Goal: Communication & Community: Ask a question

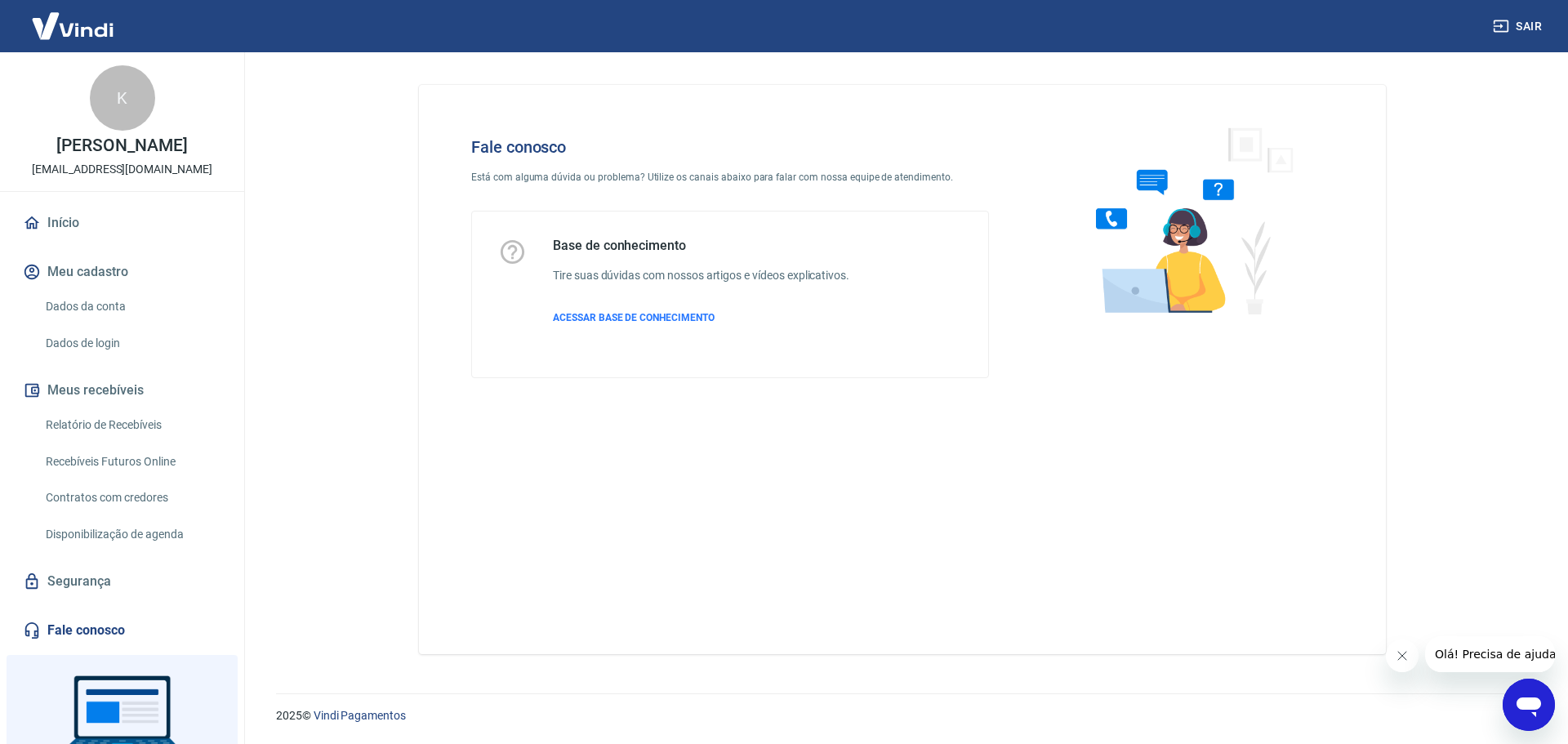
click at [1529, 702] on icon "Abrir janela de mensagens" at bounding box center [1528, 707] width 25 height 19
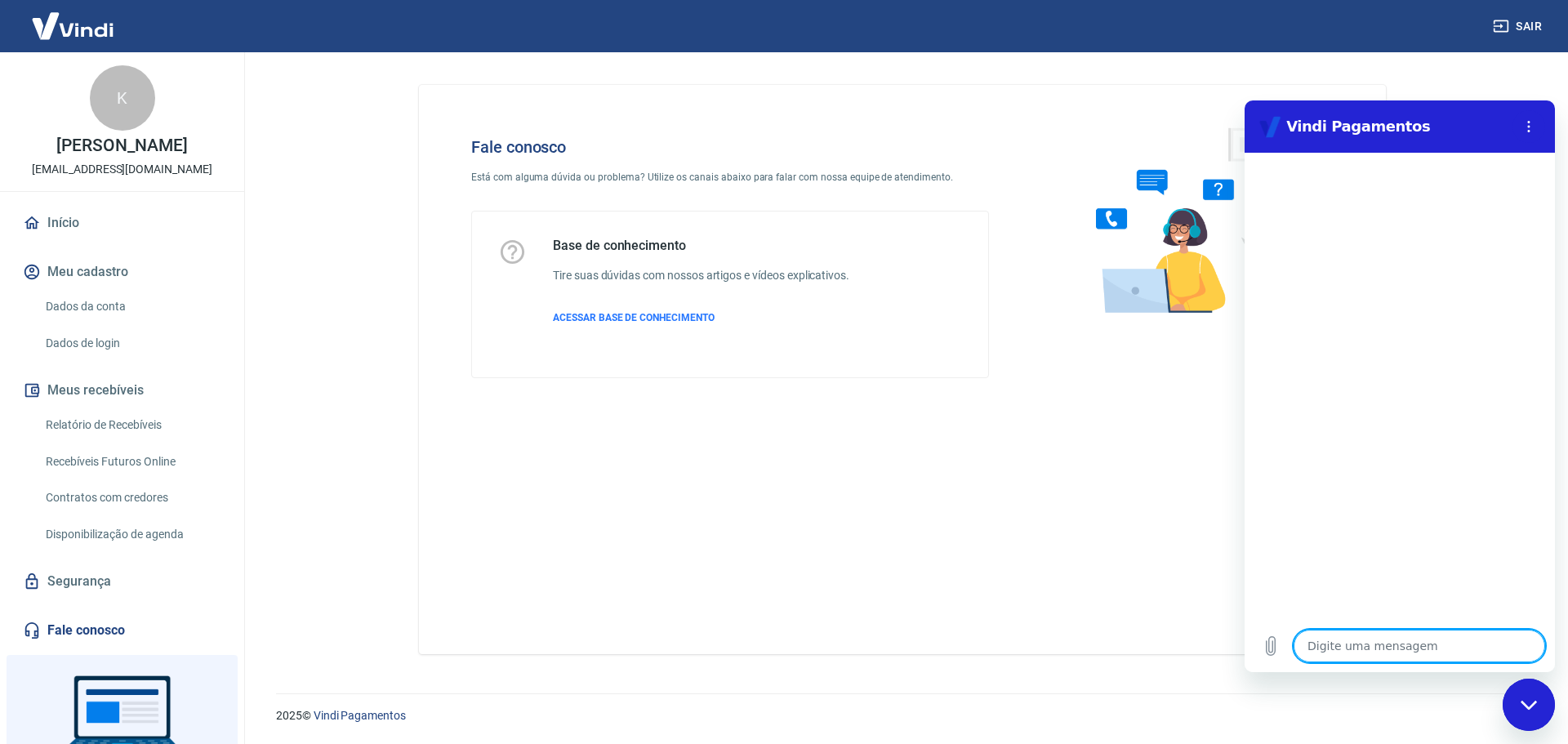
type textarea "f"
type textarea "x"
type textarea "fa"
type textarea "x"
type textarea "fal"
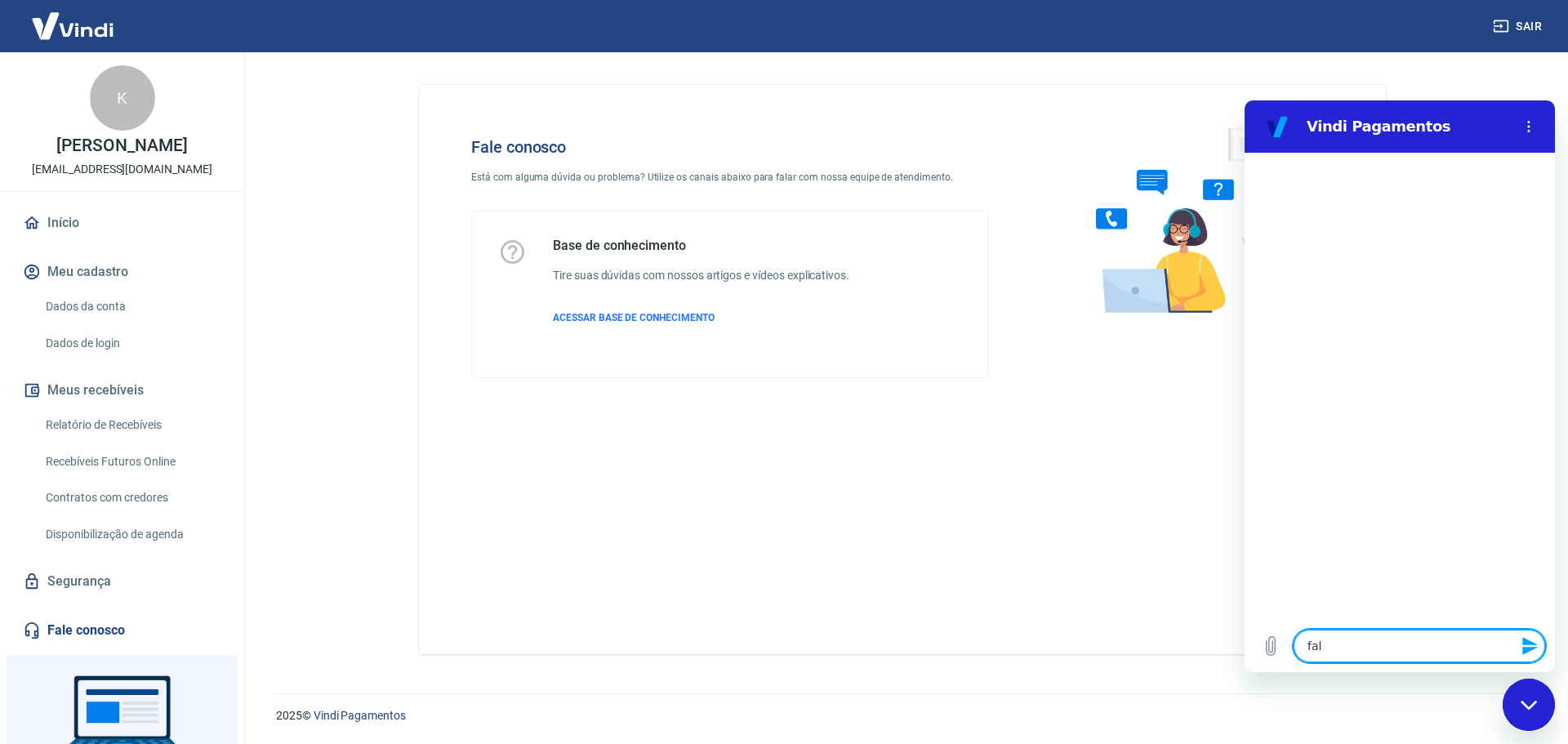
type textarea "x"
type textarea "fala"
type textarea "x"
type textarea "falar"
type textarea "x"
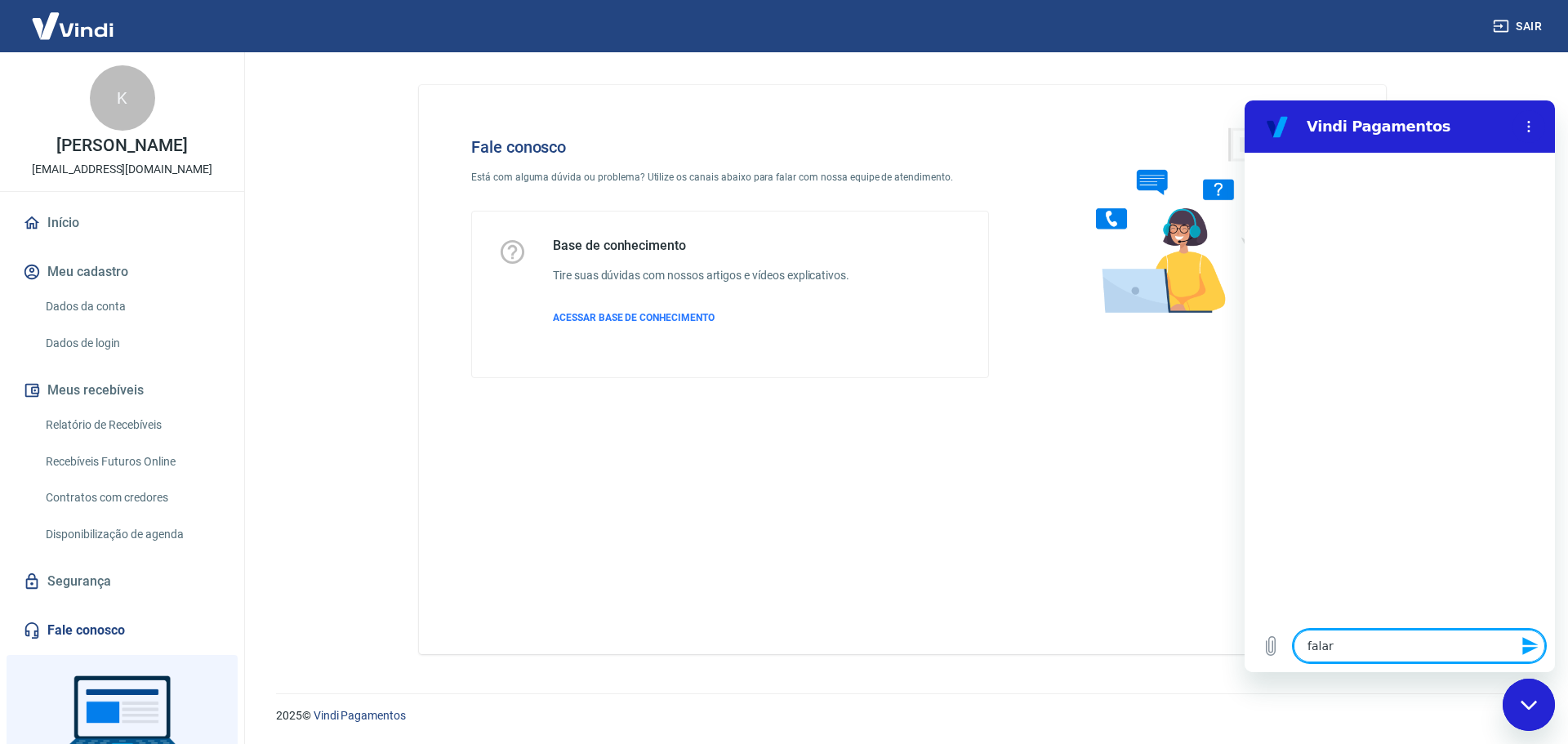
type textarea "falar"
type textarea "x"
type textarea "falar c"
type textarea "x"
type textarea "falar co"
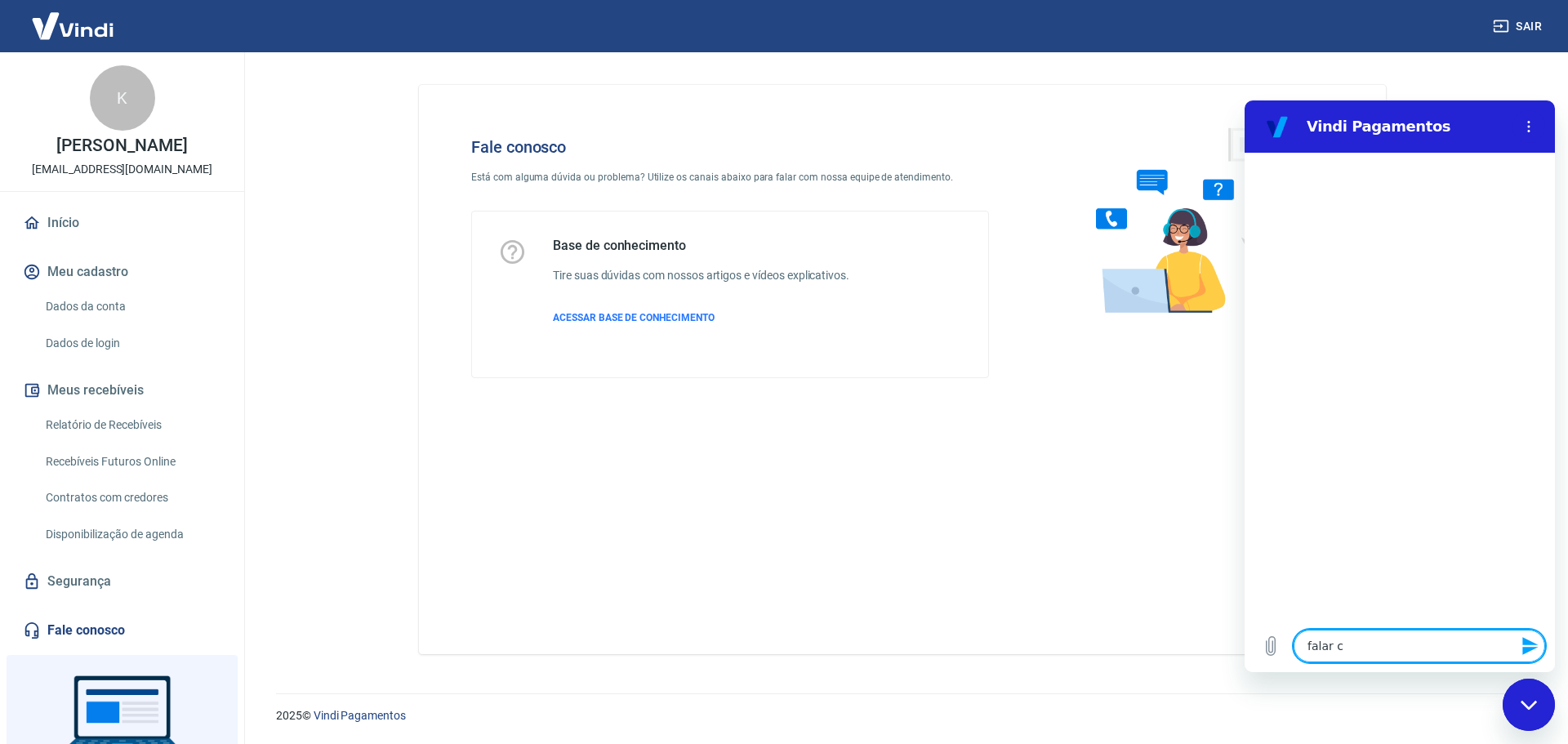
type textarea "x"
type textarea "falar com"
type textarea "x"
type textarea "falar coma"
type textarea "x"
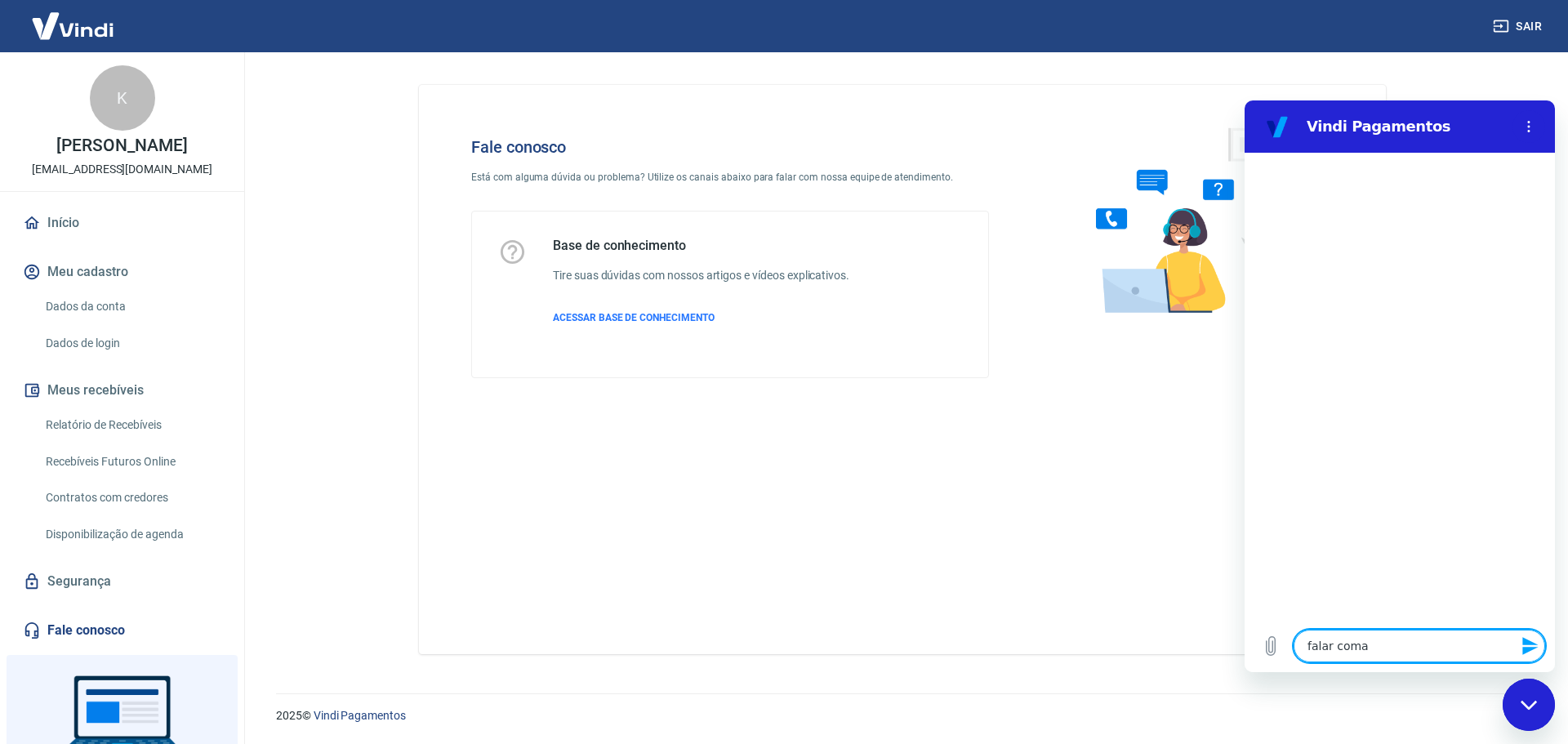
type textarea "falar com"
type textarea "x"
type textarea "falar com"
type textarea "x"
type textarea "falar com a"
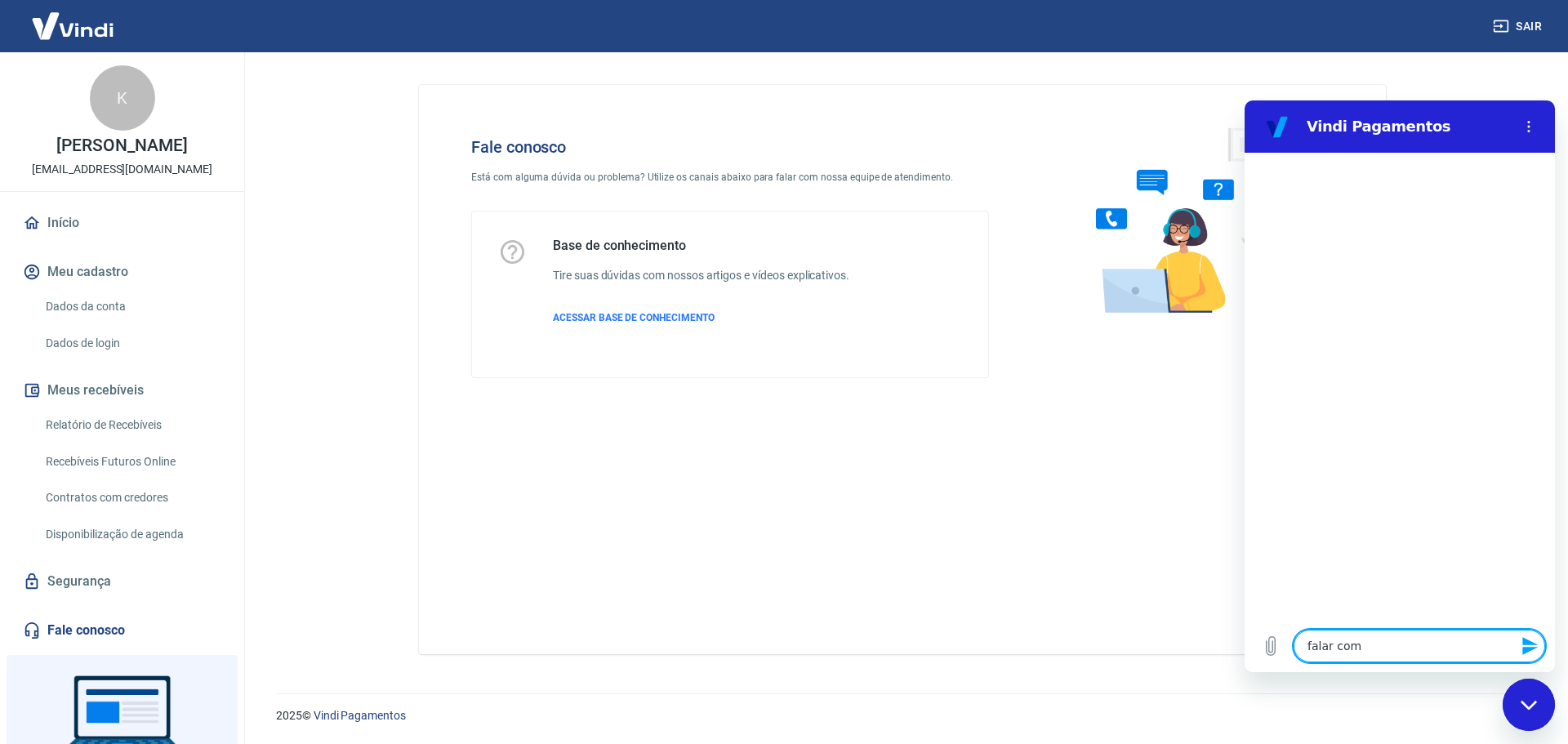
type textarea "x"
type textarea "falar com at"
type textarea "x"
type textarea "falar com ate"
type textarea "x"
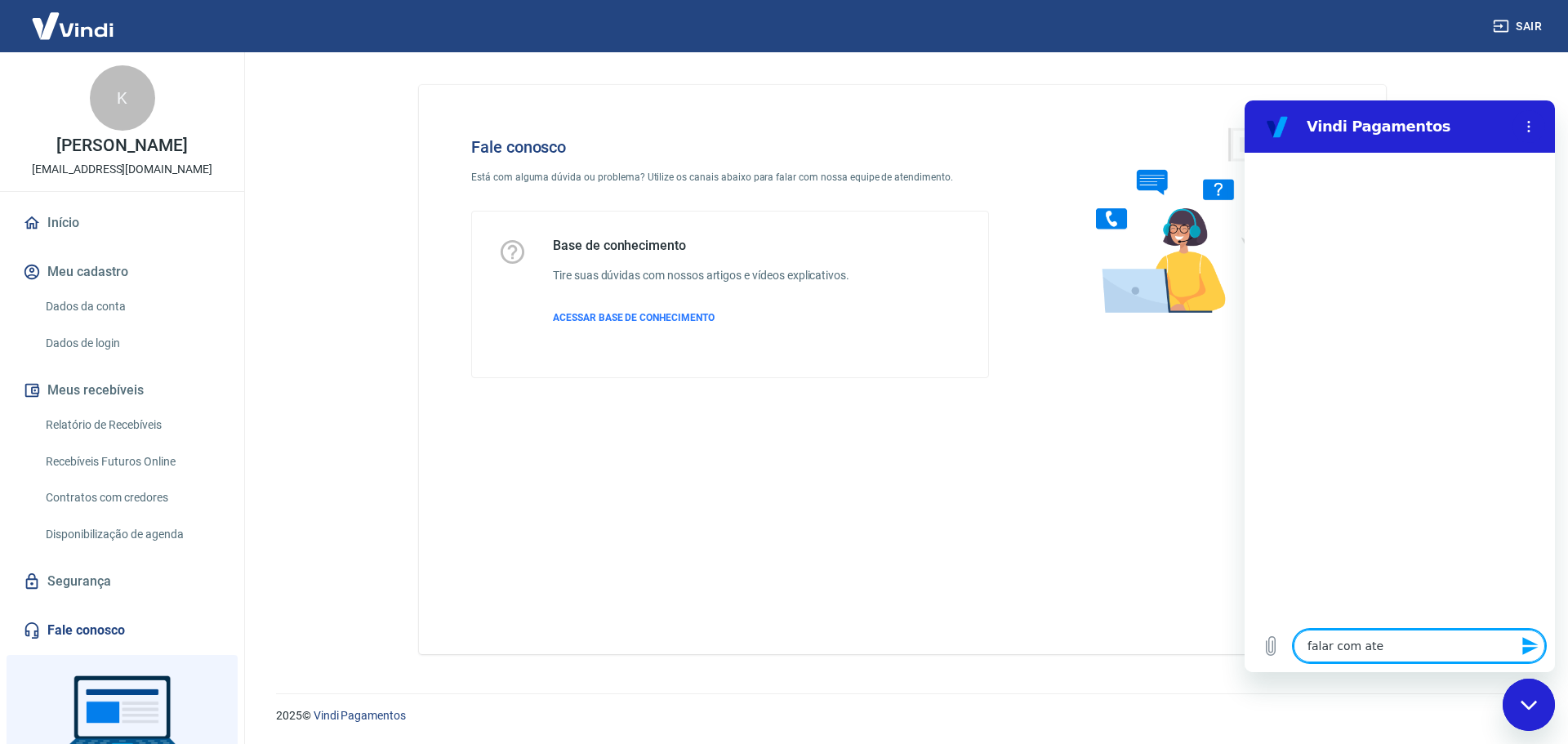
type textarea "falar com aten"
type textarea "x"
type textarea "falar com atend"
type textarea "x"
type textarea "falar com atende"
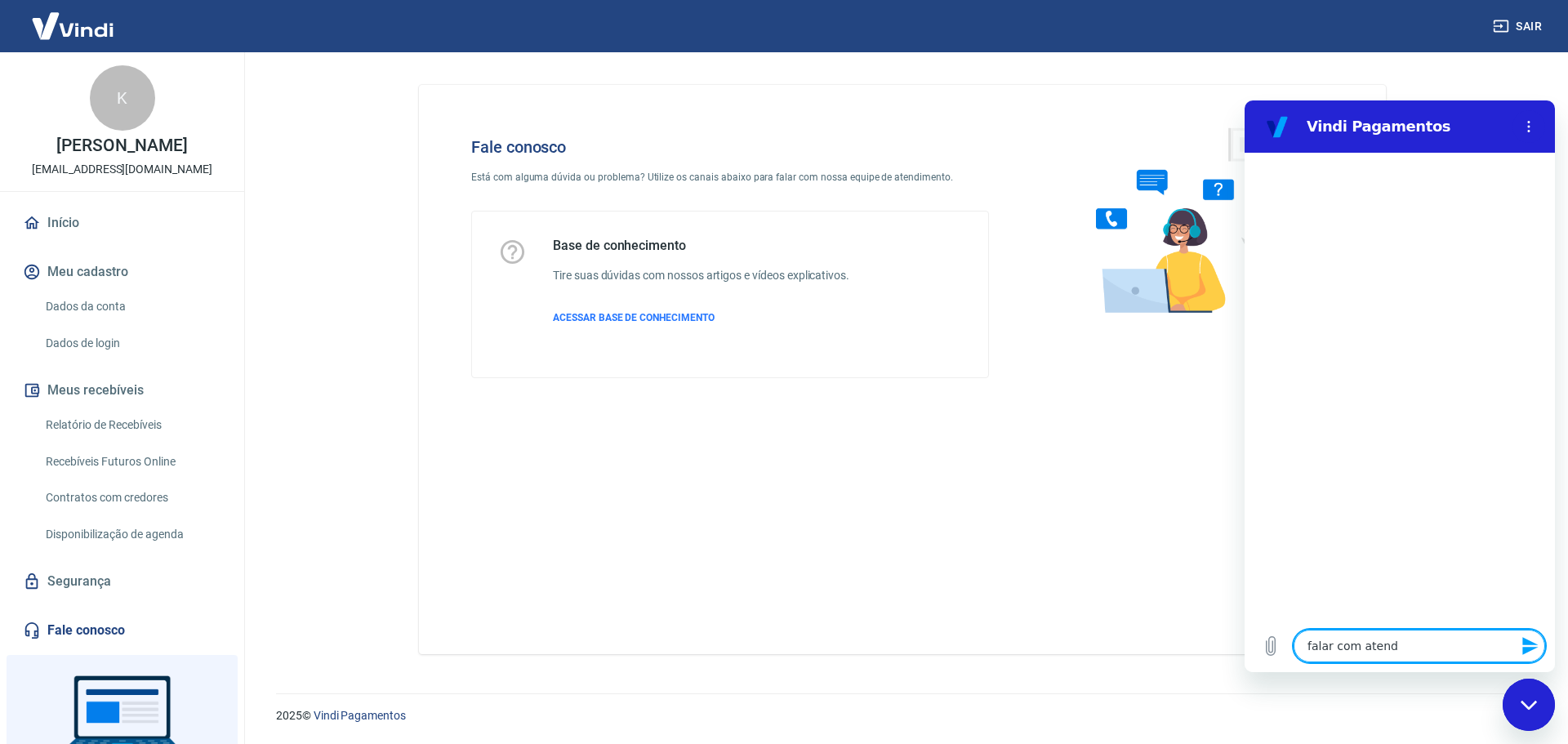
type textarea "x"
type textarea "falar com atenden"
type textarea "x"
type textarea "falar com atendent"
type textarea "x"
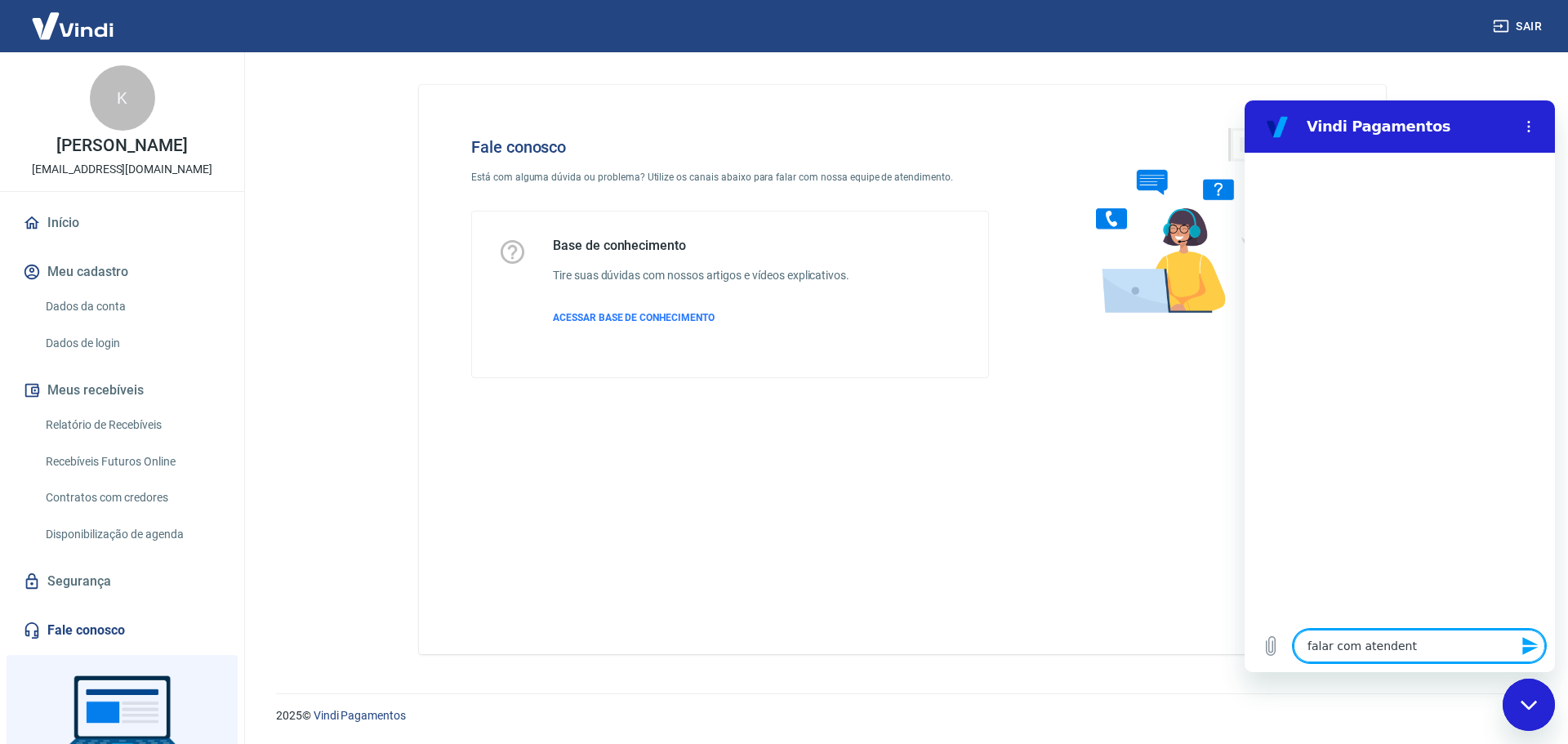
type textarea "falar com atendente"
type textarea "x"
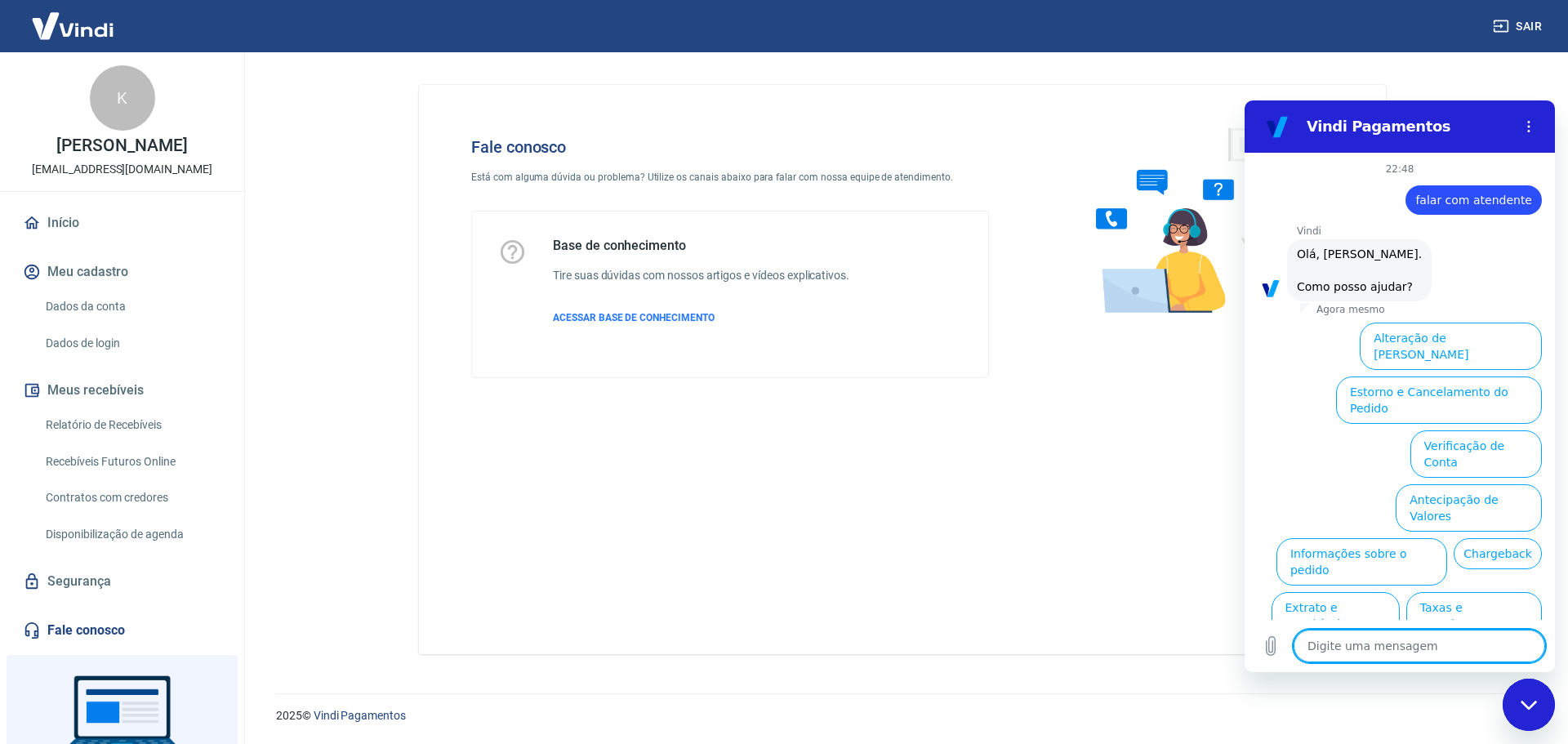
scroll to position [55, 0]
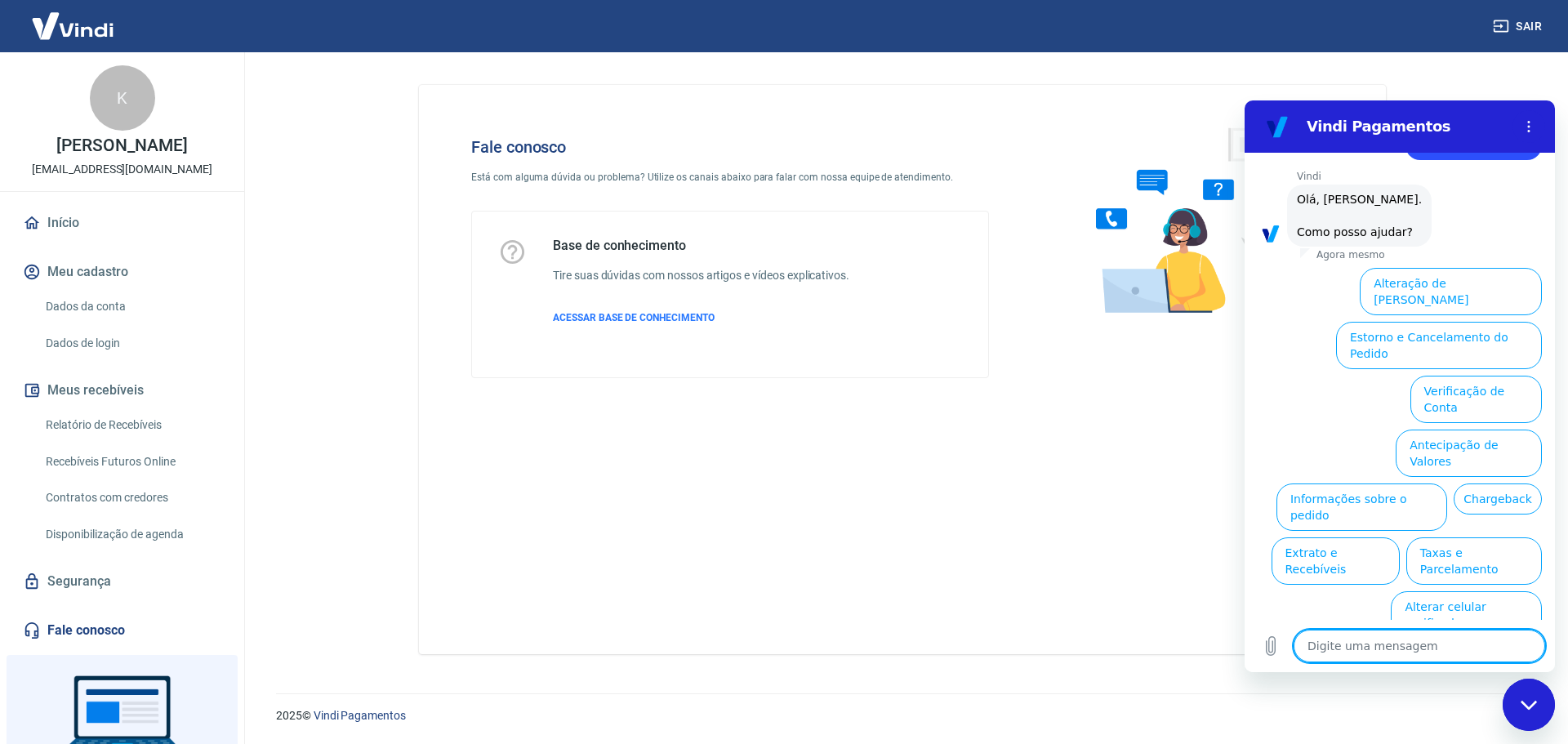
type textarea "P"
type textarea "x"
type textarea "Pr"
type textarea "x"
type textarea "Pre"
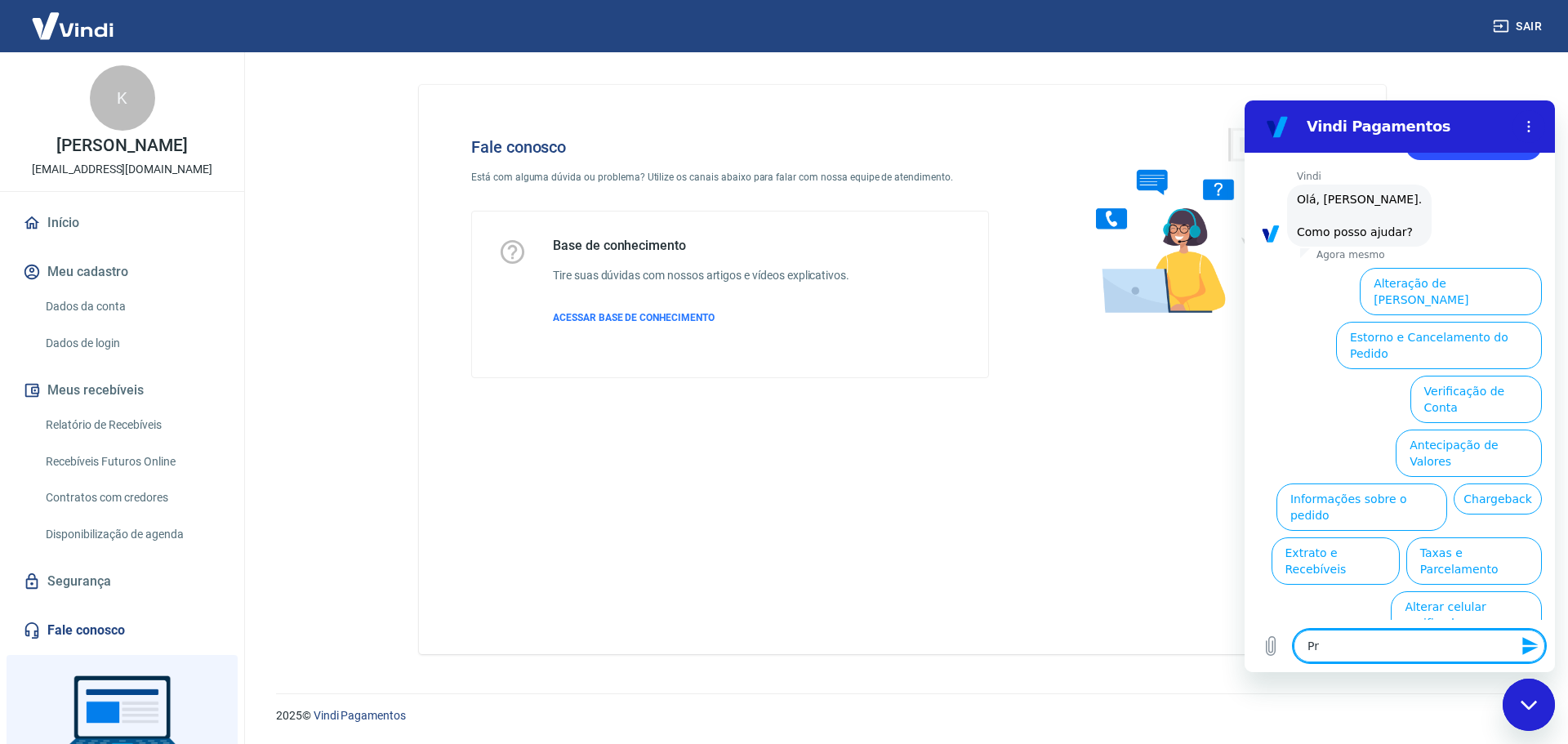
type textarea "x"
type textarea "Prev"
type textarea "x"
type textarea "Previ"
type textarea "x"
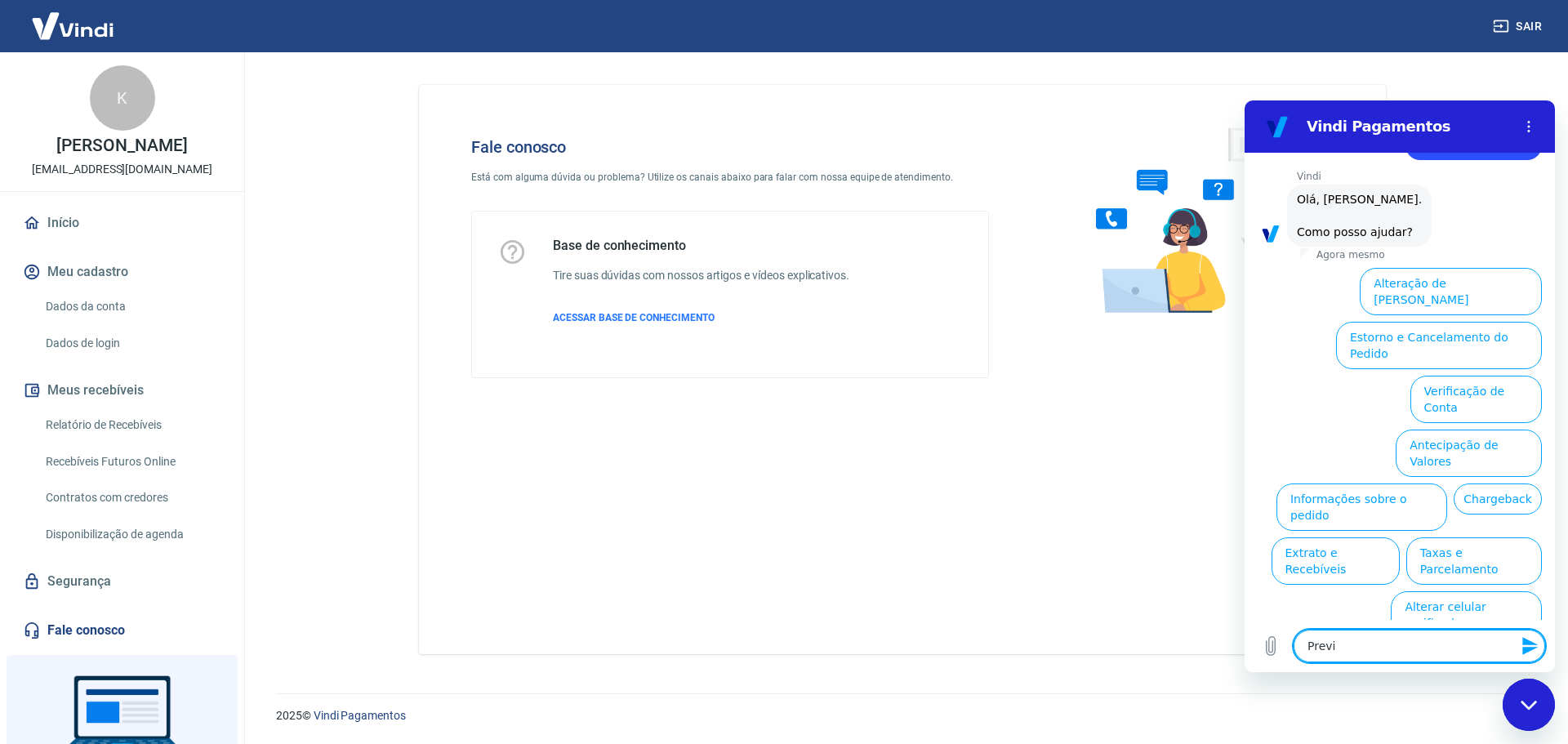
type textarea "Prev"
type textarea "x"
type textarea "Prevc"
type textarea "x"
type textarea "Prev"
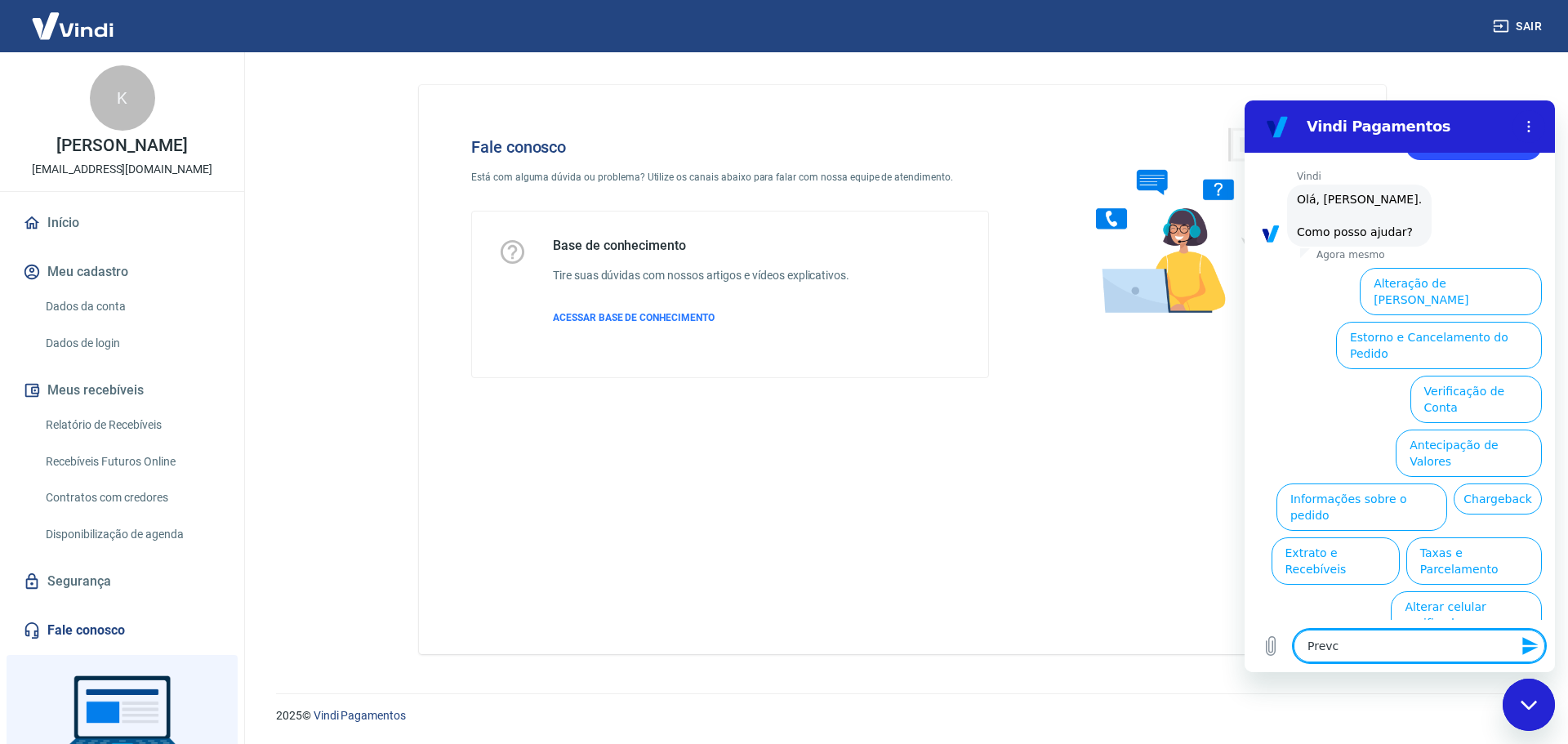
type textarea "x"
type textarea "Pre"
type textarea "x"
type textarea "Prec"
type textarea "x"
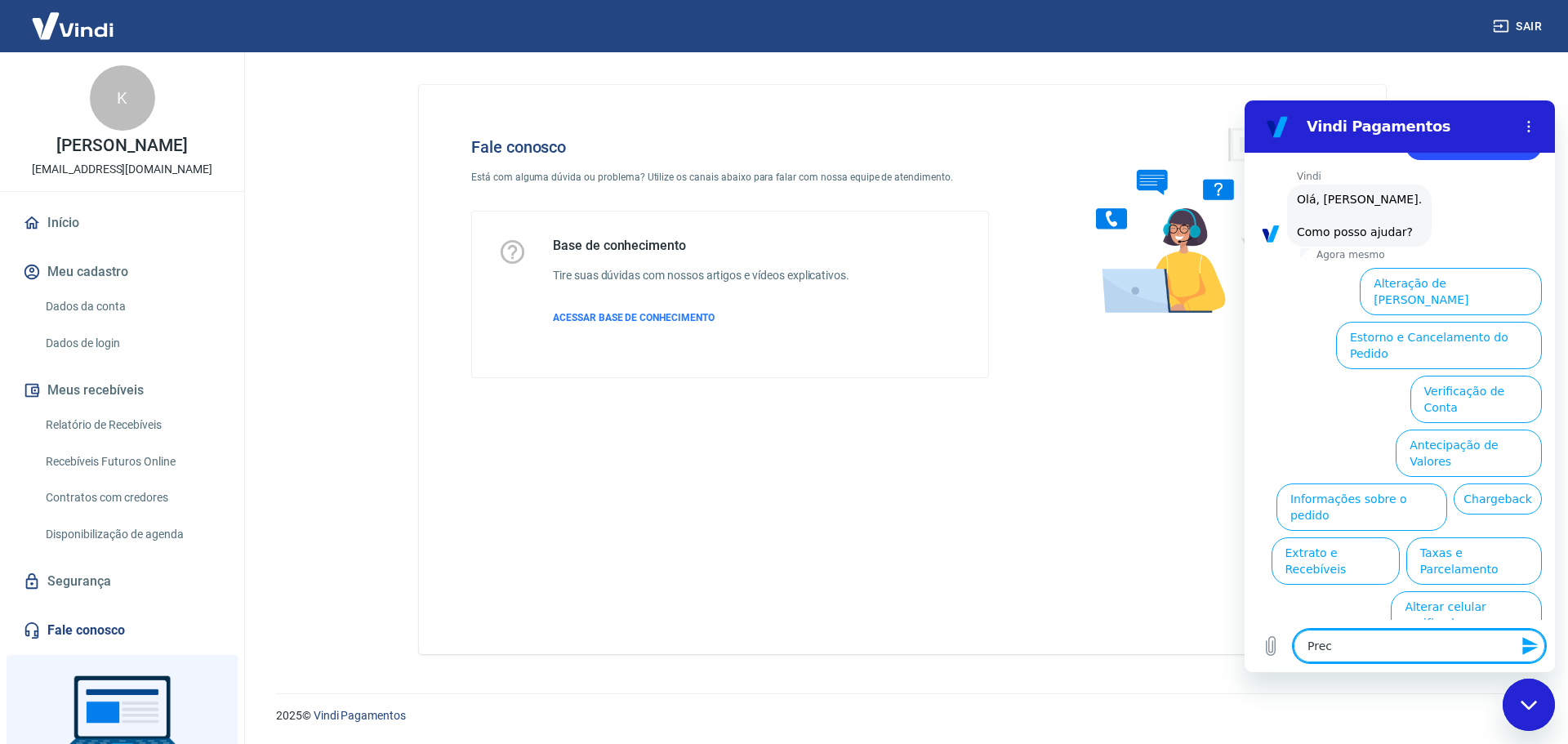
type textarea "Preci"
type textarea "x"
type textarea "Precio"
type textarea "x"
type textarea "Precio"
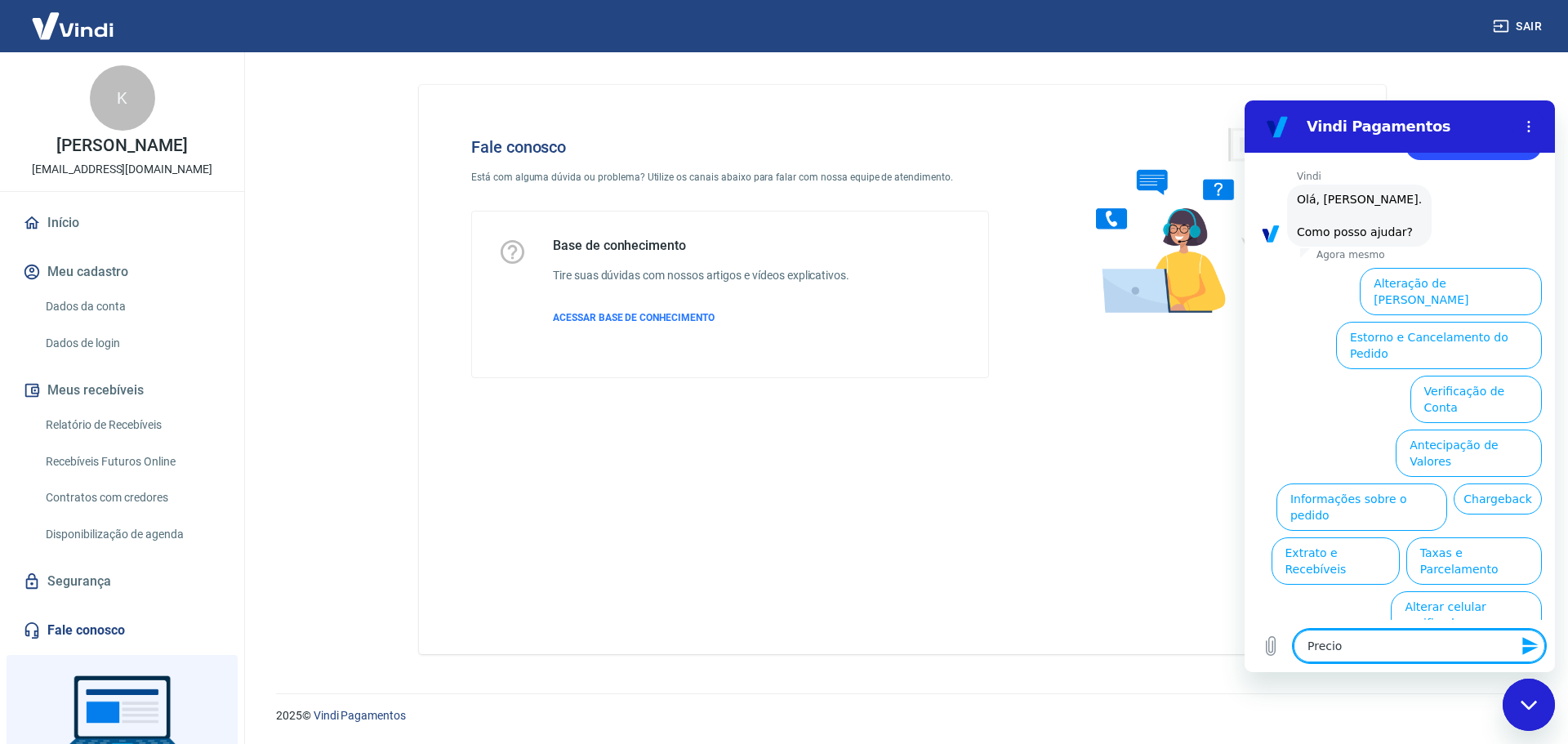
type textarea "x"
type textarea "Precio"
type textarea "x"
type textarea "Preci"
type textarea "x"
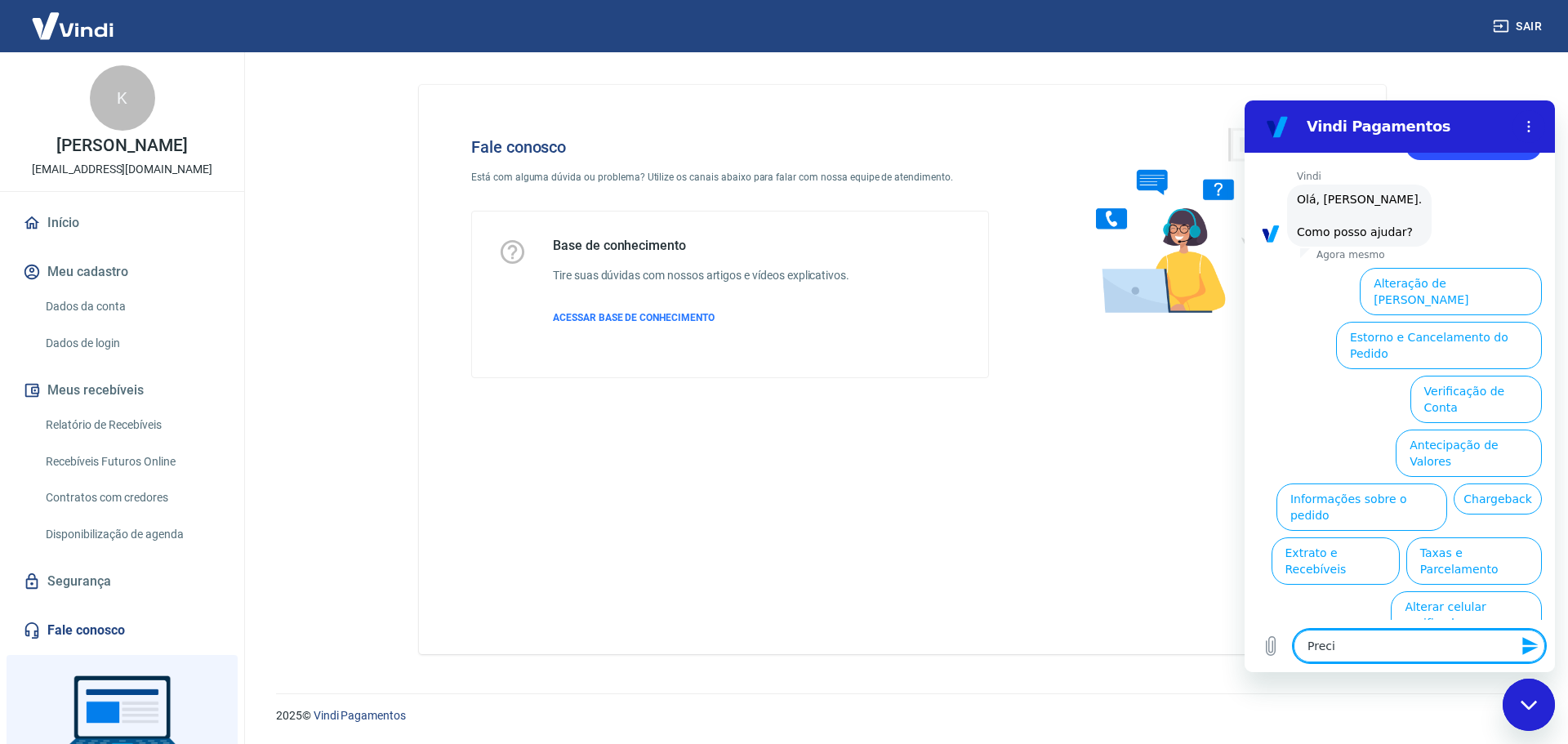
type textarea "Precis"
type textarea "x"
type textarea "Preciso"
type textarea "x"
type textarea "Precisof"
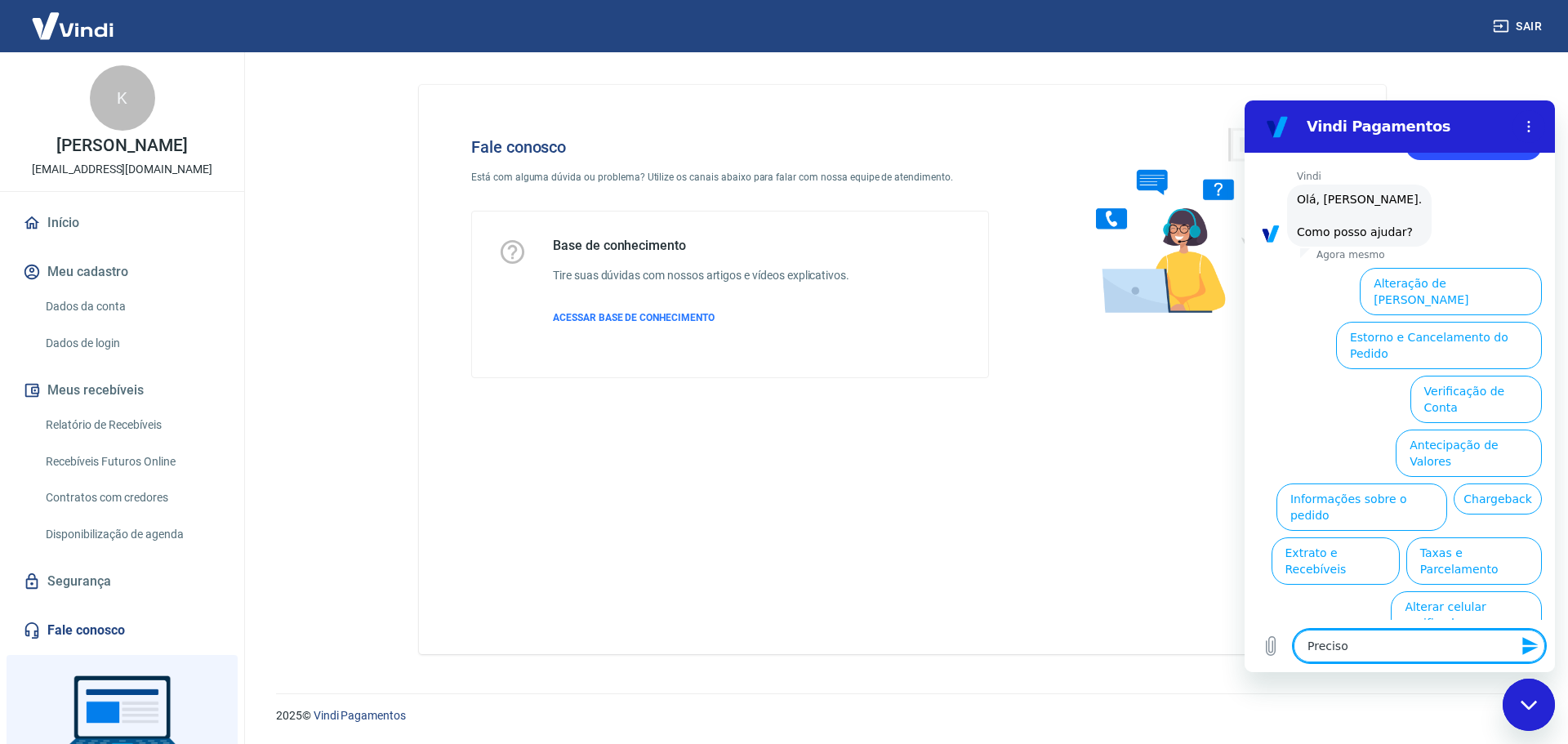
type textarea "x"
type textarea "Preciso"
type textarea "x"
type textarea "Preciso"
type textarea "x"
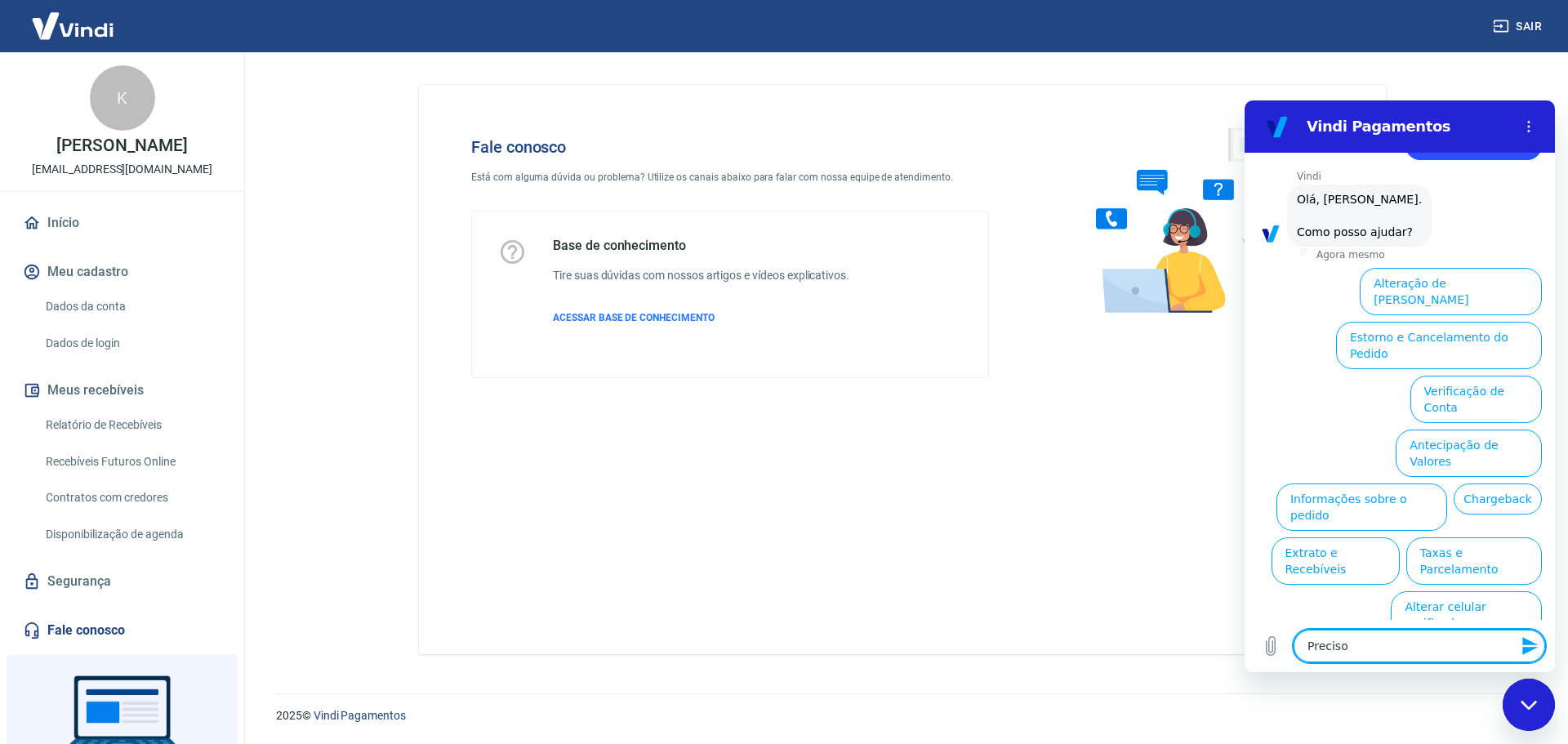
type textarea "Preciso f"
type textarea "x"
type textarea "Preciso fa"
type textarea "x"
type textarea "Preciso fal"
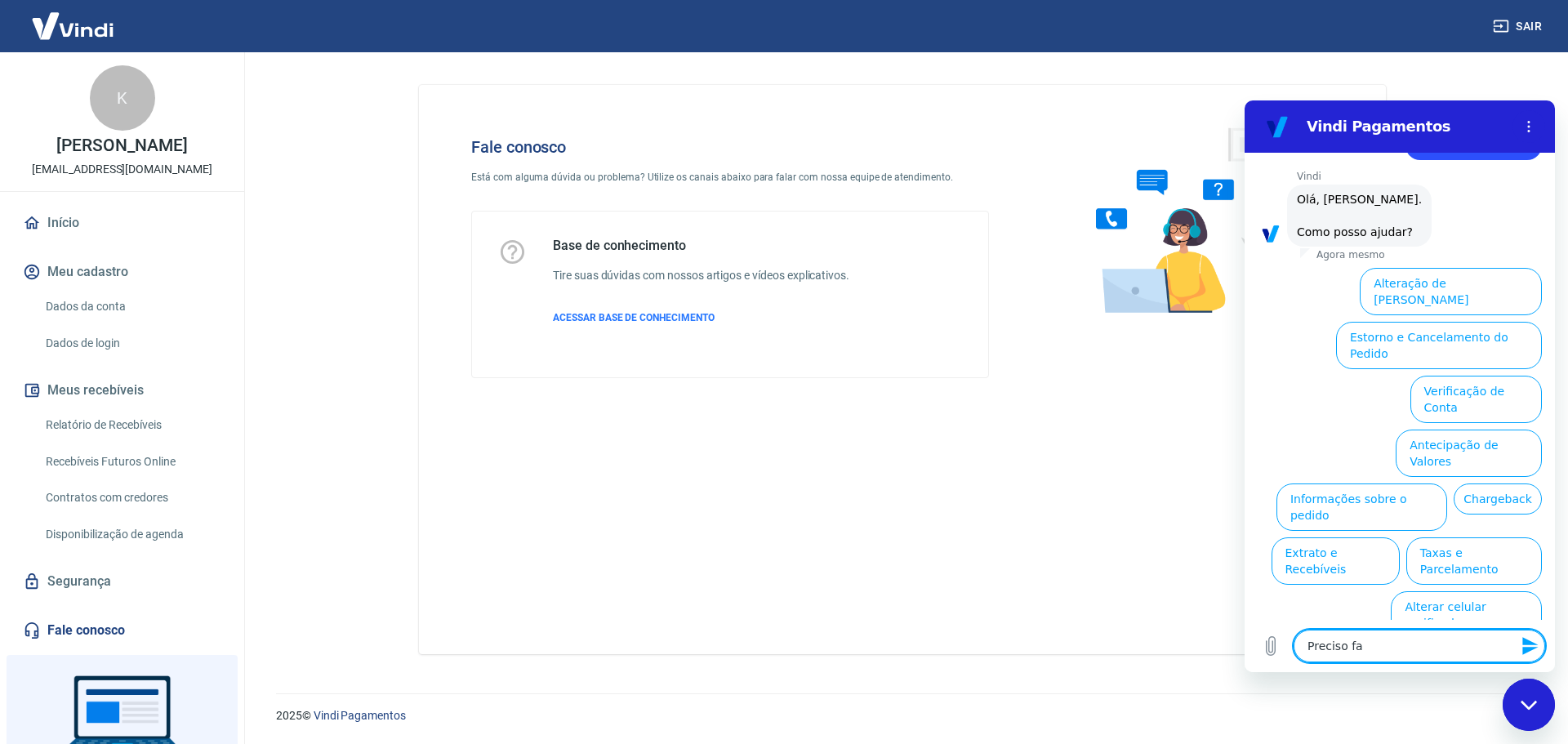
type textarea "x"
type textarea "Preciso fala"
type textarea "x"
type textarea "Preciso falar"
type textarea "x"
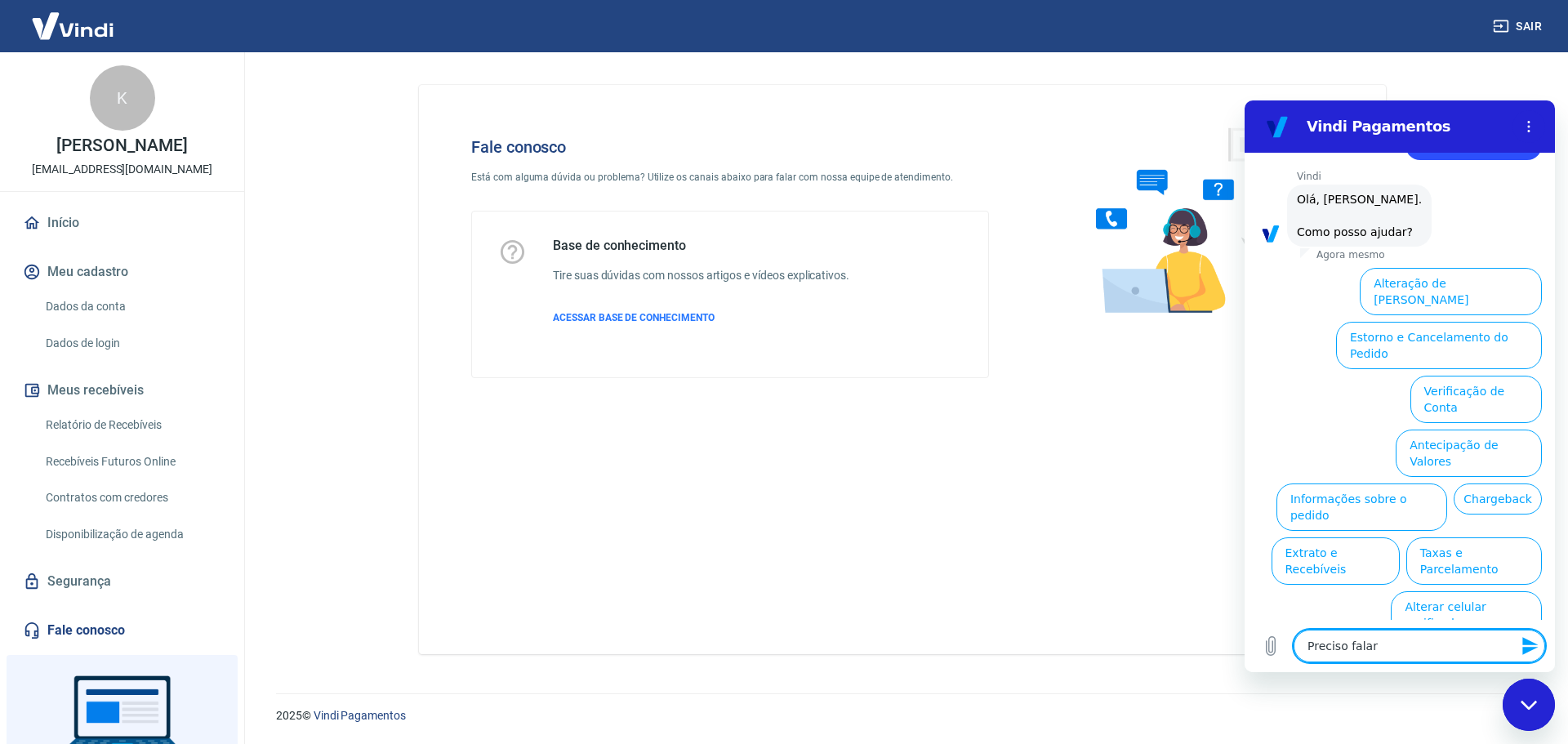
type textarea "Preciso falar"
type textarea "x"
type textarea "Preciso falar c"
type textarea "x"
type textarea "Preciso falar co"
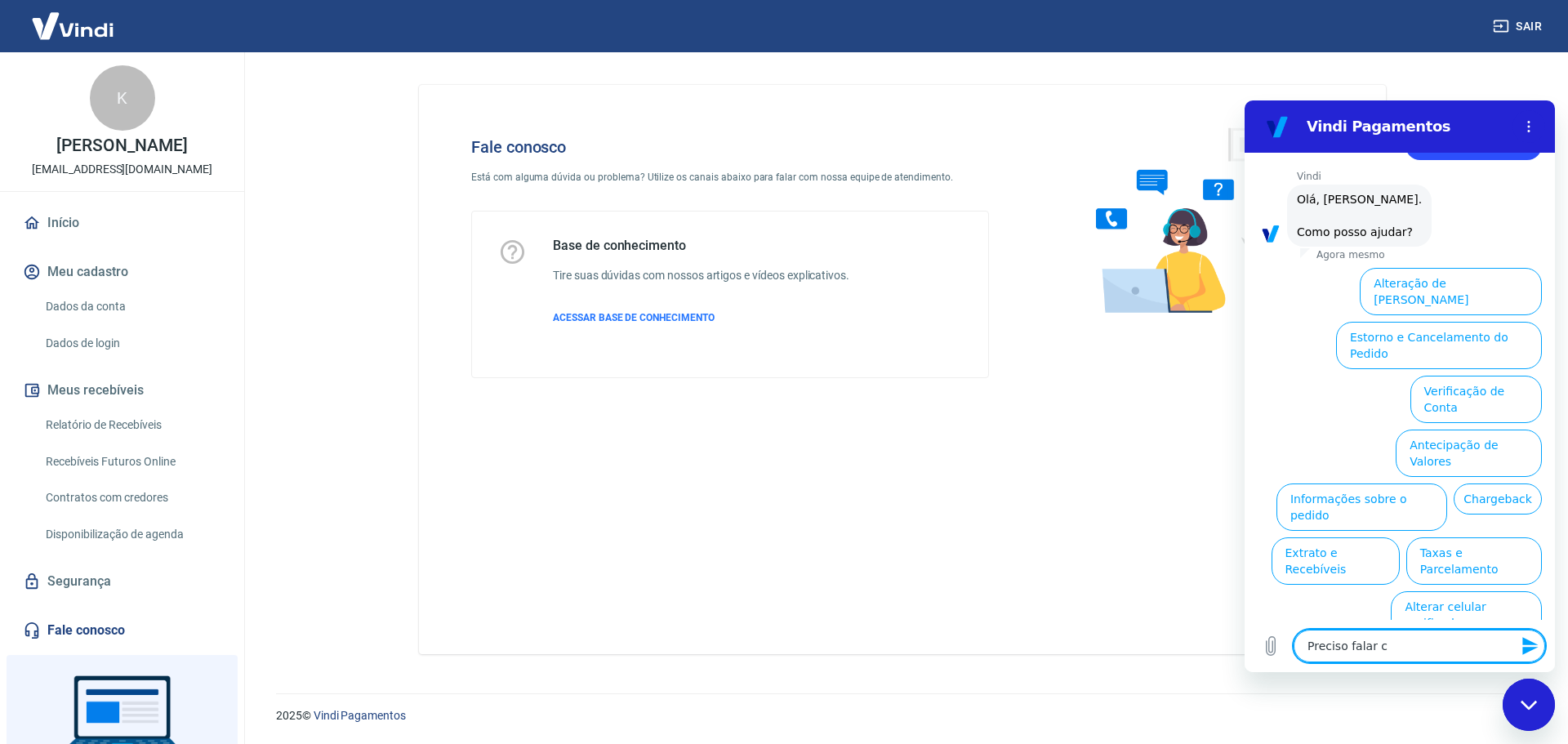
type textarea "x"
type textarea "Preciso falar com"
type textarea "x"
type textarea "Preciso falar com"
type textarea "x"
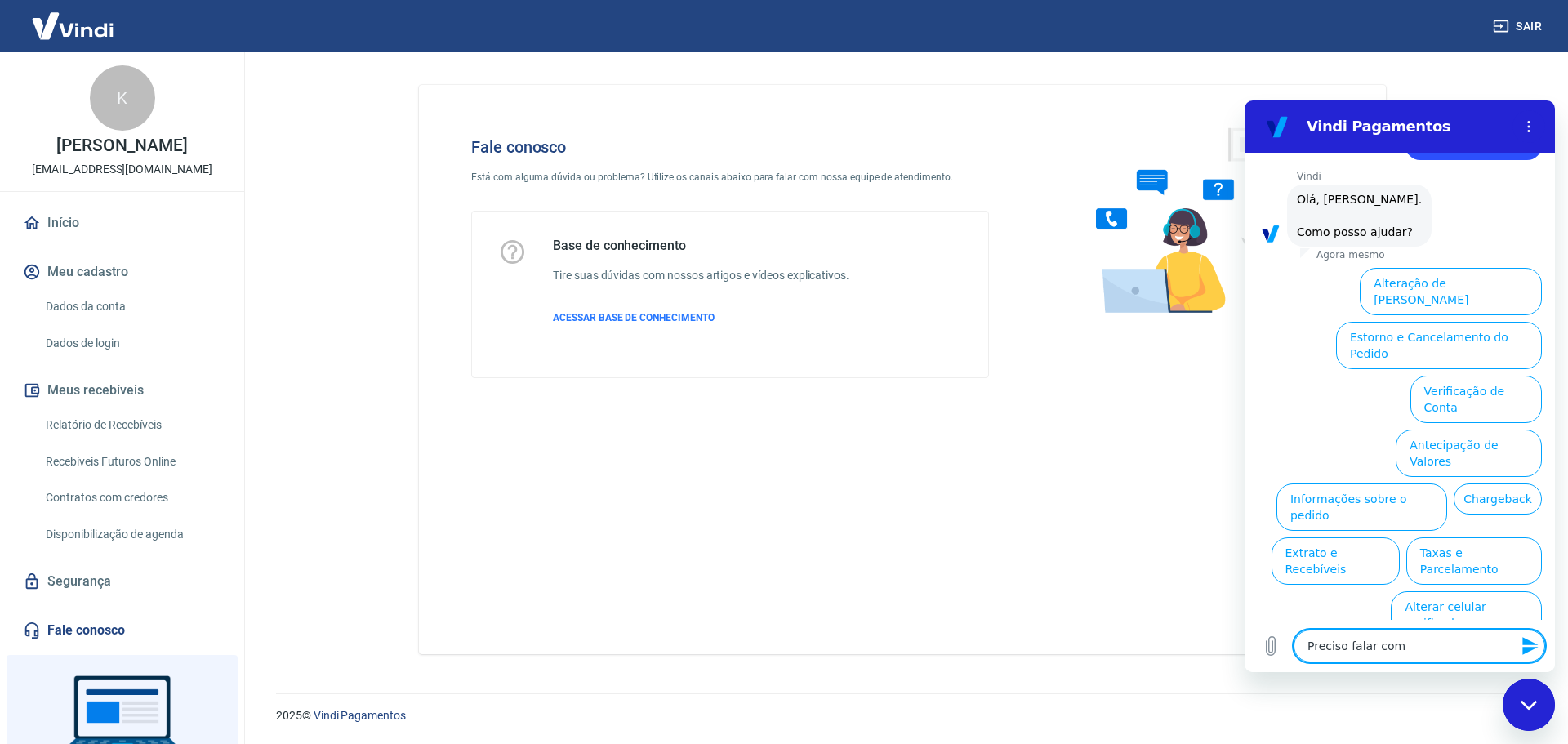
type textarea "Preciso falar com u"
type textarea "x"
type textarea "Preciso falar com um"
type textarea "x"
type textarea "Preciso falar com um"
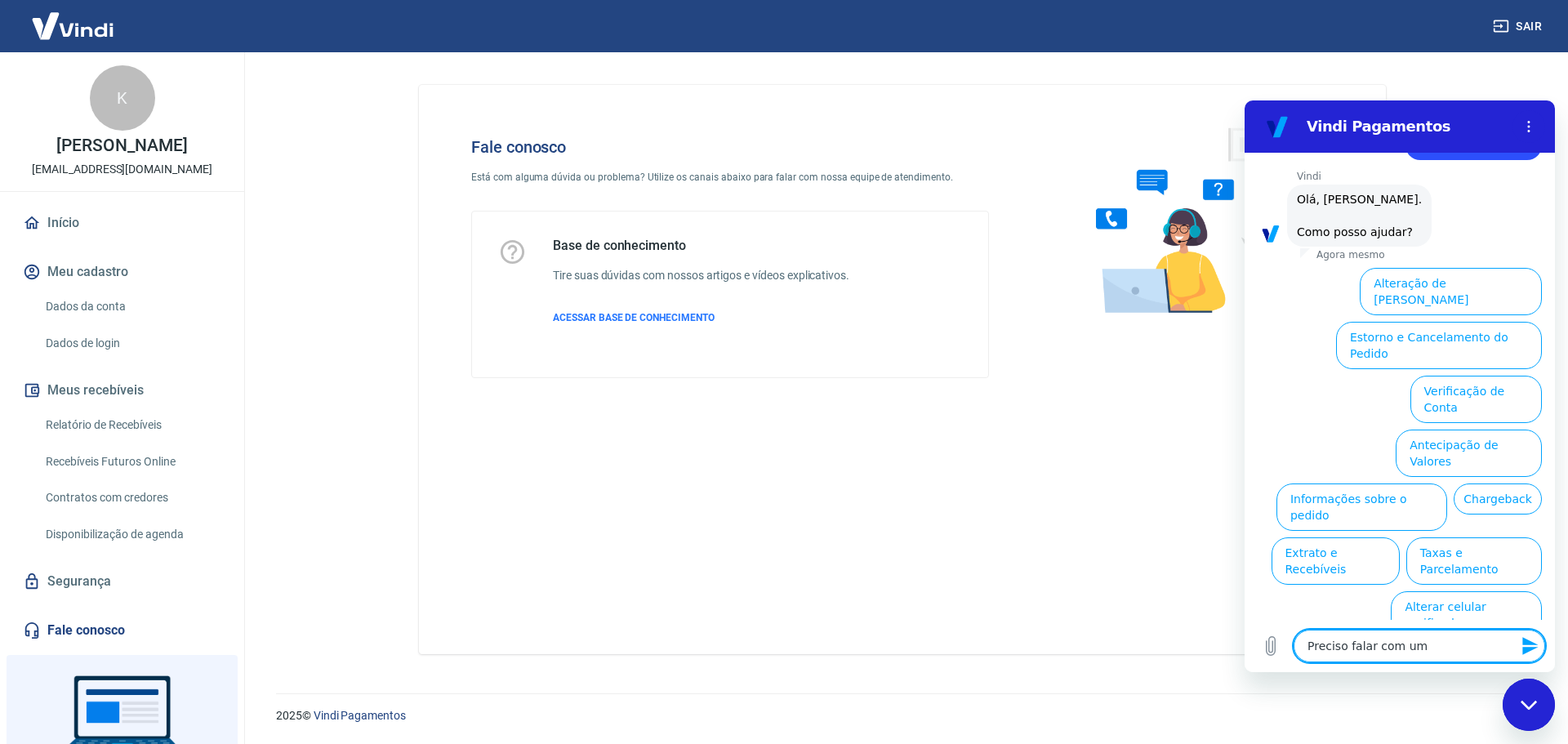
type textarea "x"
type textarea "Preciso falar com um a"
type textarea "x"
type textarea "Preciso falar com um at"
type textarea "x"
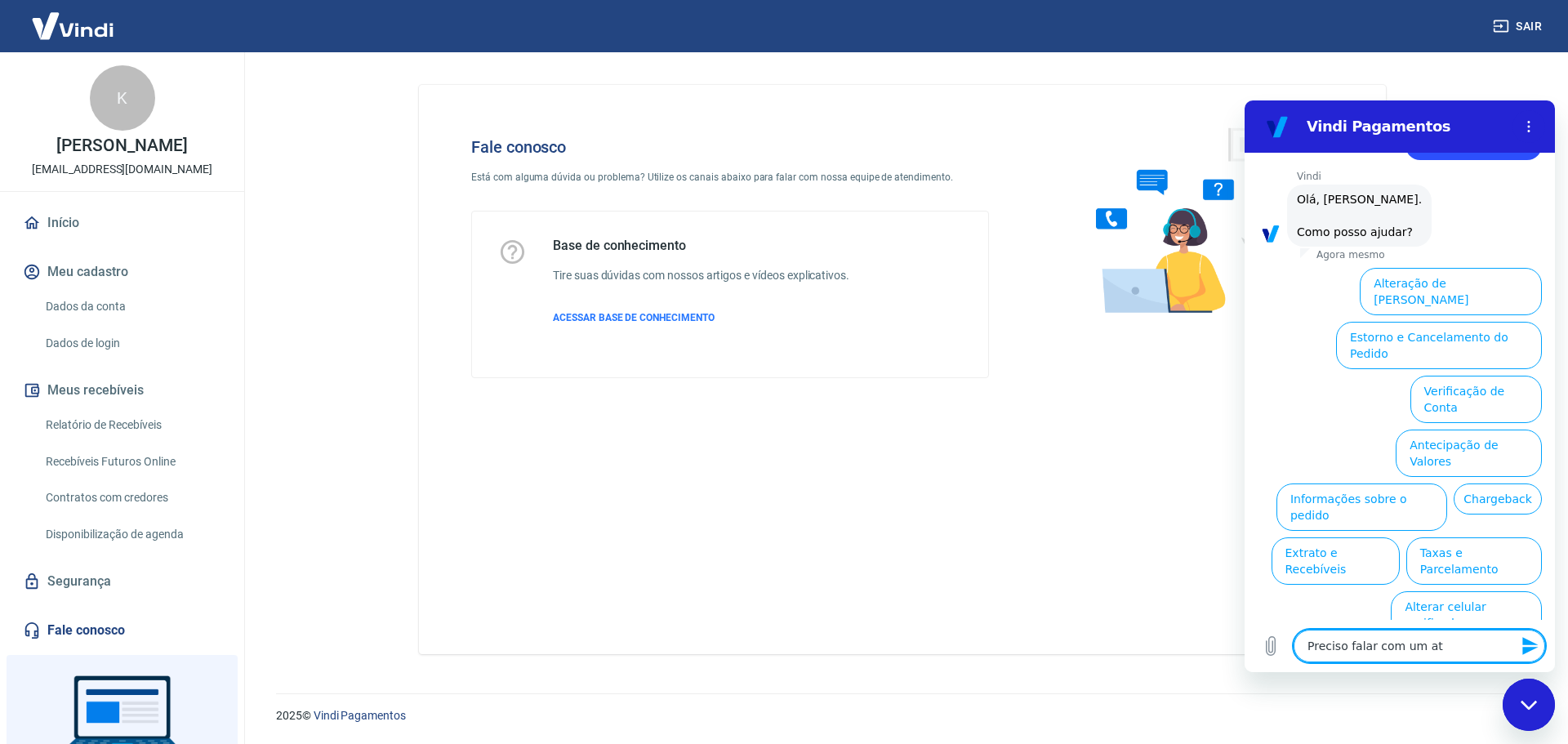
type textarea "Preciso falar com um ate"
type textarea "x"
type textarea "Preciso falar com um aten"
type textarea "x"
type textarea "Preciso falar com um atend"
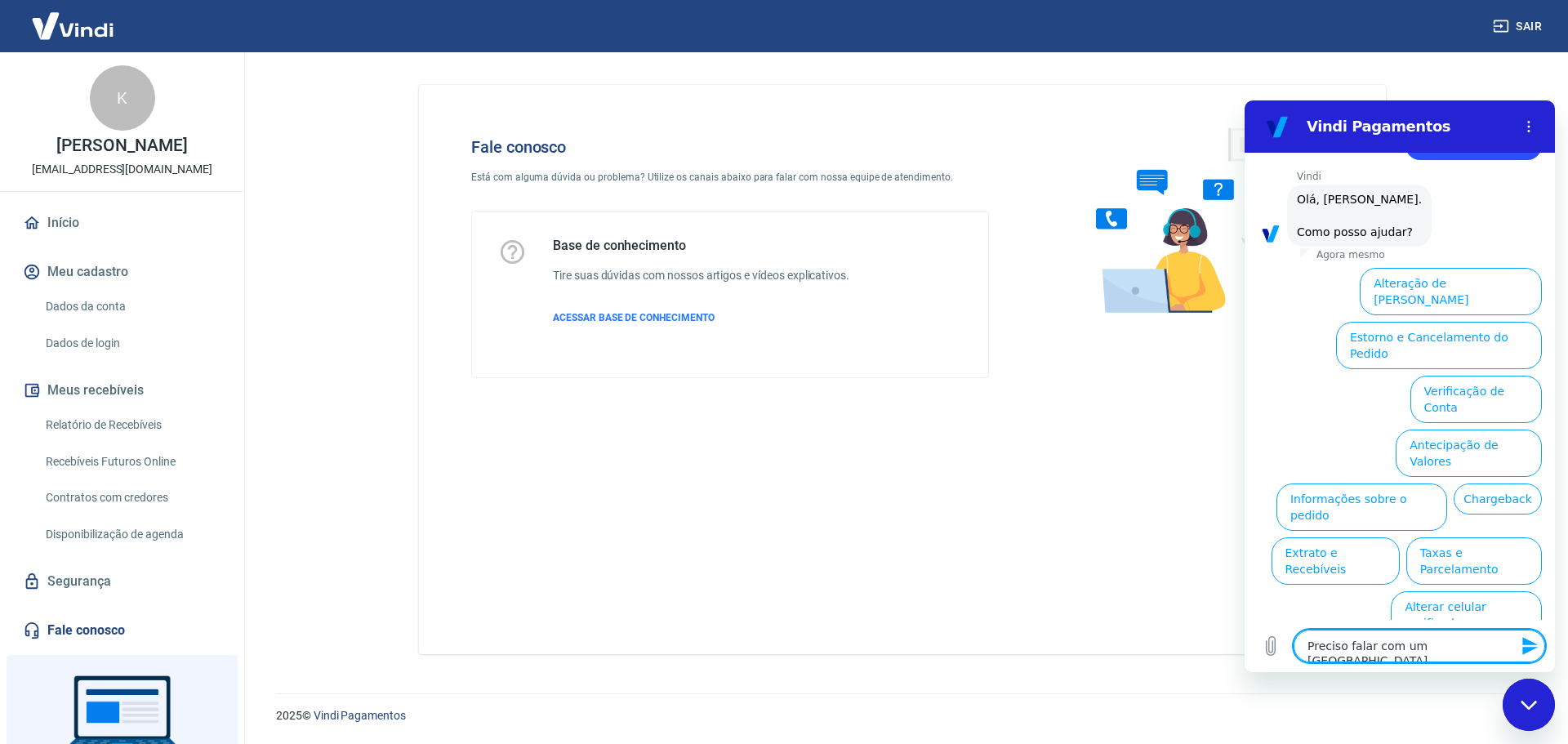
type textarea "x"
type textarea "Preciso falar com um atende"
type textarea "x"
type textarea "Preciso falar com um atenden"
type textarea "x"
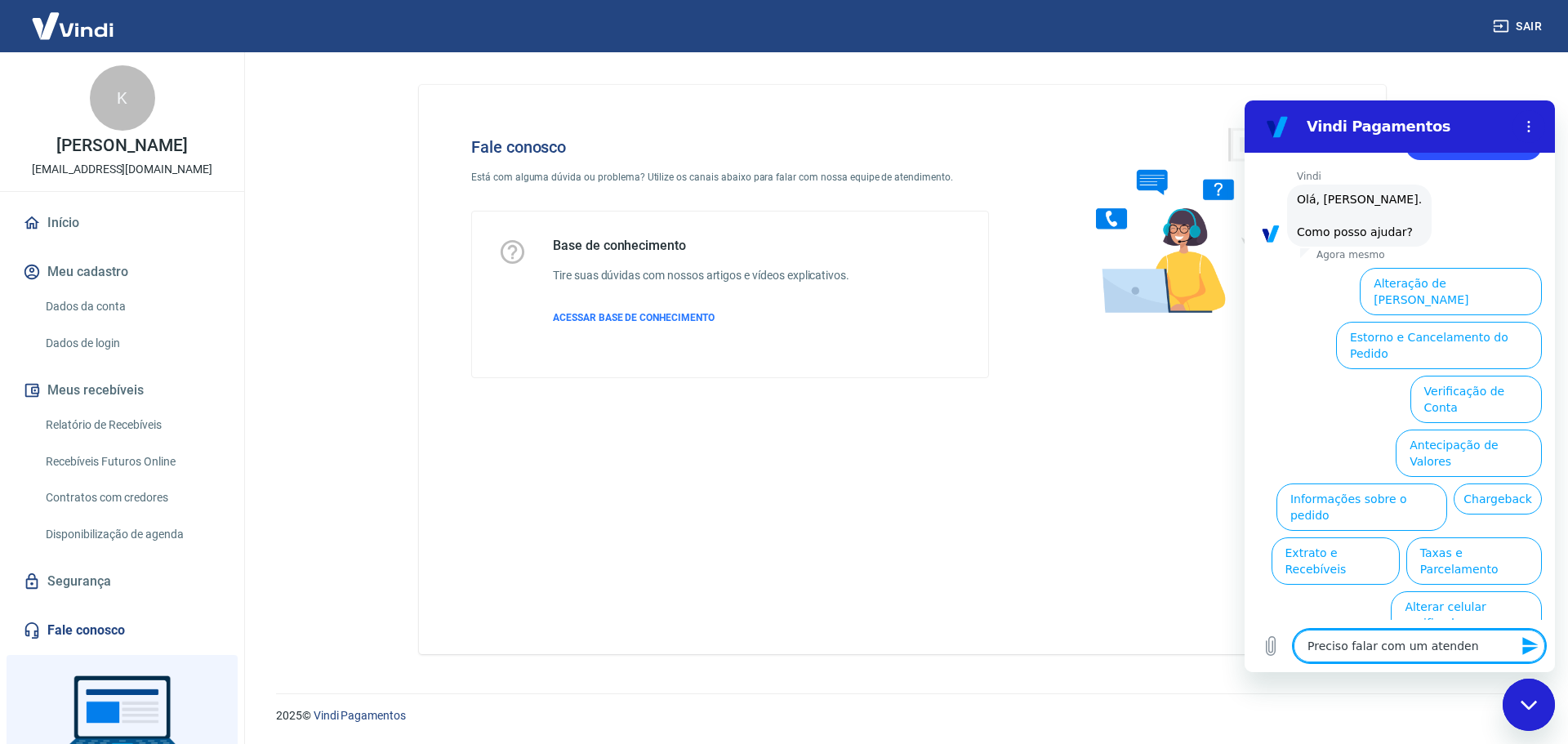
type textarea "Preciso falar com um atendent"
type textarea "x"
type textarea "Preciso falar com um atendente"
type textarea "x"
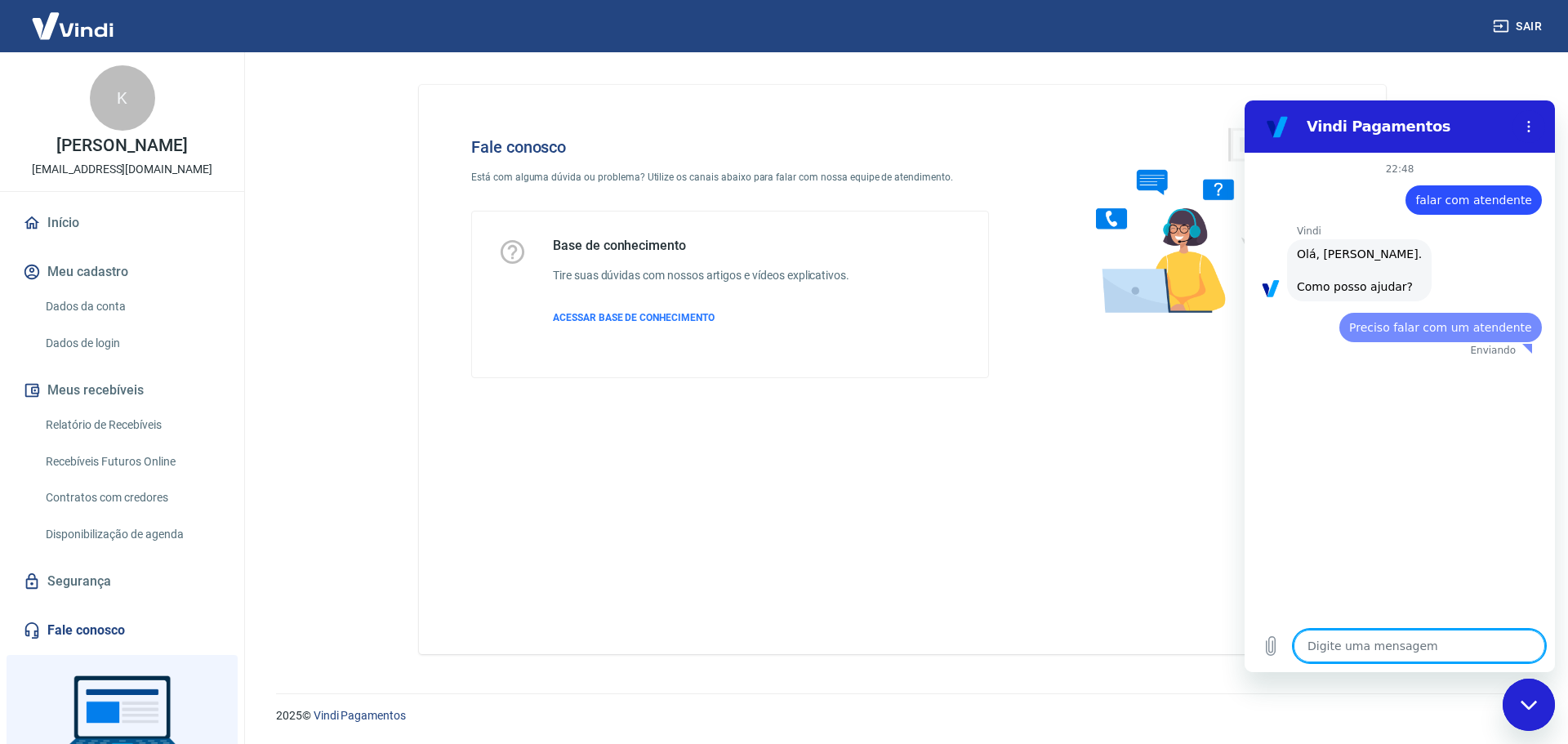
scroll to position [0, 0]
type textarea "x"
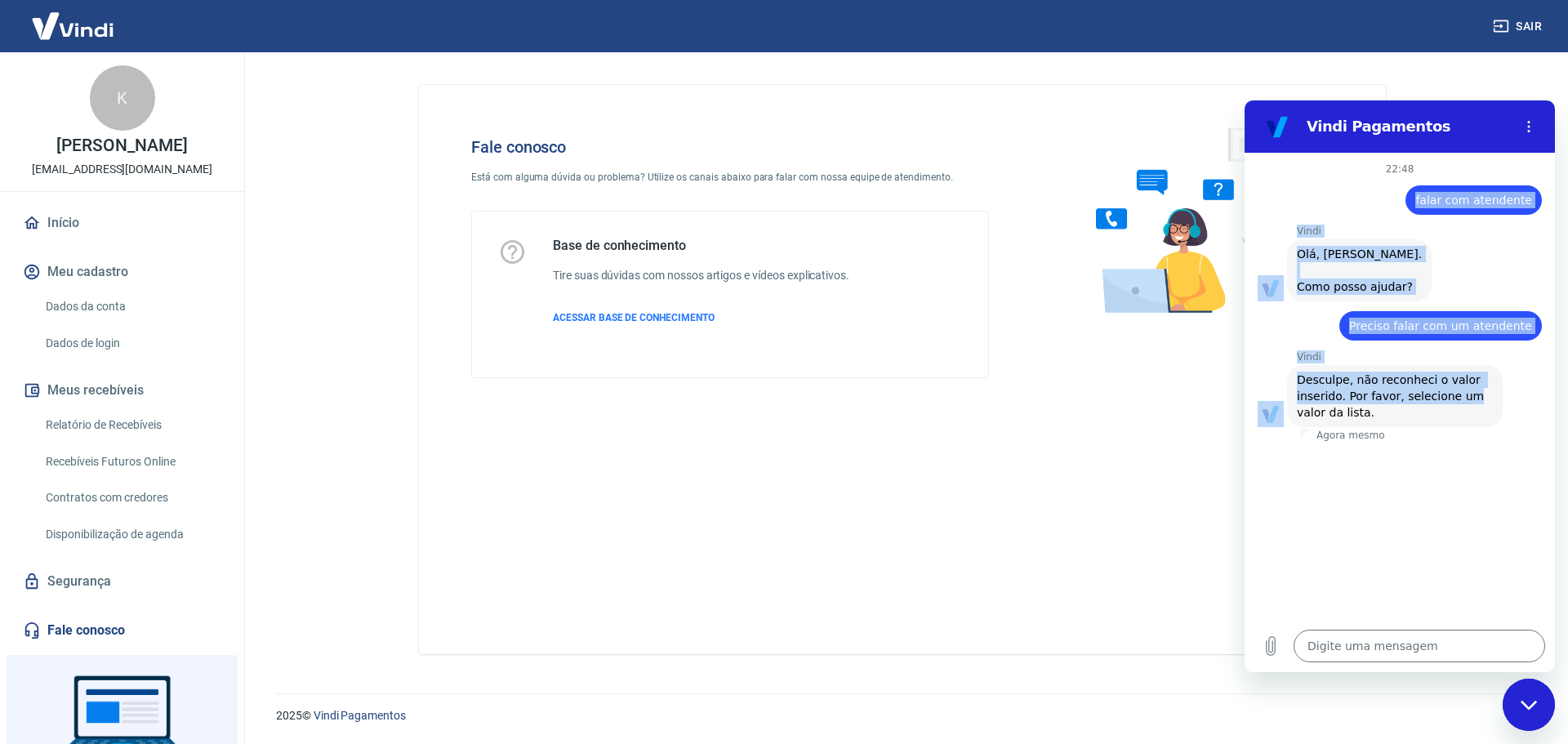
drag, startPoint x: 1425, startPoint y: 178, endPoint x: 1455, endPoint y: 382, distance: 206.2
click at [1456, 391] on div "22:48 diz: falar com atendente Enviado · Agora mesmo Vindi Vindi diz: Olá, Keve…" at bounding box center [1400, 386] width 311 height 467
click at [1454, 353] on p "Vindi" at bounding box center [1426, 357] width 258 height 13
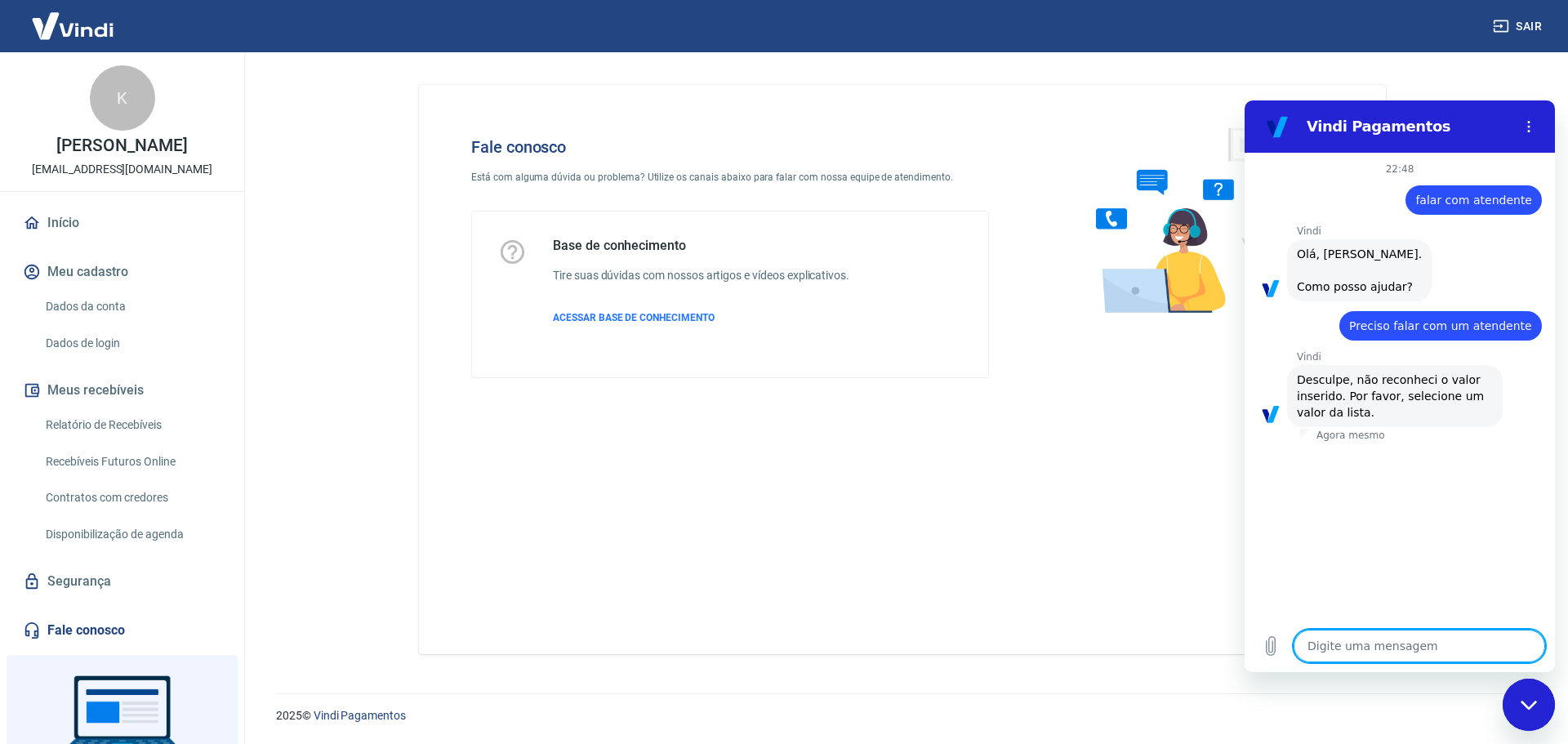
click at [1399, 643] on textarea at bounding box center [1419, 647] width 252 height 33
click at [1485, 207] on span "falar com atendente" at bounding box center [1473, 200] width 117 height 17
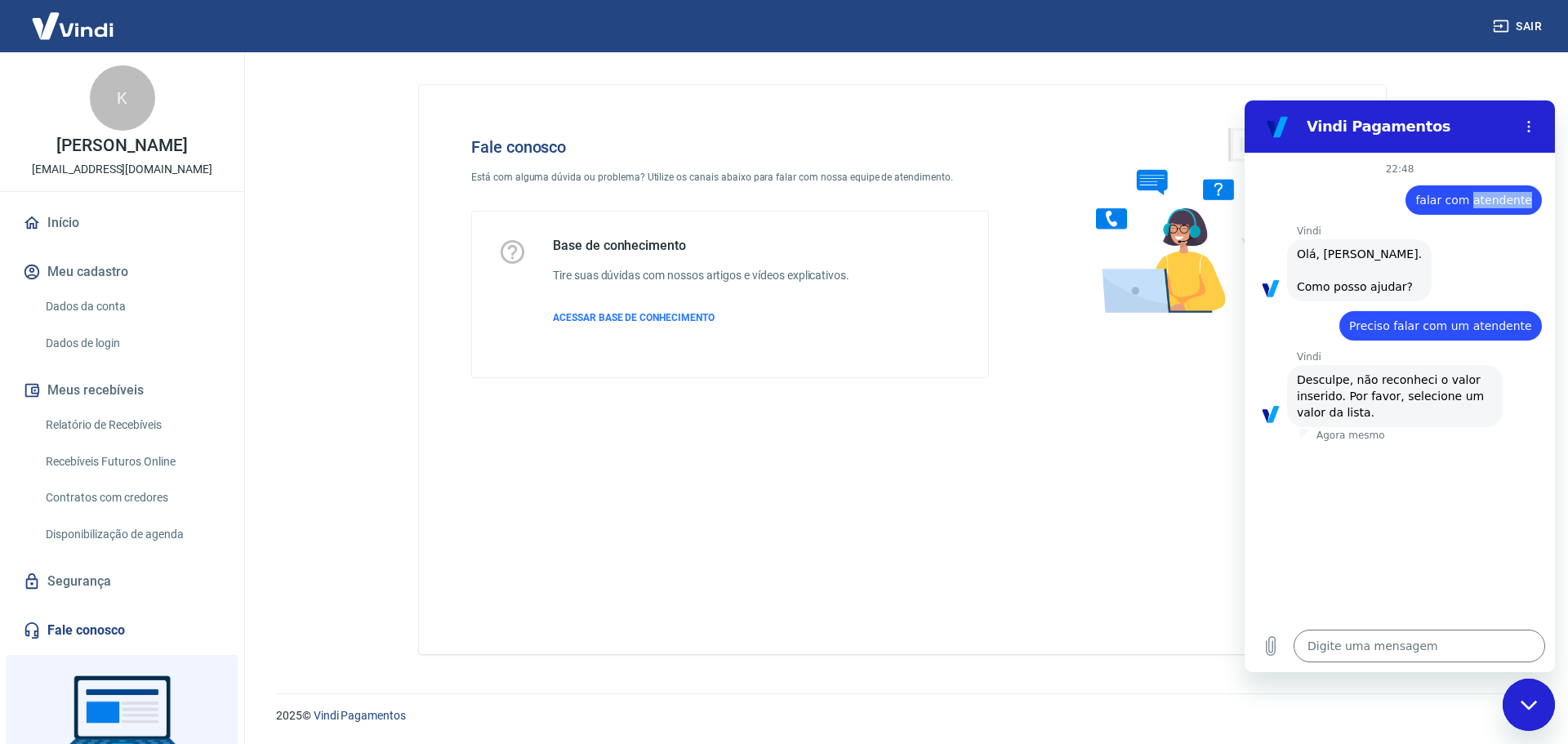
click at [1485, 207] on span "falar com atendente" at bounding box center [1473, 200] width 117 height 17
copy span "falar com atendente"
click at [1390, 656] on textarea at bounding box center [1419, 647] width 252 height 33
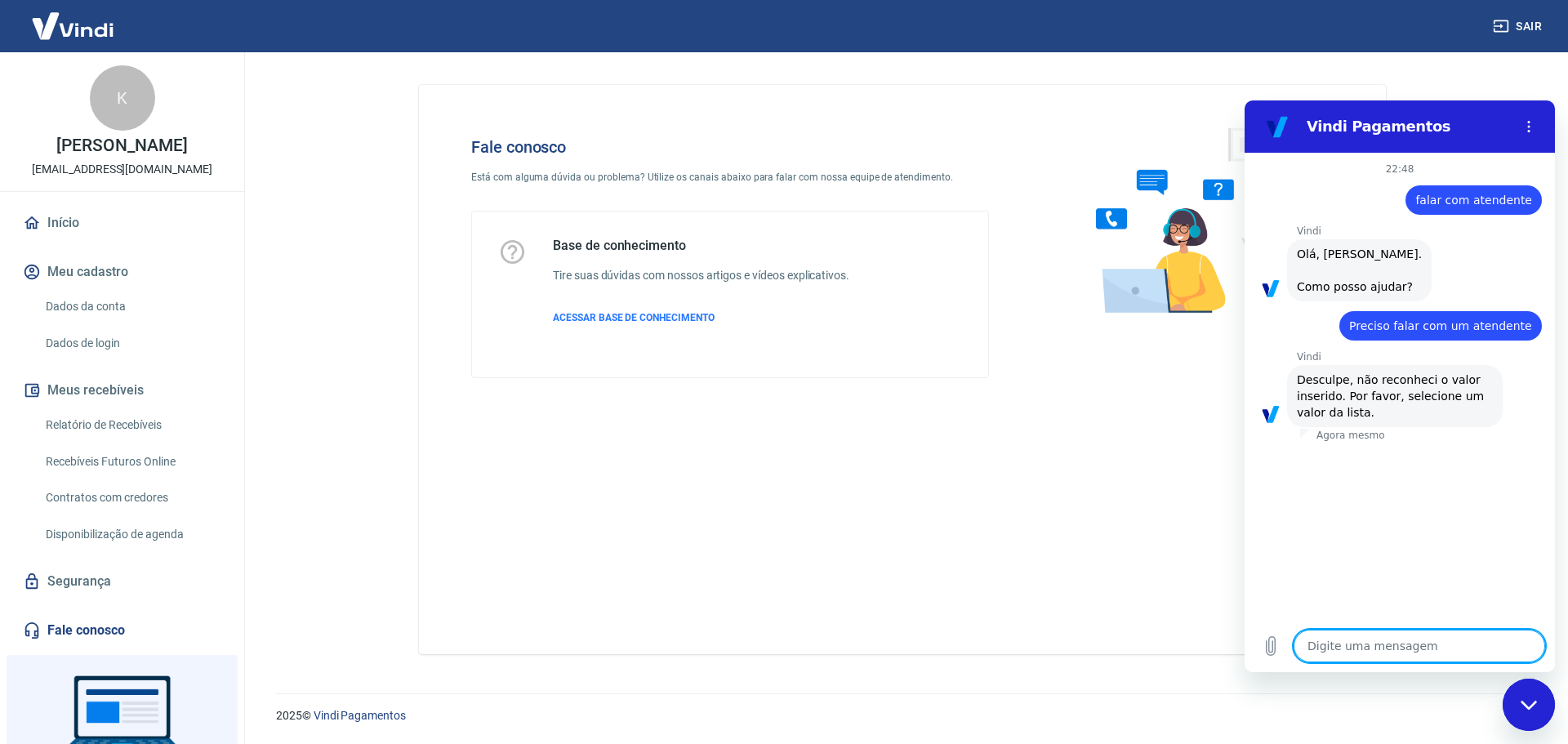
paste textarea "falar com atendente"
type textarea "falar com atendente"
type textarea "x"
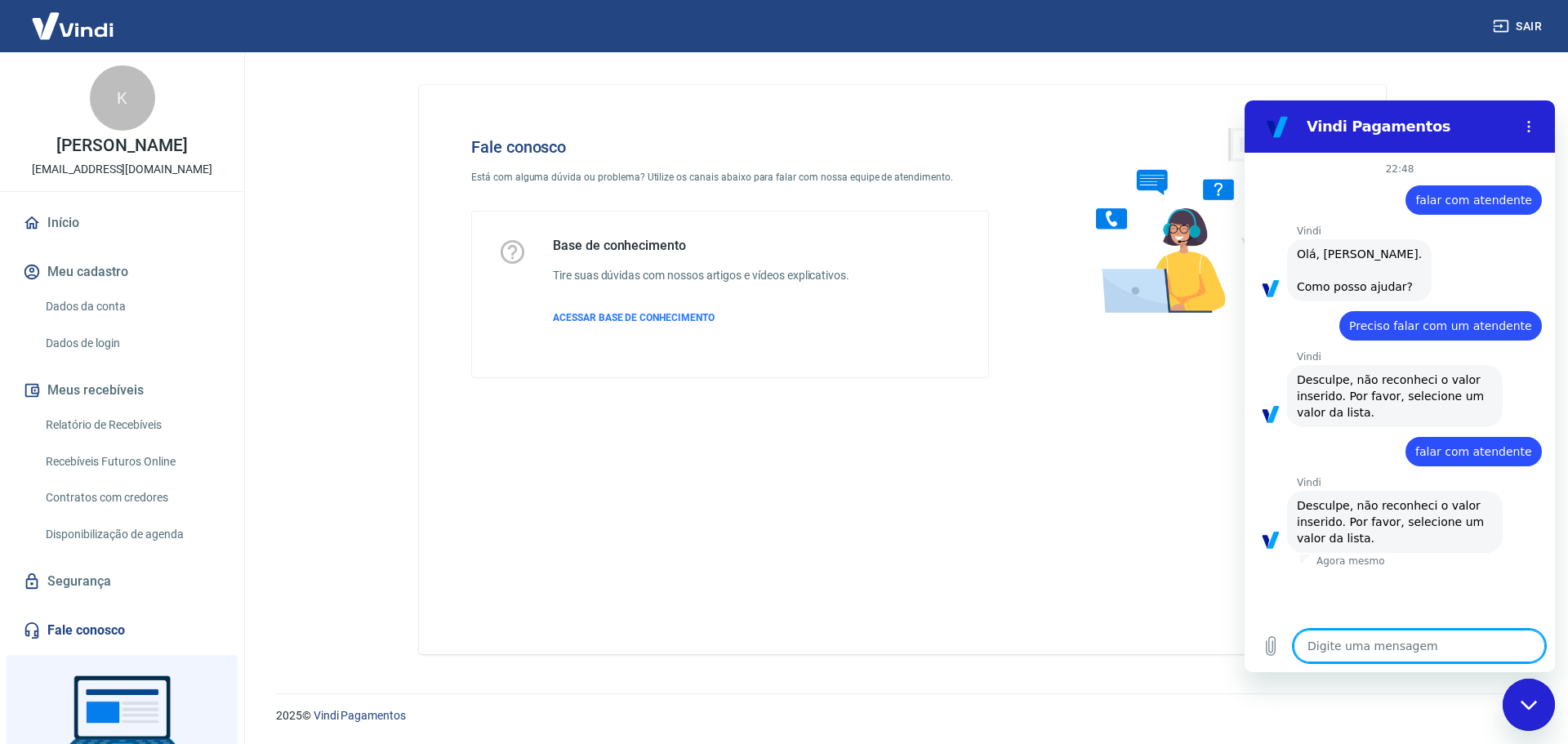
paste textarea "falar com atendente"
type textarea "falar com atendente"
type textarea "x"
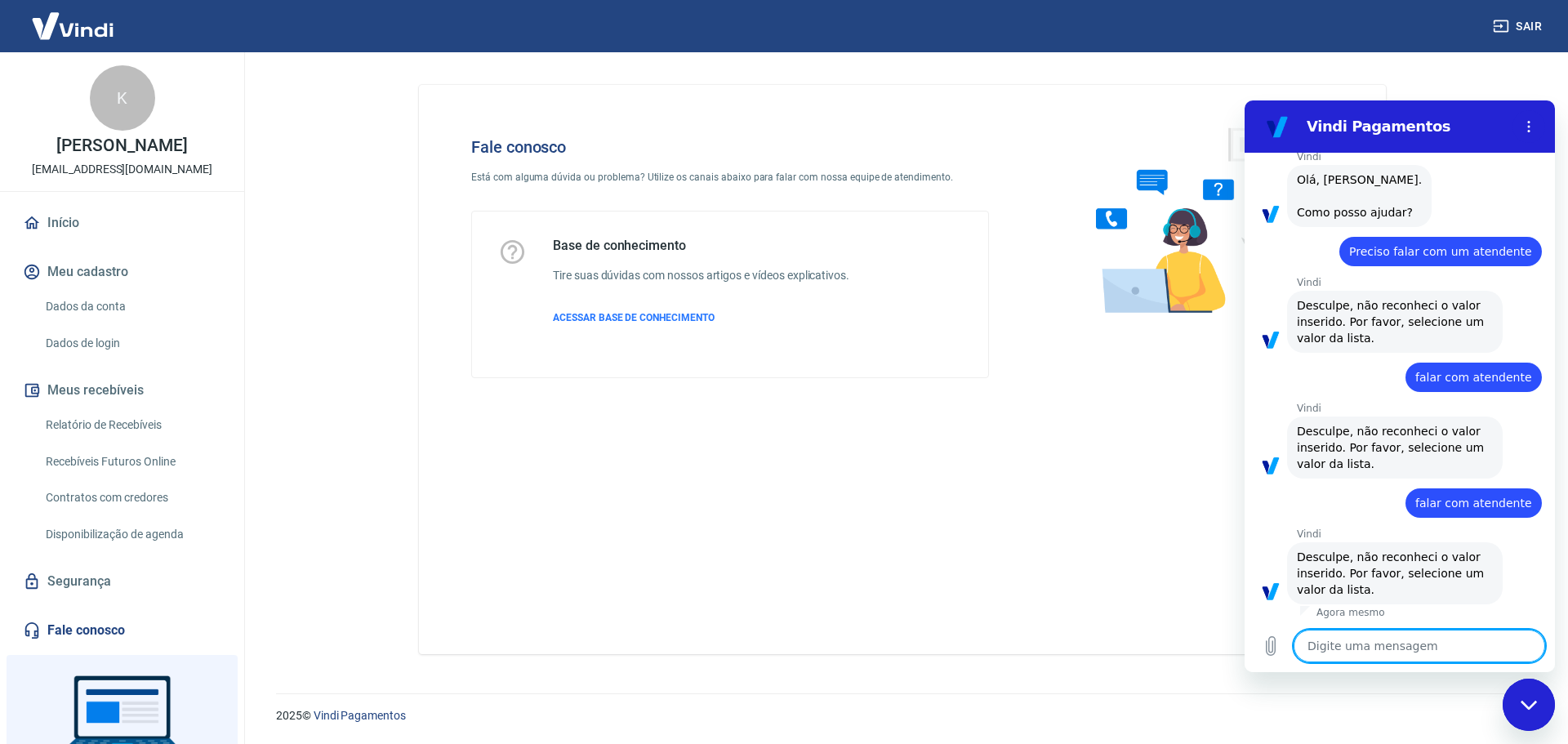
scroll to position [94, 0]
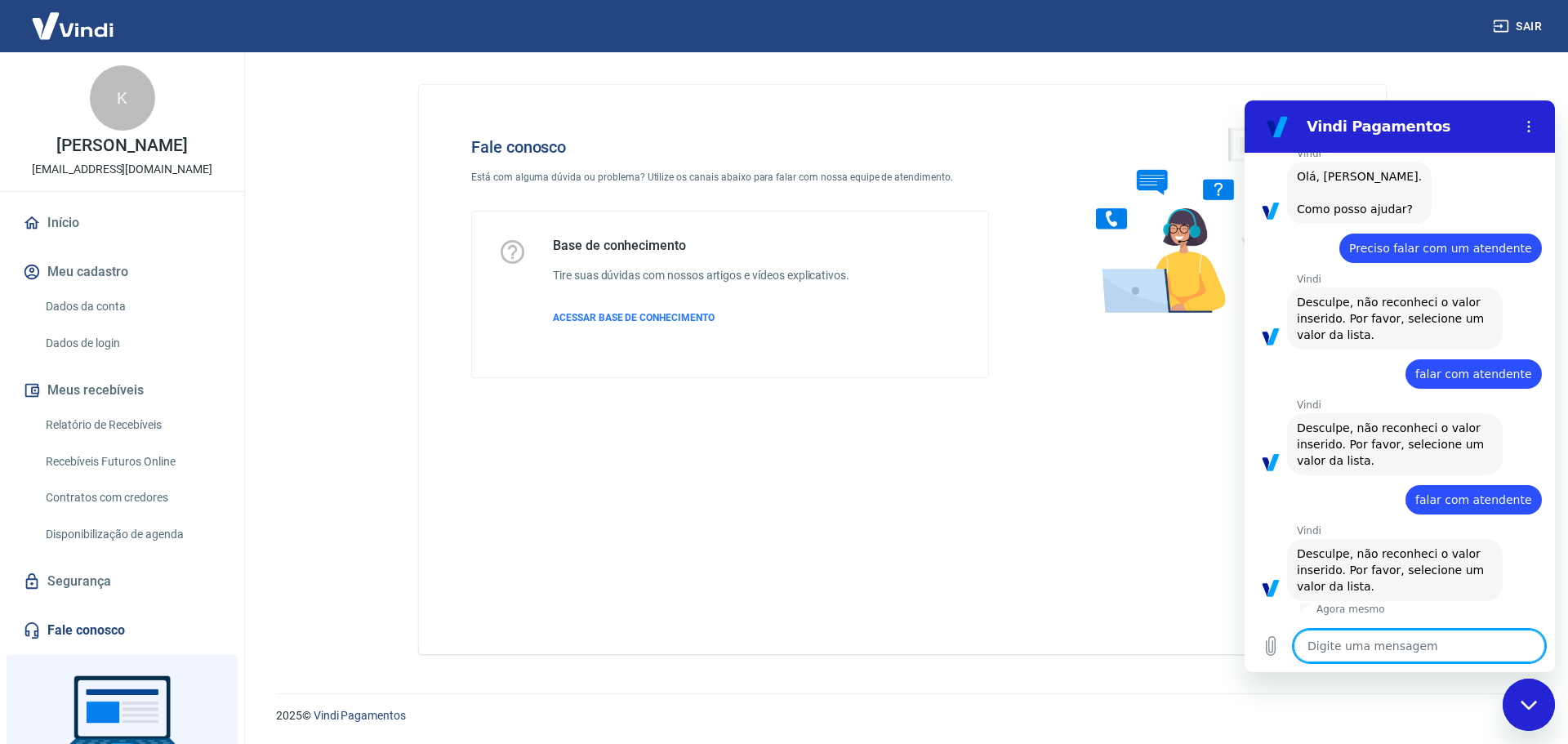
type textarea "l"
type textarea "x"
type textarea "li"
type textarea "x"
type textarea "lit"
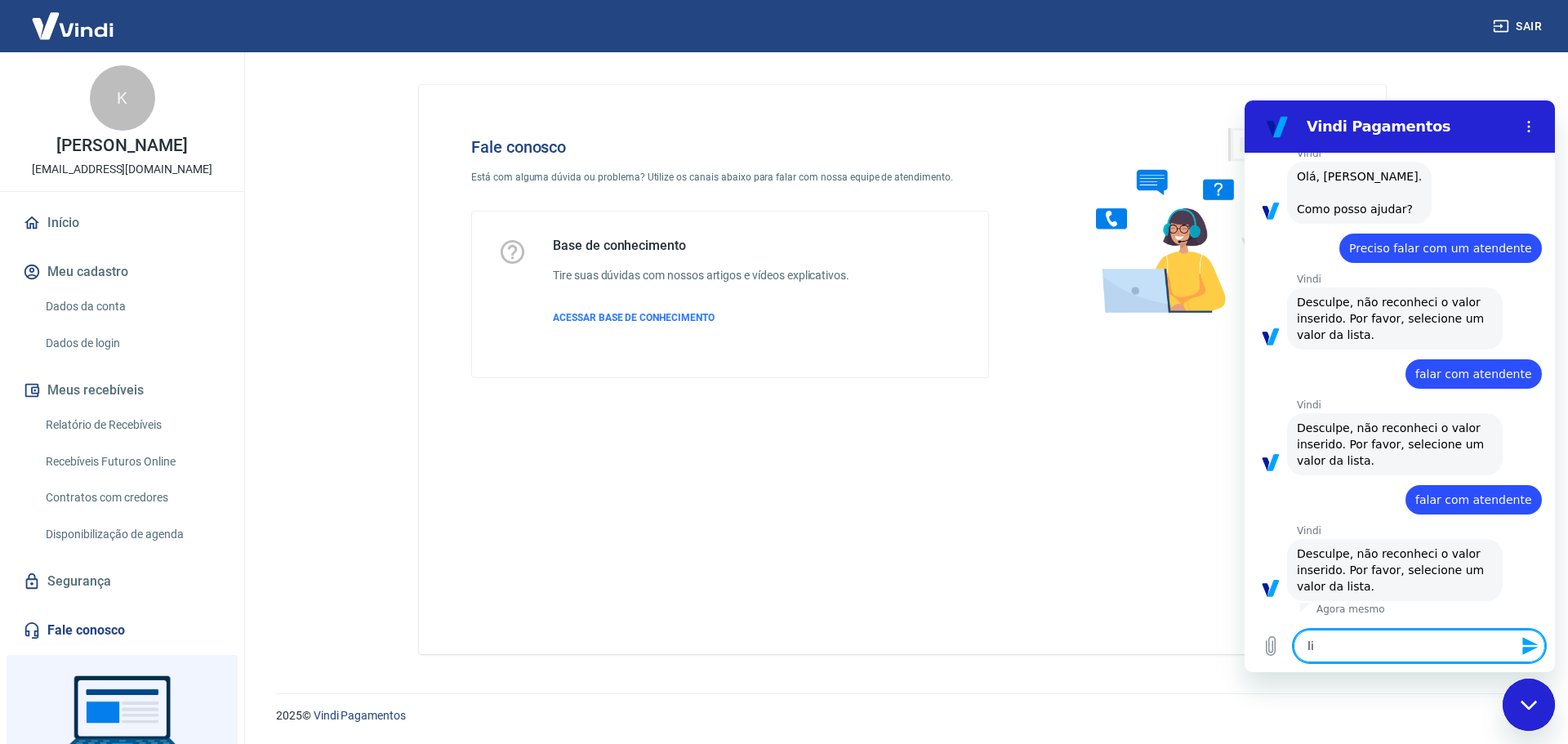
type textarea "x"
type textarea "li"
type textarea "x"
type textarea "lis"
type textarea "x"
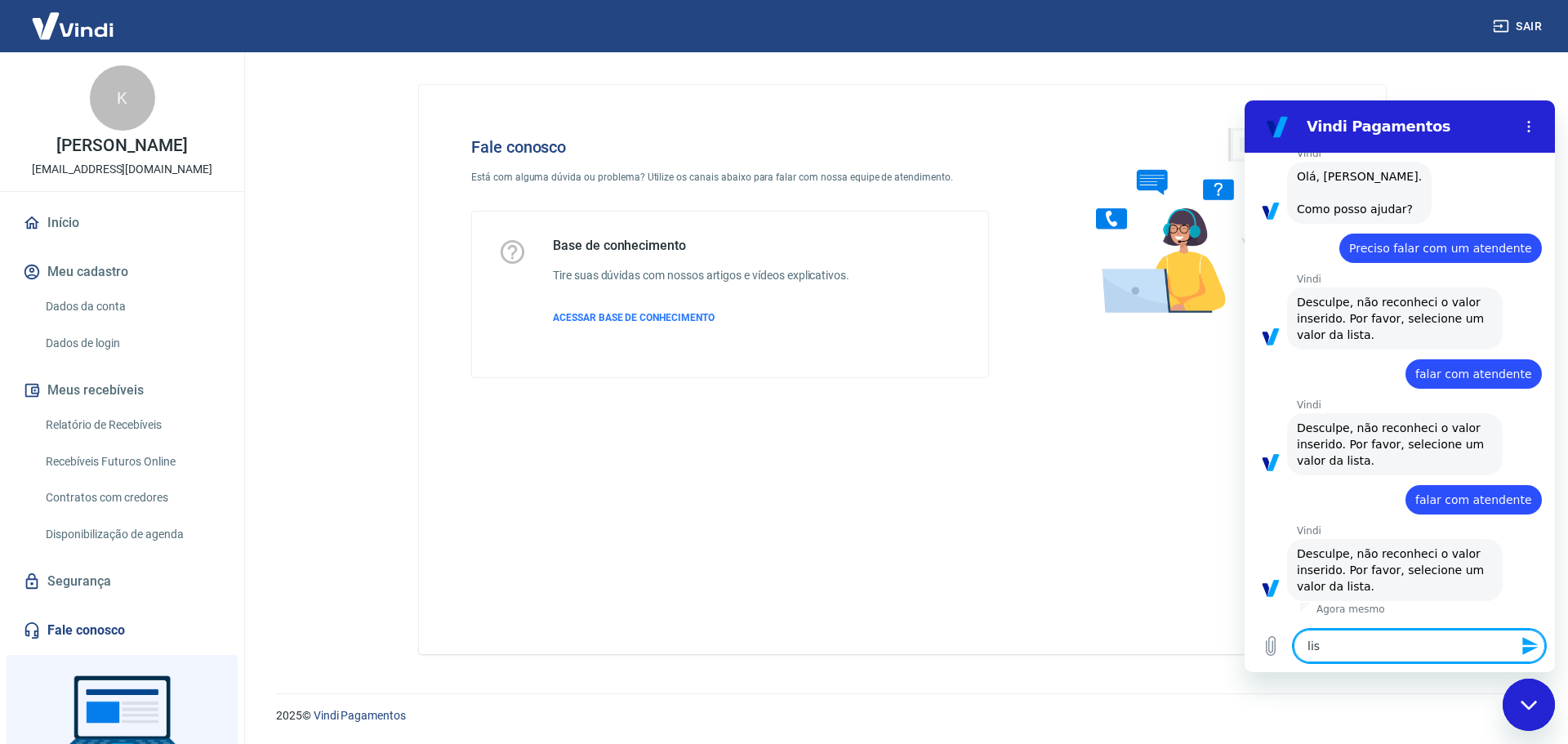
type textarea "list"
type textarea "x"
type textarea "lista"
type textarea "x"
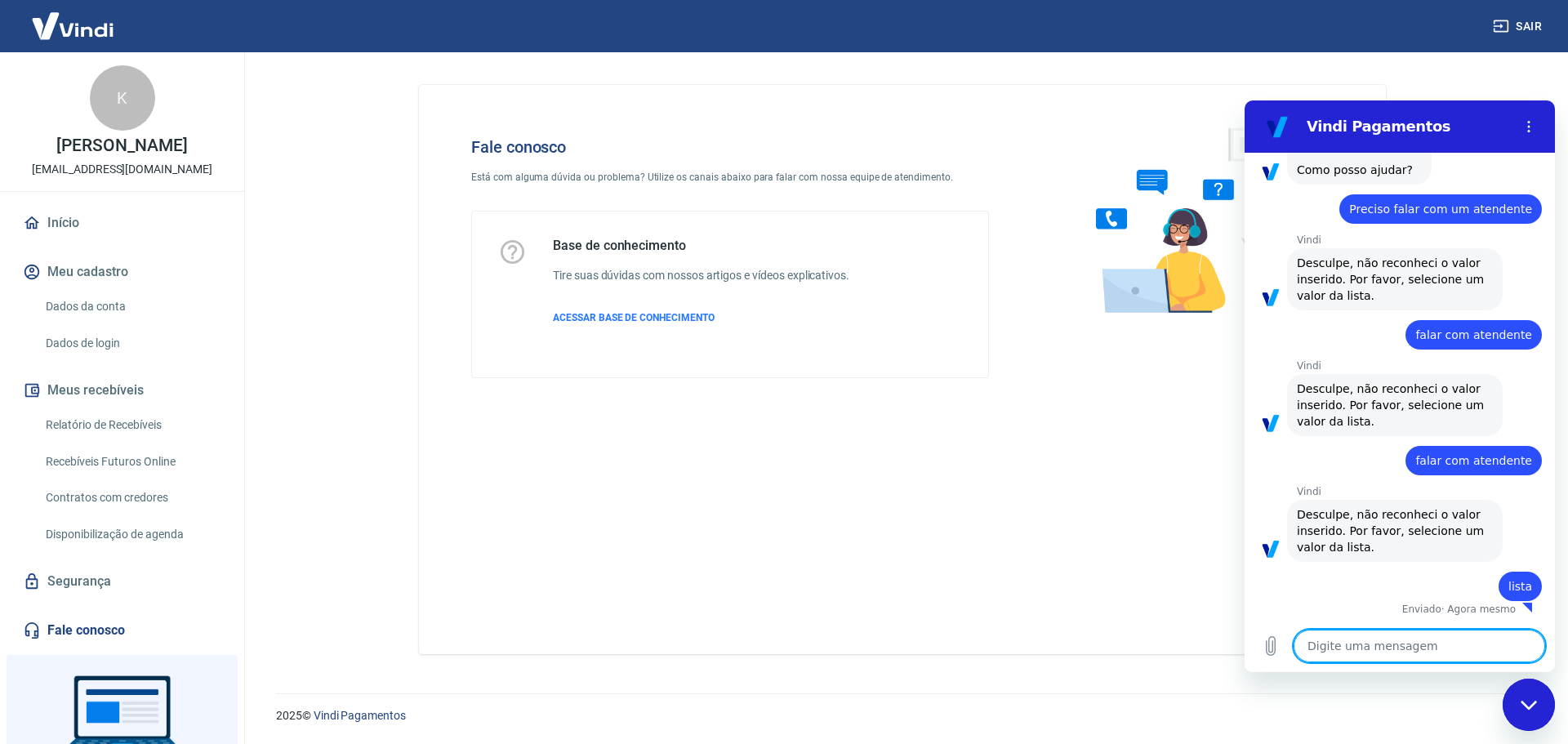
type textarea "x"
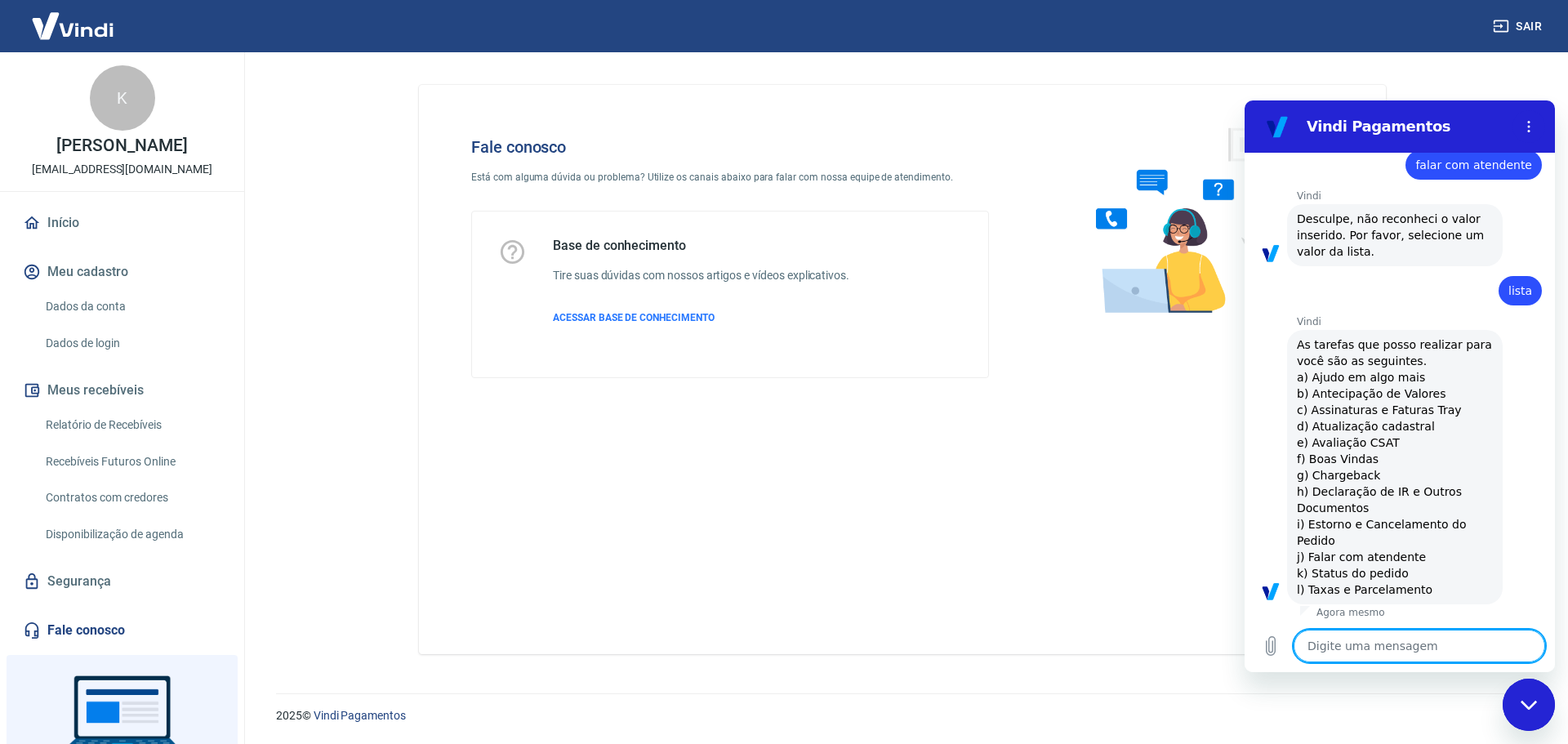
scroll to position [432, 0]
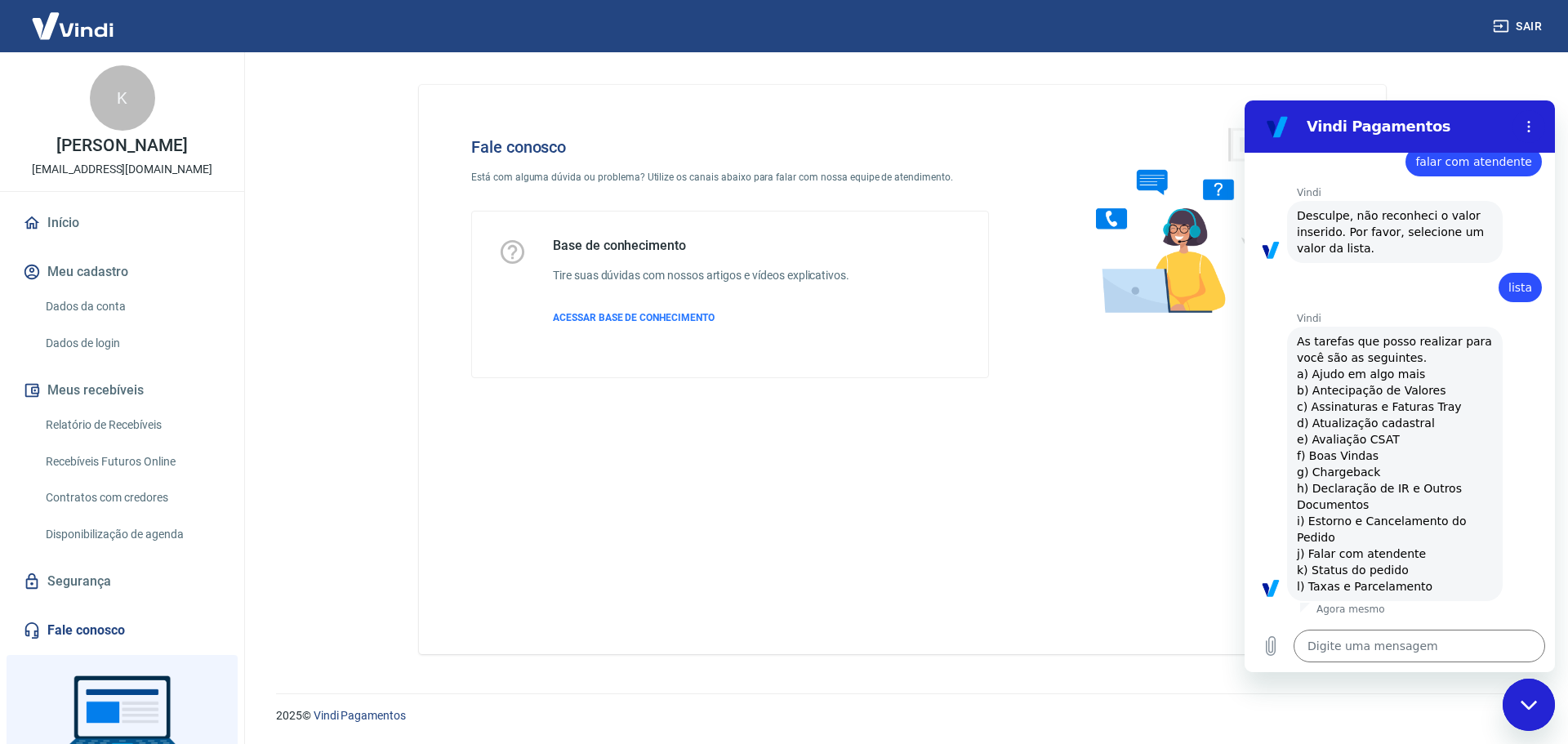
drag, startPoint x: 1310, startPoint y: 557, endPoint x: 1433, endPoint y: 553, distance: 123.1
click at [1433, 553] on span "As tarefas que posso realizar para você são as seguintes. a) Ajudo em algo mais…" at bounding box center [1394, 464] width 196 height 261
copy span "Falar com atendente"
click at [1353, 658] on textarea at bounding box center [1419, 647] width 252 height 33
paste textarea "Falar com atendente"
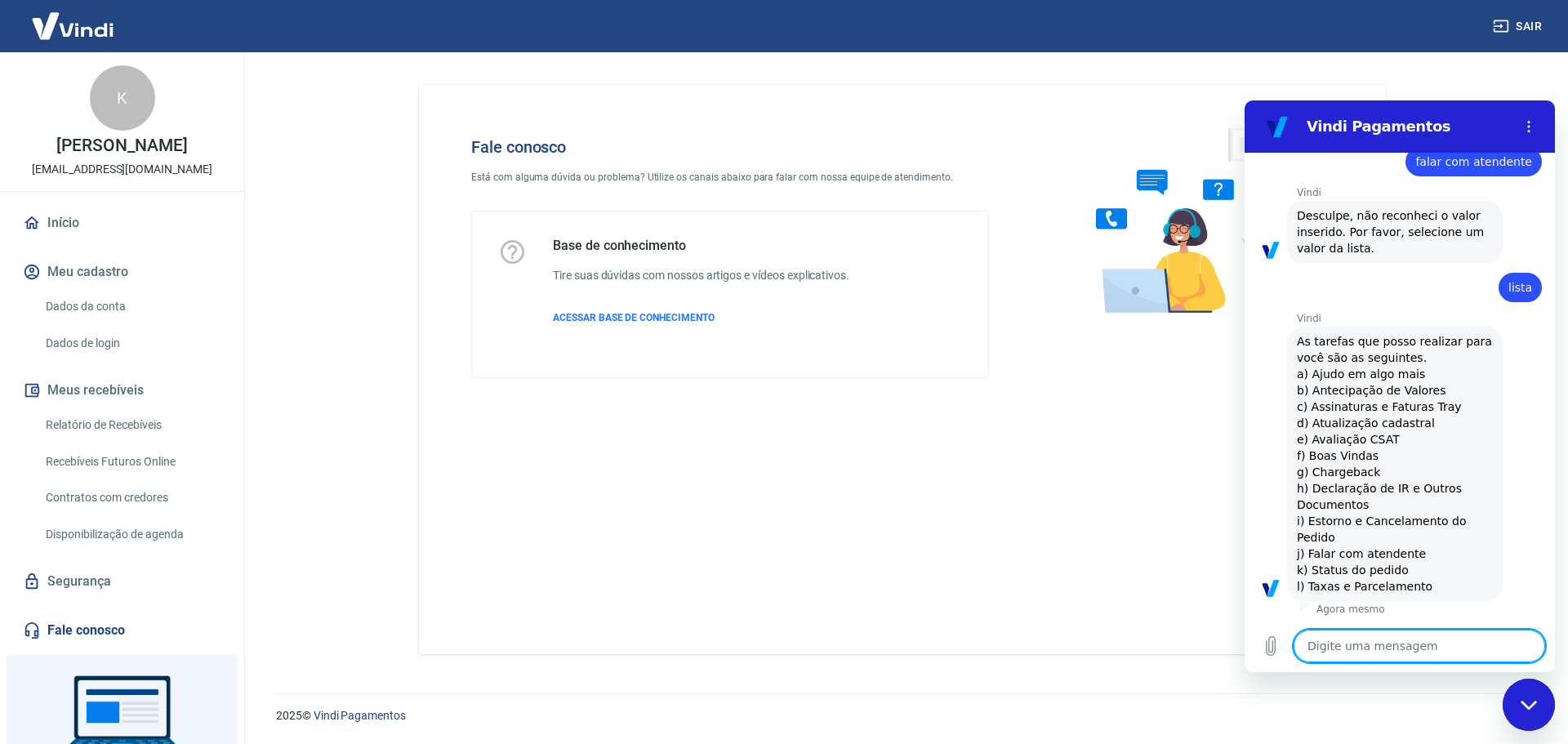
type textarea "Falar com atendente"
type textarea "x"
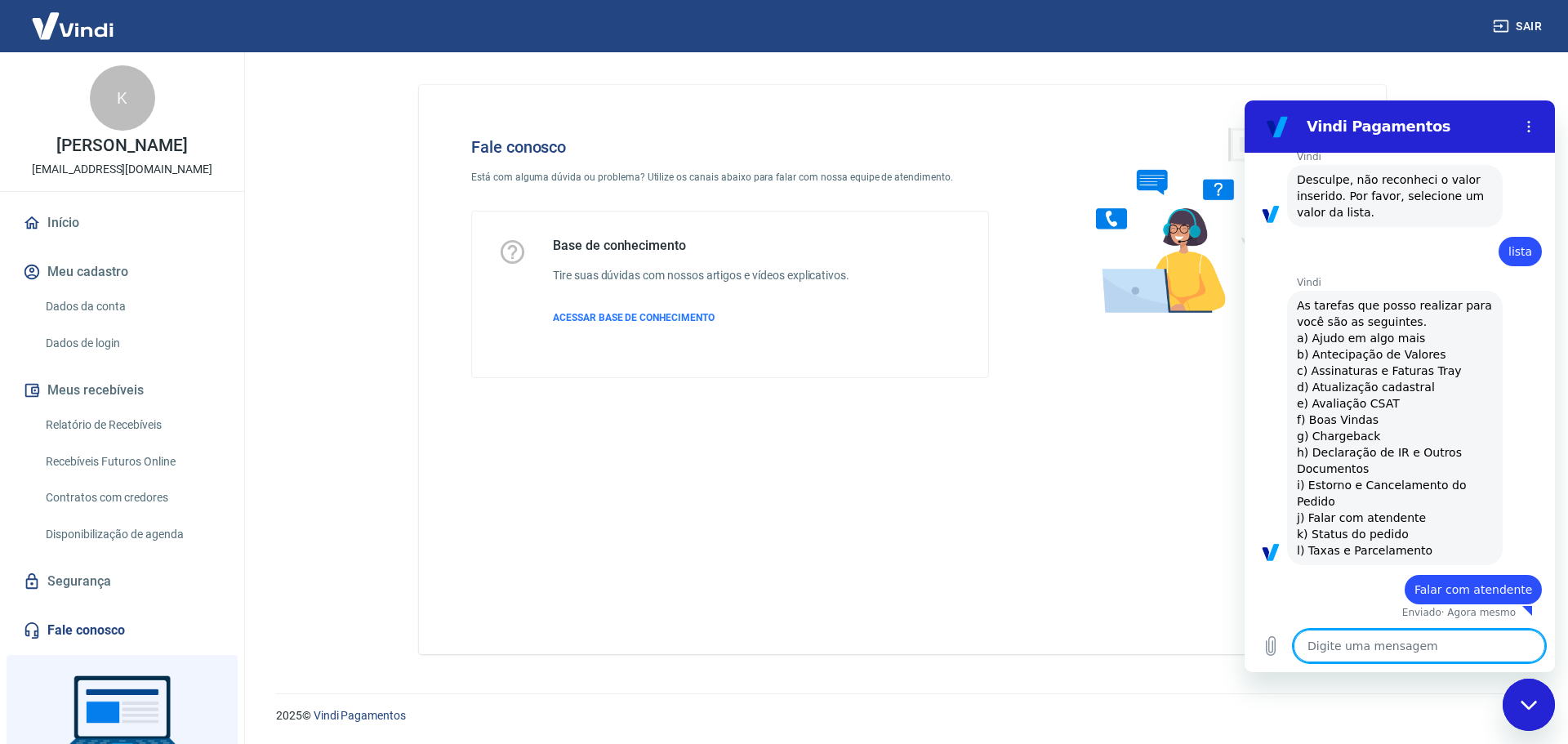
type textarea "x"
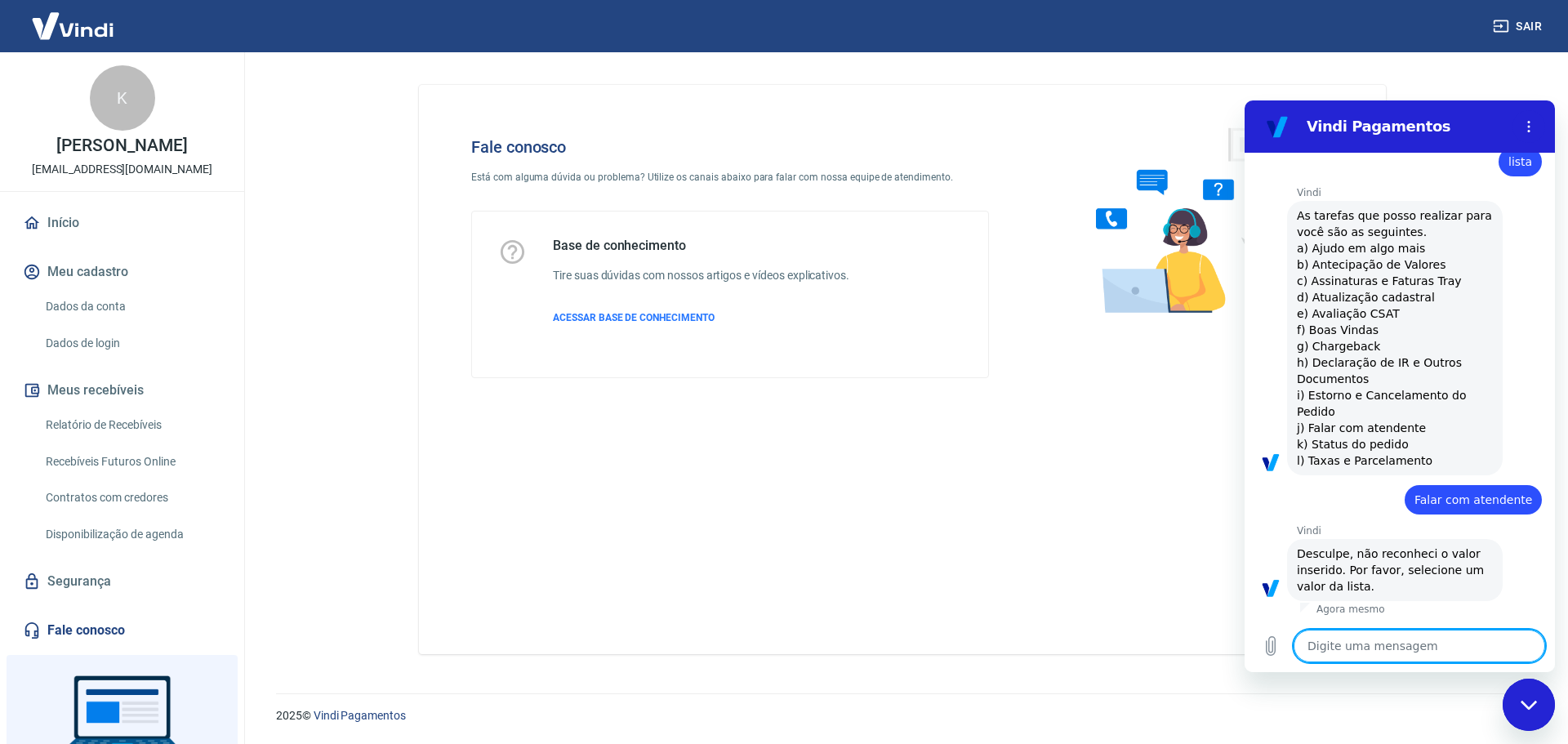
scroll to position [558, 0]
click at [1355, 420] on span "As tarefas que posso realizar para você são as seguintes. a) Ajudo em algo mais…" at bounding box center [1394, 338] width 196 height 261
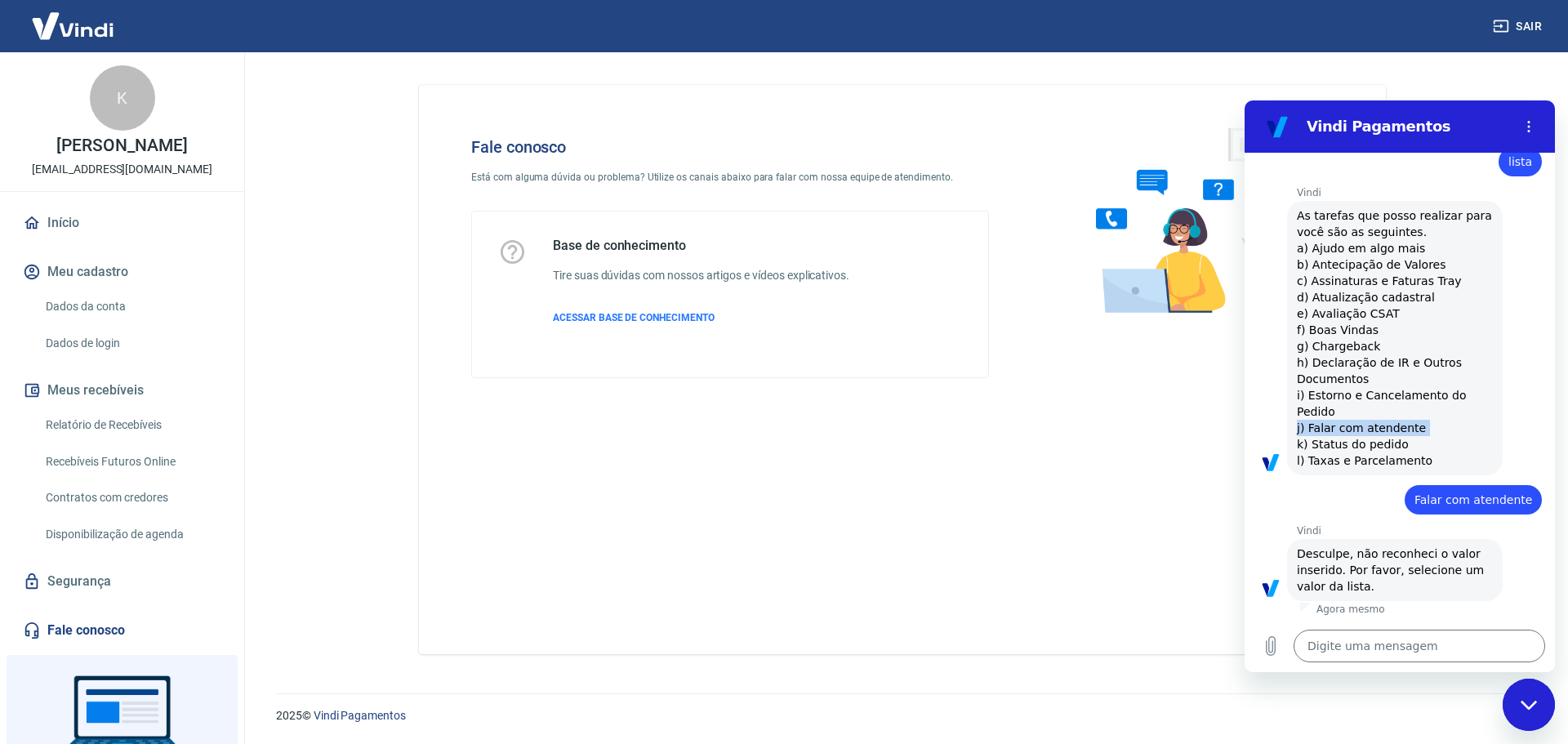
click at [1355, 420] on span "As tarefas que posso realizar para você são as seguintes. a) Ajudo em algo mais…" at bounding box center [1394, 338] width 196 height 261
copy span "j) Falar com atendente"
click at [1338, 649] on textarea at bounding box center [1419, 647] width 252 height 33
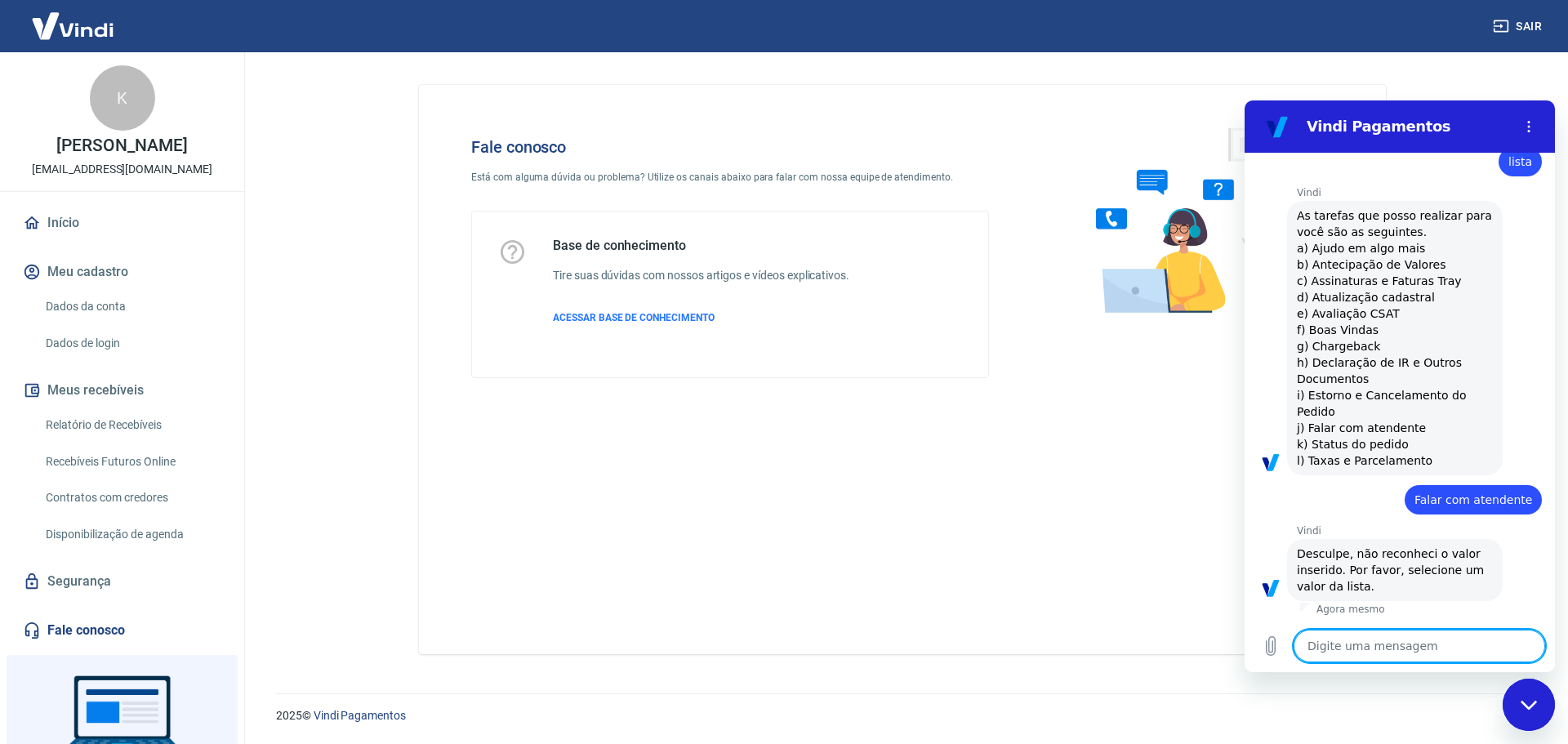
type textarea "j"
type textarea "x"
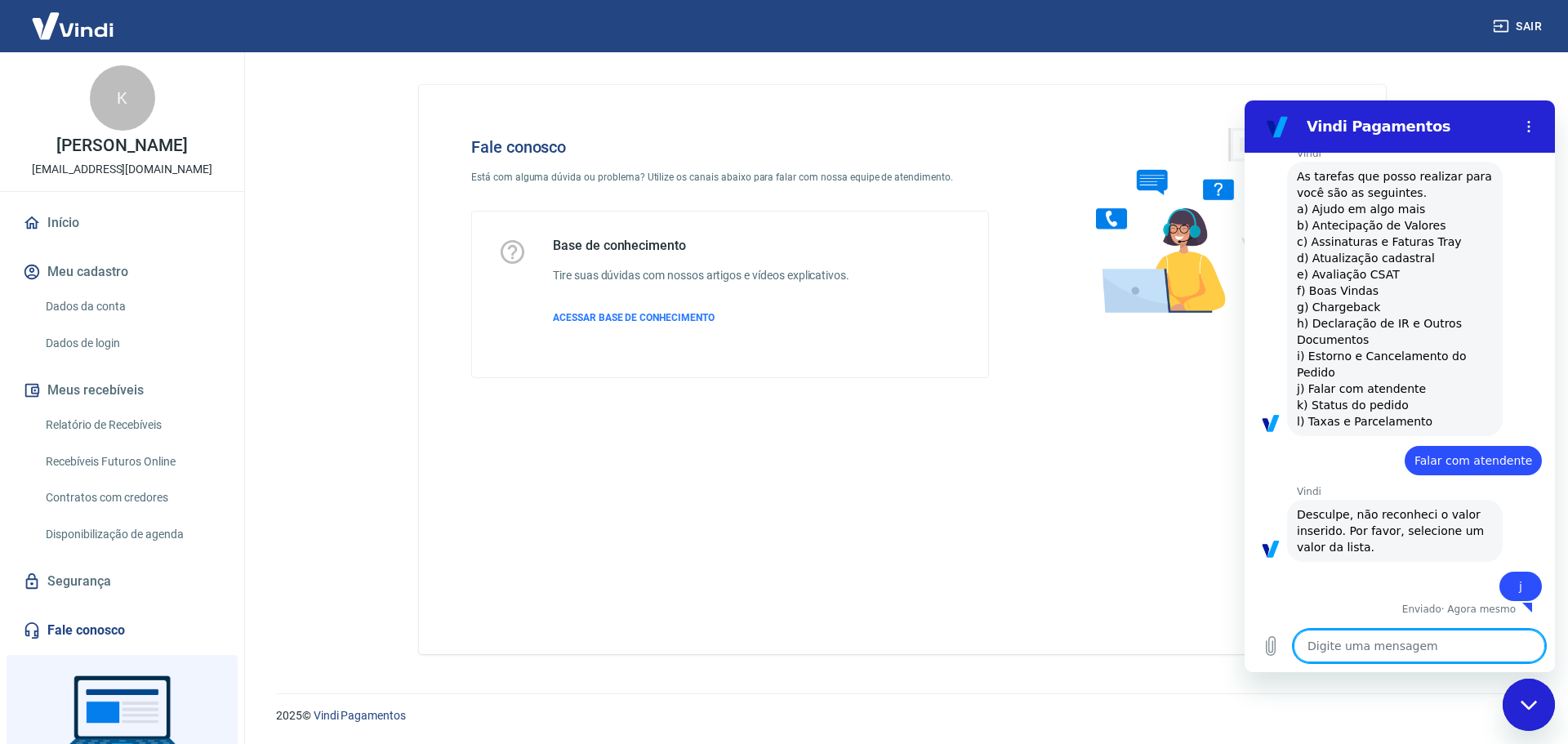
type textarea "x"
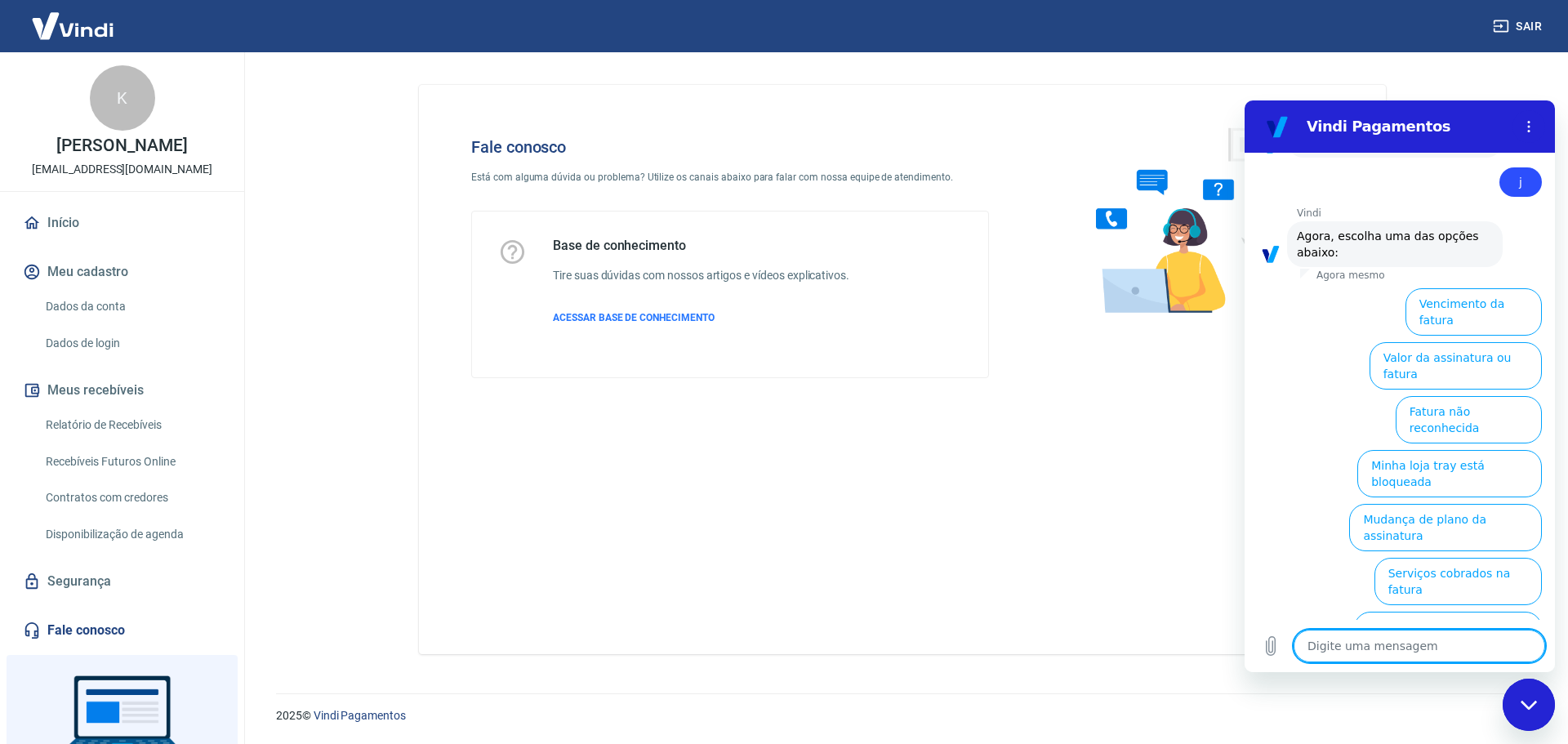
scroll to position [1006, 0]
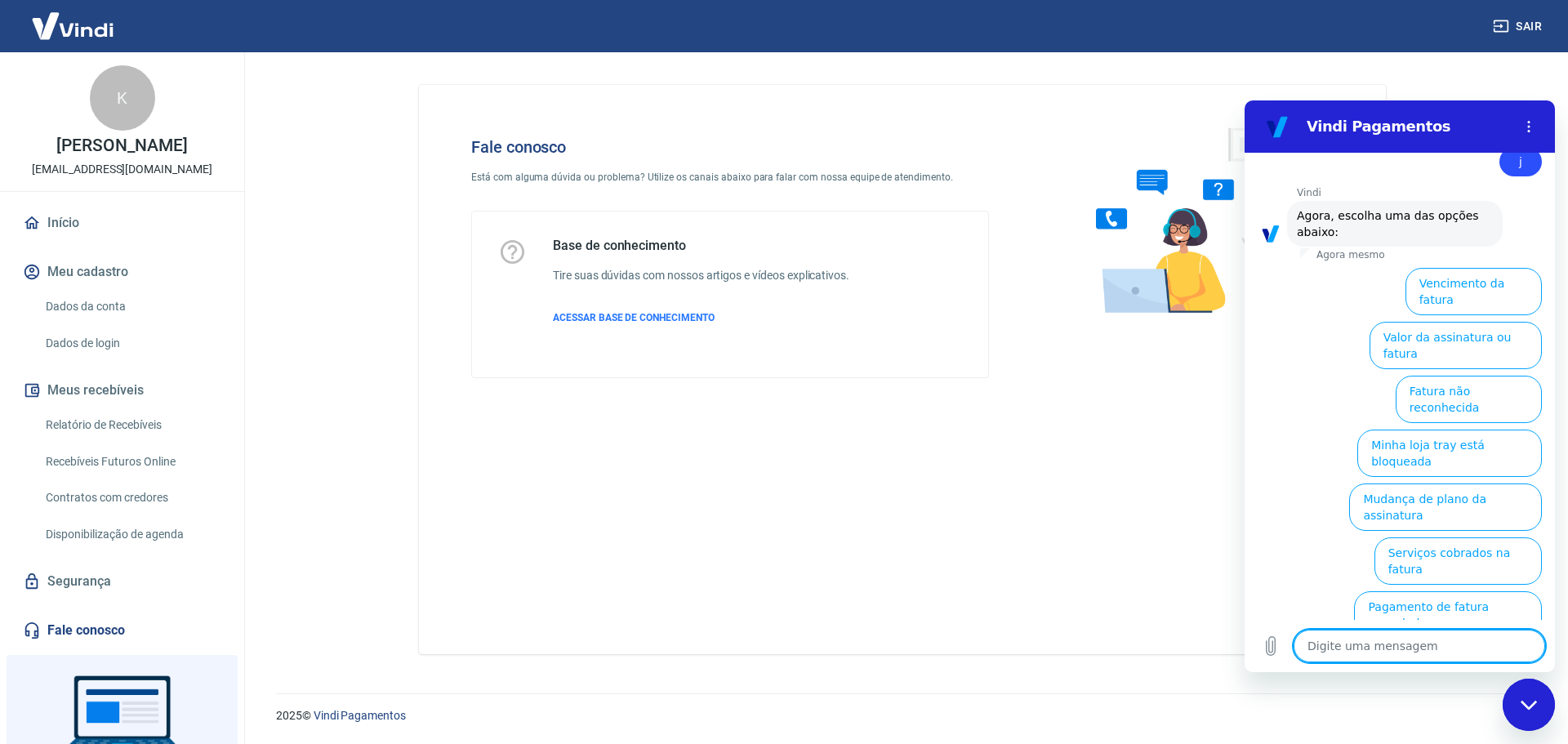
type textarea "a"
type textarea "x"
type textarea "f"
type textarea "x"
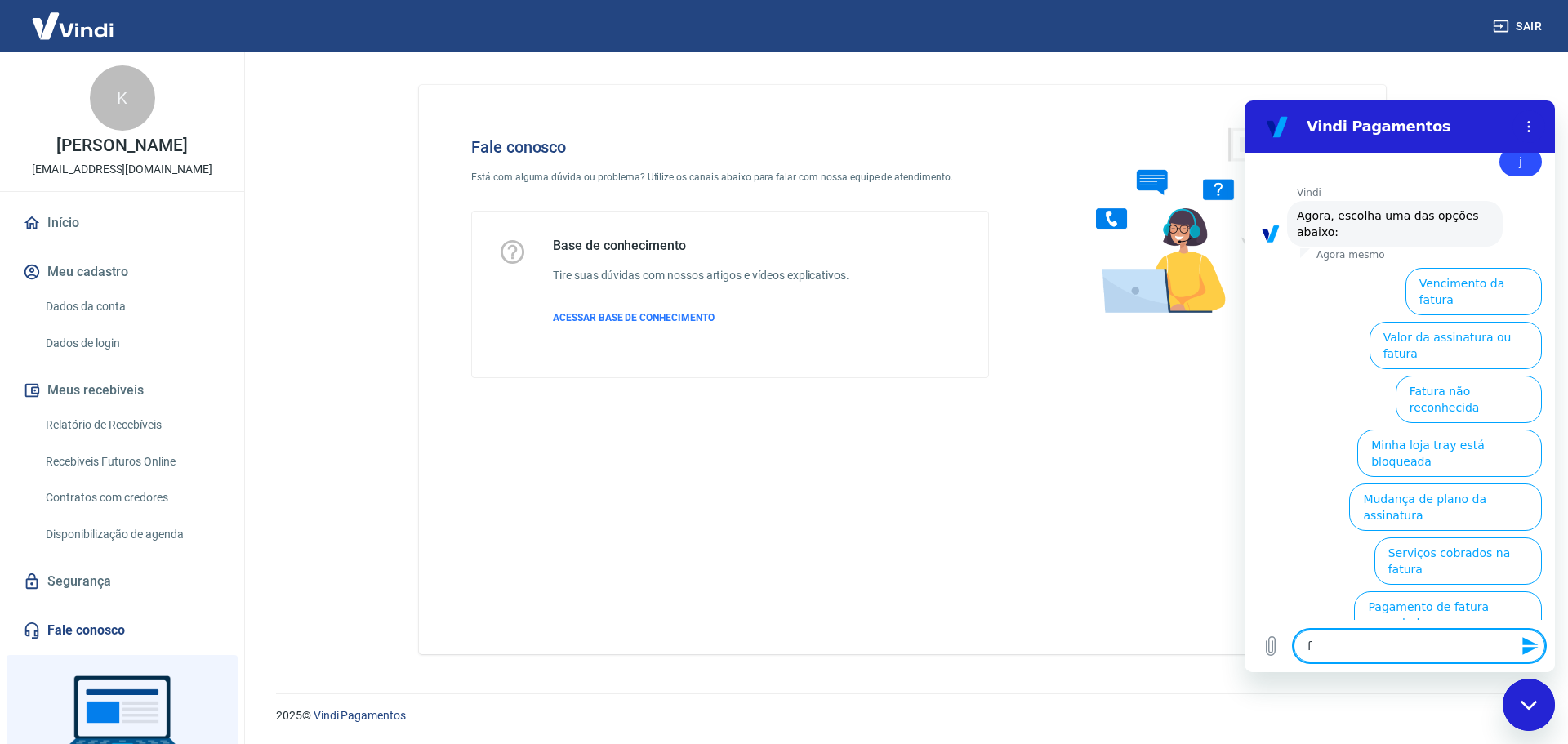
type textarea "fa"
type textarea "x"
type textarea "fal"
type textarea "x"
type textarea "fala"
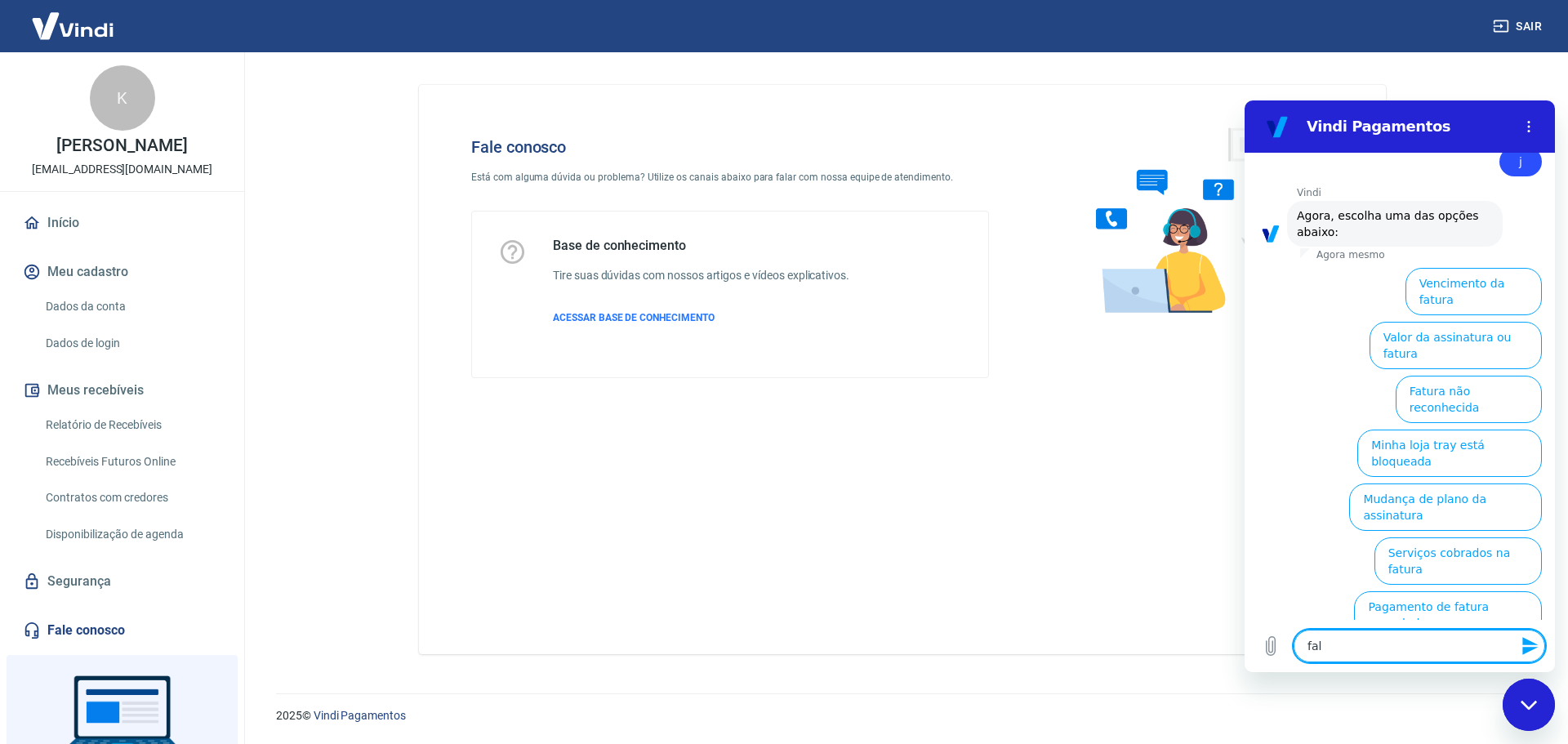
type textarea "x"
type textarea "falar"
type textarea "x"
type textarea "falar"
type textarea "x"
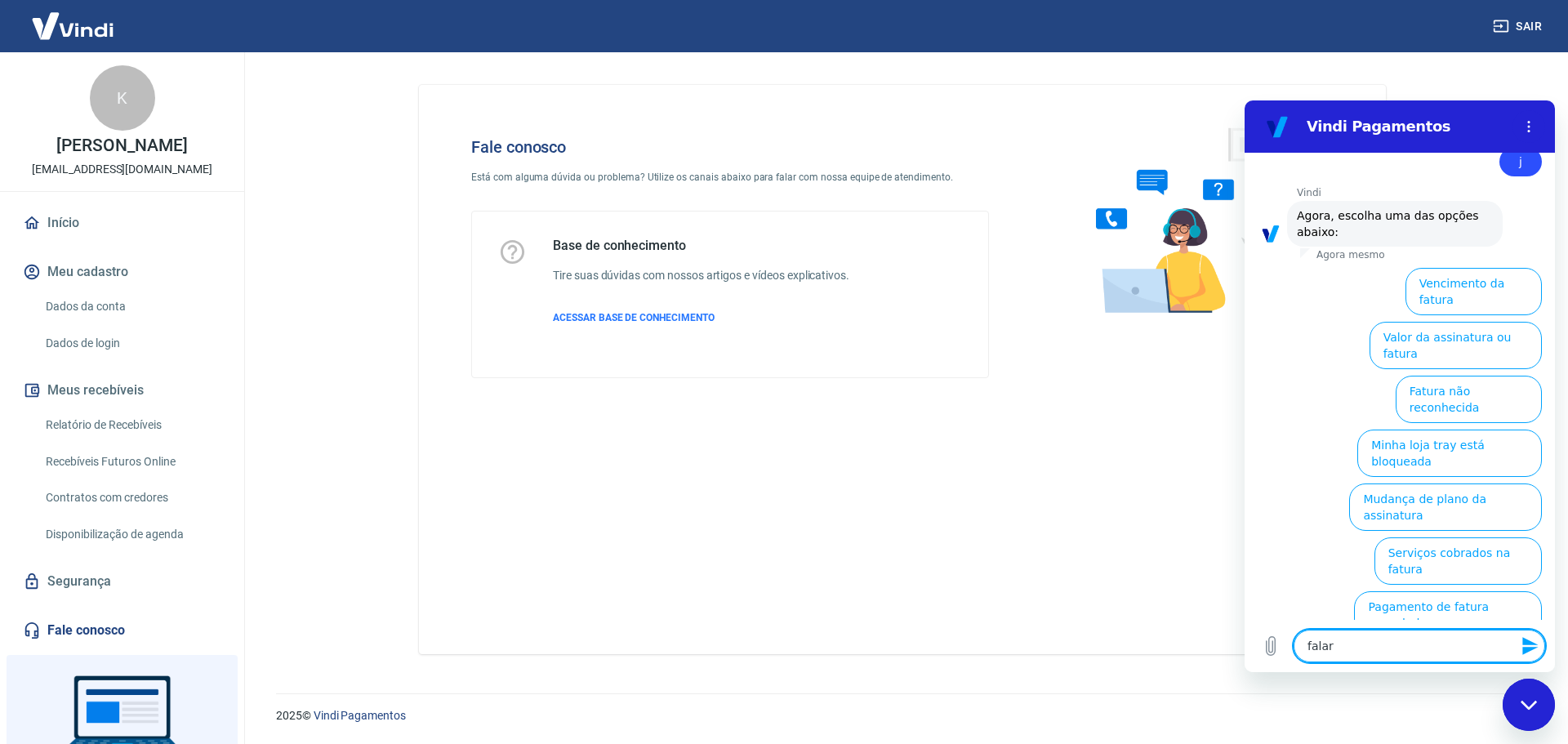
type textarea "falar c"
type textarea "x"
type textarea "falar co"
type textarea "x"
type textarea "falar com"
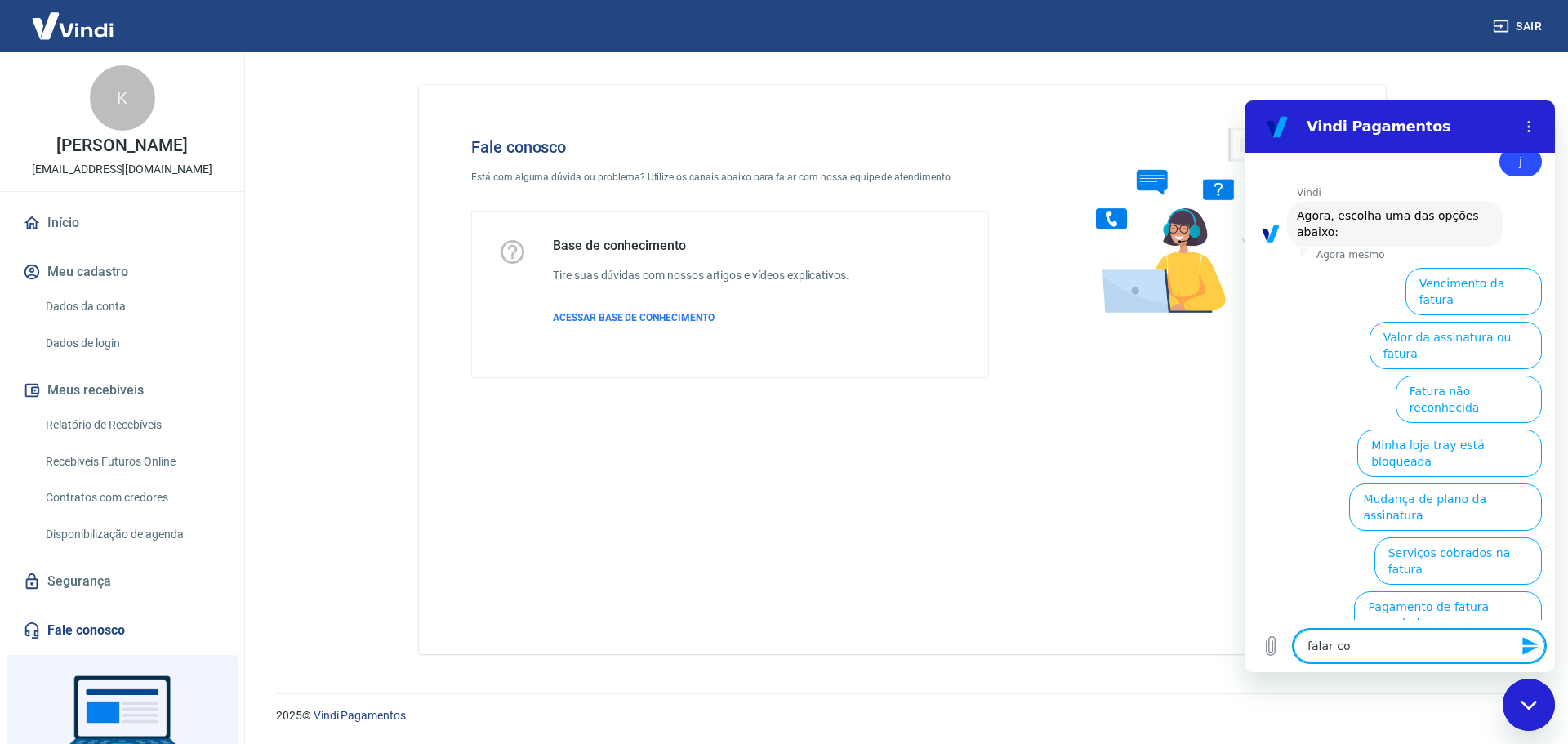
type textarea "x"
type textarea "falar com"
type textarea "x"
type textarea "falar com t"
type textarea "x"
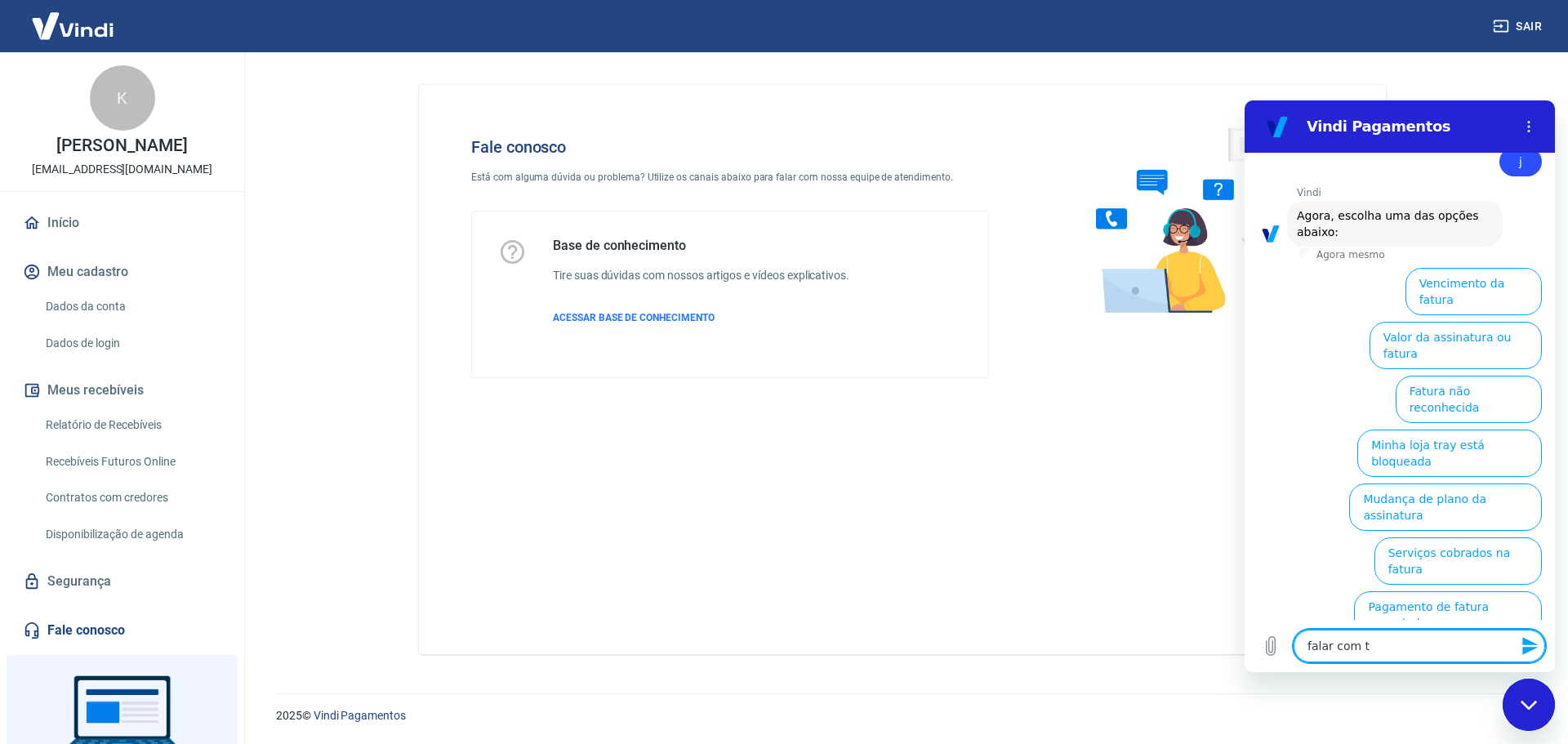
type textarea "falar com ta"
type textarea "x"
type textarea "falar com t"
type textarea "x"
type textarea "falar com"
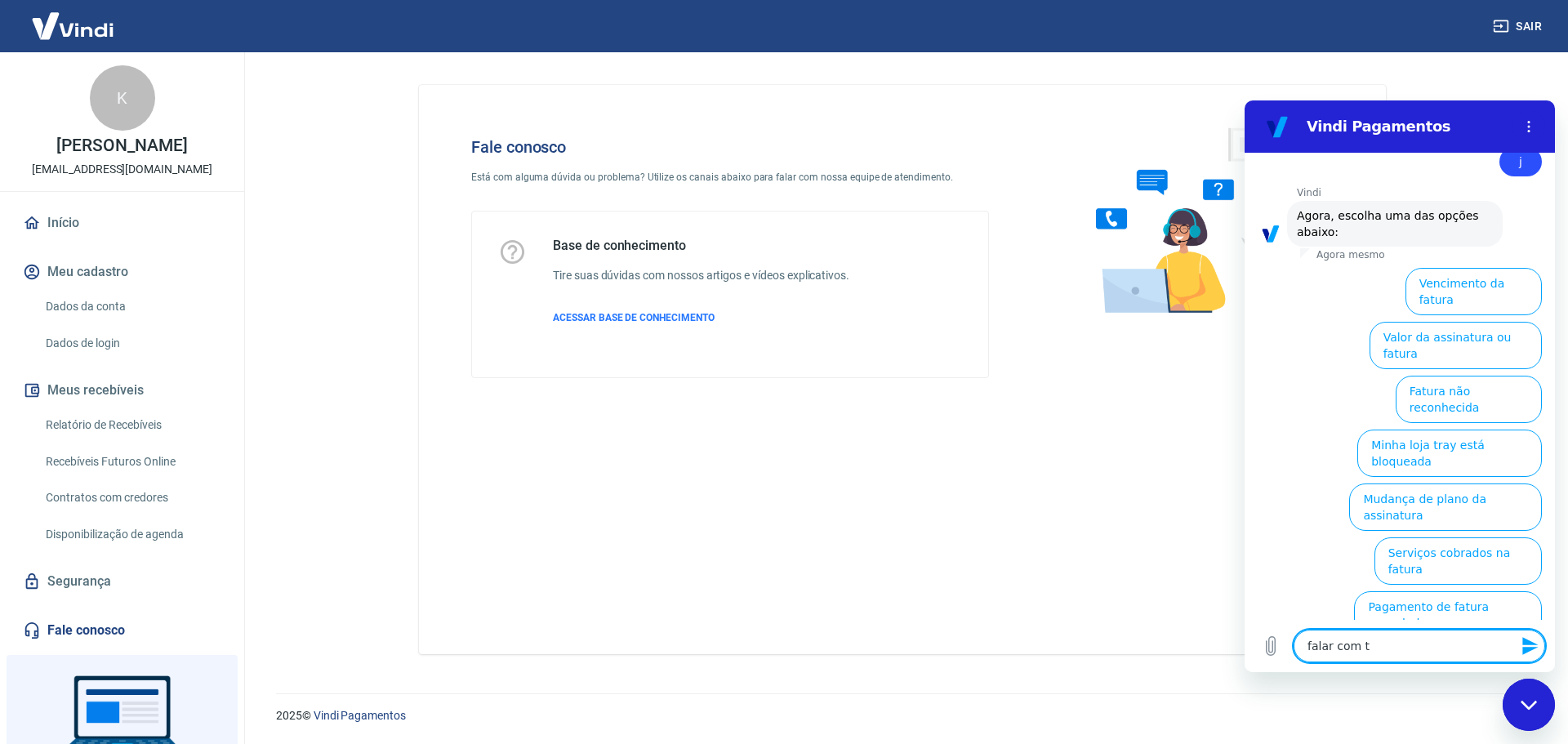
type textarea "x"
type textarea "falar com a"
type textarea "x"
type textarea "falar com at"
type textarea "x"
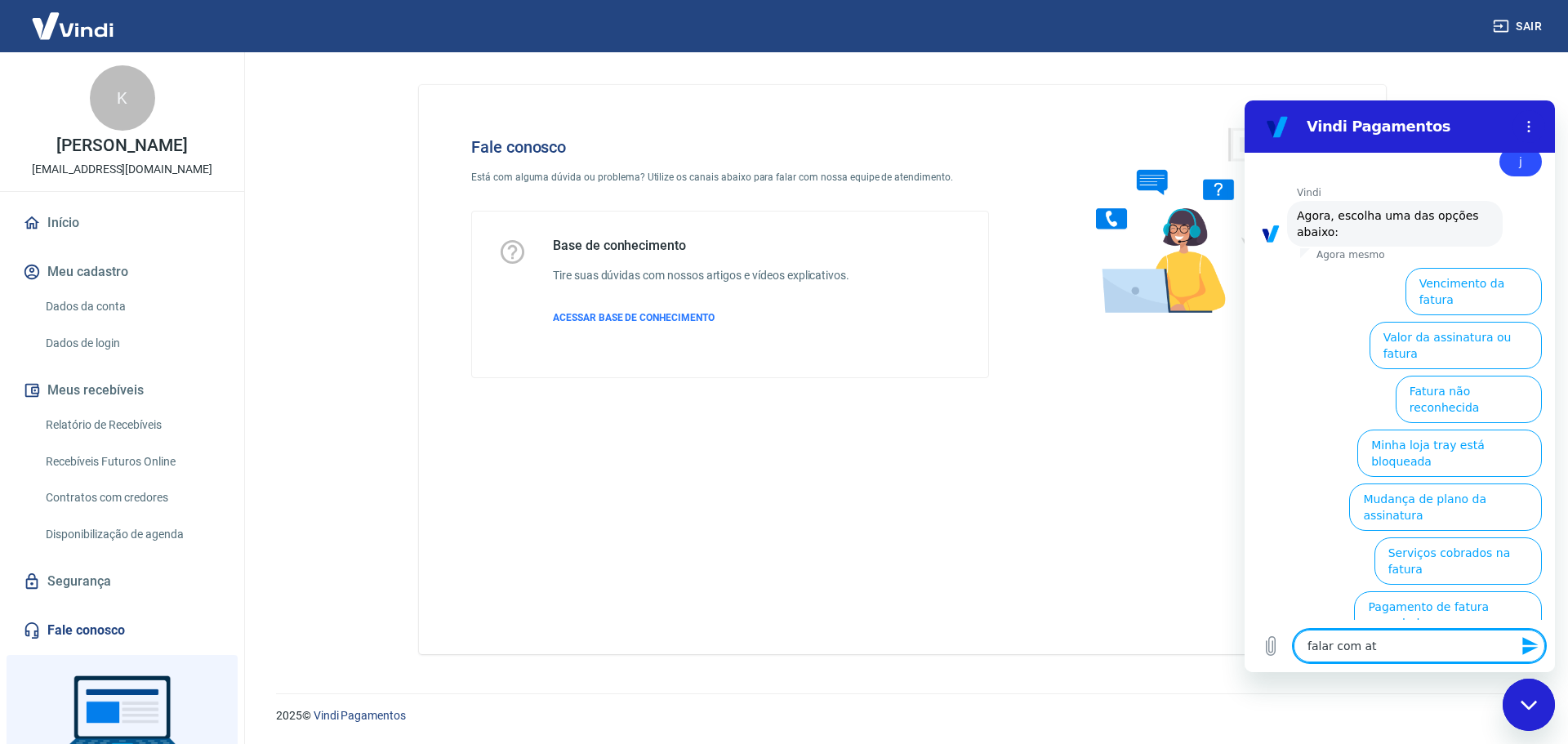
type textarea "falar com ate"
type textarea "x"
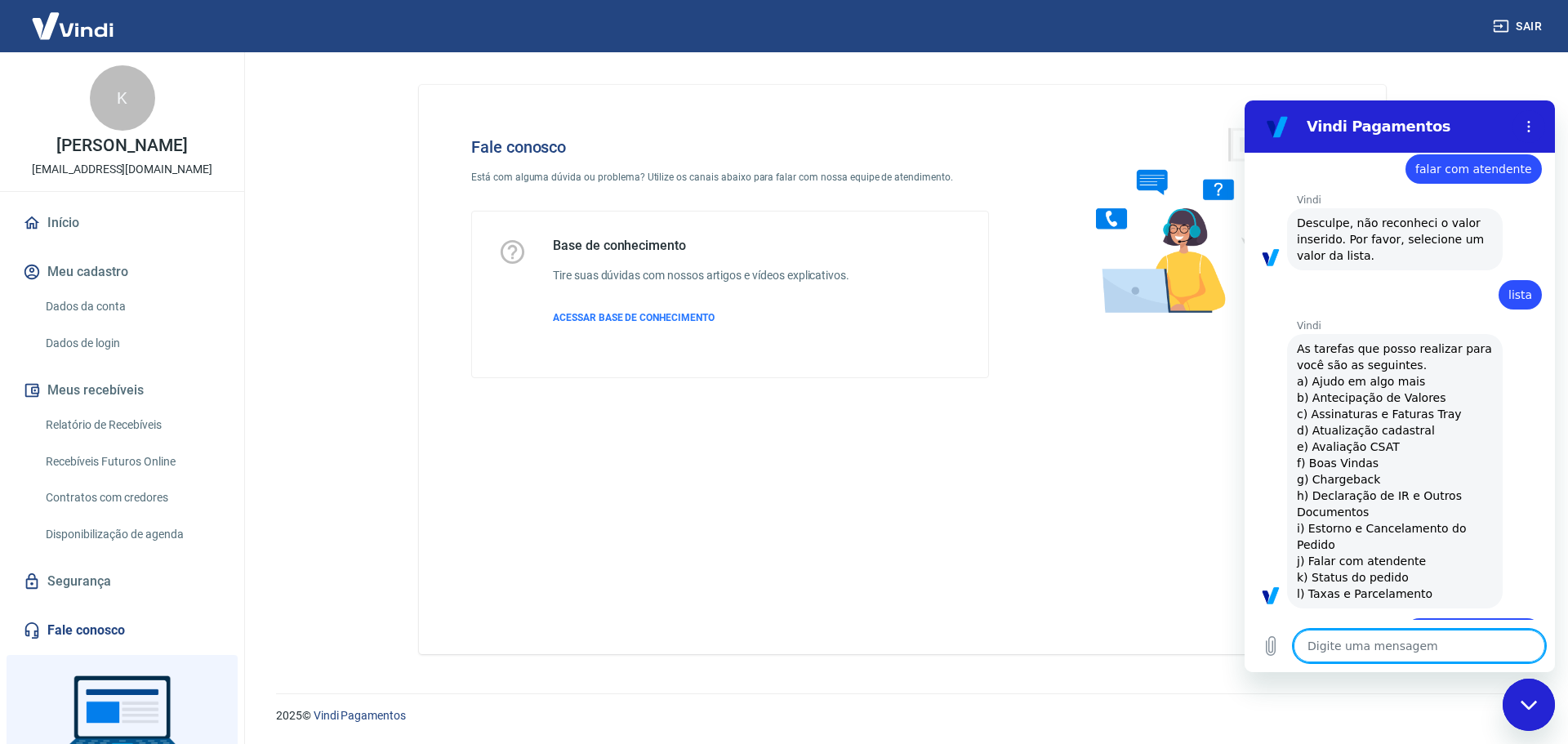
scroll to position [654, 0]
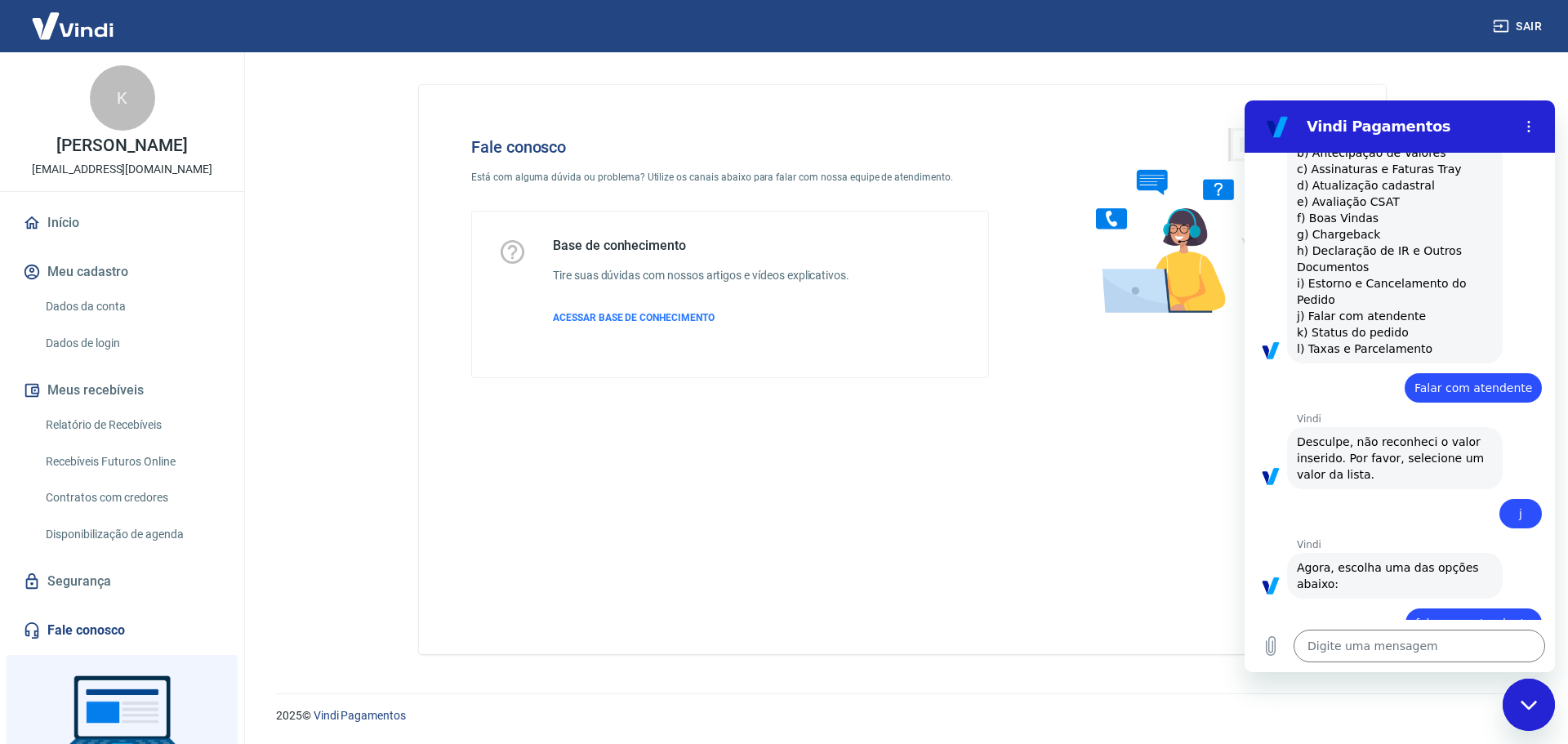
click at [1314, 329] on span "As tarefas que posso realizar para você são as seguintes. a) Ajudo em algo mais…" at bounding box center [1394, 226] width 196 height 261
copy span "j) Falar com atendente"
click at [1410, 669] on div "Digite uma mensagem x" at bounding box center [1400, 646] width 311 height 52
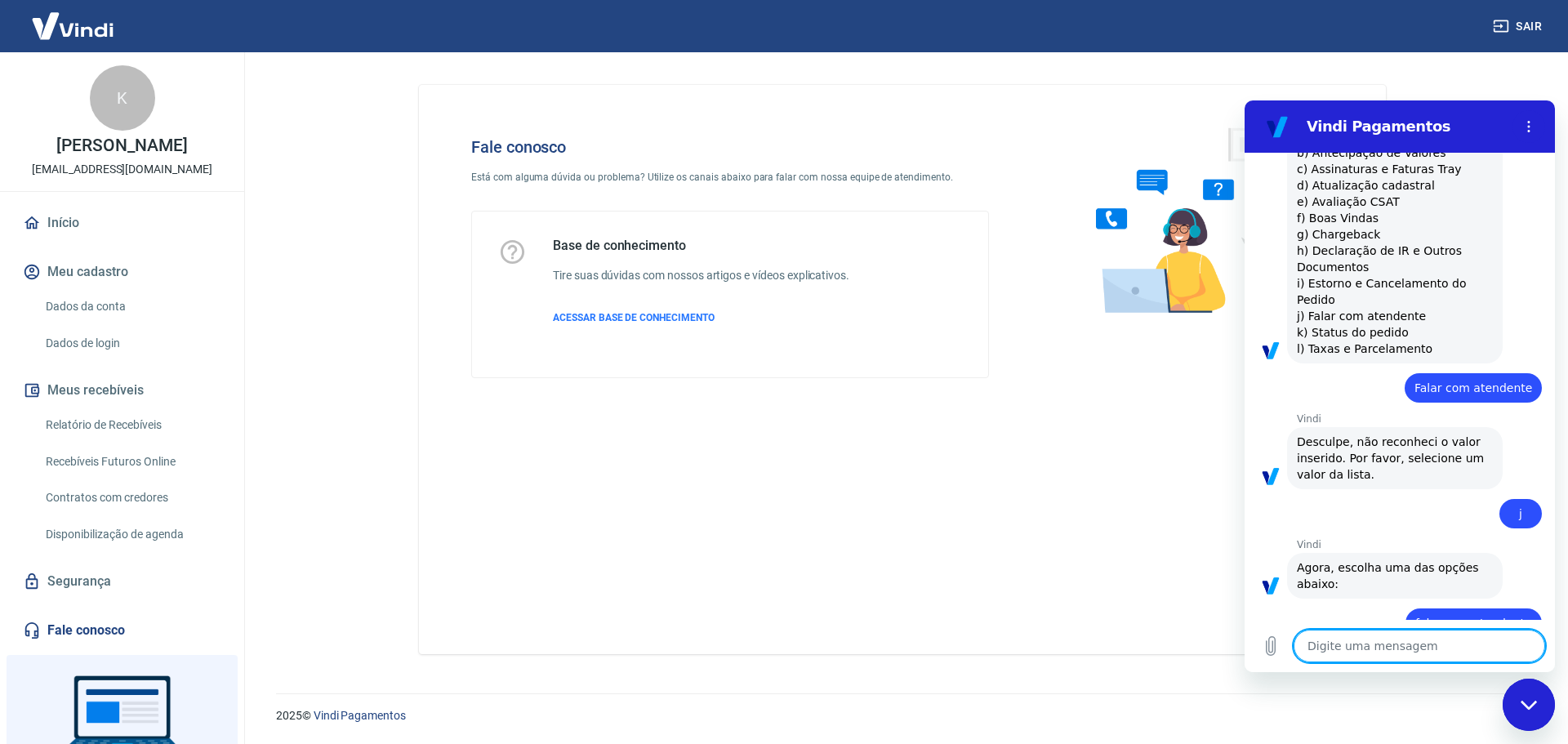
click at [1412, 648] on textarea at bounding box center [1419, 647] width 252 height 33
paste textarea "j) Falar com atendente"
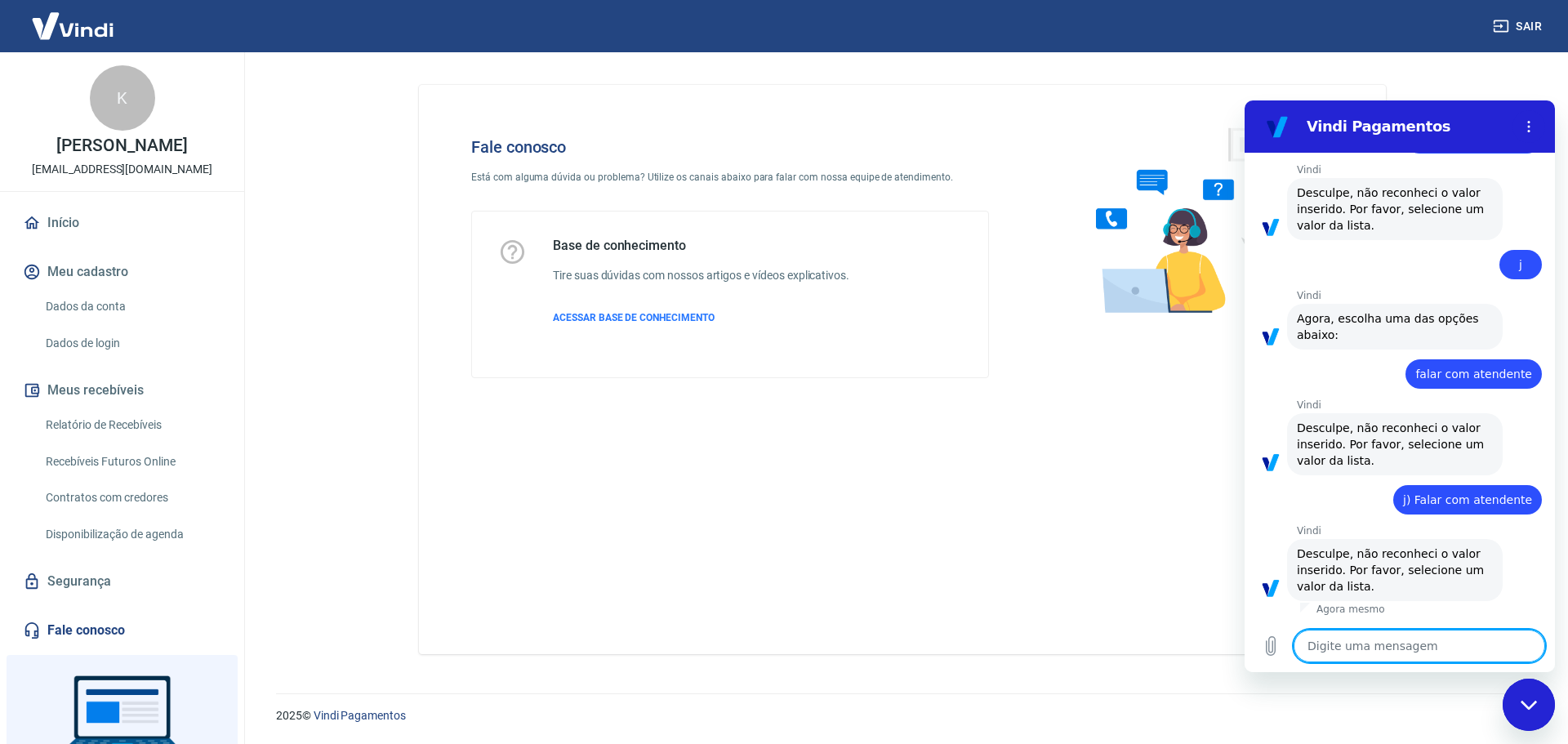
scroll to position [920, 0]
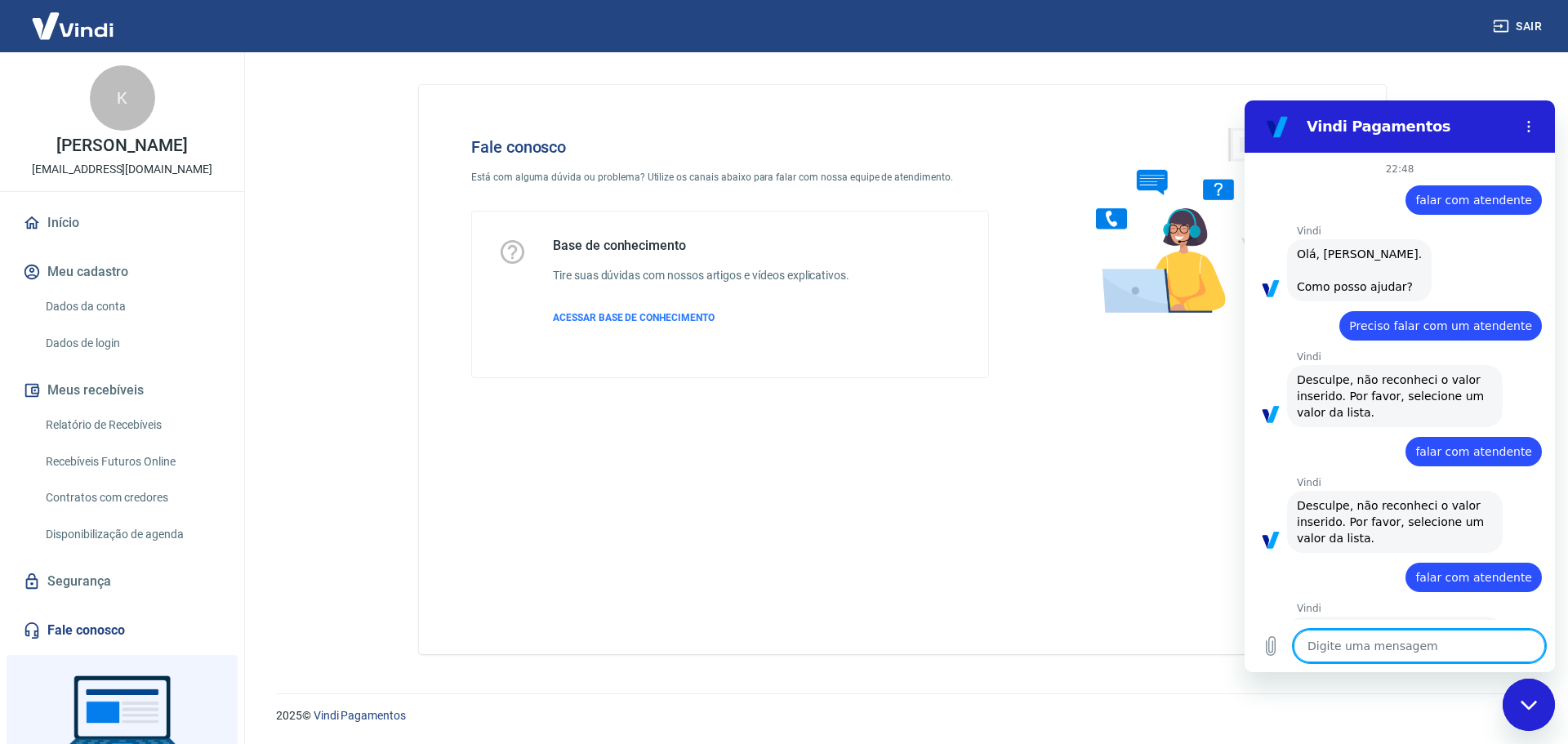
scroll to position [920, 0]
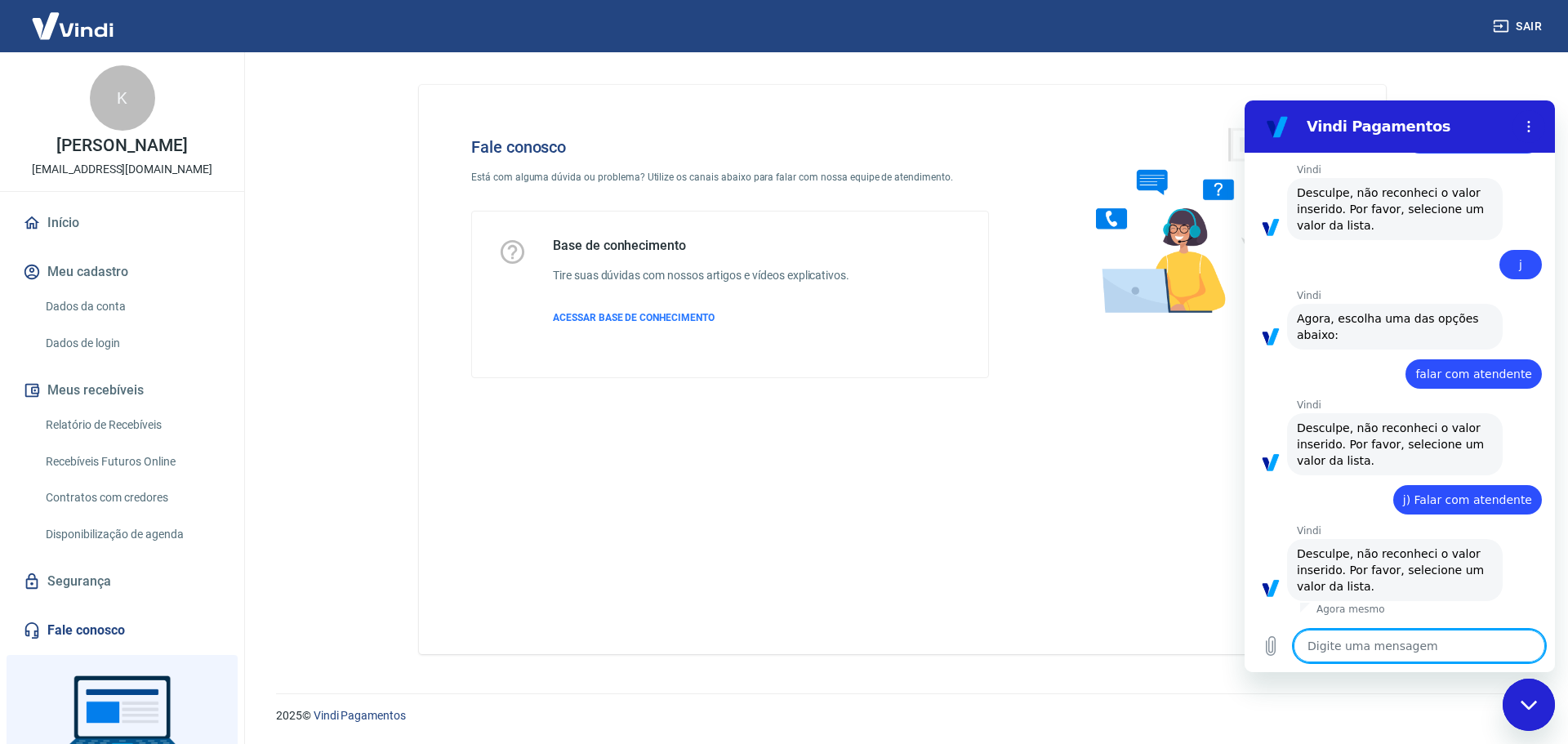
click at [1513, 114] on div at bounding box center [1528, 127] width 33 height 33
click at [1542, 126] on button "Menu de opções" at bounding box center [1528, 127] width 33 height 33
click at [1346, 631] on textarea at bounding box center [1419, 647] width 252 height 33
click at [1340, 643] on textarea at bounding box center [1419, 647] width 252 height 33
paste textarea "j) Falar com atendente"
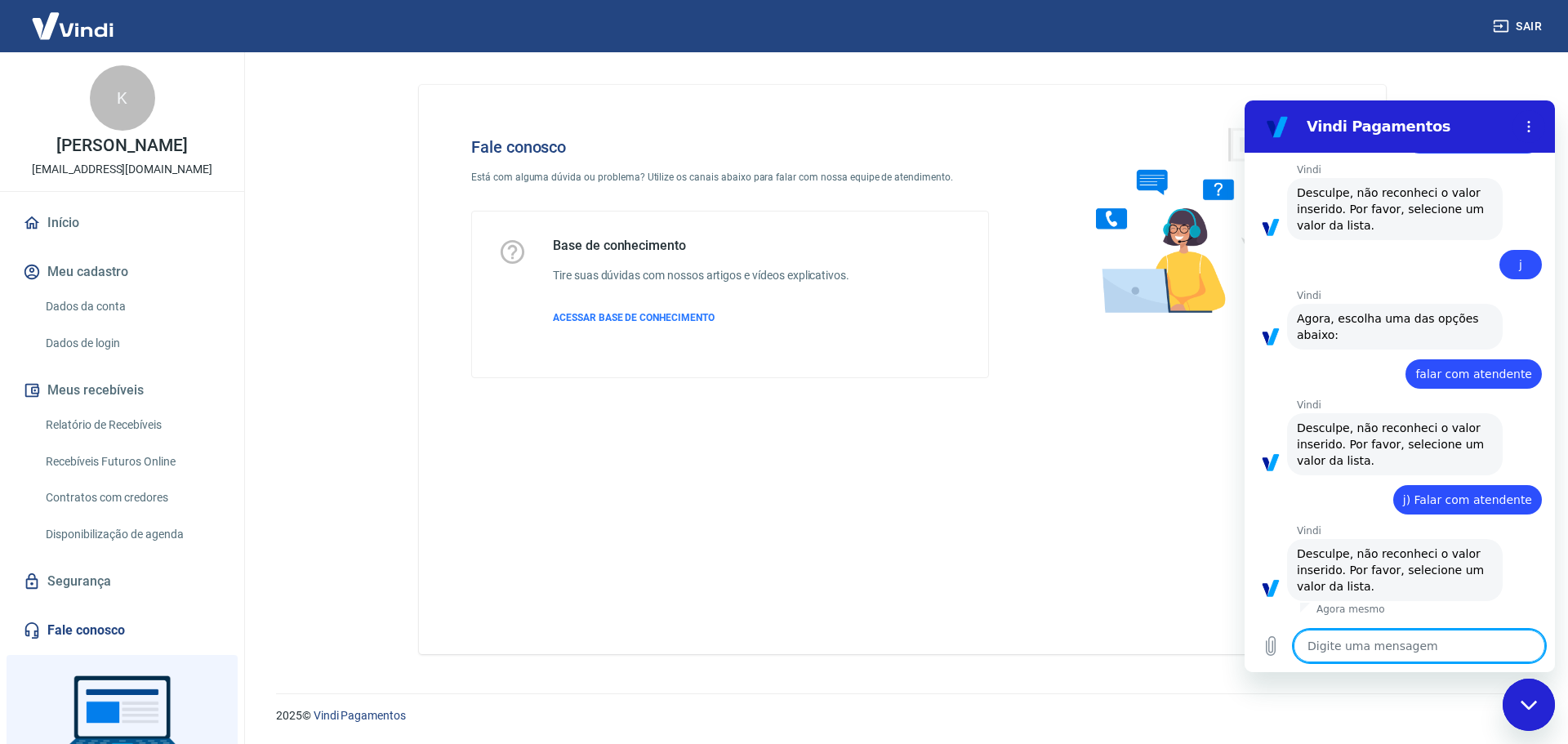
type textarea "j) Falar com atendente"
type textarea "x"
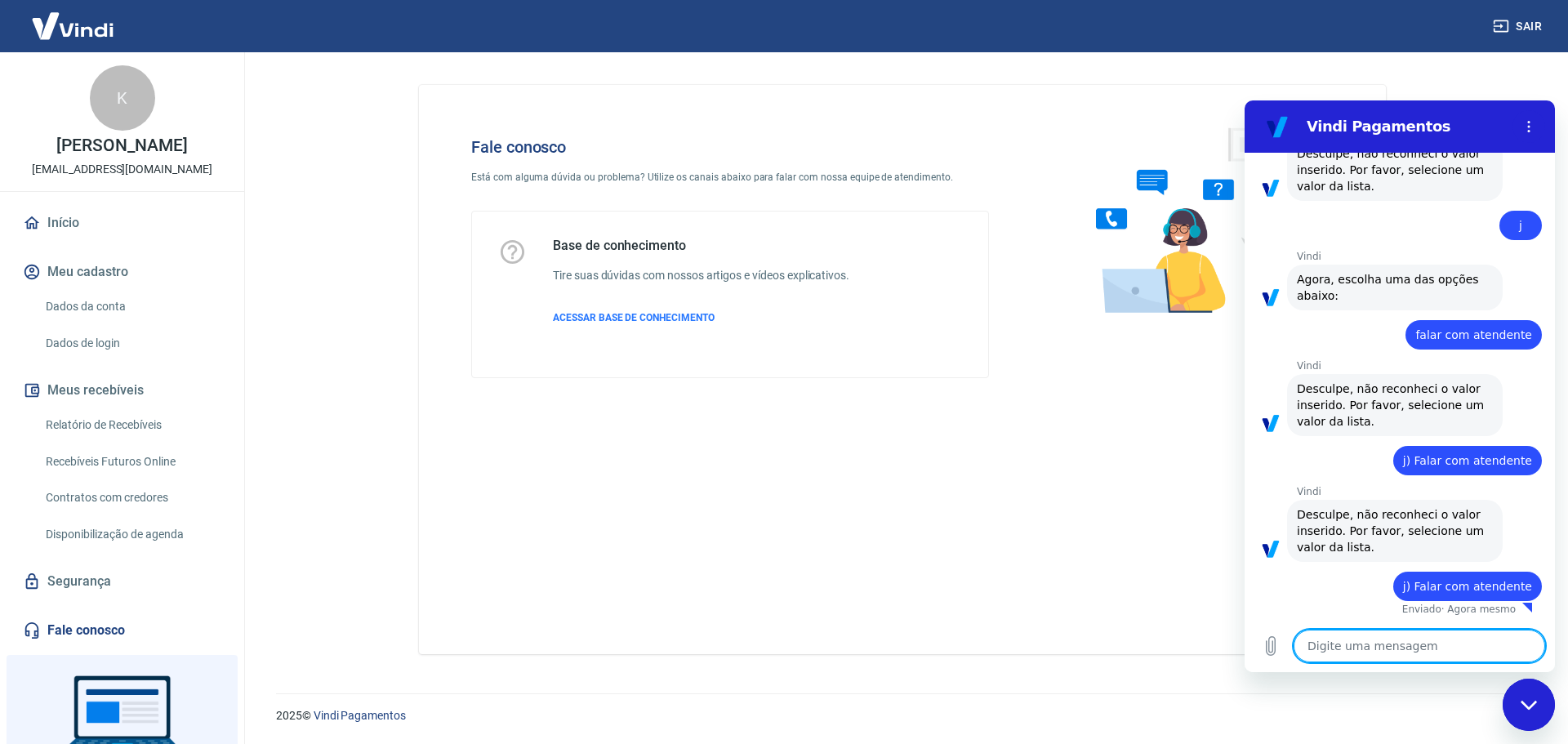
type textarea "x"
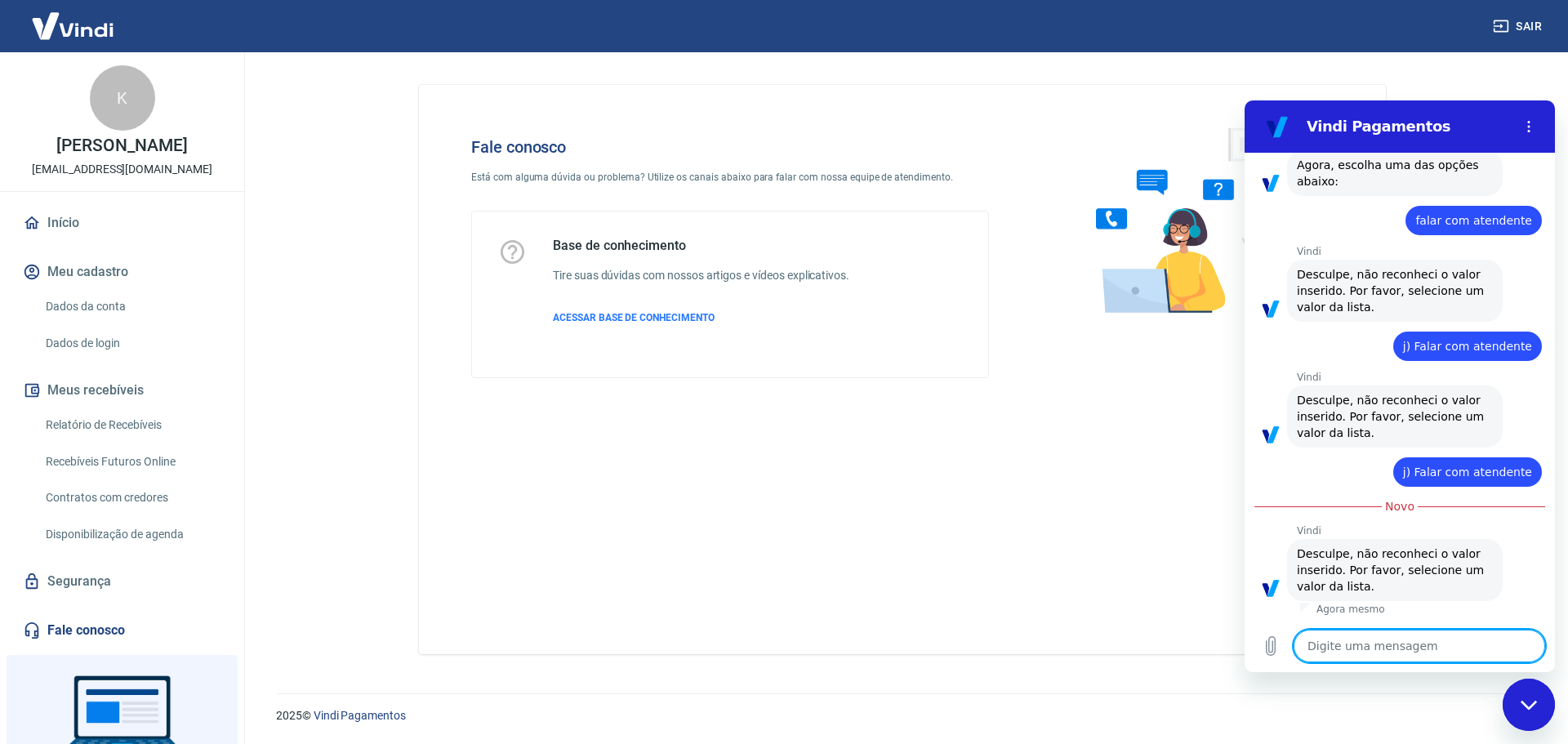
scroll to position [1071, 0]
type textarea "q"
type textarea "x"
type textarea "c"
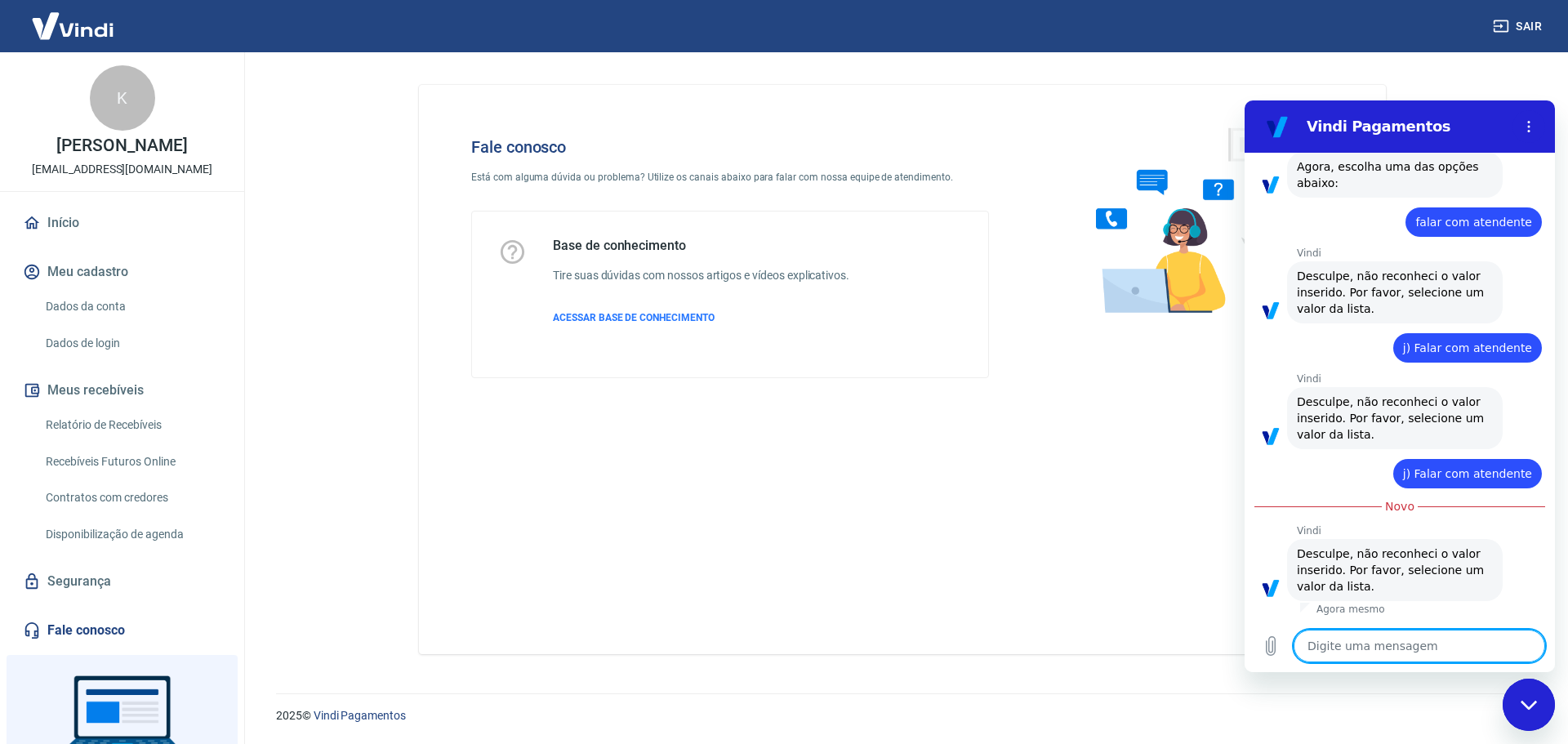
type textarea "x"
type textarea "ca"
type textarea "x"
type textarea "cad"
type textarea "x"
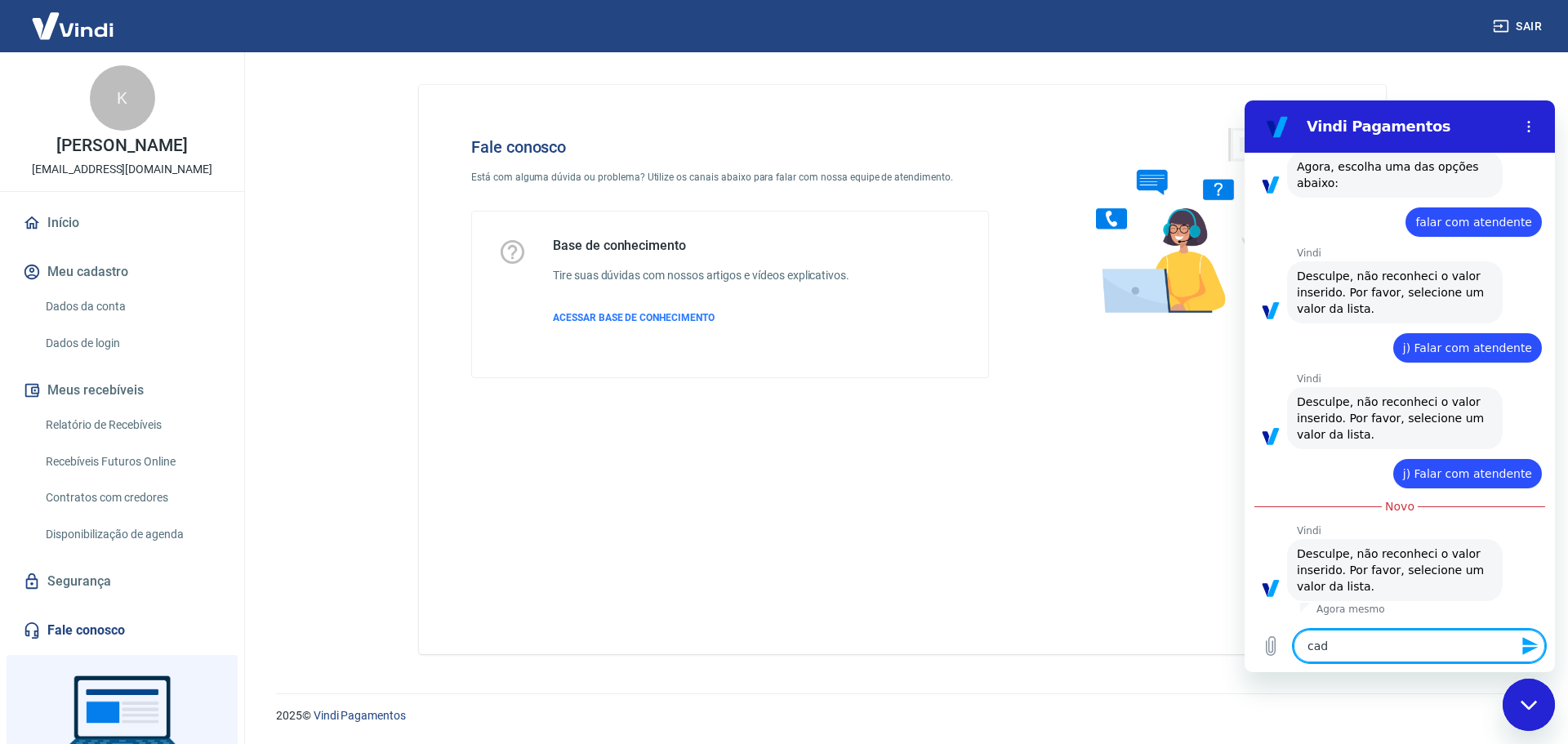
type textarea "cad}"
type textarea "x"
type textarea "cad}e"
type textarea "x"
type textarea "cad}e"
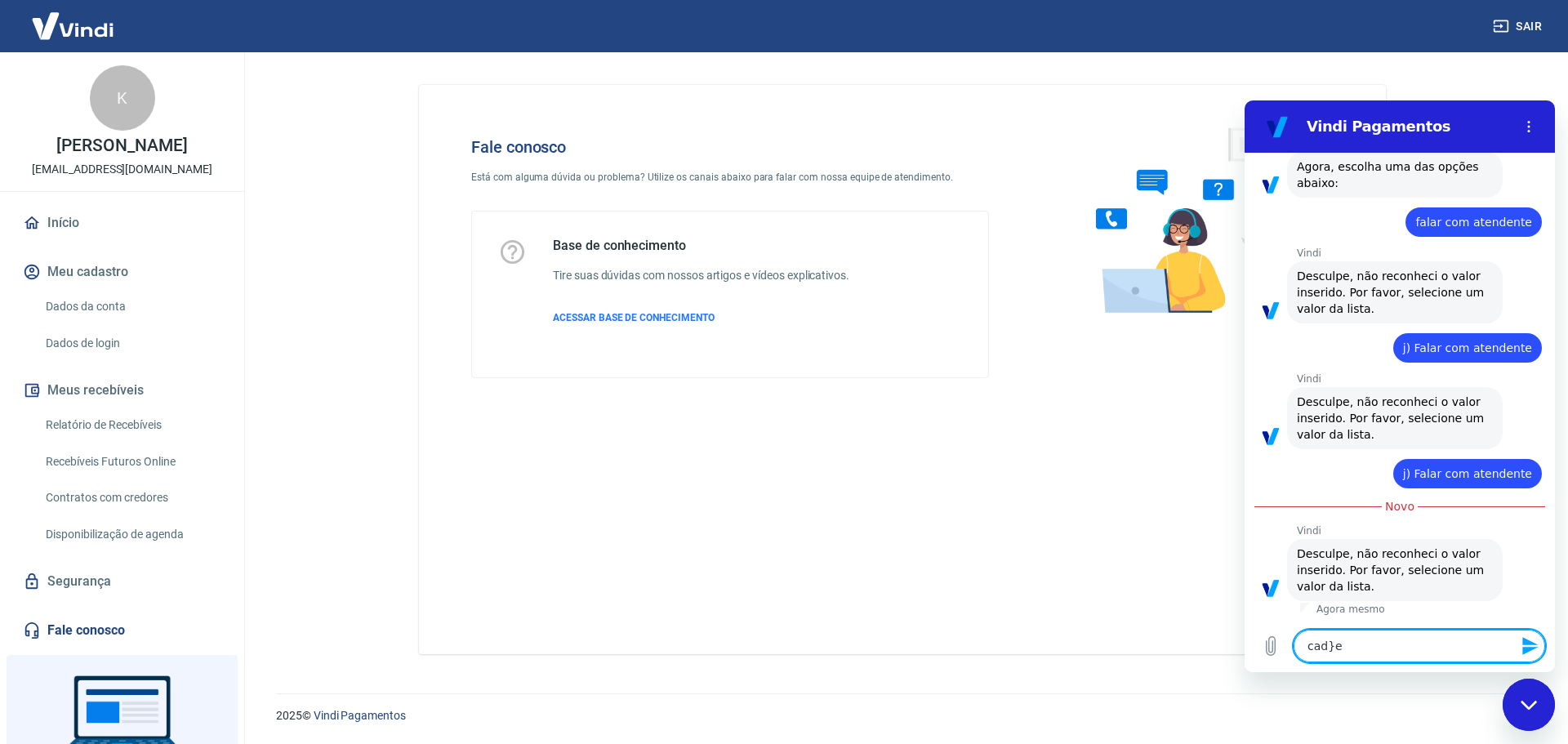
type textarea "x"
type textarea "cad}e a"
type textarea "x"
type textarea "cad}e a"
type textarea "x"
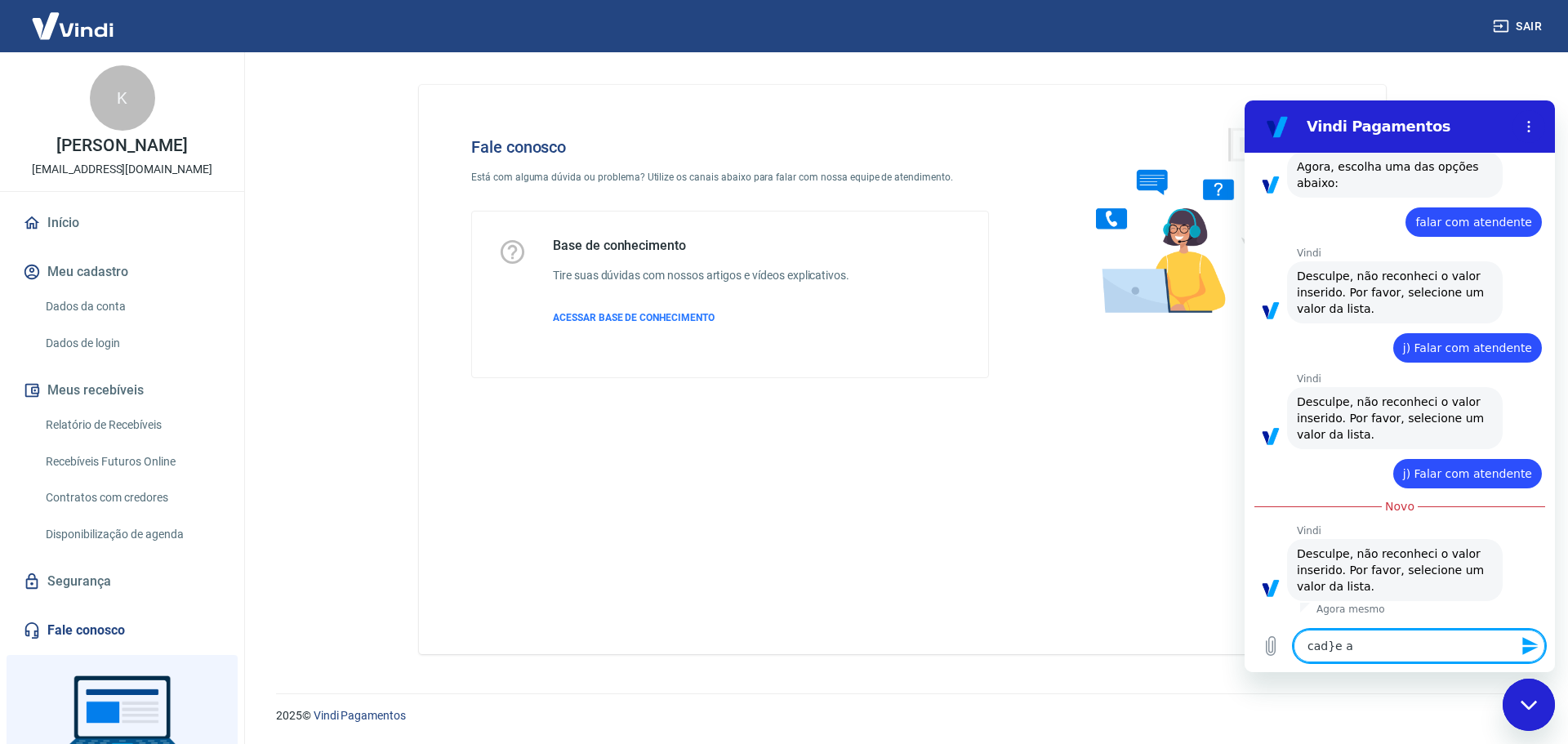
type textarea "cad}e a"
type textarea "x"
type textarea "cad}e"
type textarea "x"
type textarea "cad}e"
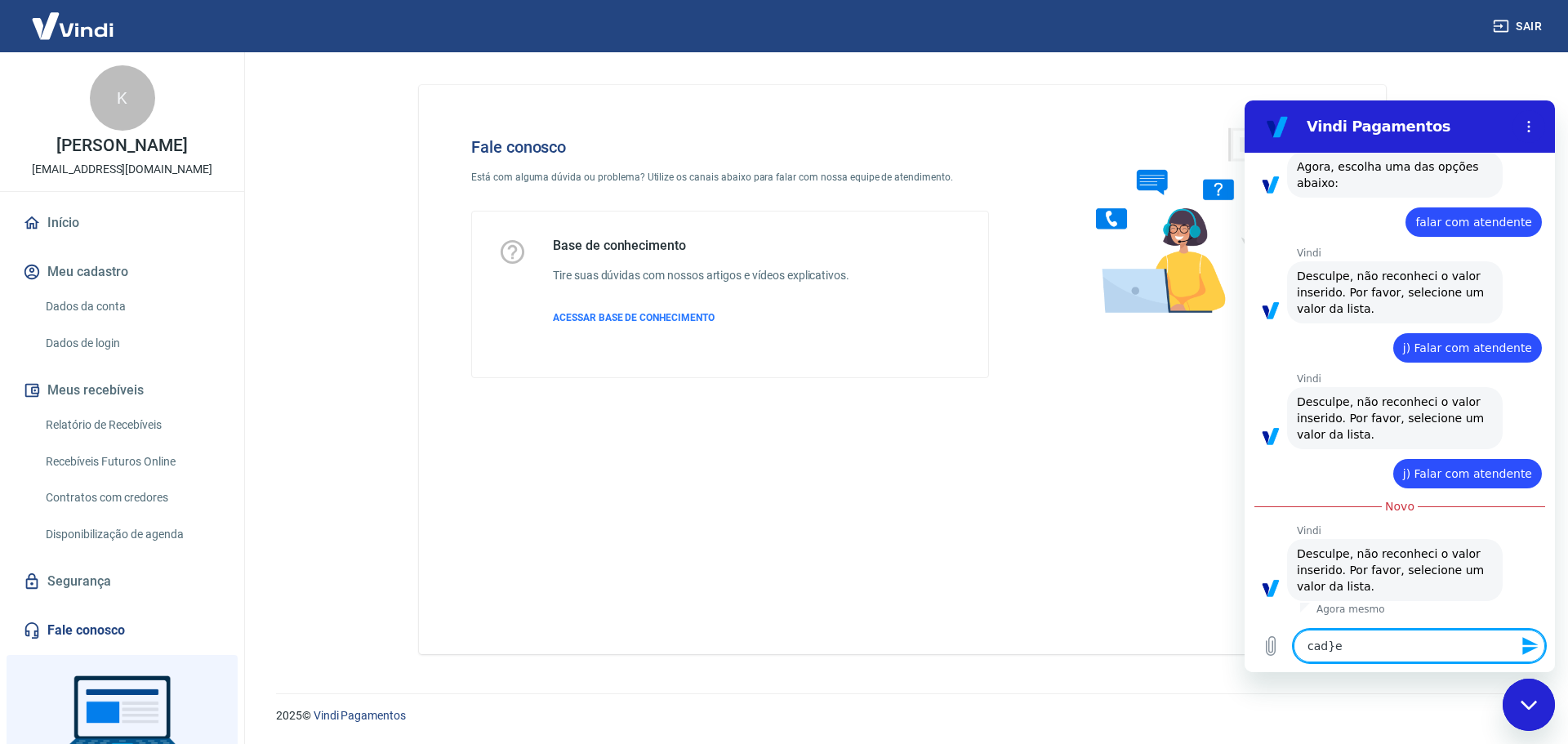
type textarea "x"
type textarea "cad}"
type textarea "x"
type textarea "cad"
type textarea "x"
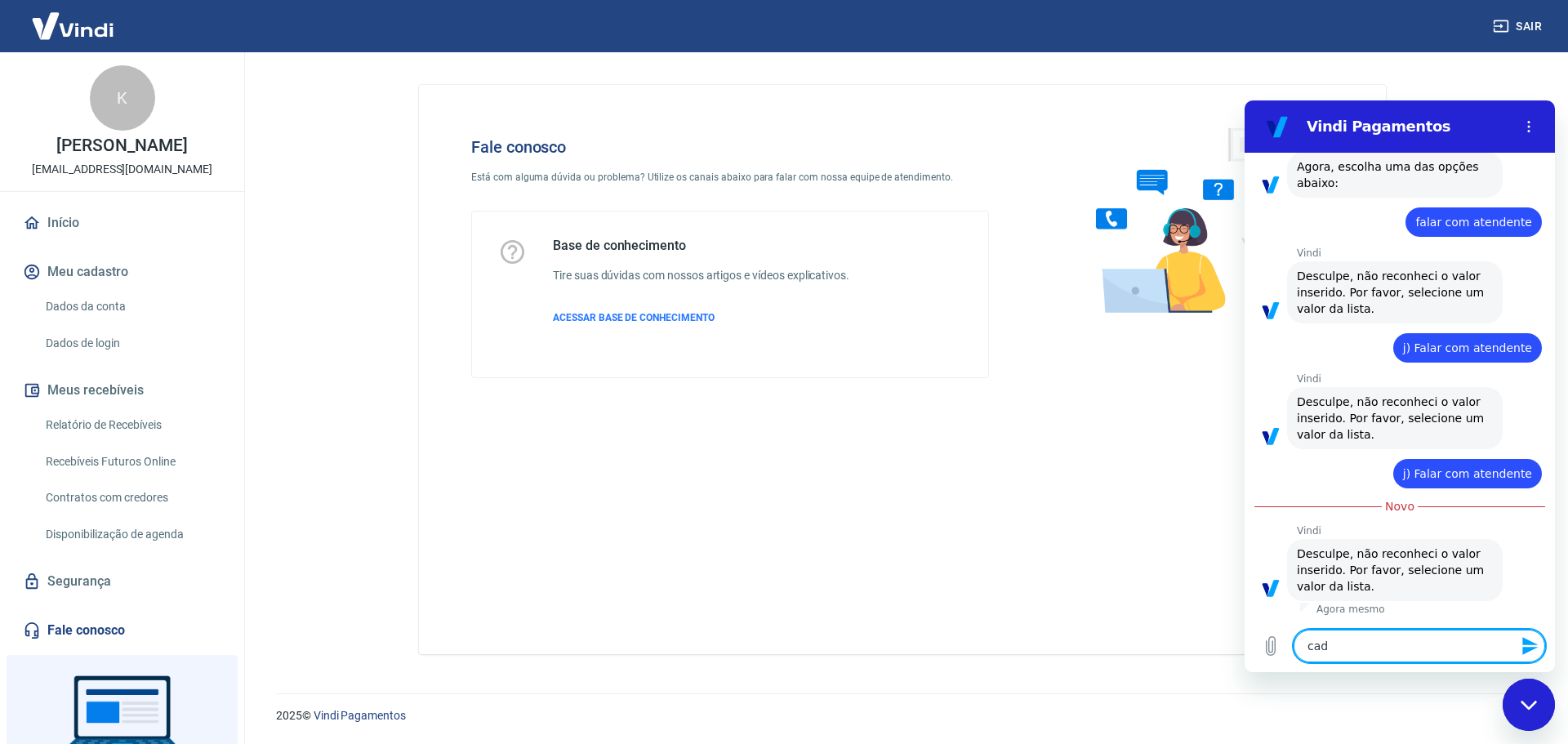
type textarea "cade"
type textarea "x"
type textarea "cade"
type textarea "x"
type textarea "cade"
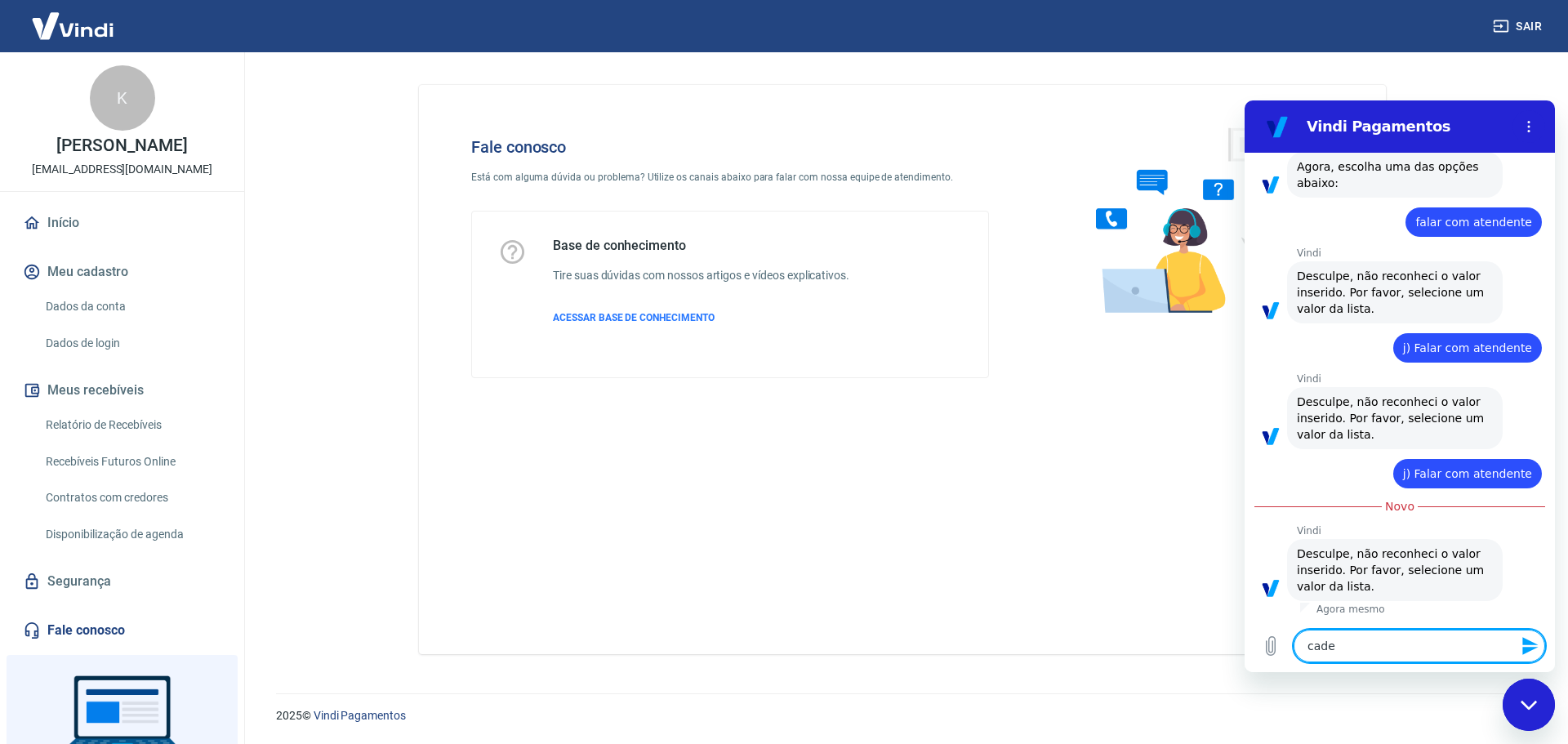
type textarea "x"
type textarea "cade"
type textarea "x"
type textarea "cade A"
type textarea "x"
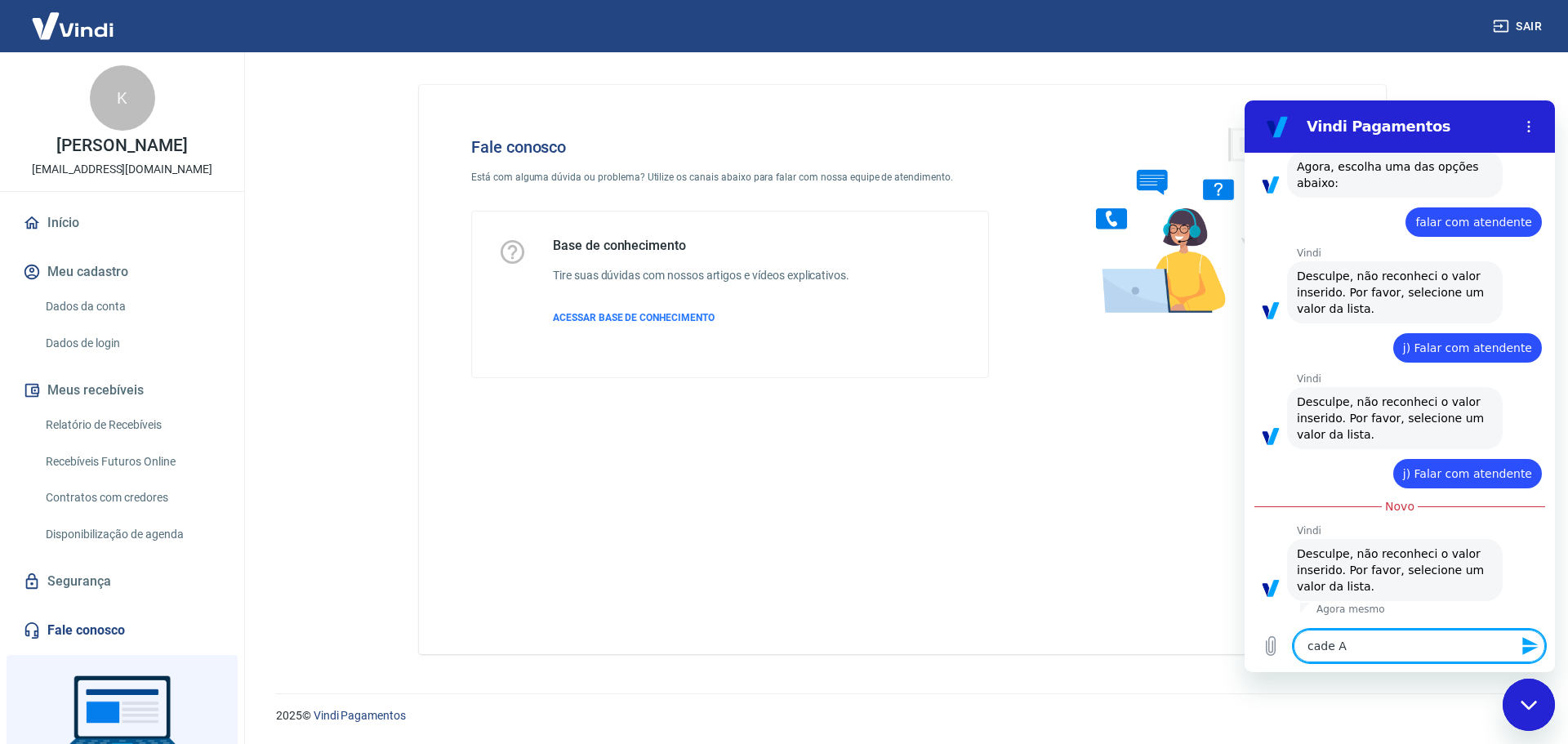
type textarea "cade"
type textarea "x"
type textarea "cade a"
type textarea "x"
type textarea "cade a"
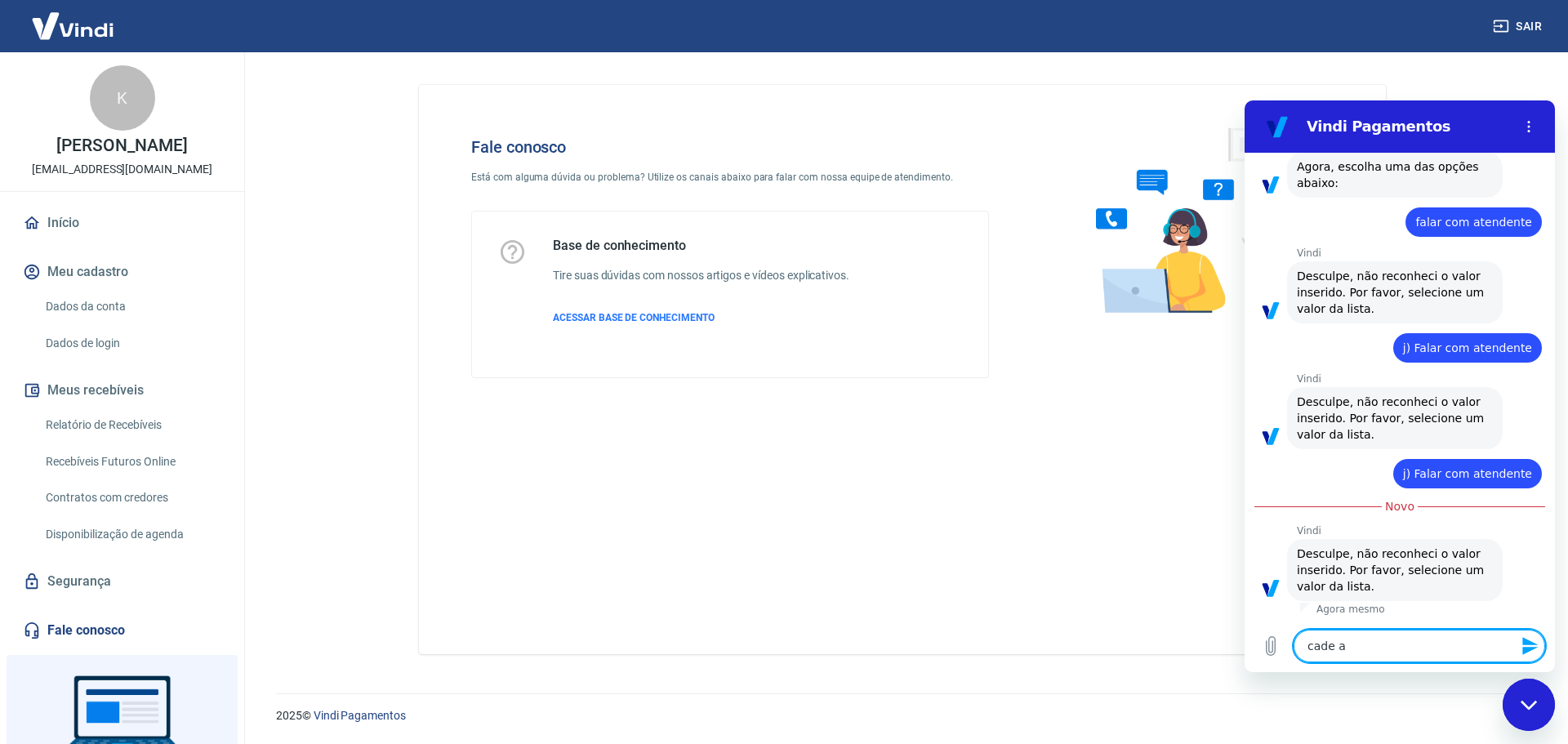
type textarea "x"
type textarea "cade a i"
type textarea "x"
type textarea "cade a"
type textarea "x"
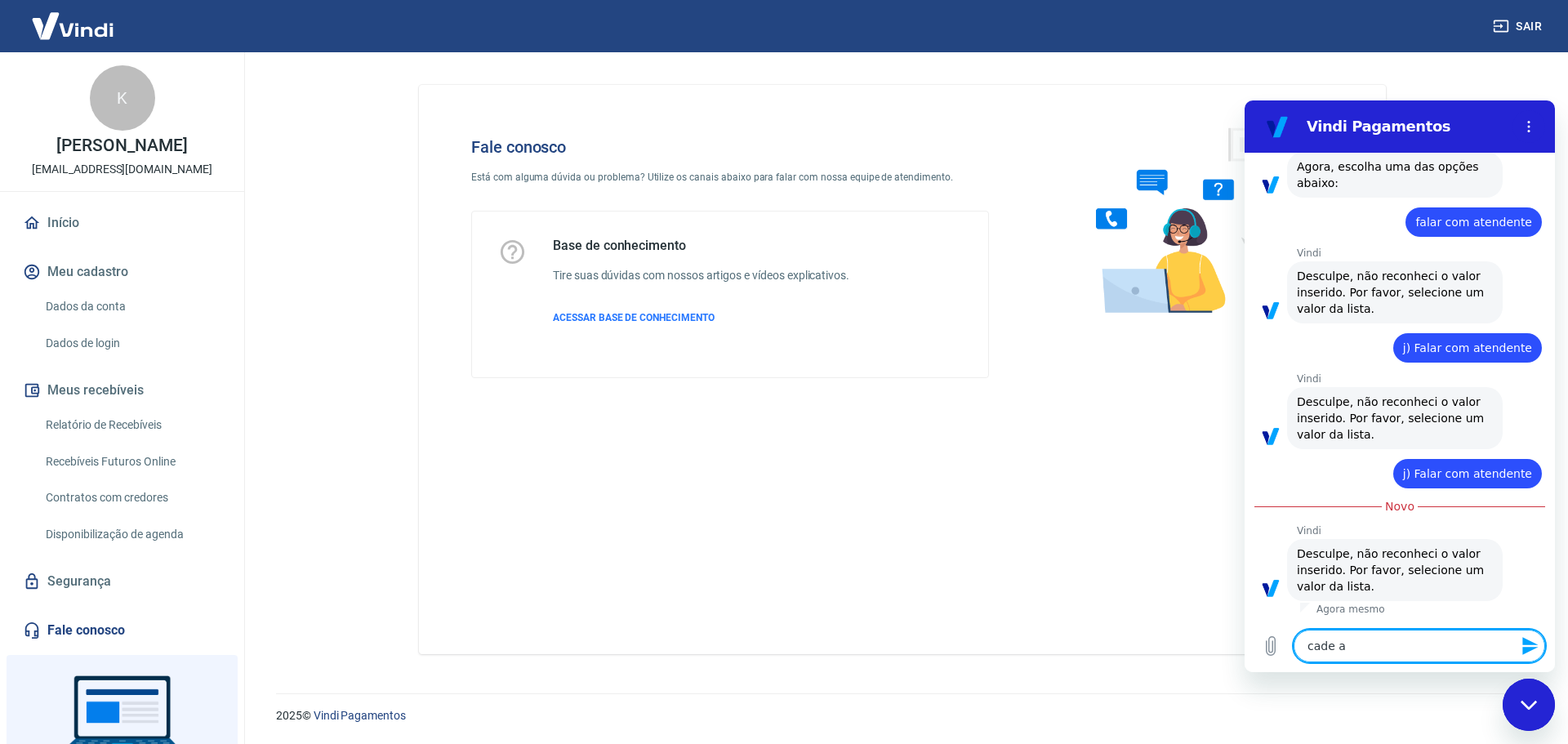
type textarea "cade a l"
type textarea "x"
type textarea "cade a ls"
type textarea "x"
type textarea "cade a lsi"
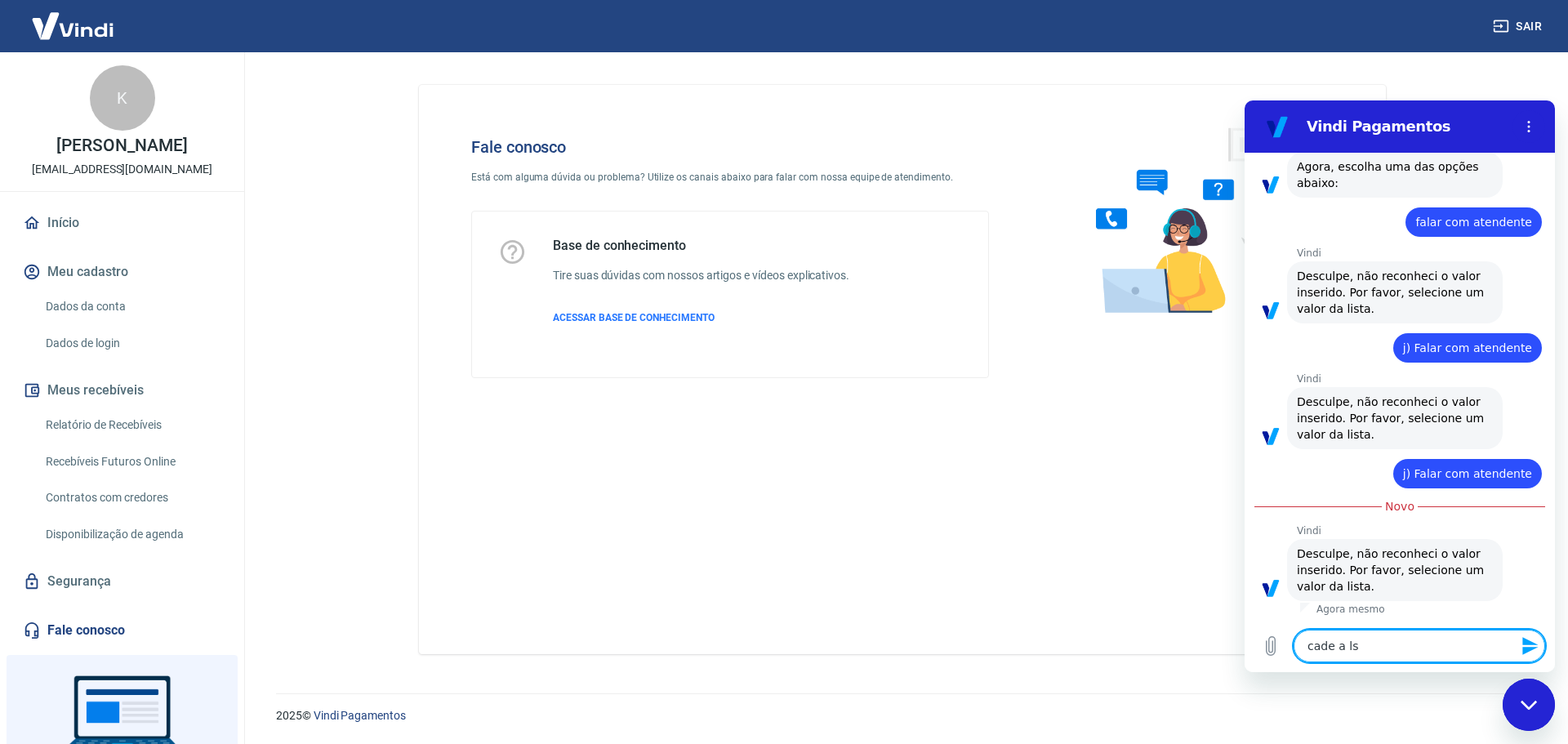
type textarea "x"
type textarea "cade a lsit"
type textarea "x"
type textarea "cade a lsita"
type textarea "x"
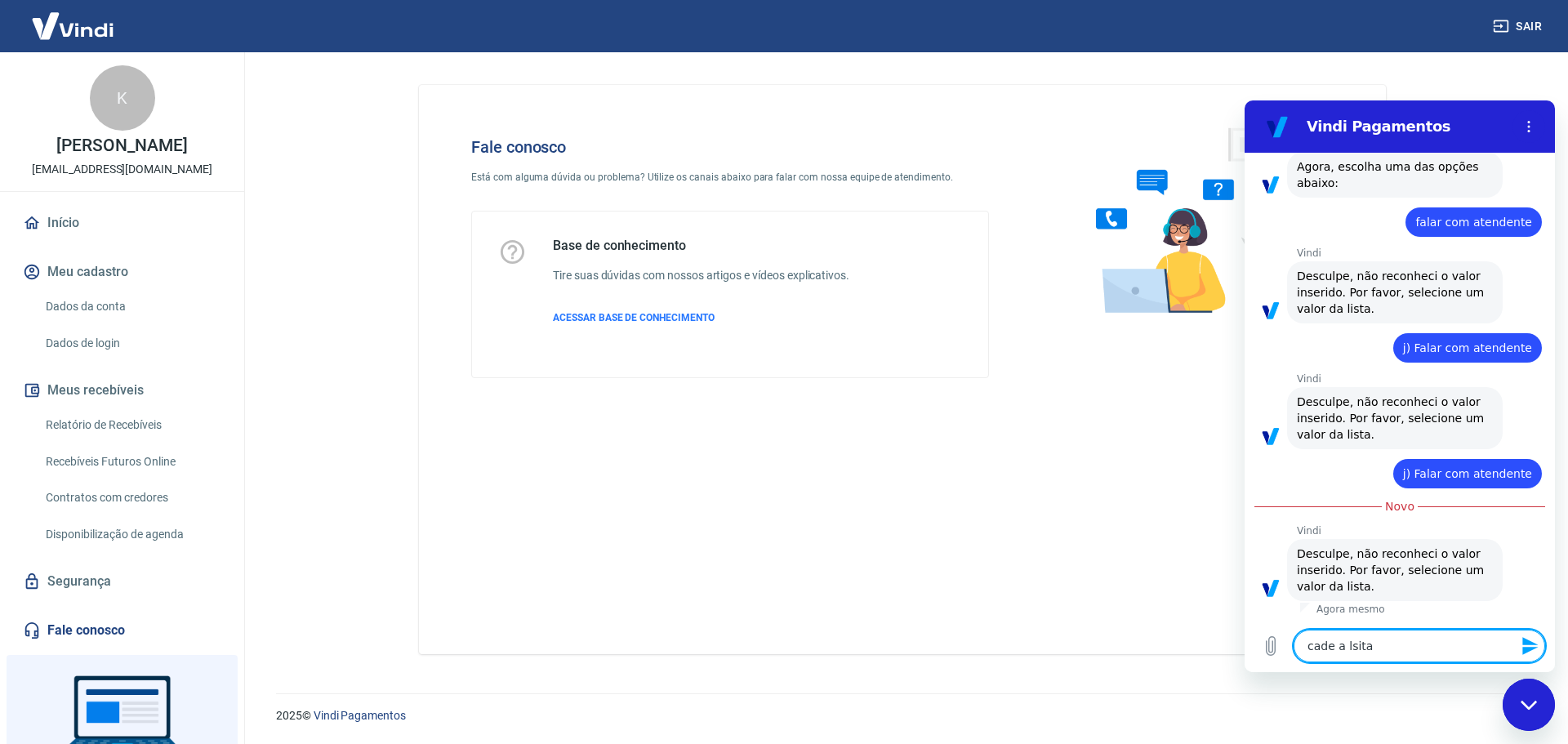
type textarea "cade a lsit"
type textarea "x"
type textarea "cade a lsi"
type textarea "x"
type textarea "cade a ls"
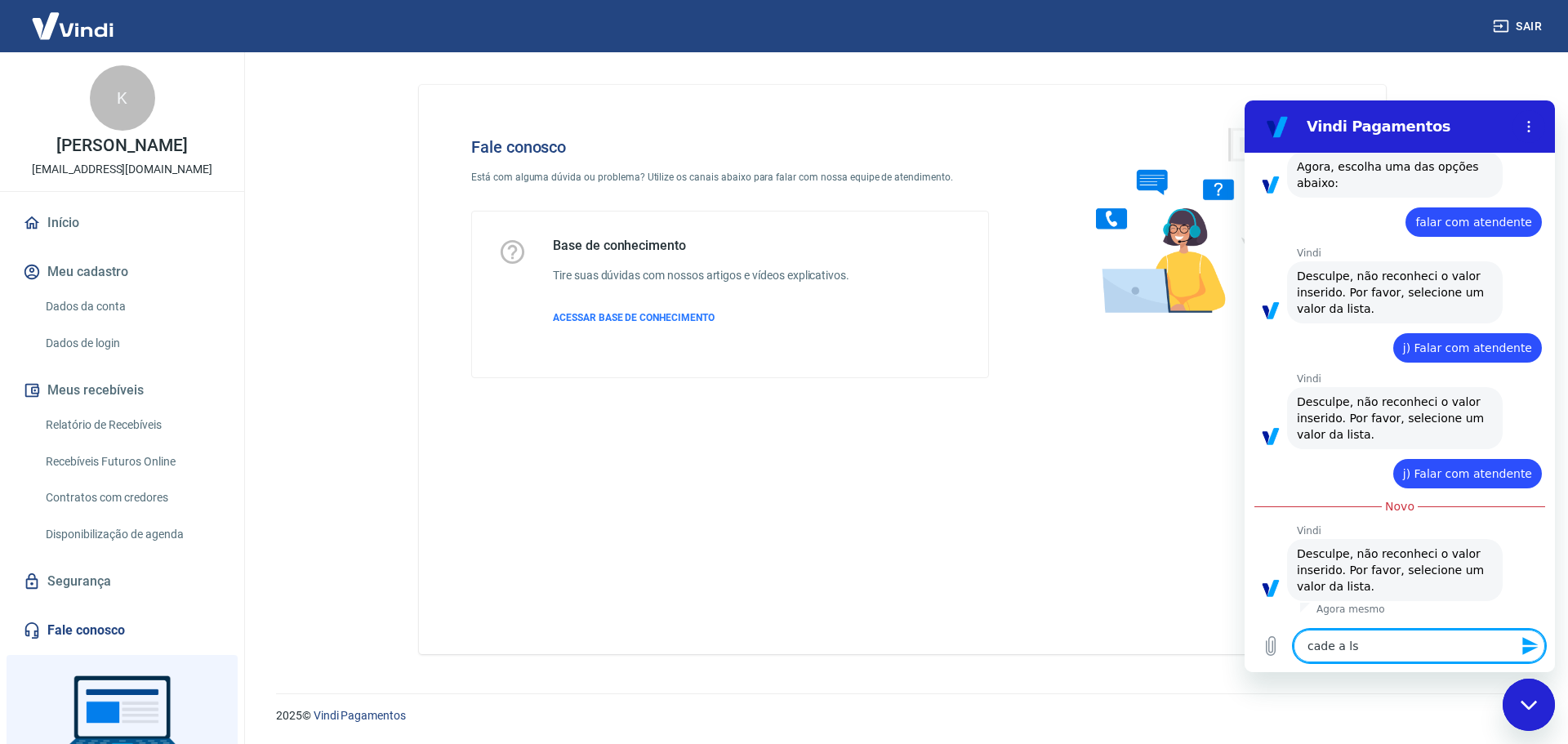
type textarea "x"
type textarea "cade a l"
type textarea "x"
type textarea "cade a li"
type textarea "x"
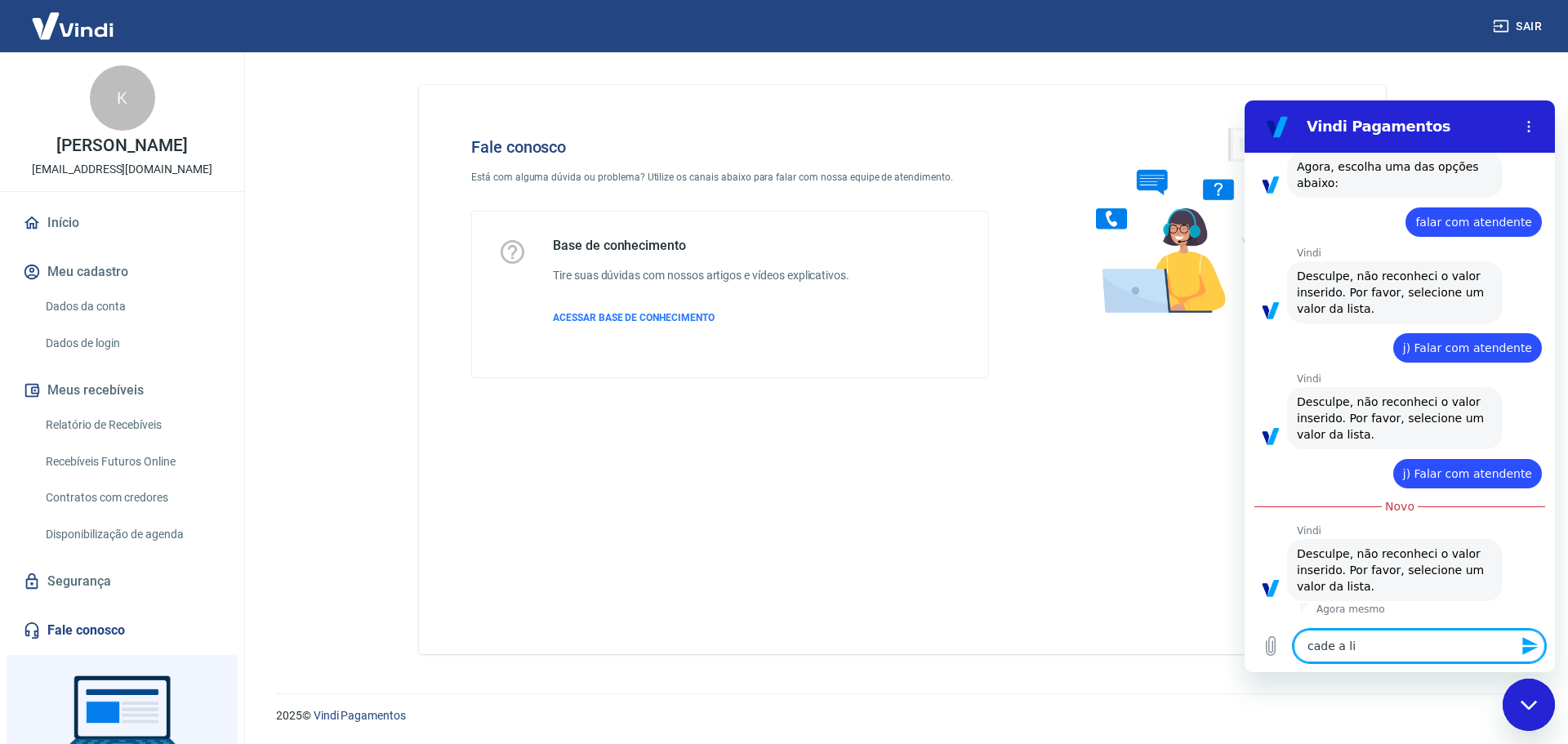
type textarea "cade a lis"
type textarea "x"
type textarea "cade a list"
type textarea "x"
type textarea "cade a lista"
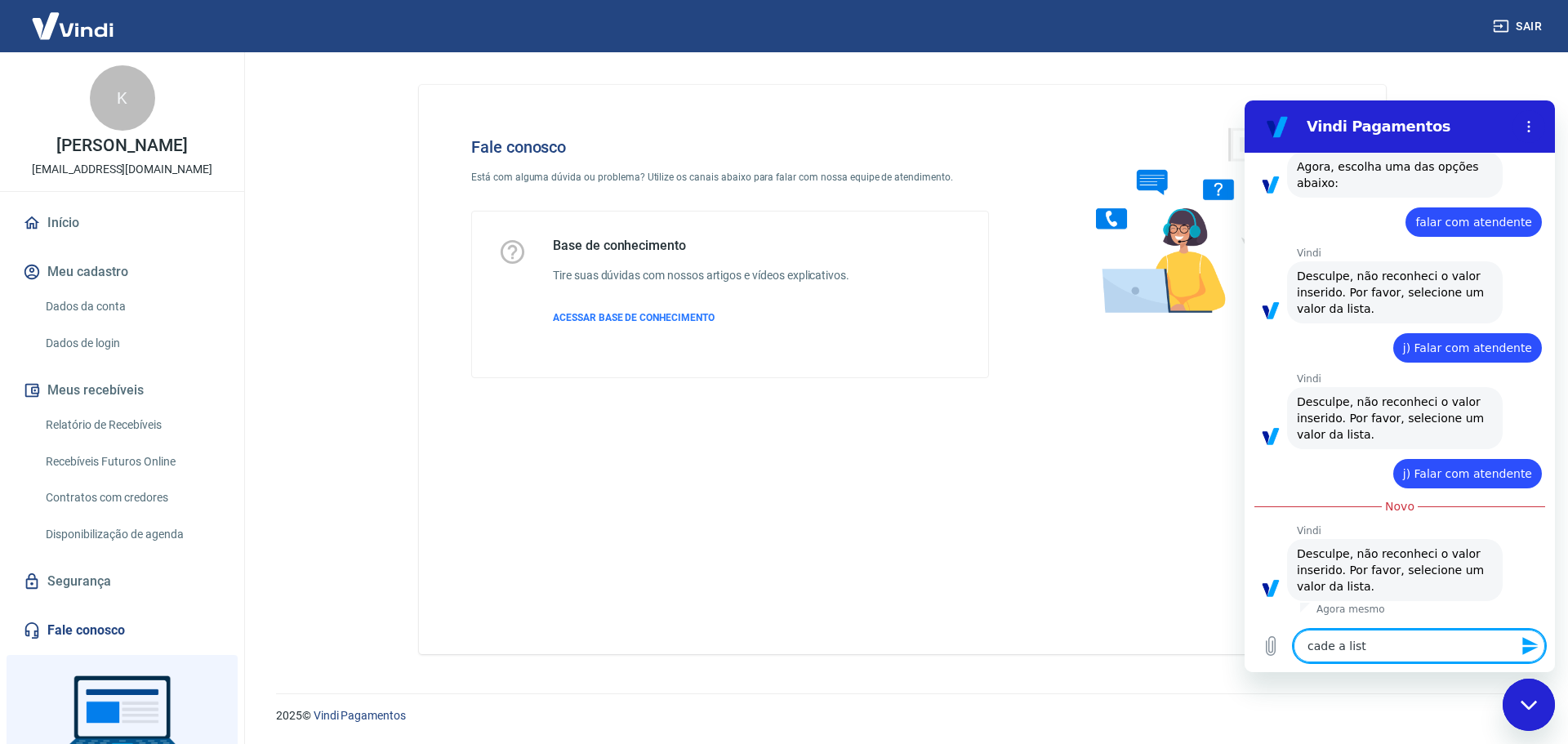
type textarea "x"
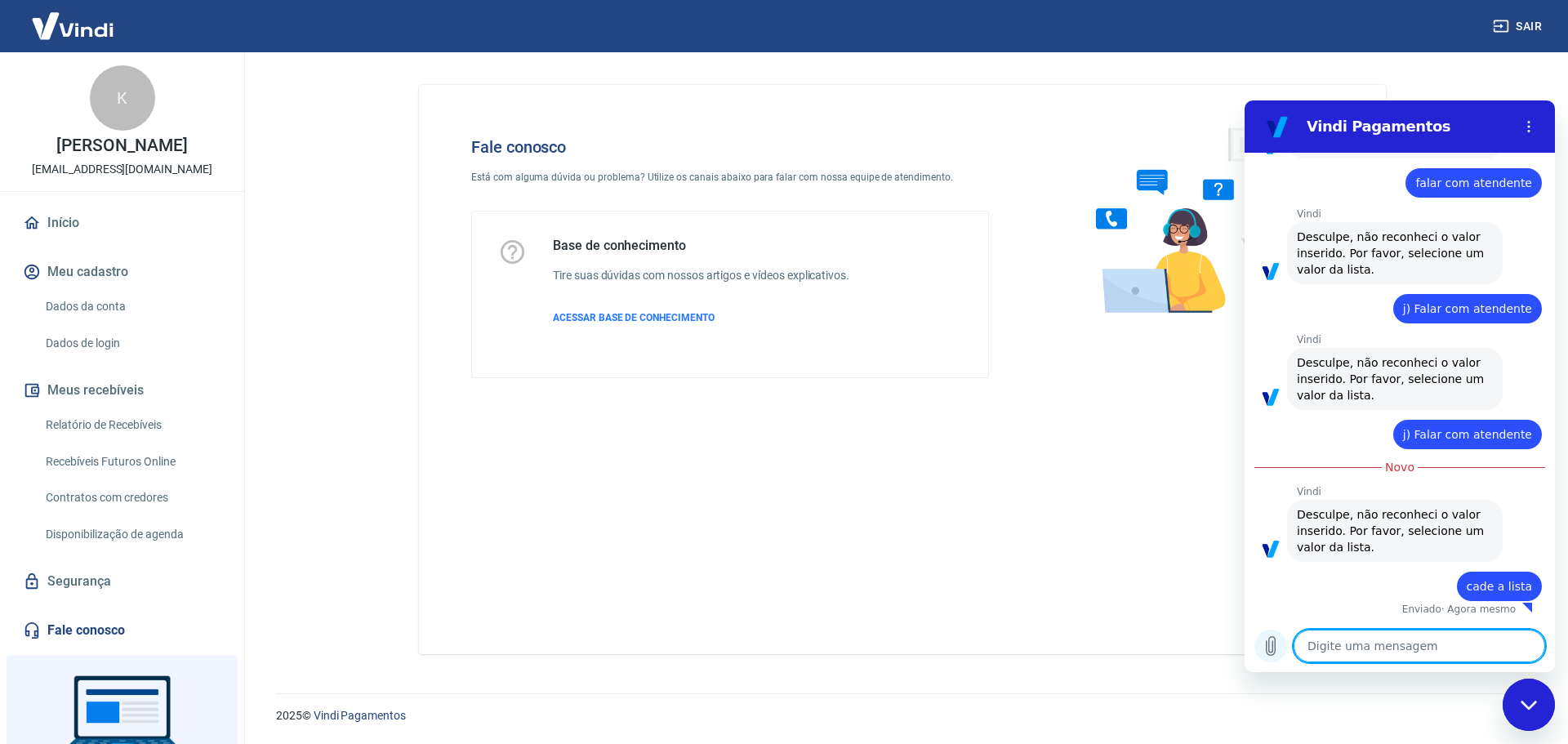
type textarea "x"
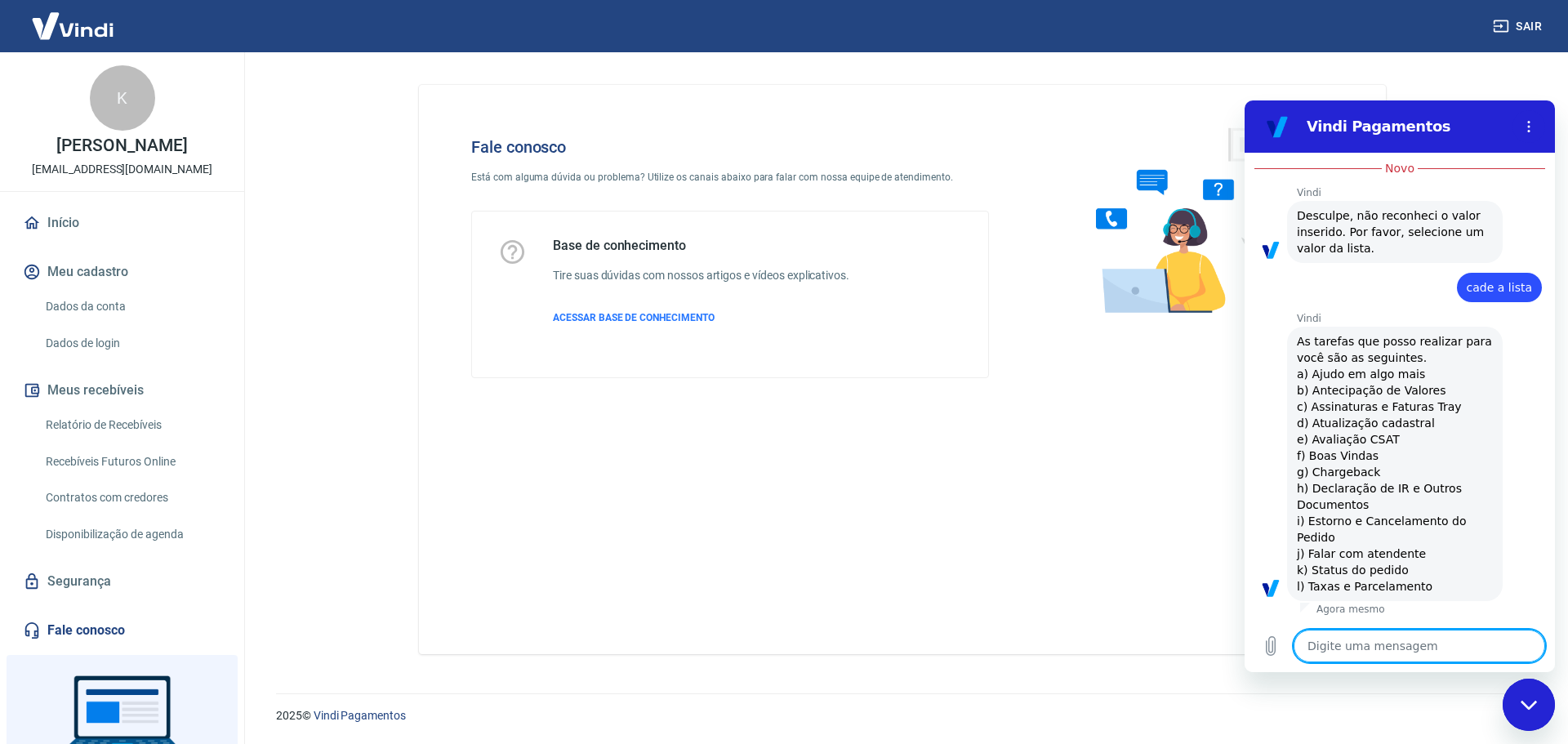
scroll to position [1410, 0]
click at [1325, 556] on span "As tarefas que posso realizar para você são as seguintes. a) Ajudo em algo mais…" at bounding box center [1394, 464] width 196 height 261
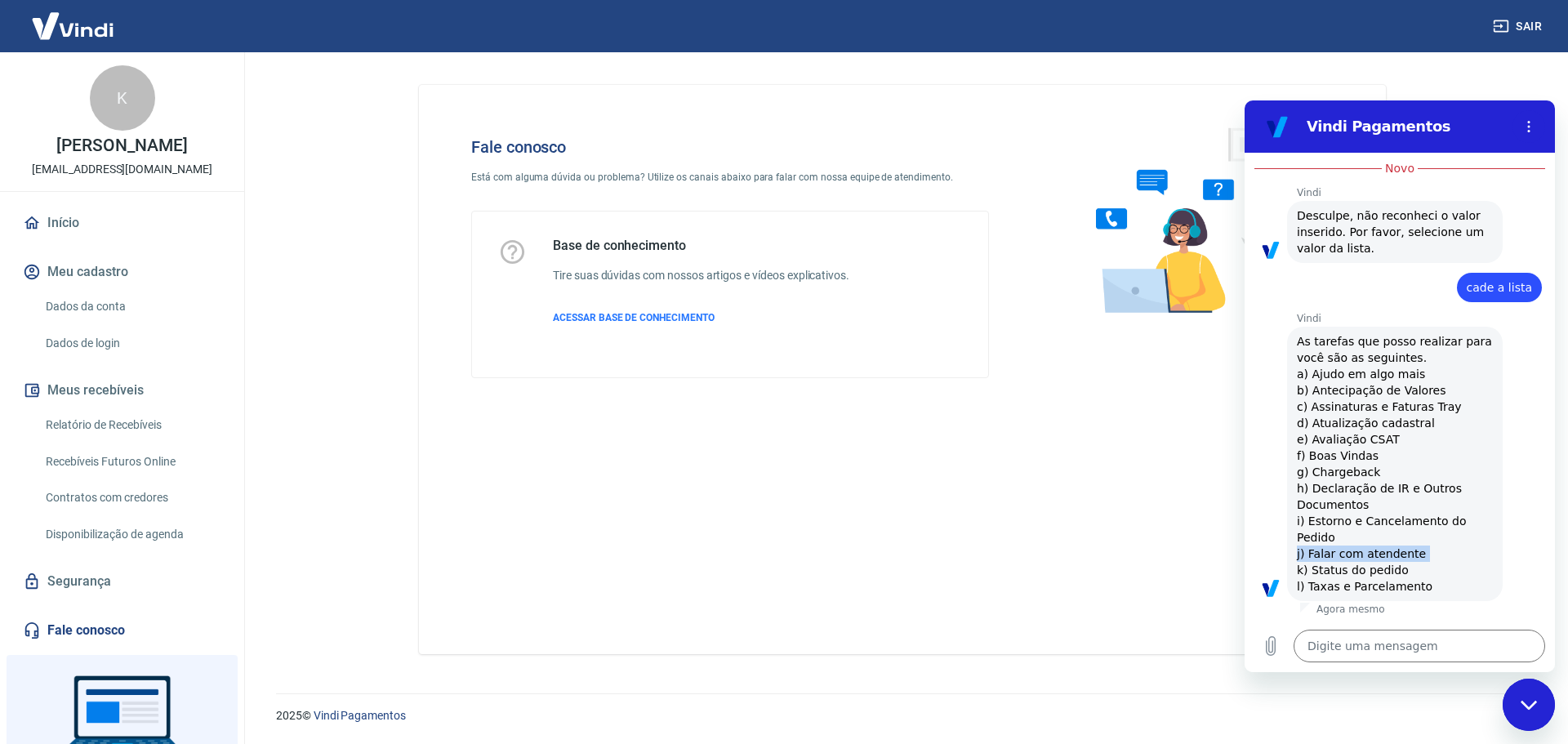
click at [1325, 556] on span "As tarefas que posso realizar para você são as seguintes. a) Ajudo em algo mais…" at bounding box center [1394, 464] width 196 height 261
copy span "j) Falar com atendente"
click at [1353, 623] on div "Digite uma mensagem x" at bounding box center [1400, 646] width 311 height 52
click at [1344, 642] on textarea at bounding box center [1419, 647] width 252 height 33
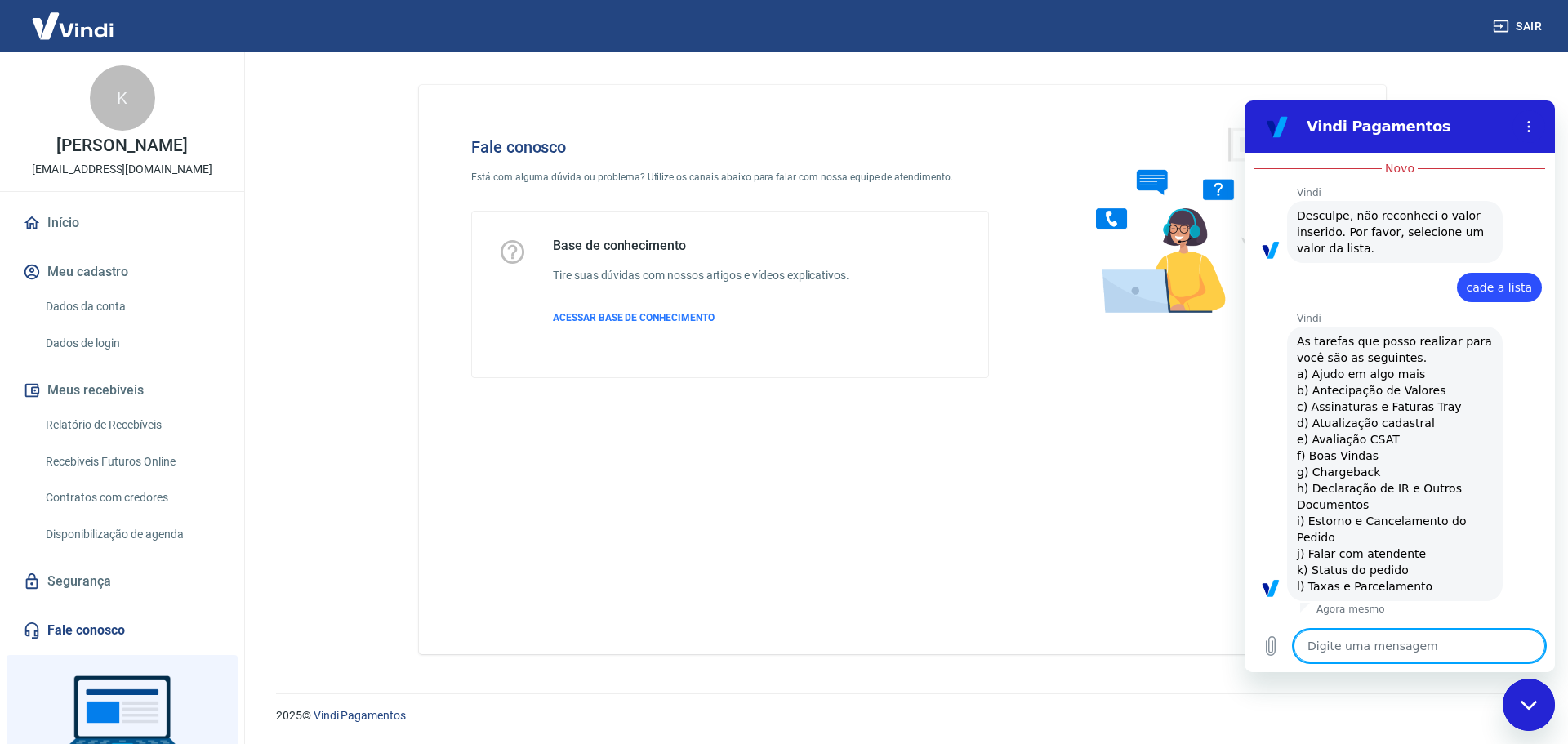
paste textarea "j) Falar com atendente"
type textarea "j) Falar com atendente"
type textarea "x"
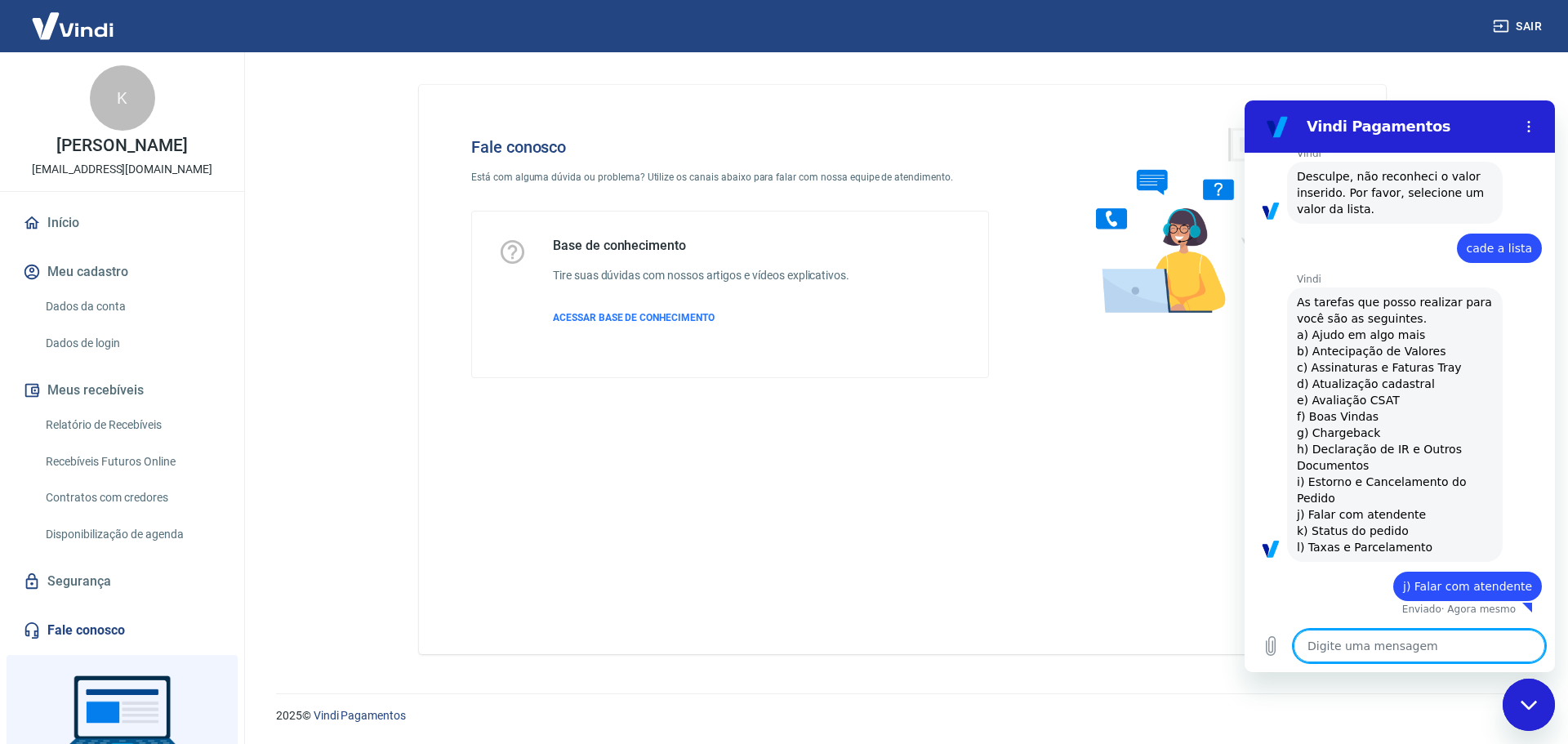
type textarea "x"
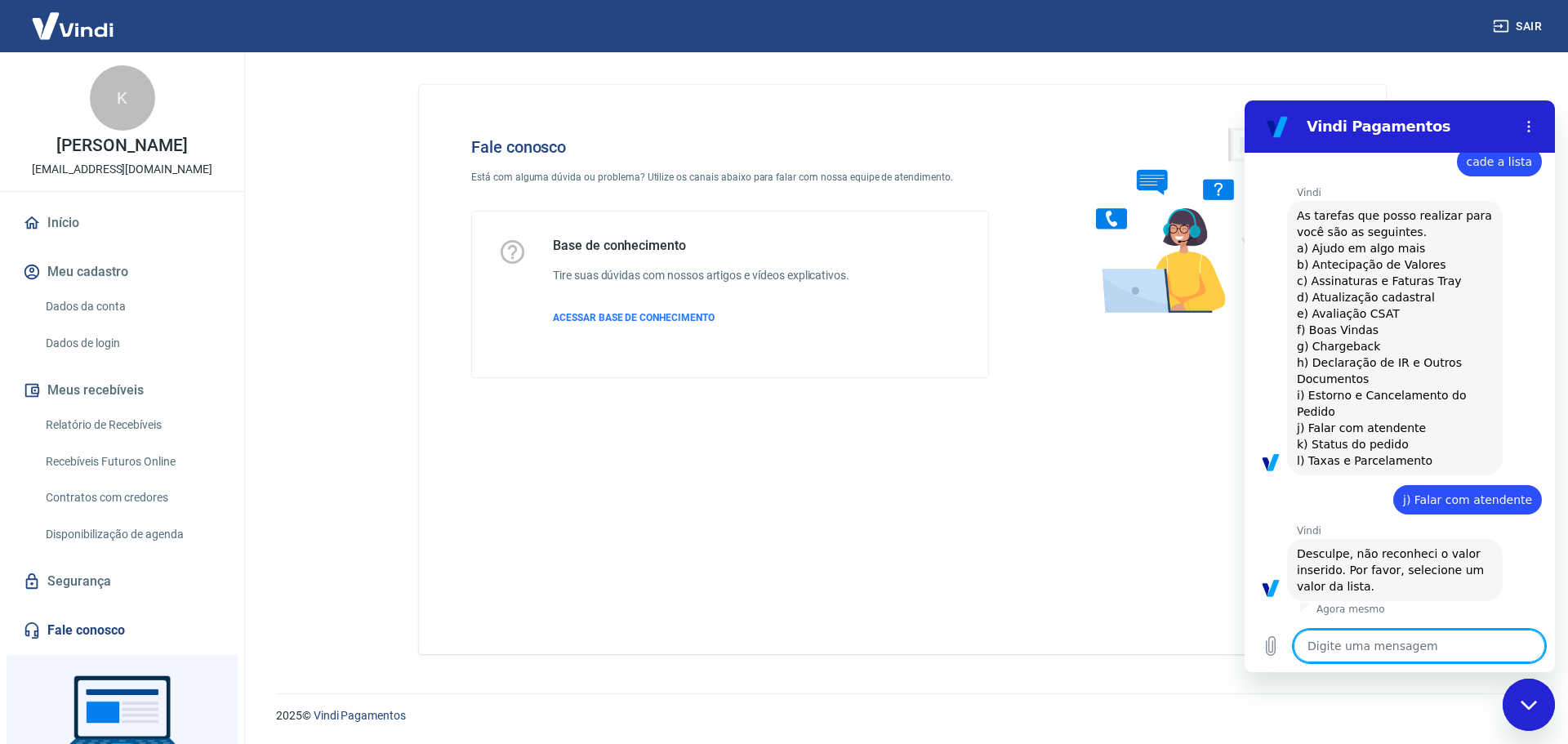
scroll to position [1535, 0]
click at [136, 648] on link "Fale conosco" at bounding box center [121, 630] width 205 height 36
click at [109, 600] on link "Segurança" at bounding box center [121, 581] width 205 height 36
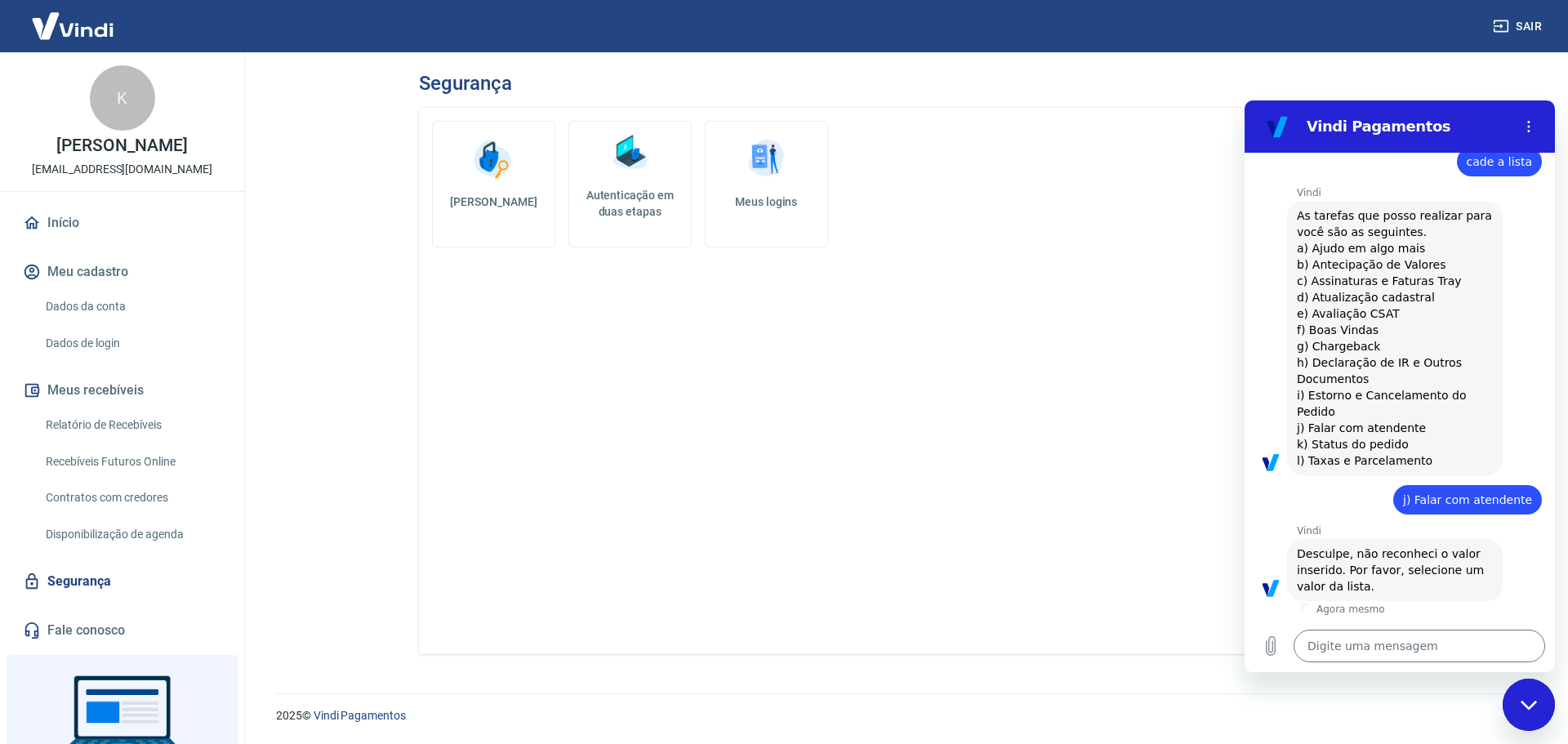
click at [107, 625] on div "Início Meu cadastro Dados da conta Dados de login Meus recebíveis Relatório de …" at bounding box center [122, 427] width 244 height 443
click at [104, 637] on link "Fale conosco" at bounding box center [121, 630] width 205 height 36
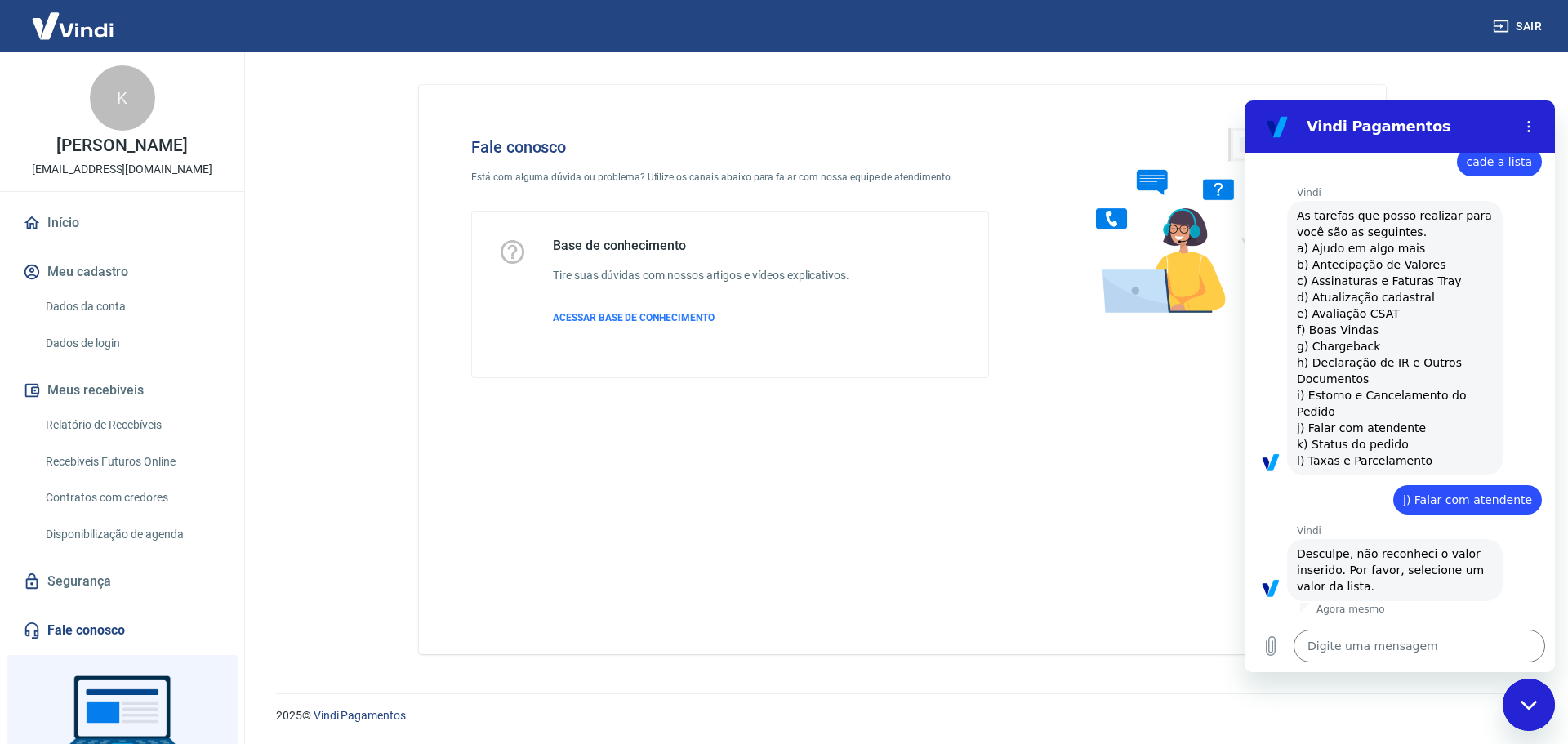
click at [1500, 734] on div "2025 © Vindi Pagamentos" at bounding box center [903, 709] width 1292 height 70
click at [1500, 708] on p "2025 © Vindi Pagamentos" at bounding box center [902, 715] width 1253 height 17
click at [1562, 108] on main "Fale conosco Está com alguma dúvida ou problema? Utilize os canais abaixo para …" at bounding box center [903, 398] width 1331 height 692
click at [1549, 113] on section "Vindi Pagamentos" at bounding box center [1400, 126] width 311 height 52
click at [1535, 118] on button "Menu de opções" at bounding box center [1528, 127] width 33 height 33
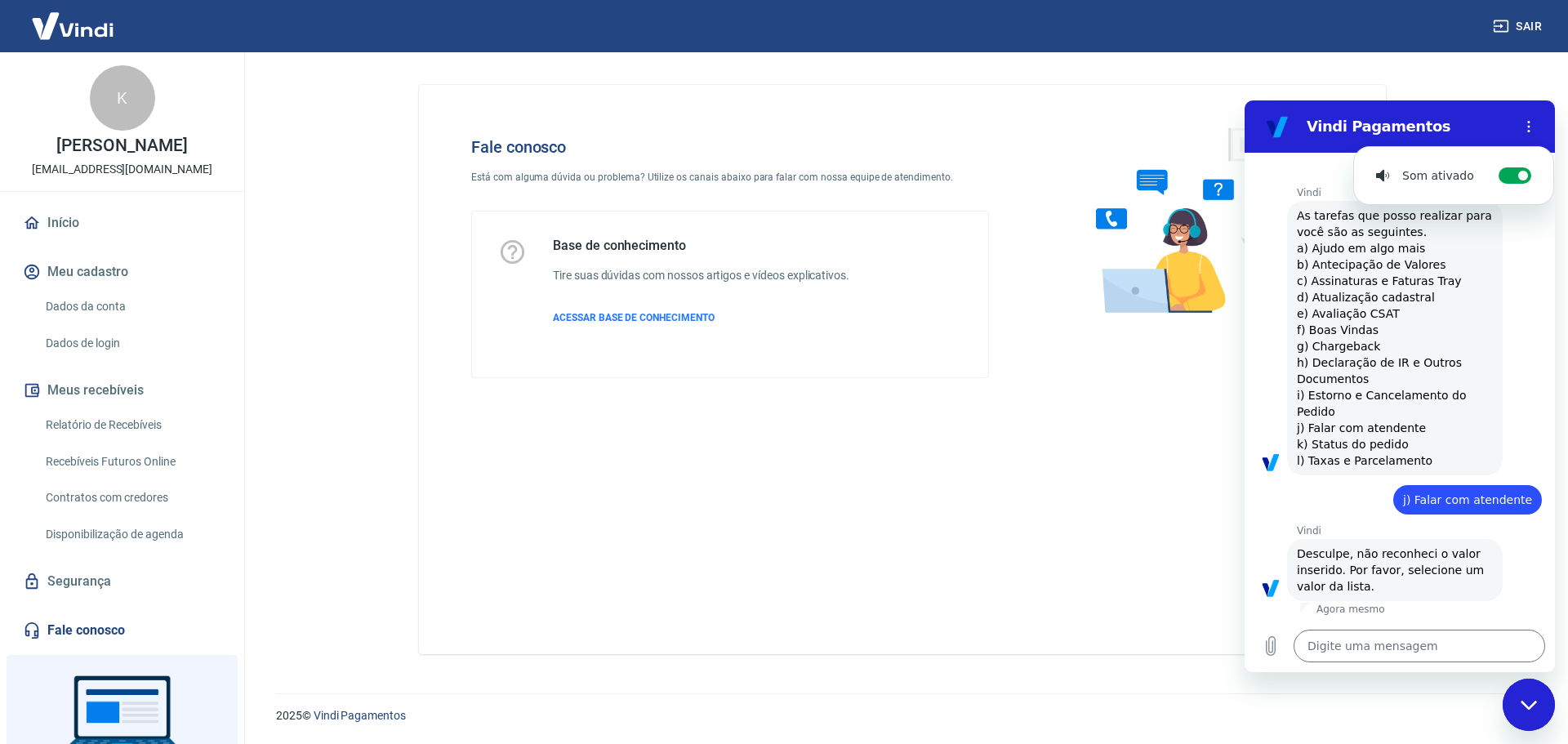
click at [76, 40] on img at bounding box center [73, 26] width 107 height 50
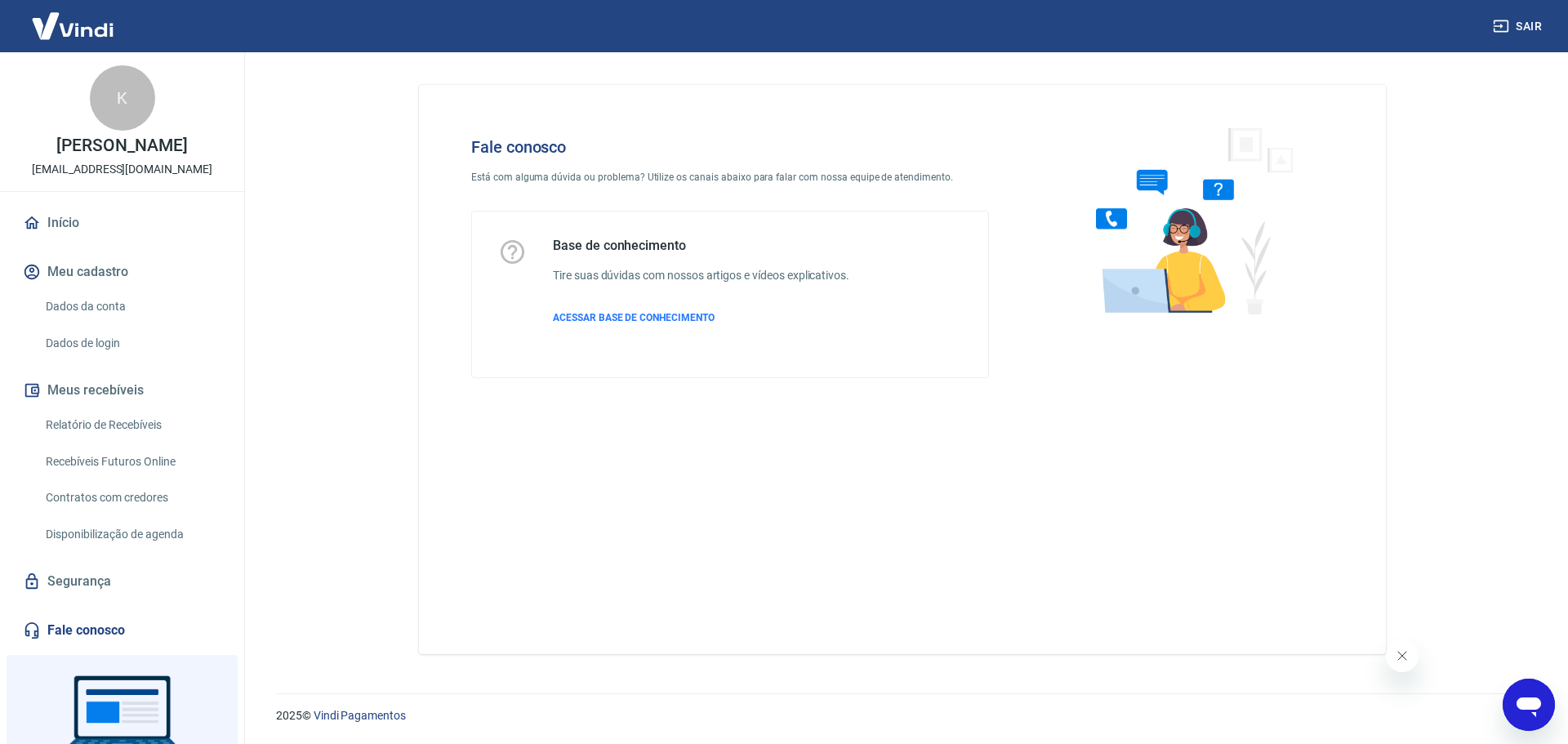
click at [1538, 704] on icon "Abrir janela de mensagens" at bounding box center [1528, 707] width 25 height 19
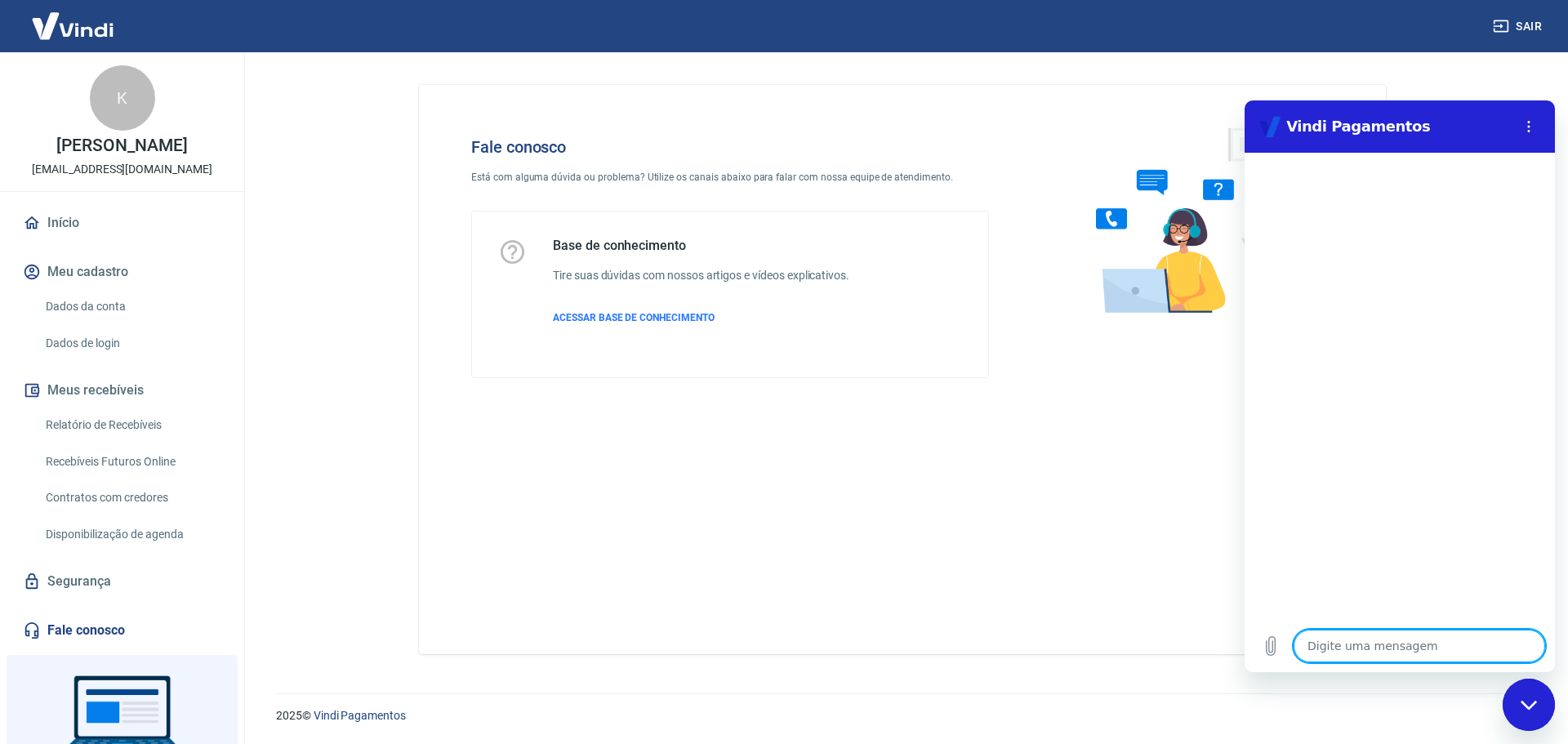
type textarea "P"
type textarea "x"
type textarea "Pr"
type textarea "x"
type textarea "Pre"
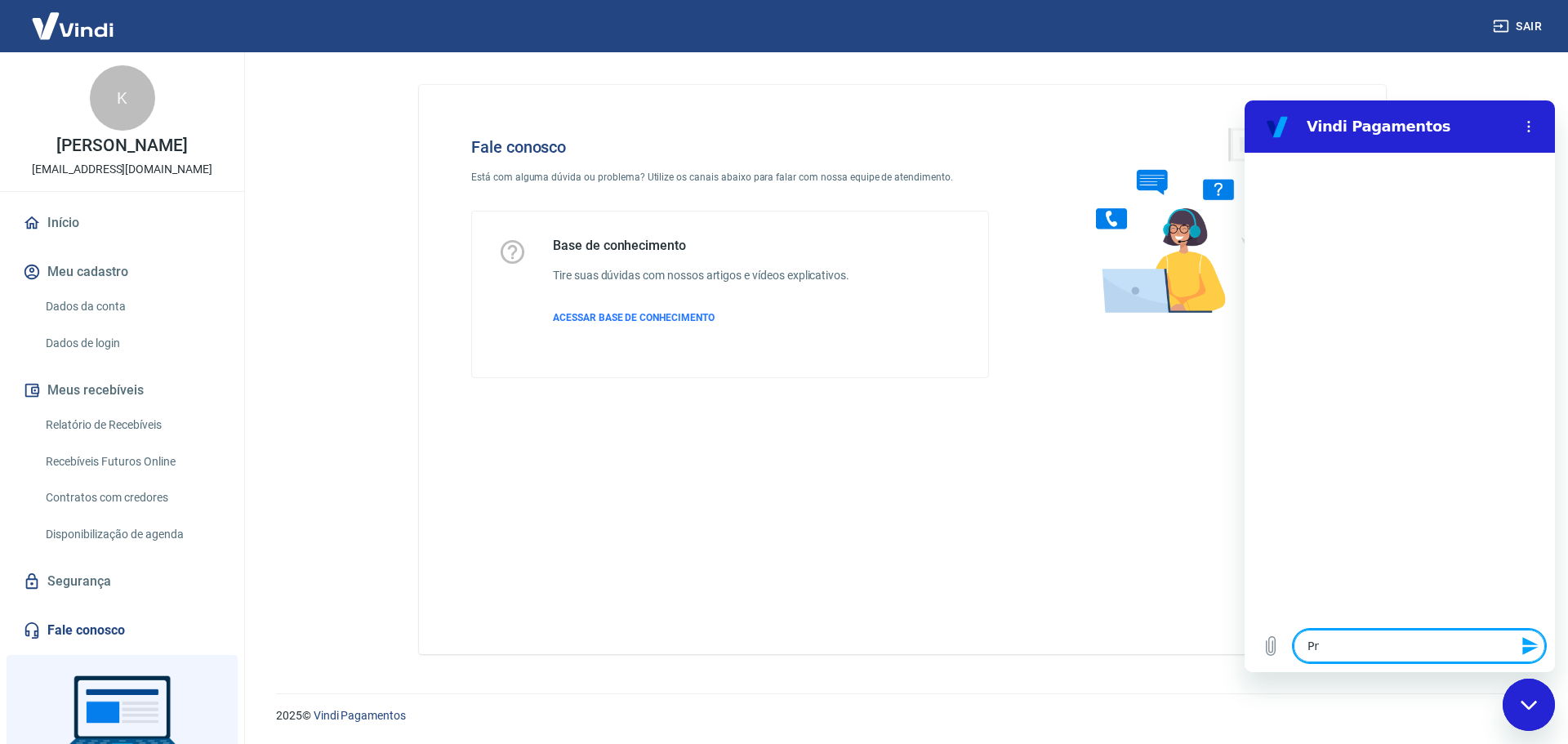
type textarea "x"
type textarea "Prec"
type textarea "x"
type textarea "Preci"
type textarea "x"
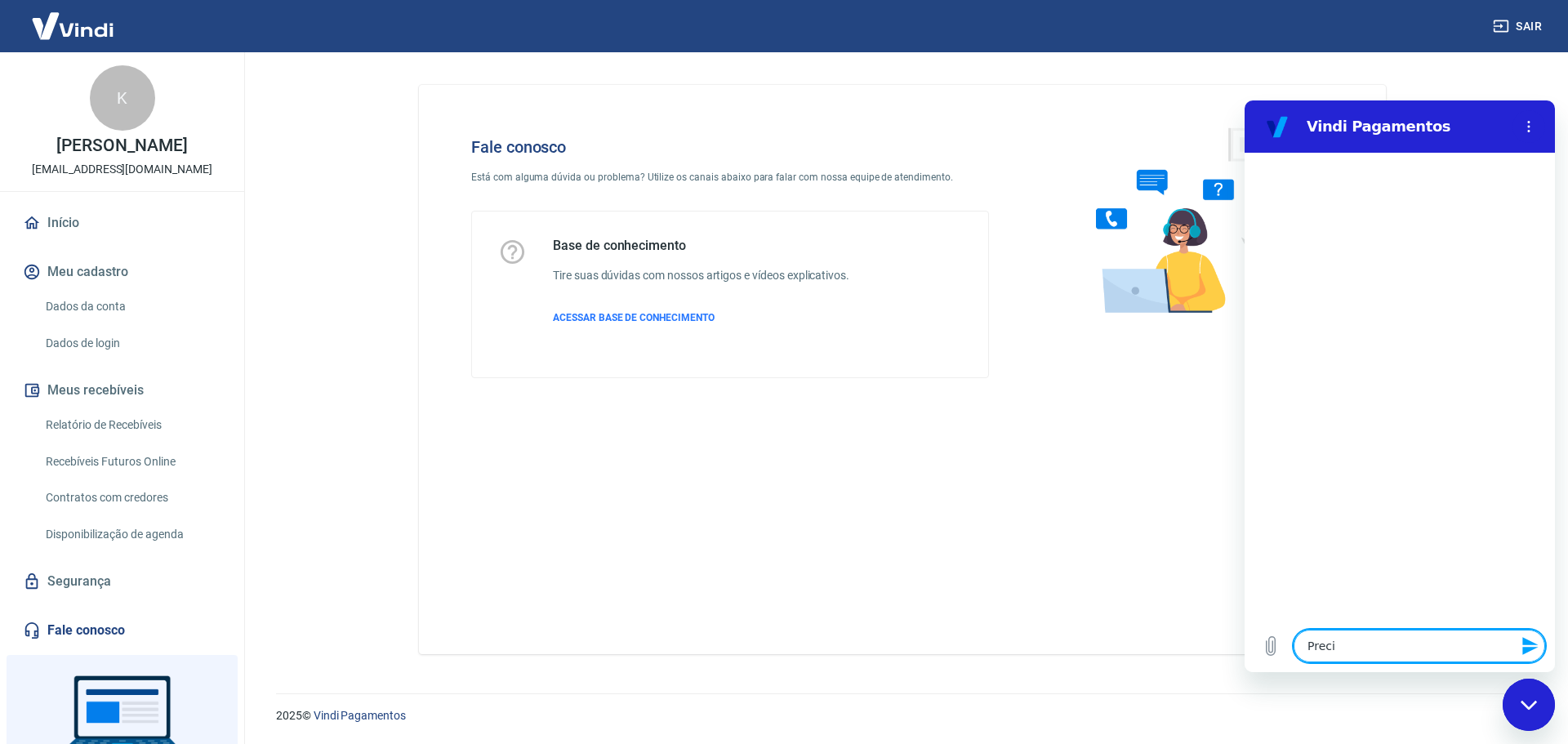
type textarea "Precis"
type textarea "x"
type textarea "Preciso"
type textarea "x"
type textarea "Preciso"
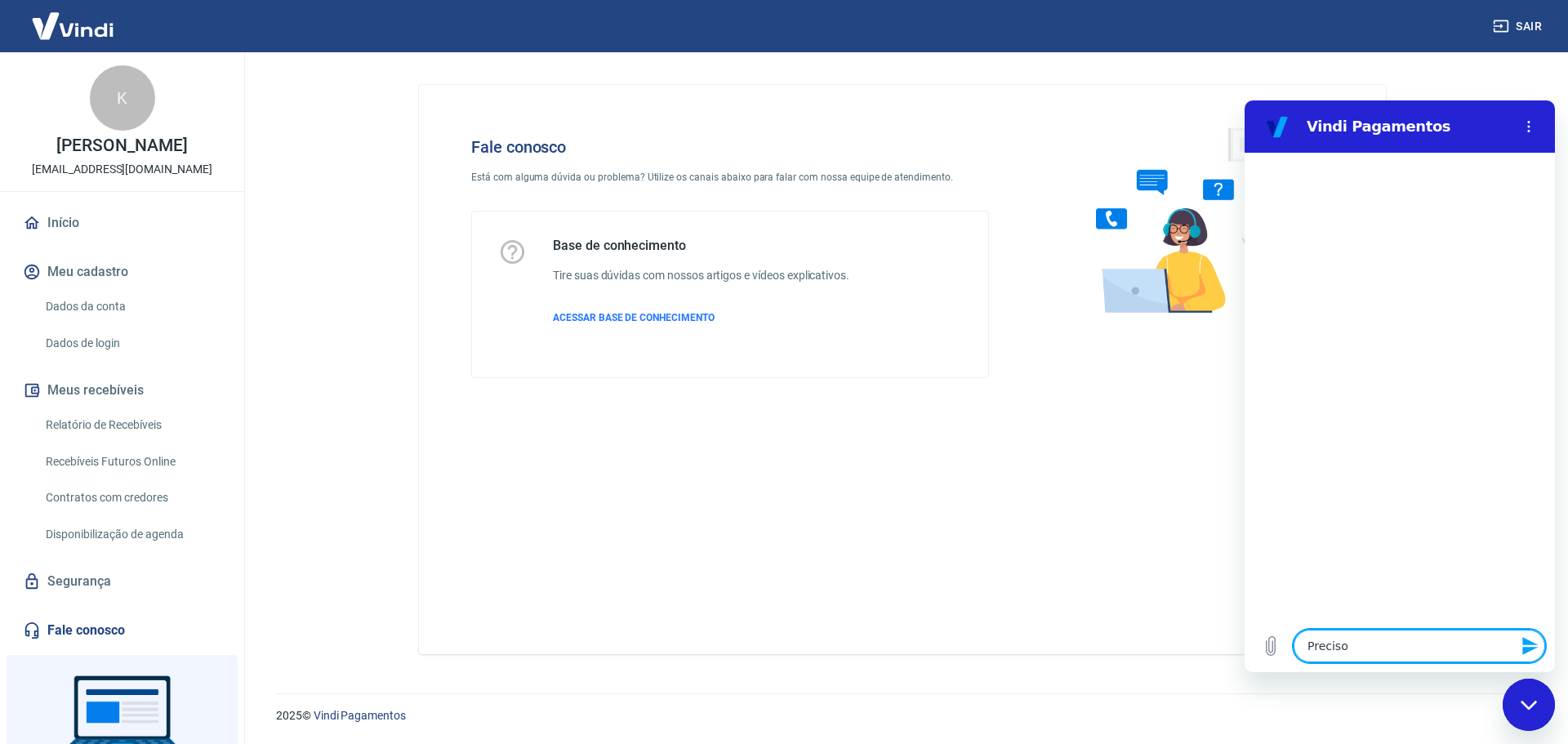
type textarea "x"
type textarea "Preciso f"
type textarea "x"
type textarea "Preciso fa"
type textarea "x"
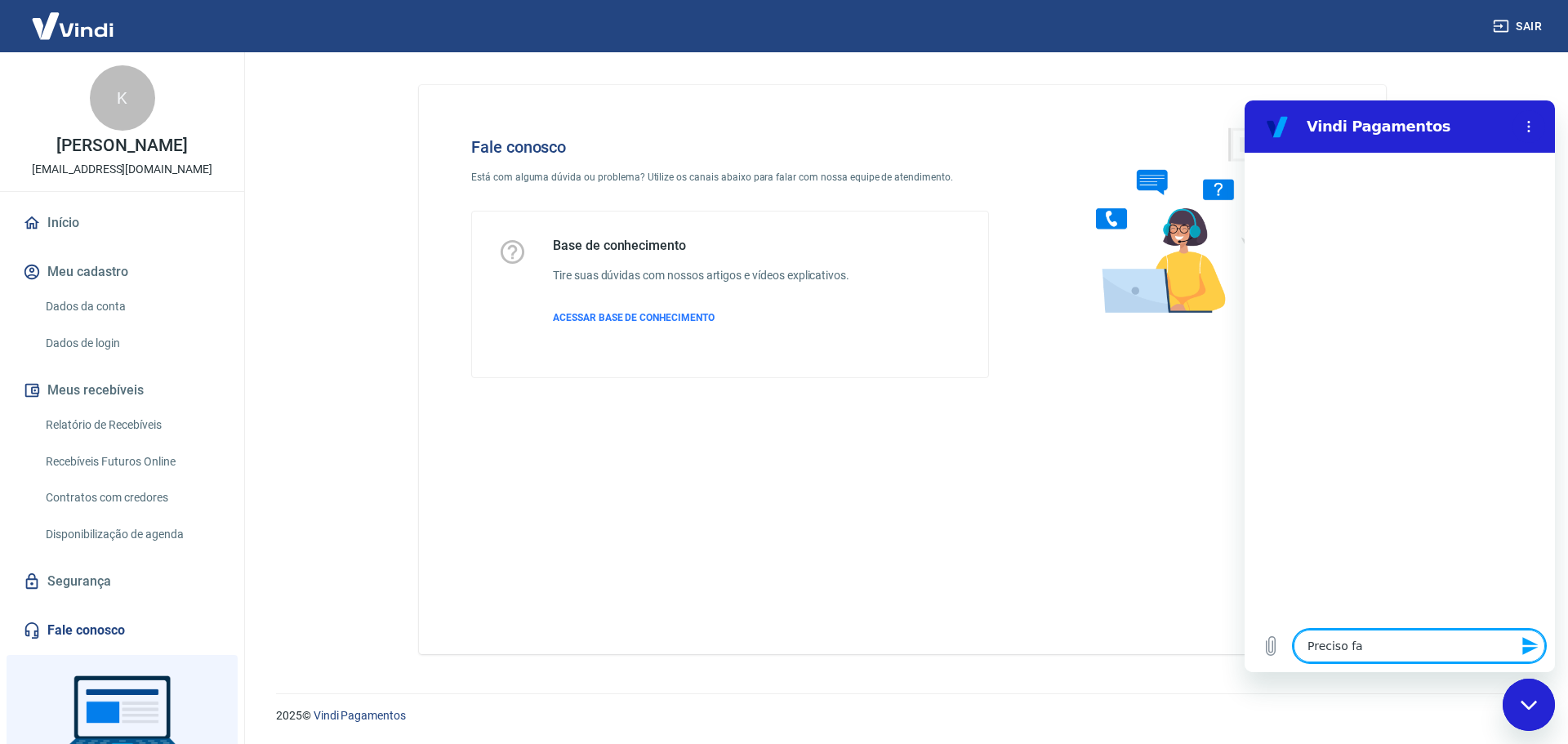
type textarea "Preciso fal"
type textarea "x"
type textarea "Preciso fala"
type textarea "x"
type textarea "Preciso falar"
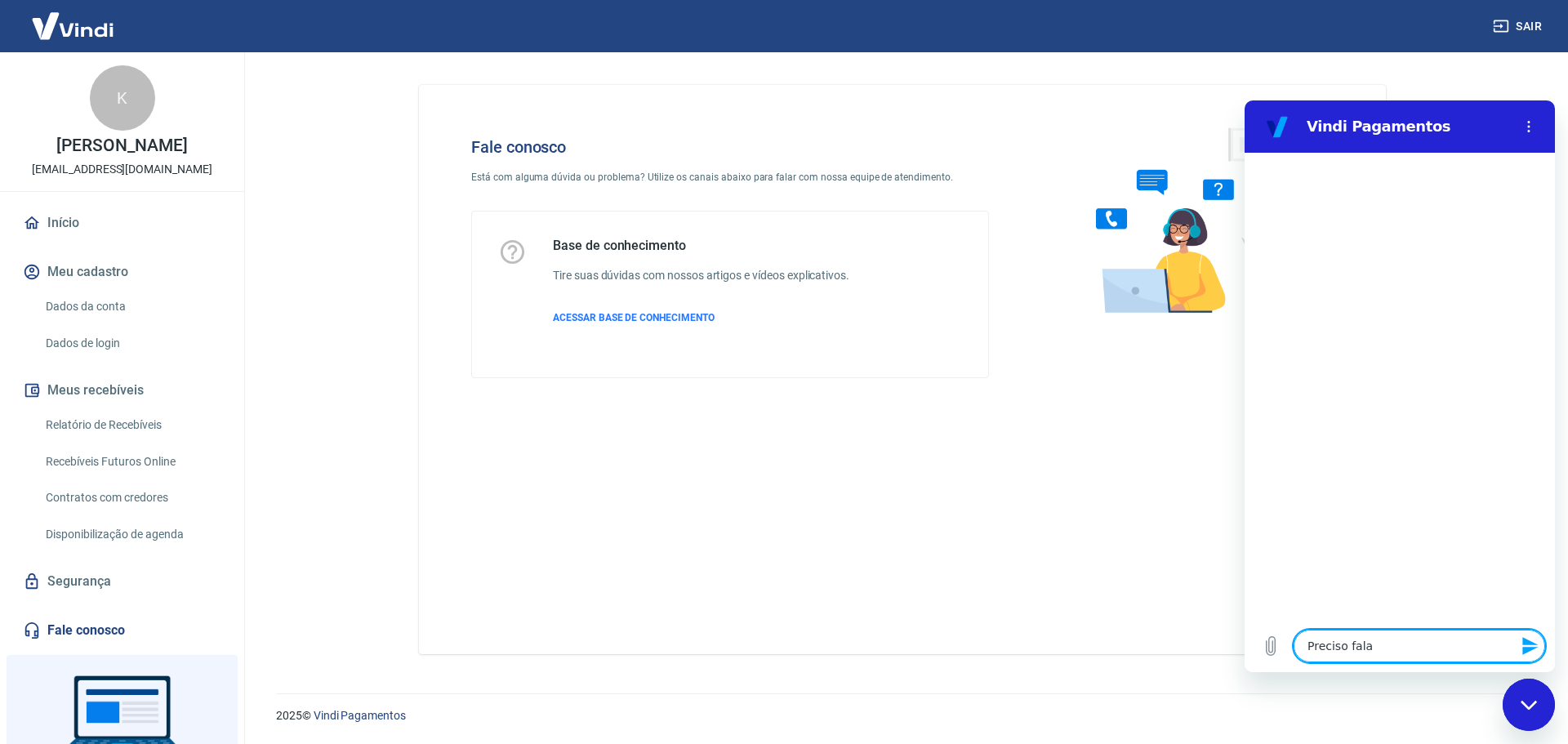
type textarea "x"
type textarea "Preciso falar"
type textarea "x"
type textarea "Preciso falar c"
type textarea "x"
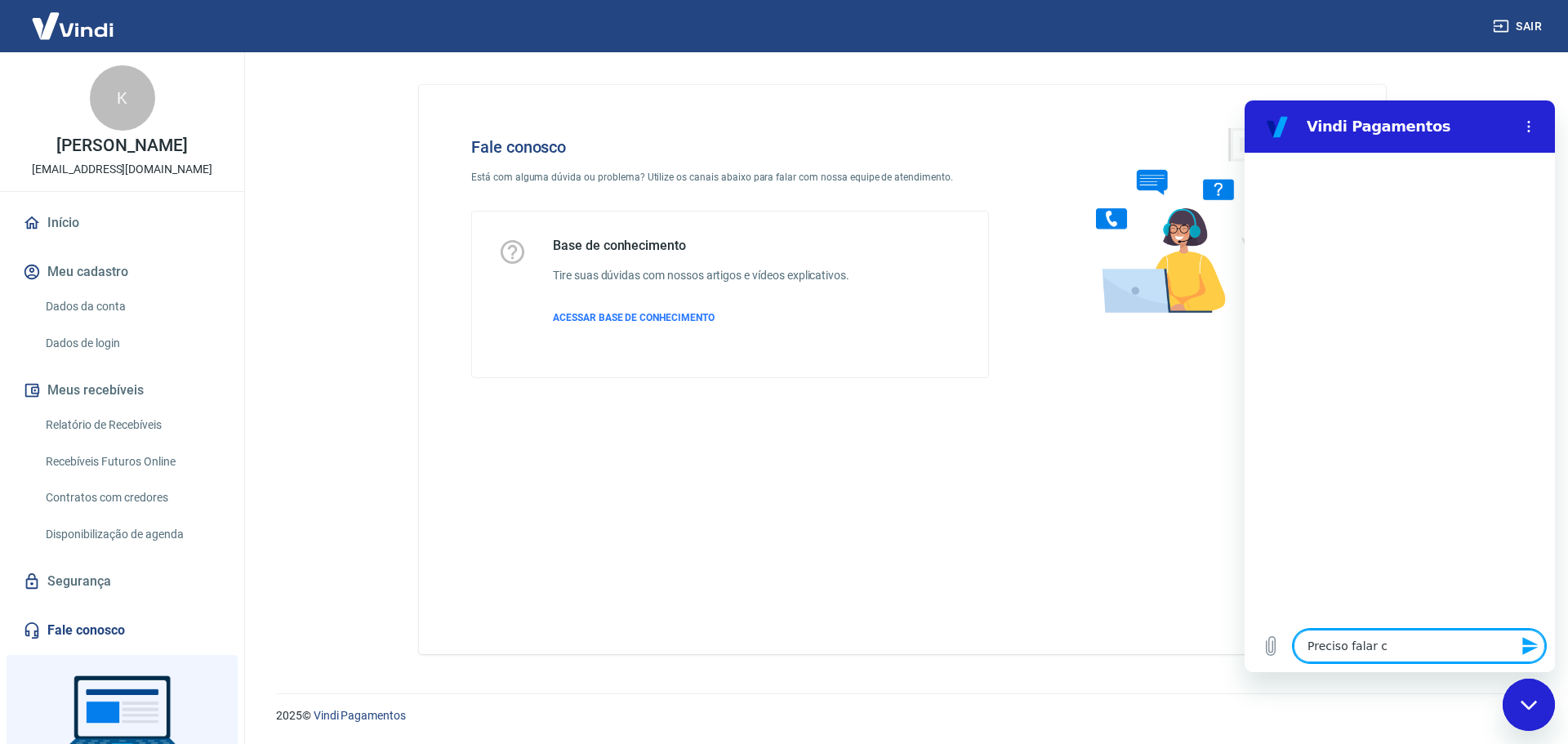
type textarea "Preciso falar co"
type textarea "x"
type textarea "Preciso falar co"
type textarea "x"
type textarea "Preciso falar co"
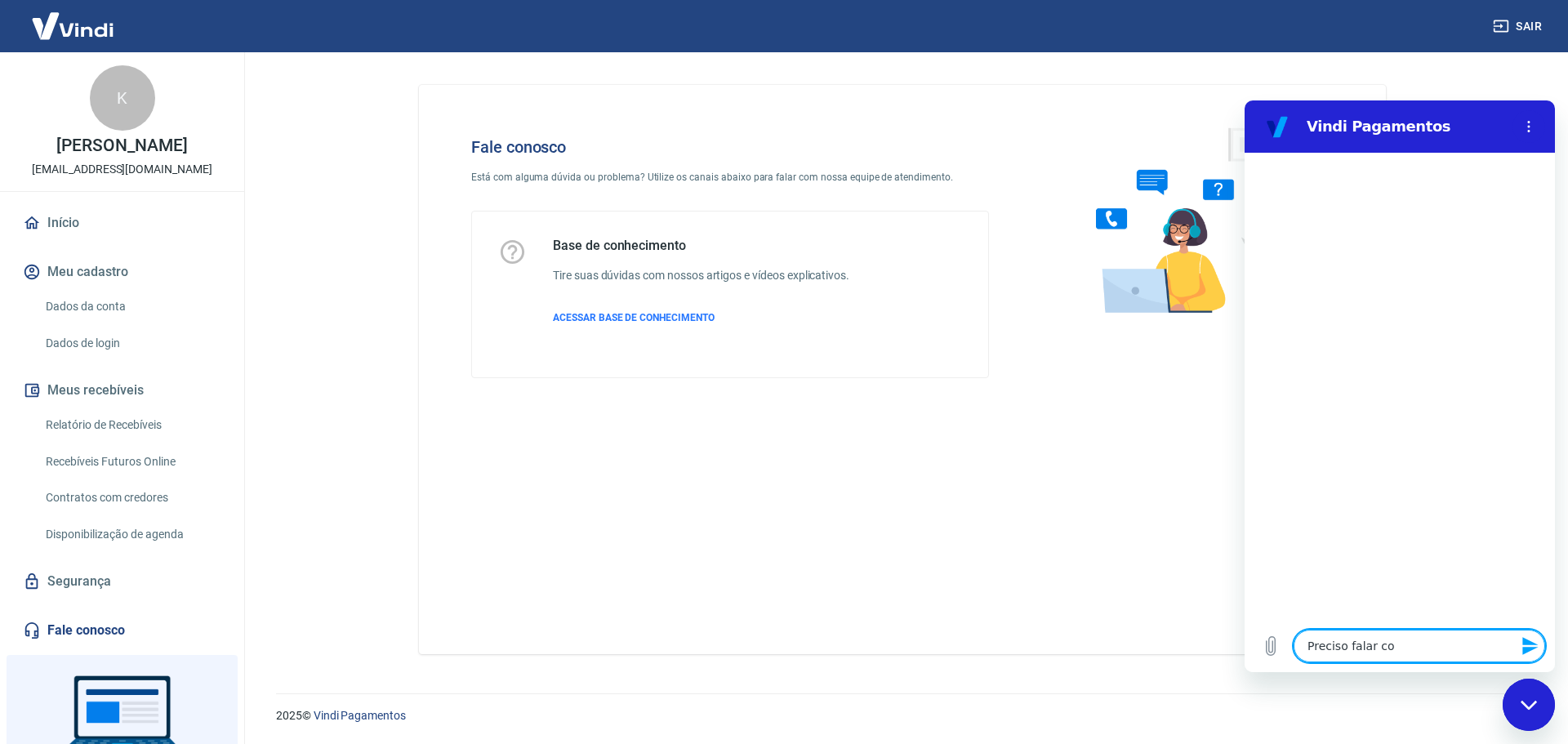
type textarea "x"
type textarea "Preciso falar com"
type textarea "x"
type textarea "Preciso falar com"
type textarea "x"
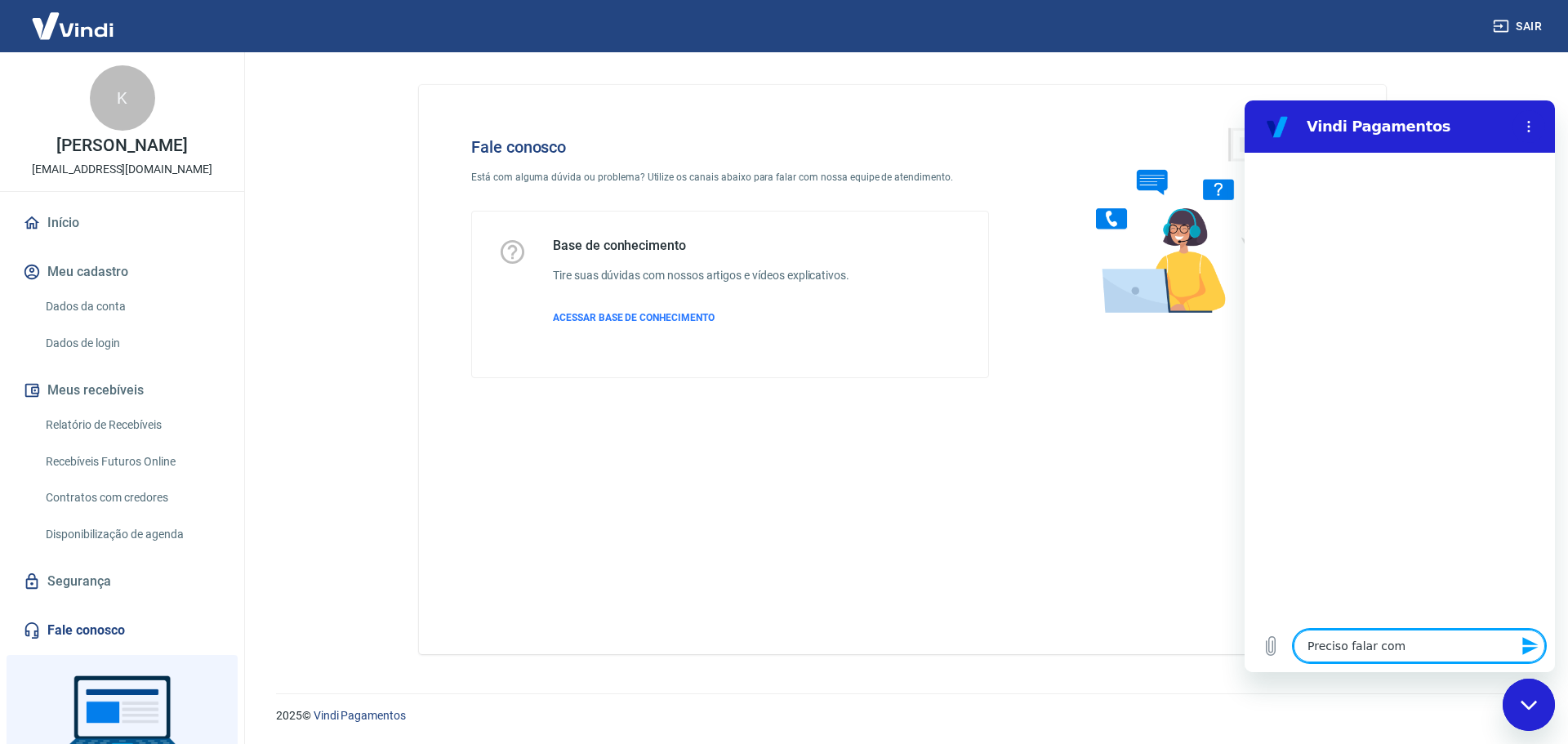
type textarea "Preciso falar com a"
type textarea "x"
type textarea "Preciso falar com at"
type textarea "x"
type textarea "Preciso falar com ate"
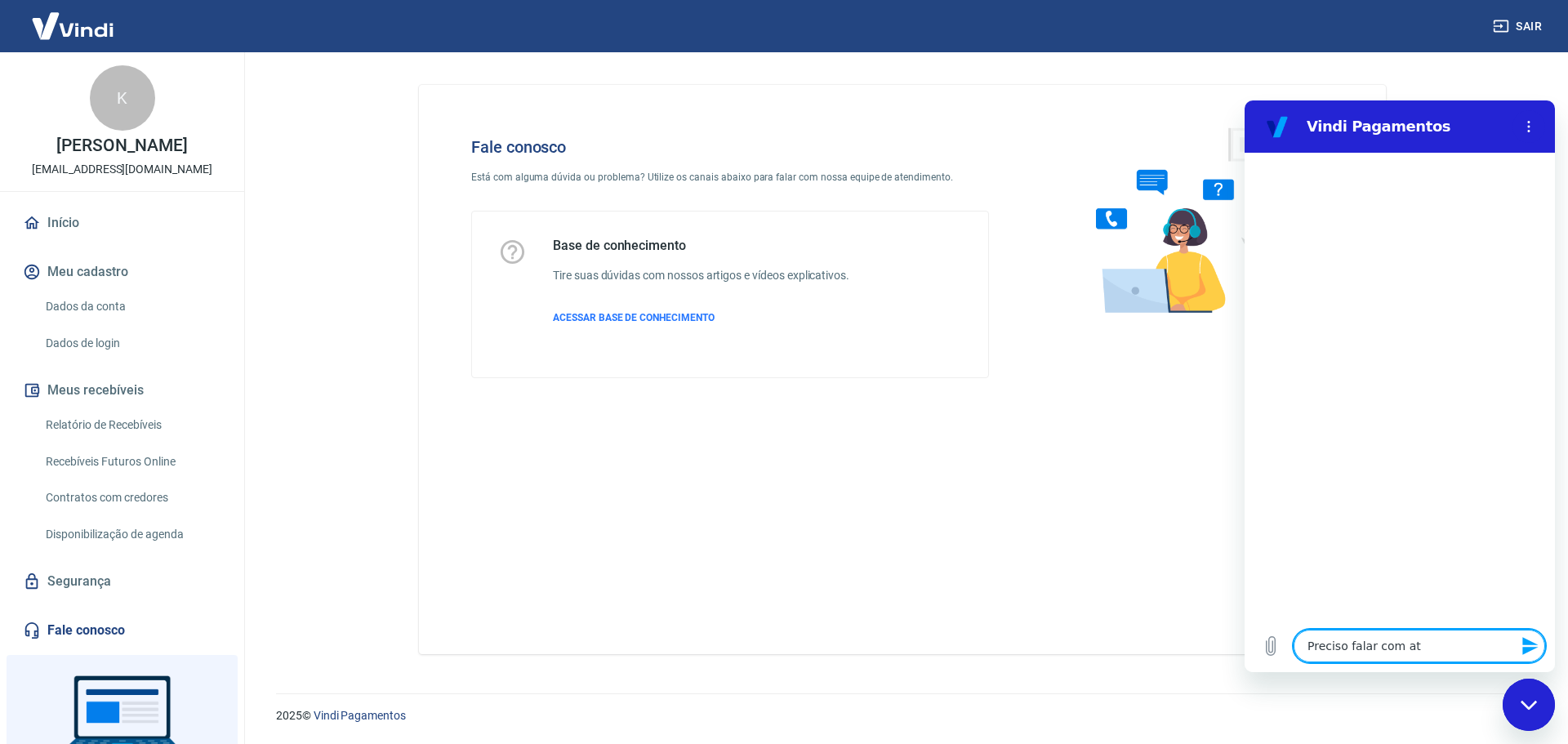
type textarea "x"
type textarea "Preciso falar com aten"
type textarea "x"
type textarea "Preciso falar com atend"
type textarea "x"
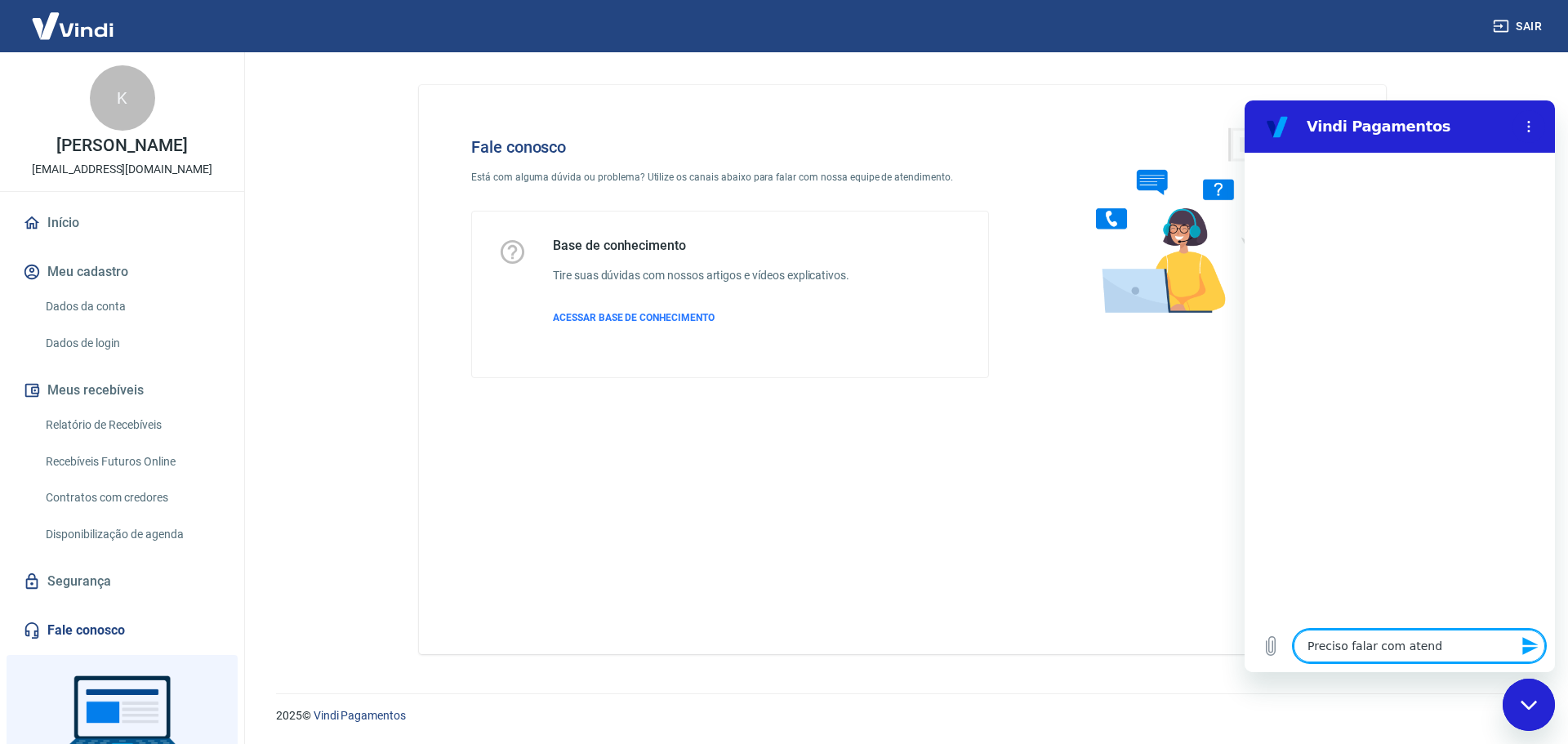
type textarea "Preciso falar com atende"
type textarea "x"
type textarea "Preciso falar com atenden"
type textarea "x"
type textarea "Preciso falar com atendent"
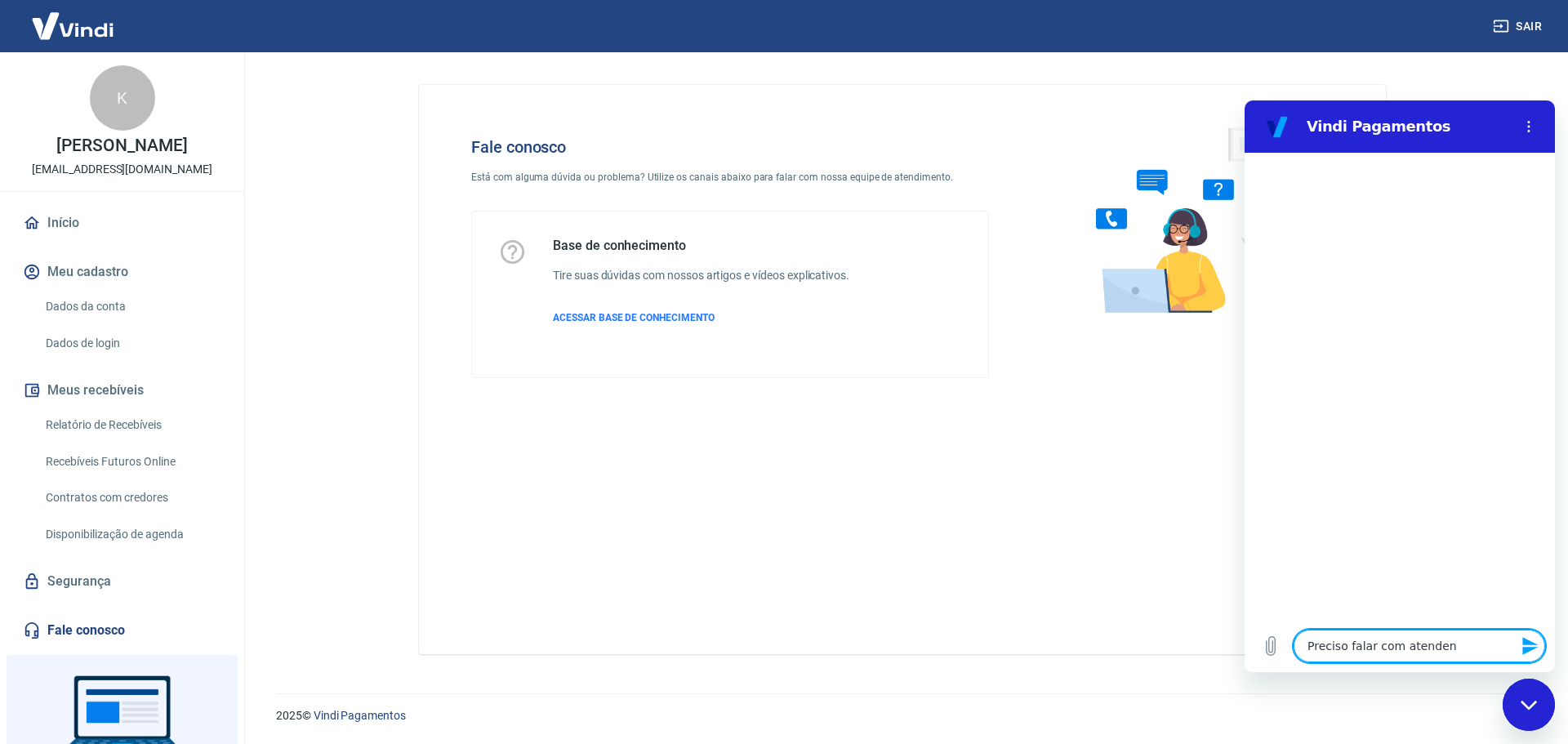
type textarea "x"
type textarea "Preciso falar com atendente"
type textarea "x"
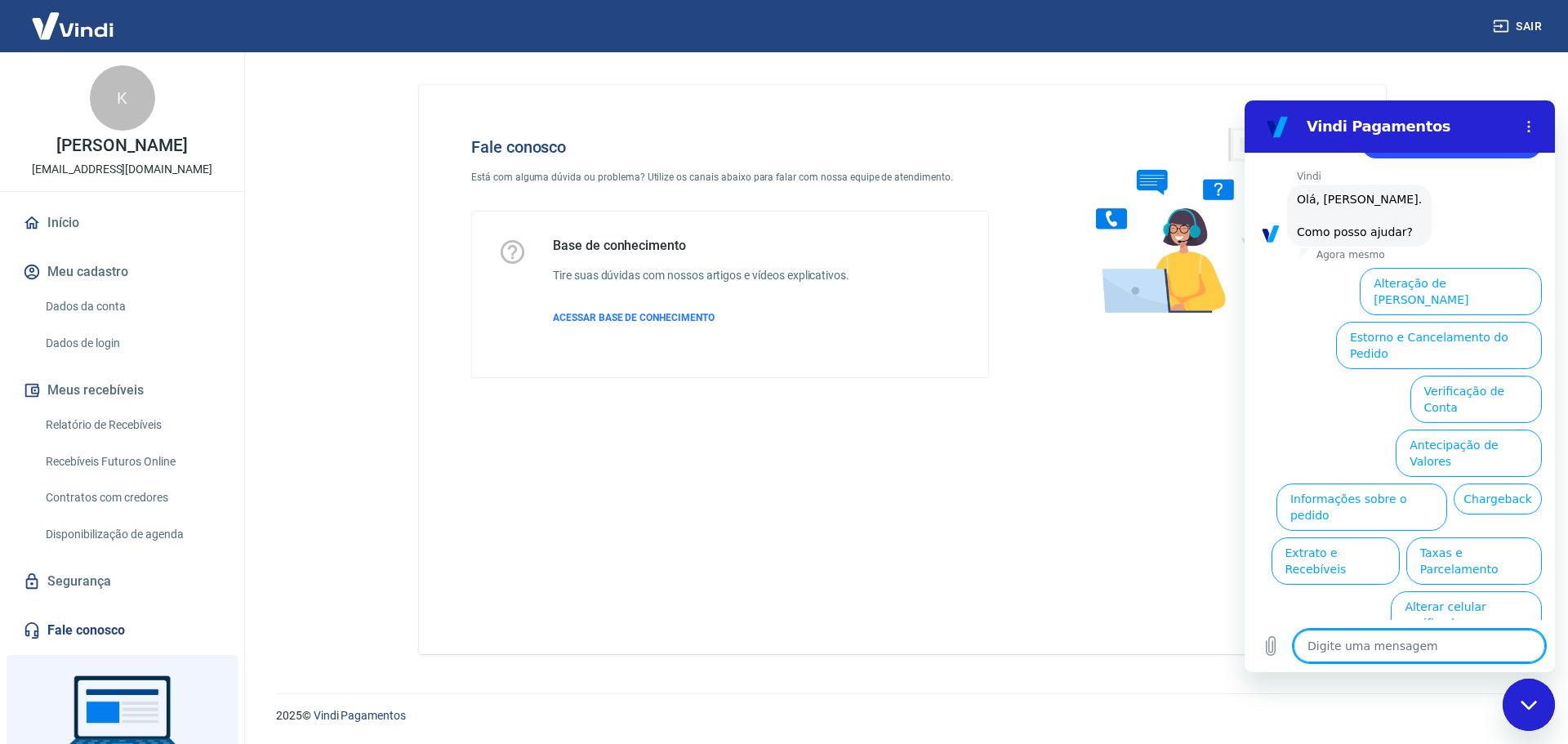
scroll to position [55, 0]
click at [1509, 538] on button "Taxas e Parcelamento" at bounding box center [1473, 562] width 135 height 48
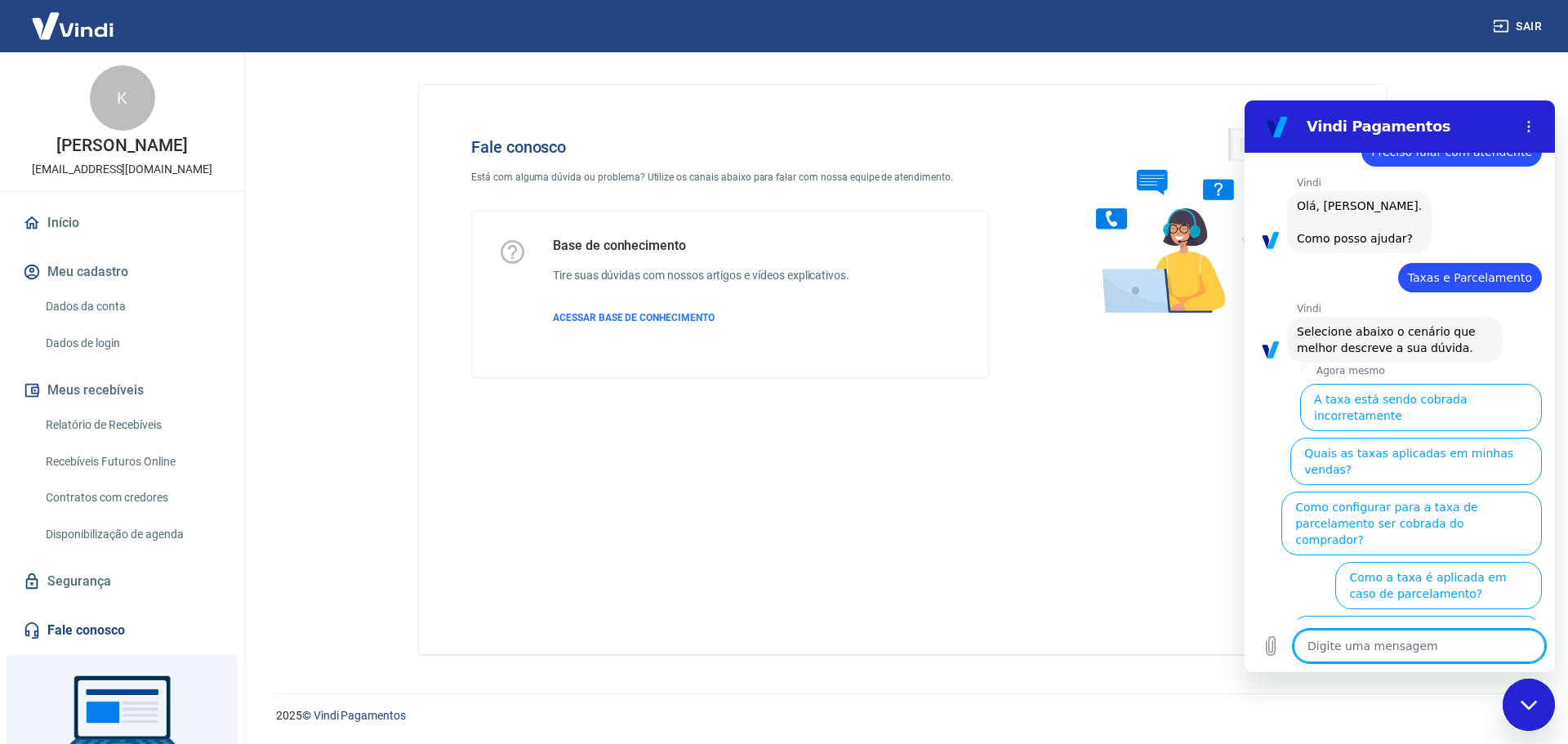
scroll to position [47, 0]
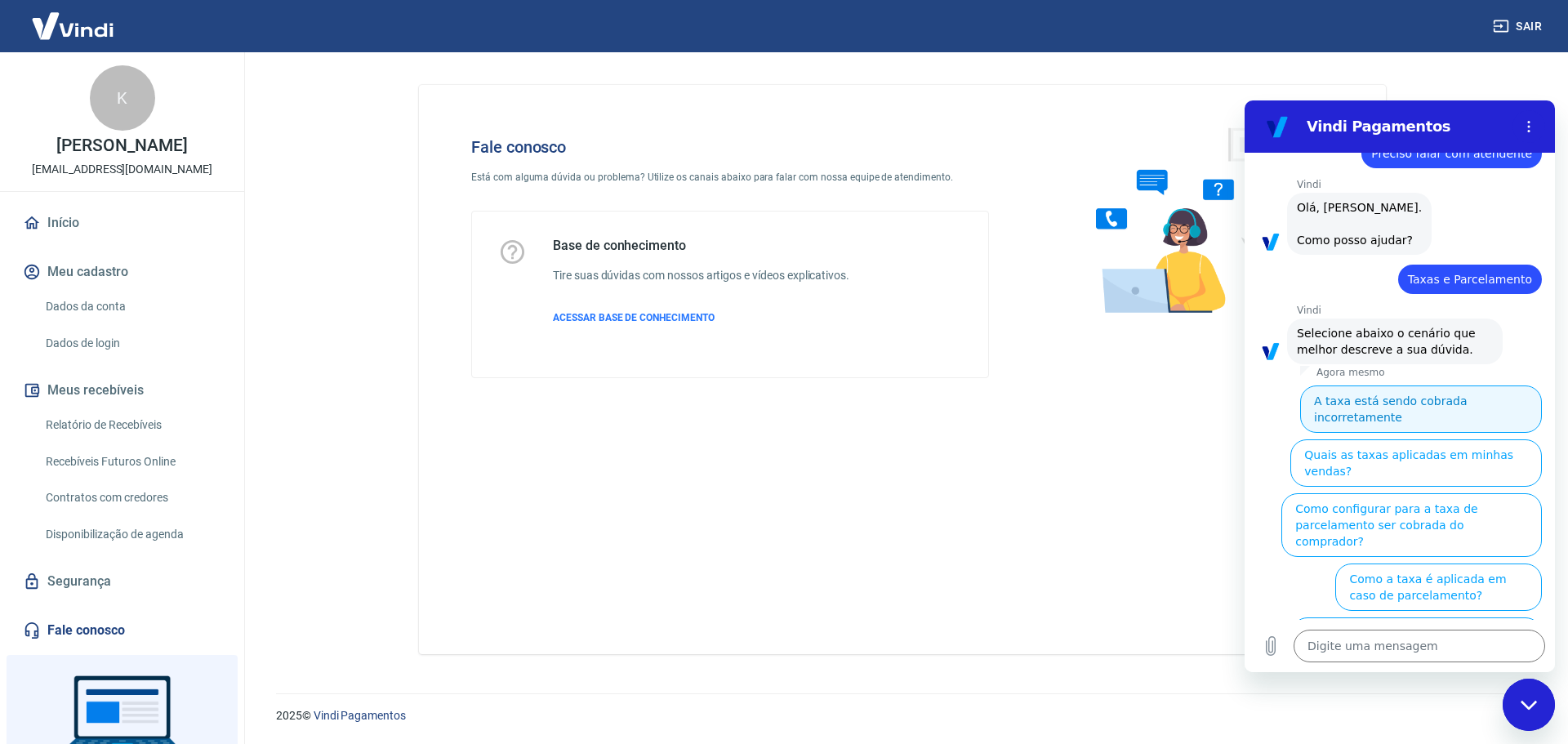
click at [1411, 421] on button "A taxa está sendo cobrada incorretamente" at bounding box center [1420, 409] width 242 height 48
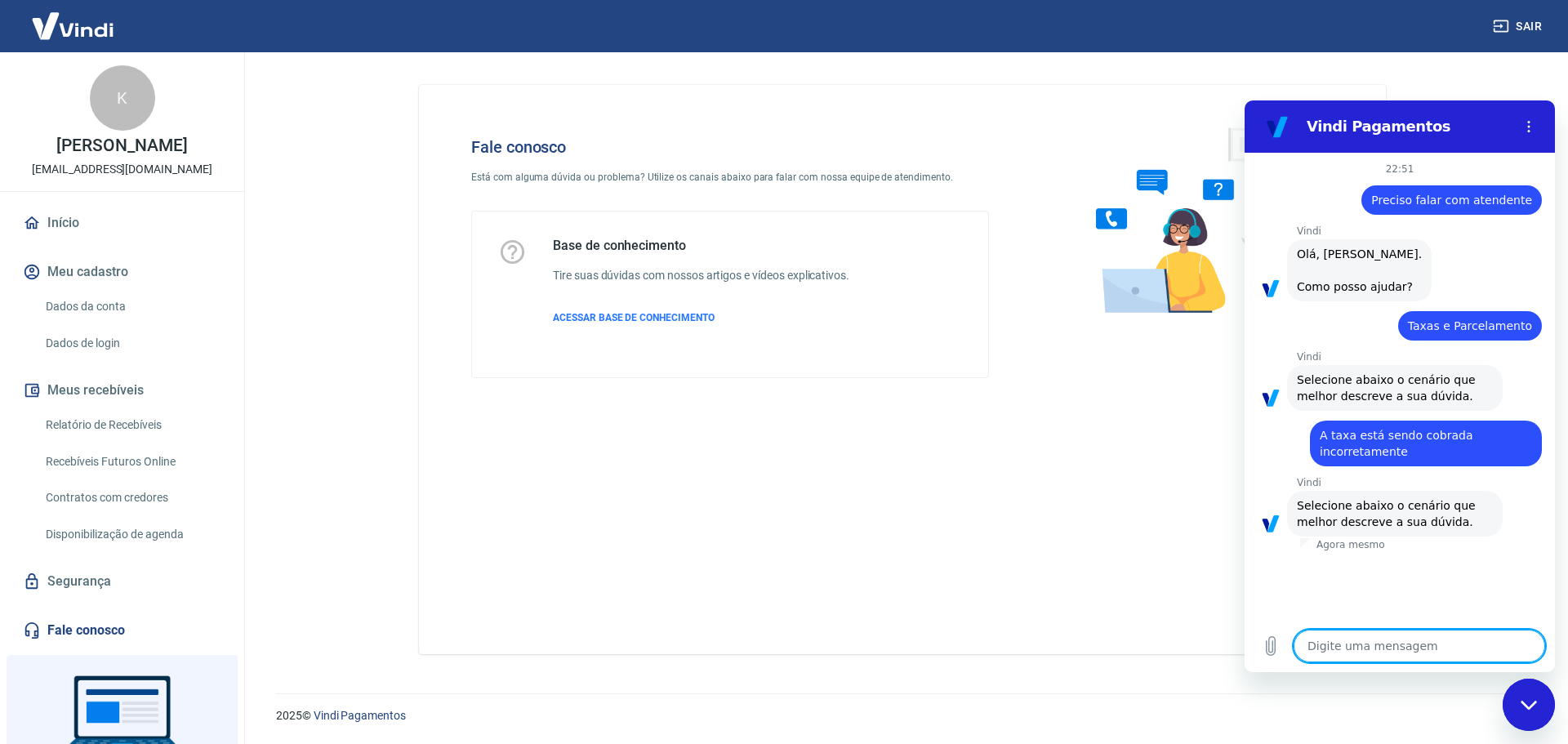
scroll to position [27, 0]
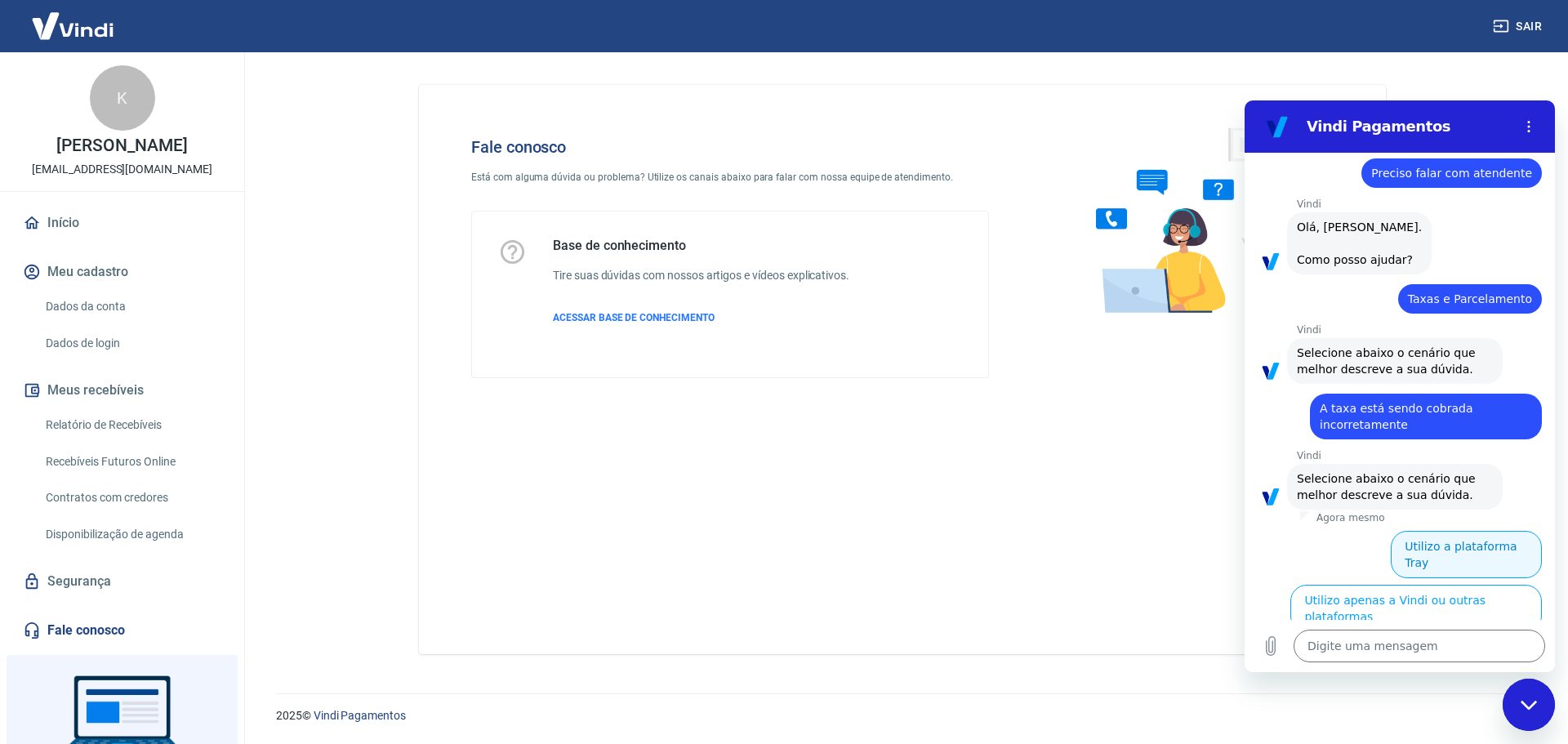
click at [1442, 552] on button "Utilizo a plataforma Tray" at bounding box center [1466, 555] width 151 height 48
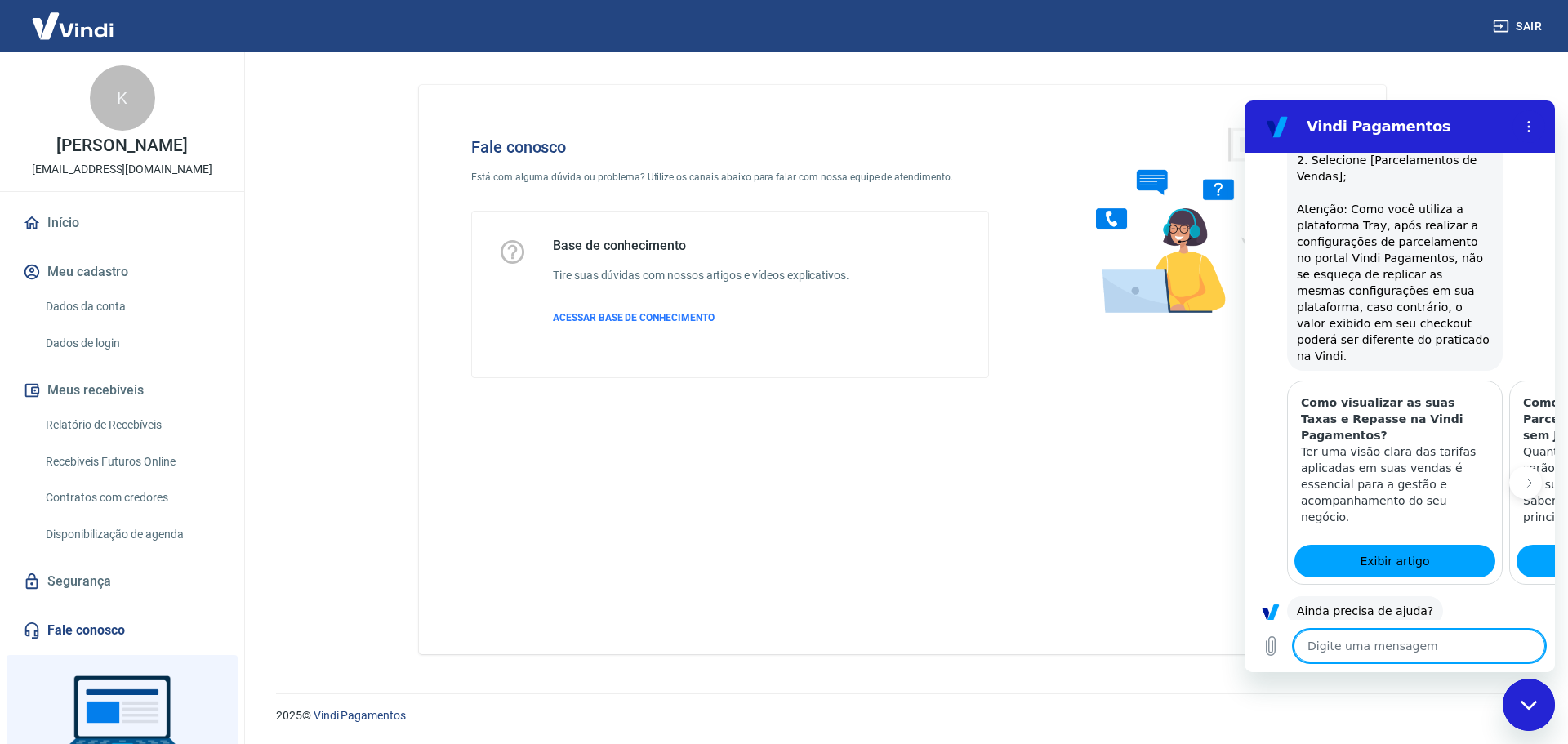
scroll to position [1089, 0]
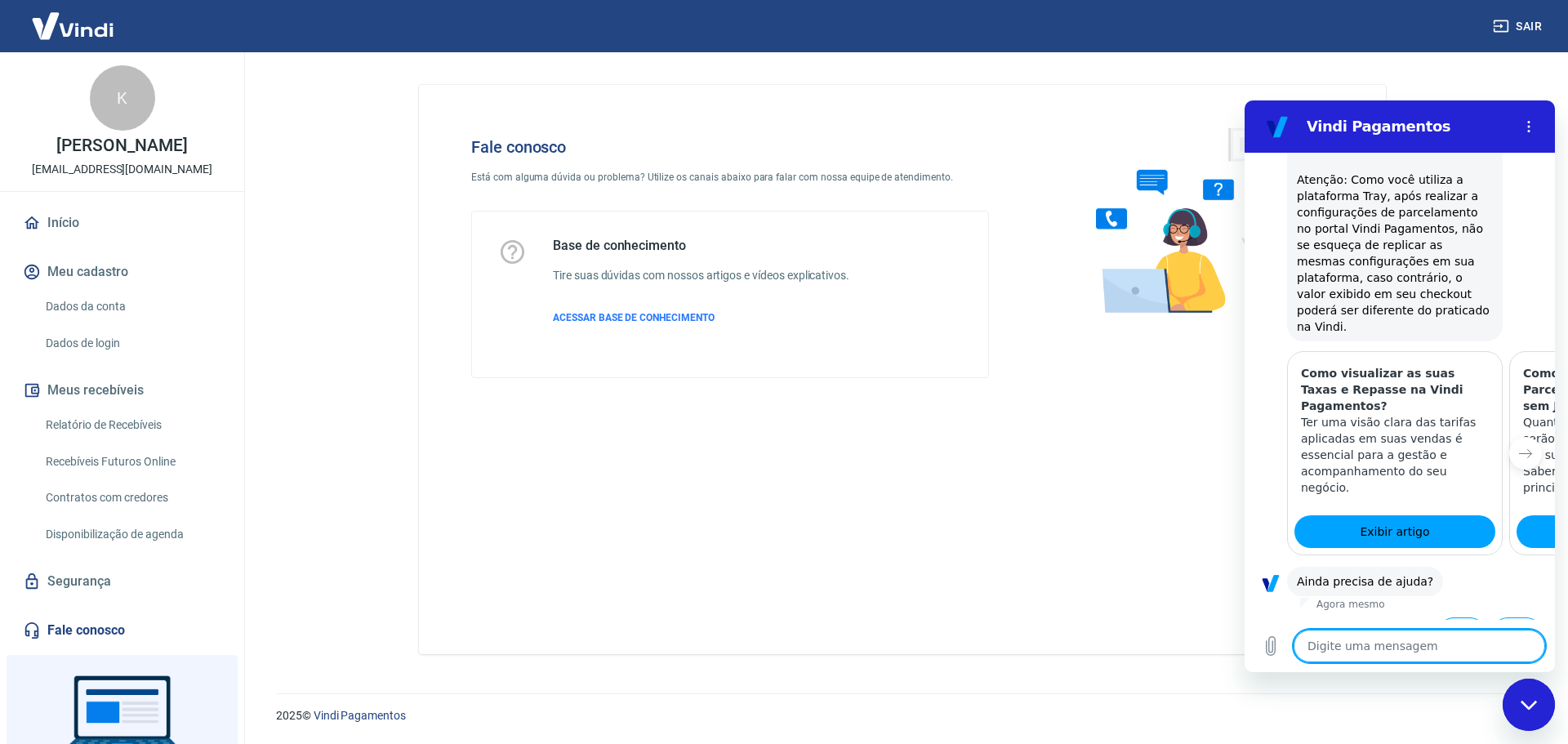
click at [1447, 618] on button "Sim" at bounding box center [1462, 634] width 48 height 31
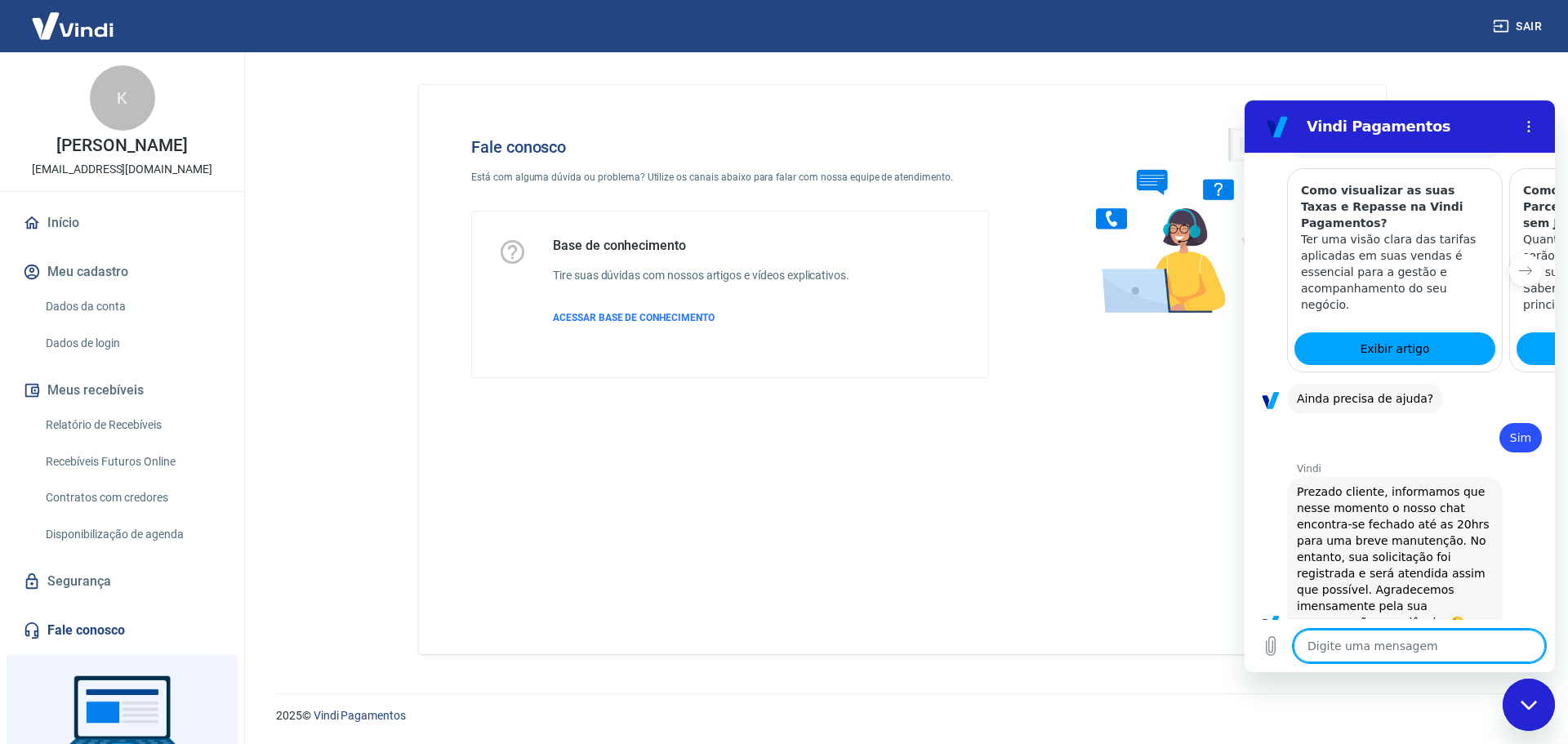
type textarea "x"
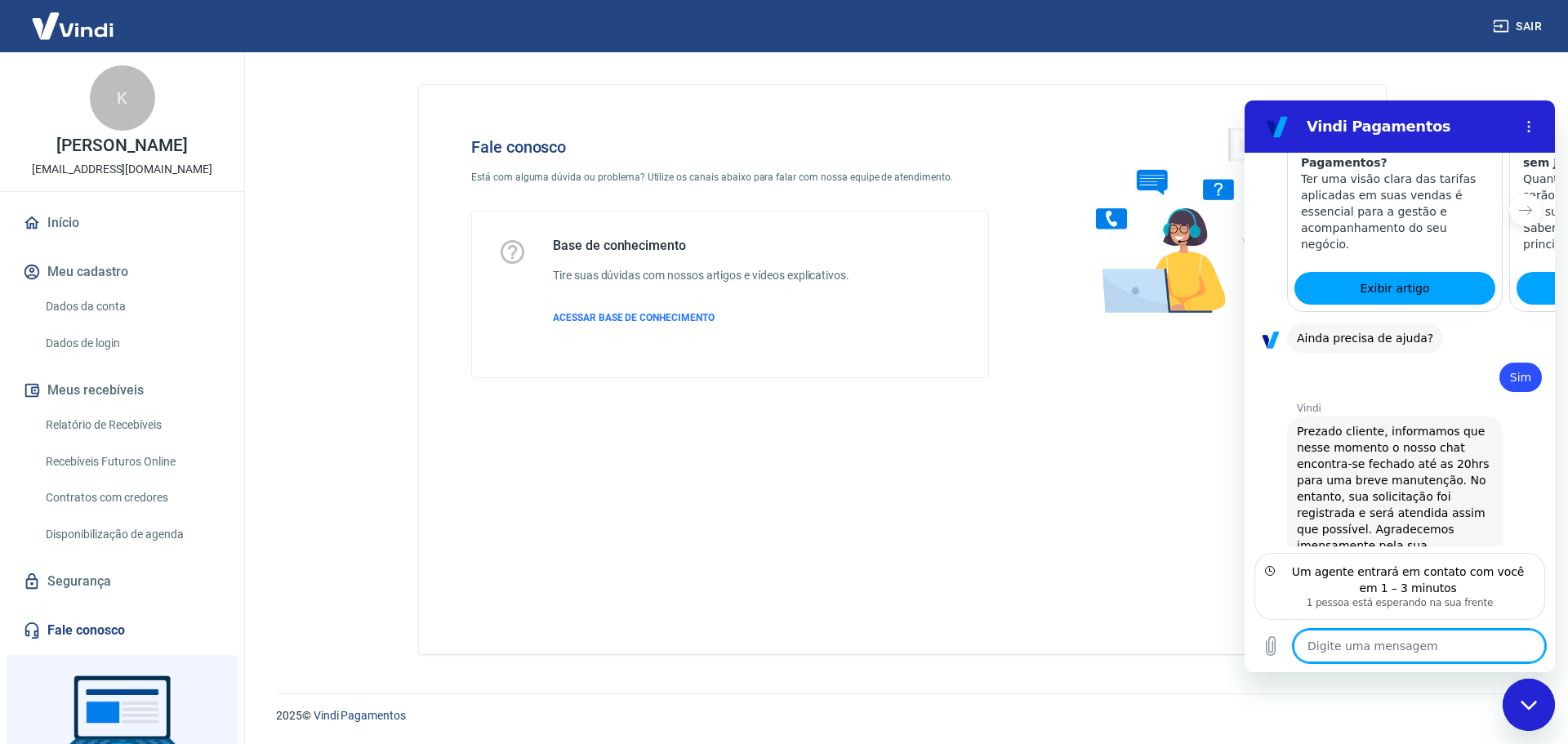
scroll to position [1406, 0]
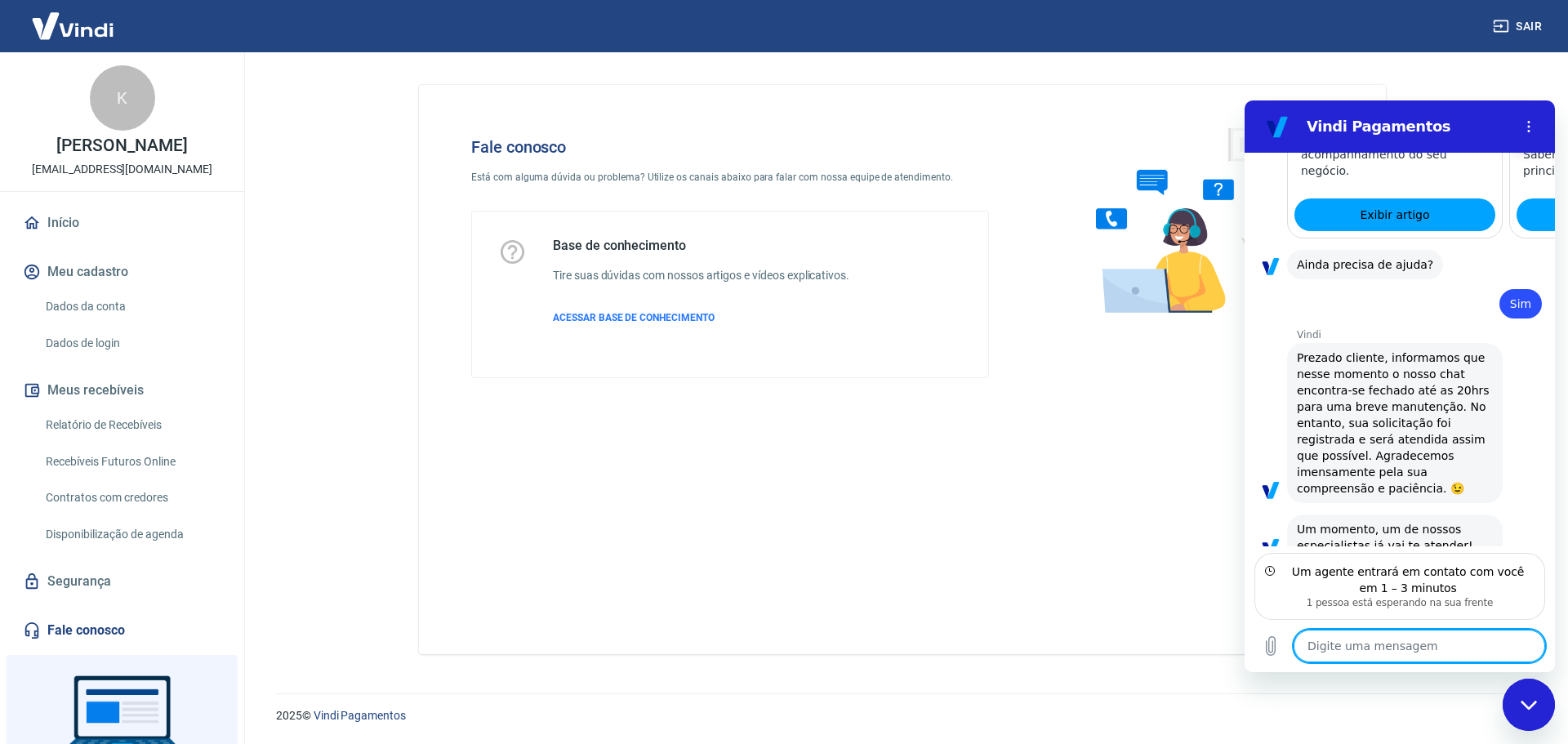
click at [1360, 648] on textarea at bounding box center [1419, 647] width 252 height 33
type textarea "V"
type textarea "x"
type textarea "Vo"
type textarea "x"
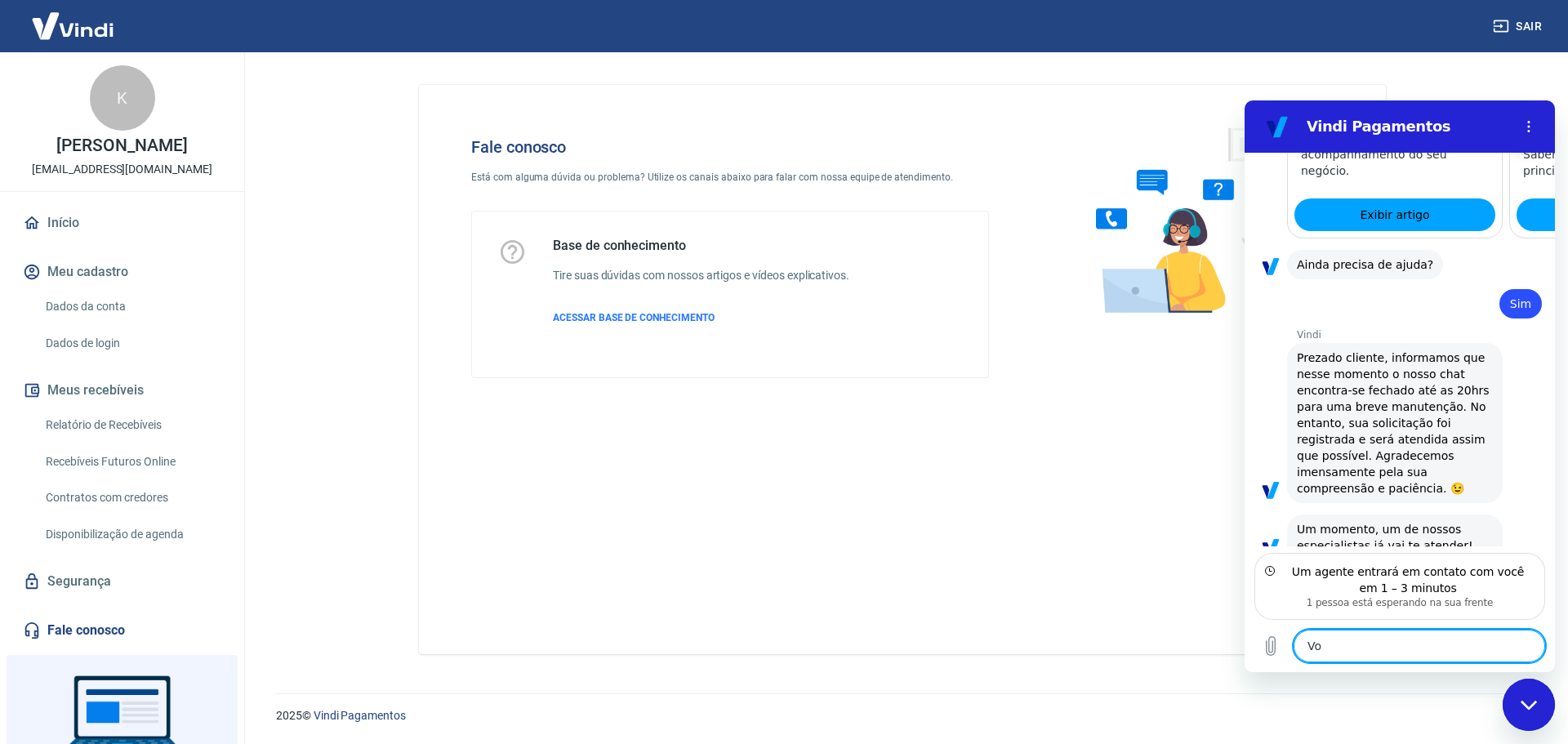
type textarea "Voc"
type textarea "x"
type textarea "Vo"
type textarea "x"
type textarea "V"
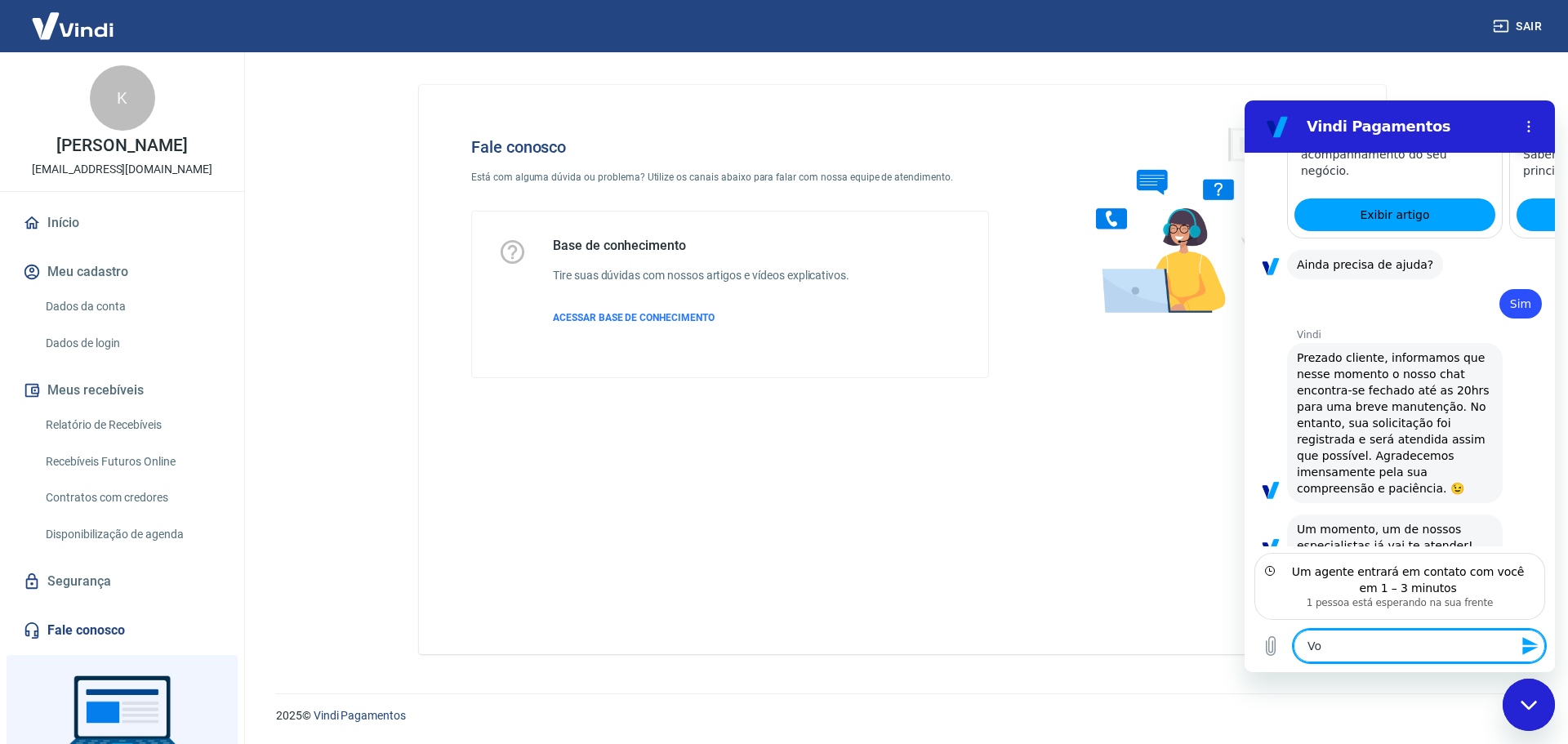
type textarea "x"
type textarea "G"
type textarea "x"
type textarea "Go"
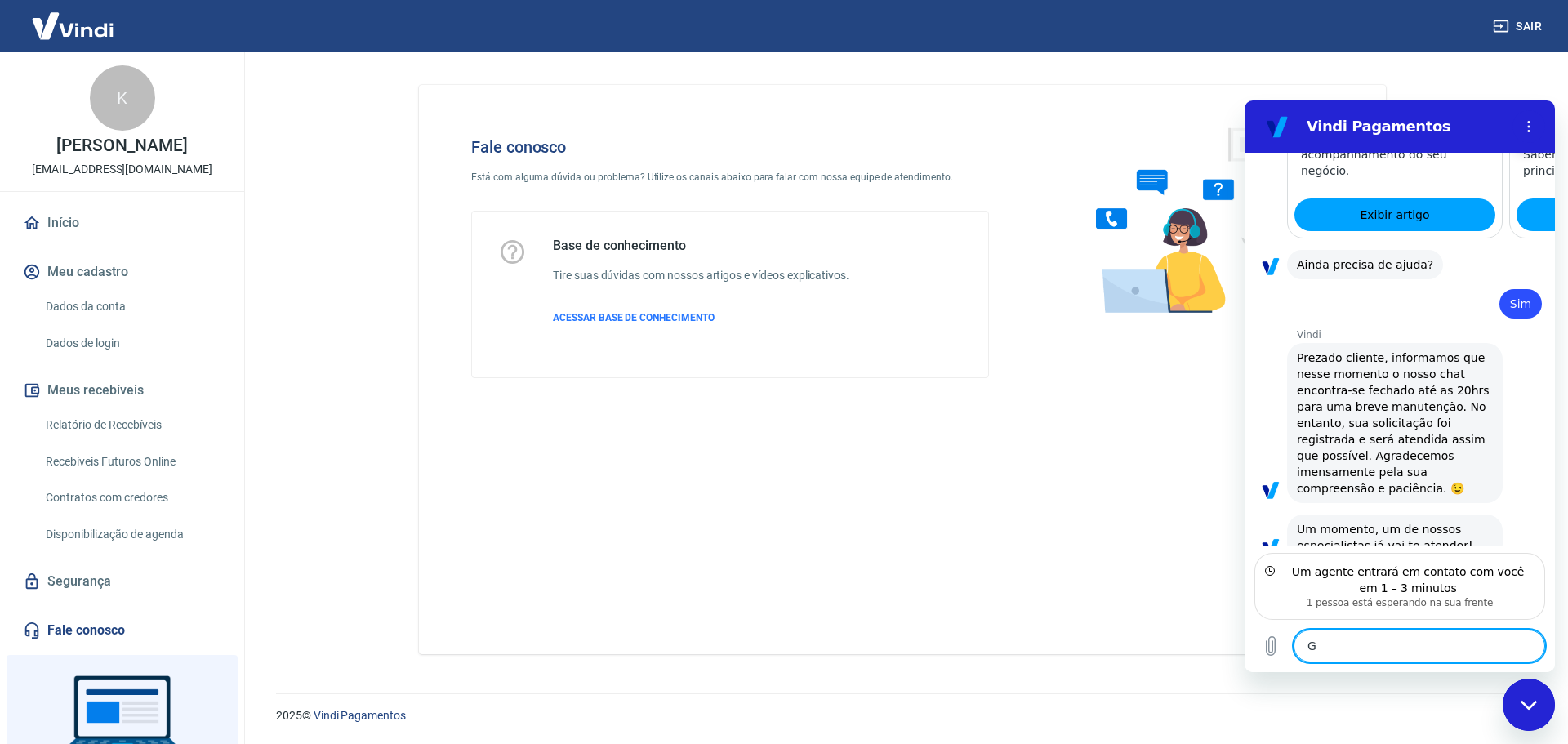
type textarea "x"
type textarea "G"
type textarea "x"
type textarea "K"
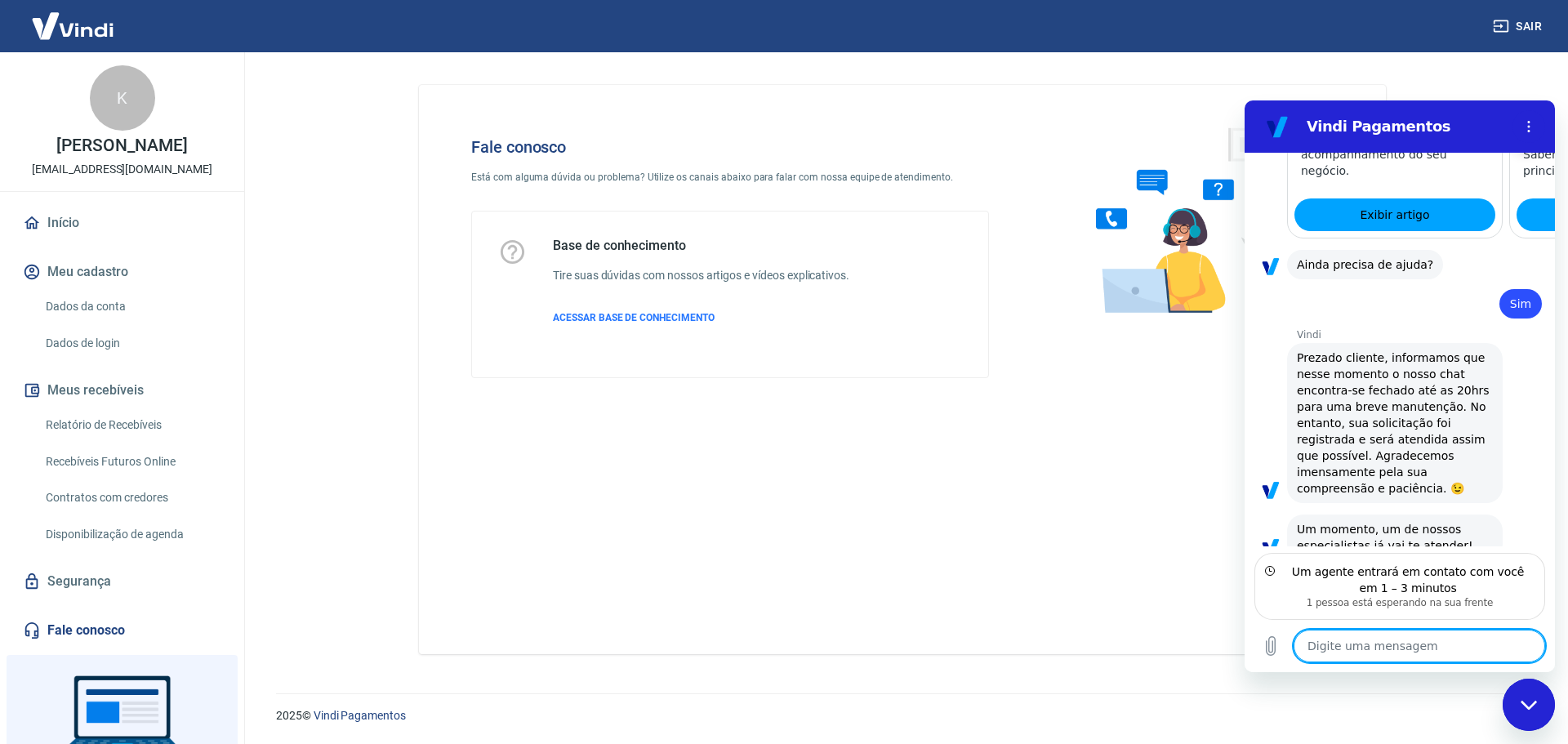
type textarea "x"
type textarea "J"
type textarea "x"
type textarea "Já"
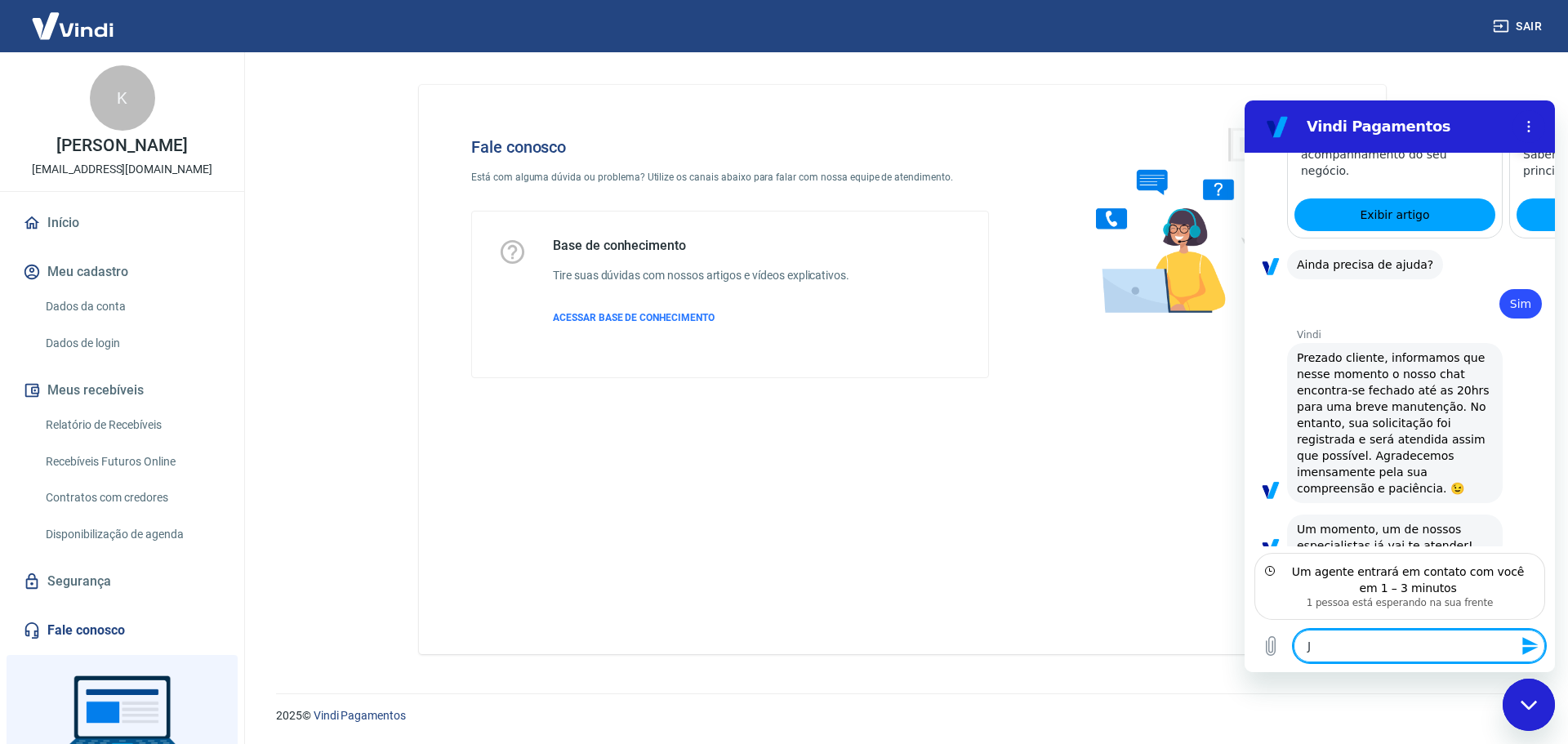
type textarea "x"
type textarea "Já"
type textarea "x"
type textarea "Já a"
type textarea "x"
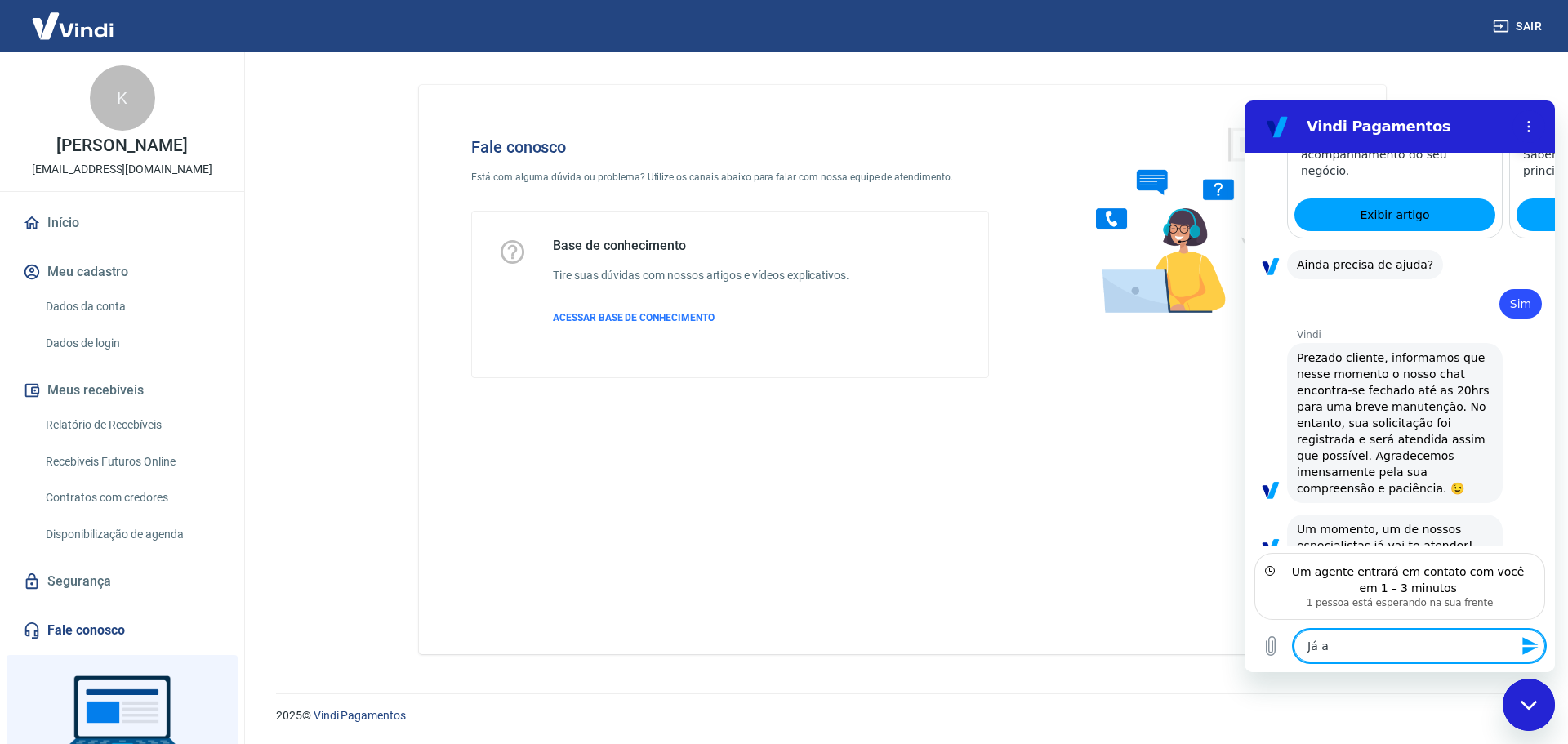
type textarea "Já ab"
type textarea "x"
type textarea "Já abi"
type textarea "x"
type textarea "Já ab"
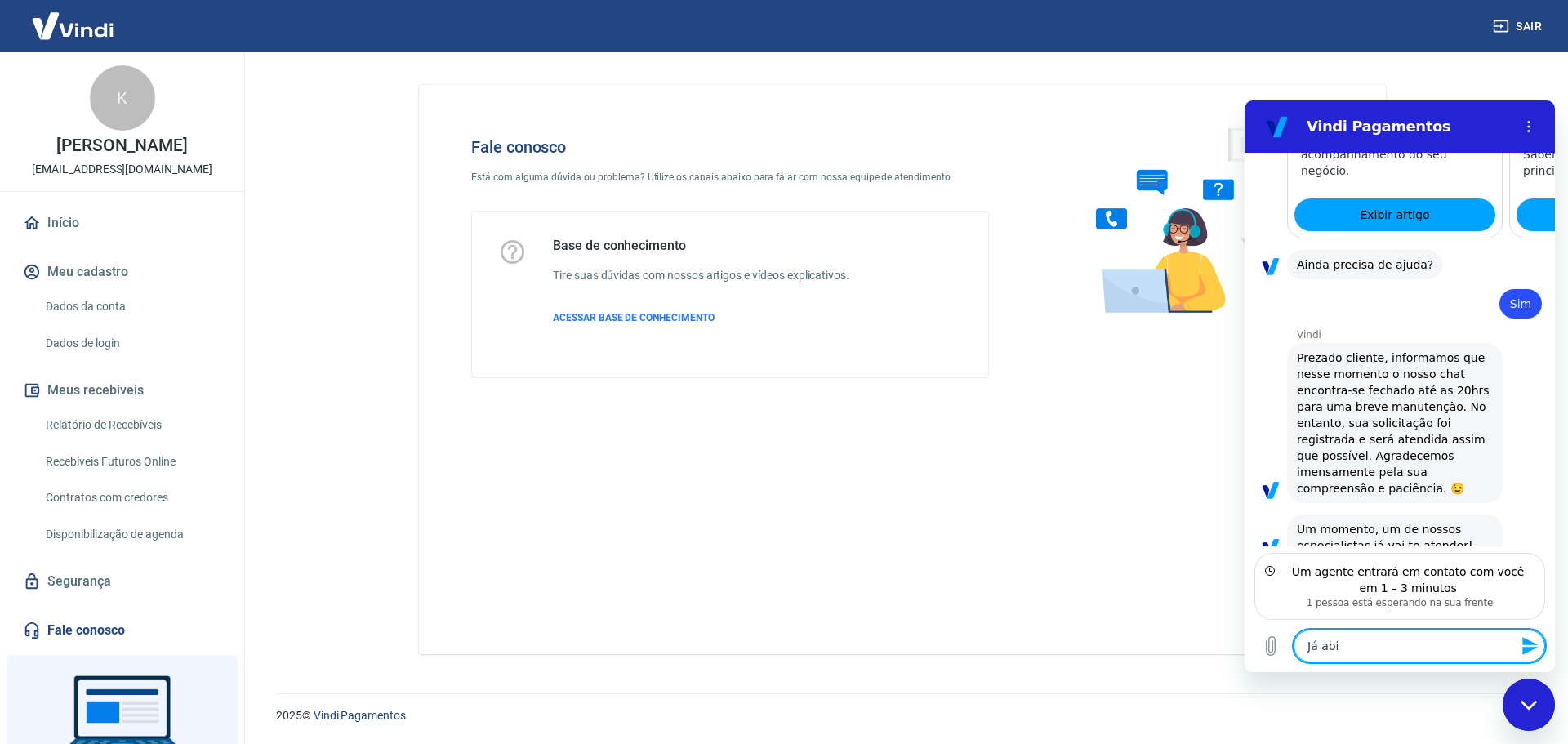
type textarea "x"
type textarea "Já a"
type textarea "x"
type textarea "Já"
type textarea "x"
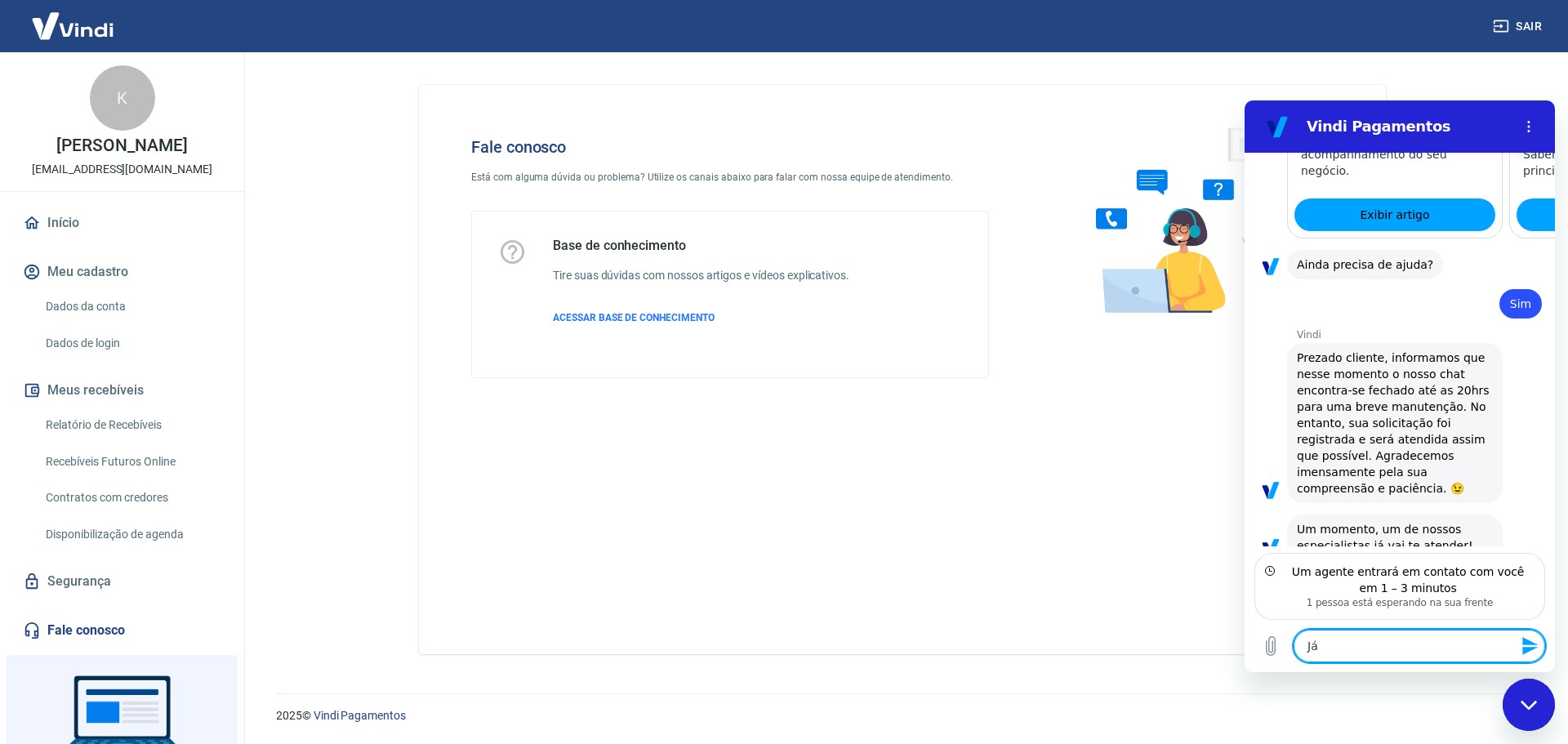
type textarea "Já"
type textarea "x"
type textarea "J"
type textarea "x"
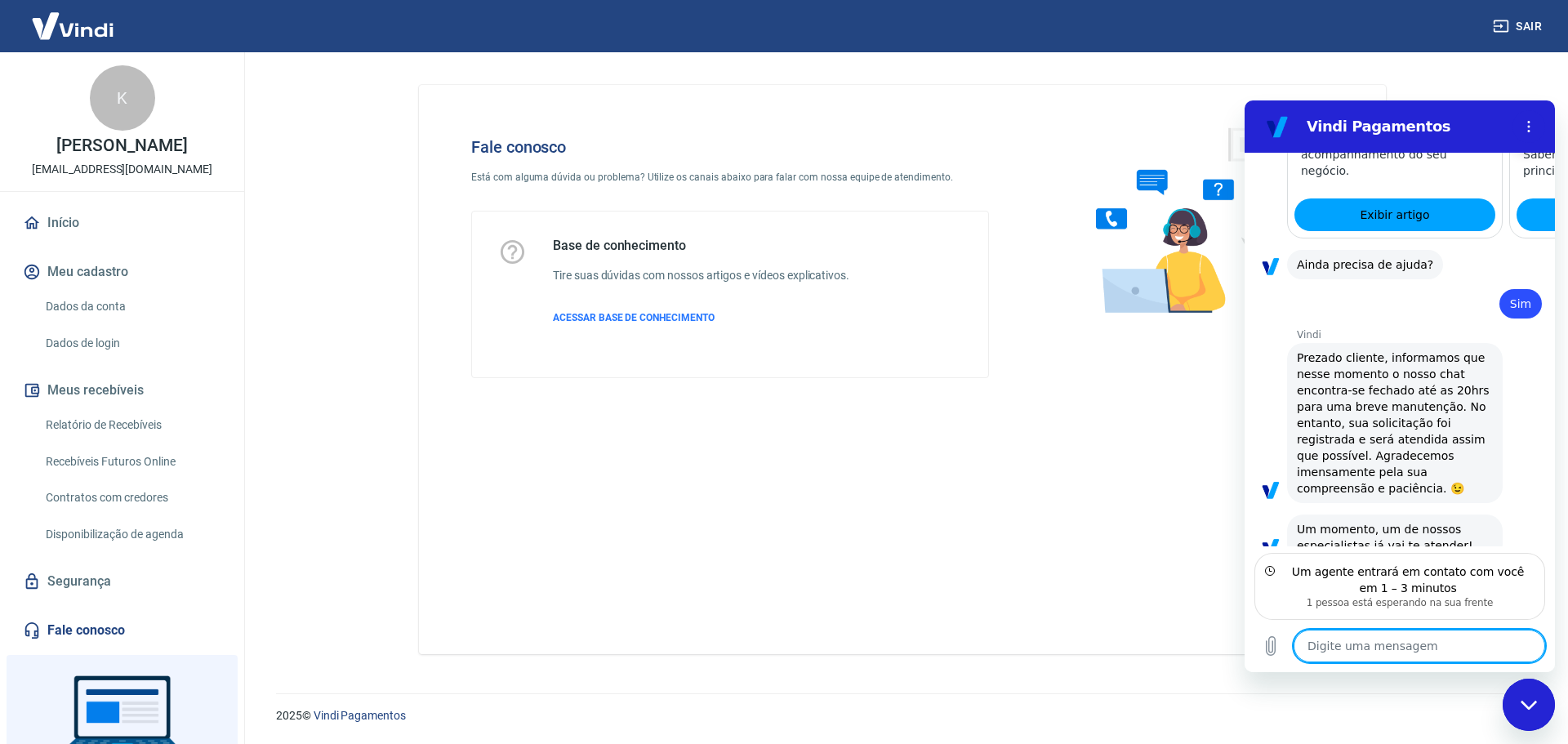
type textarea "E"
type textarea "x"
type textarea "B"
type textarea "x"
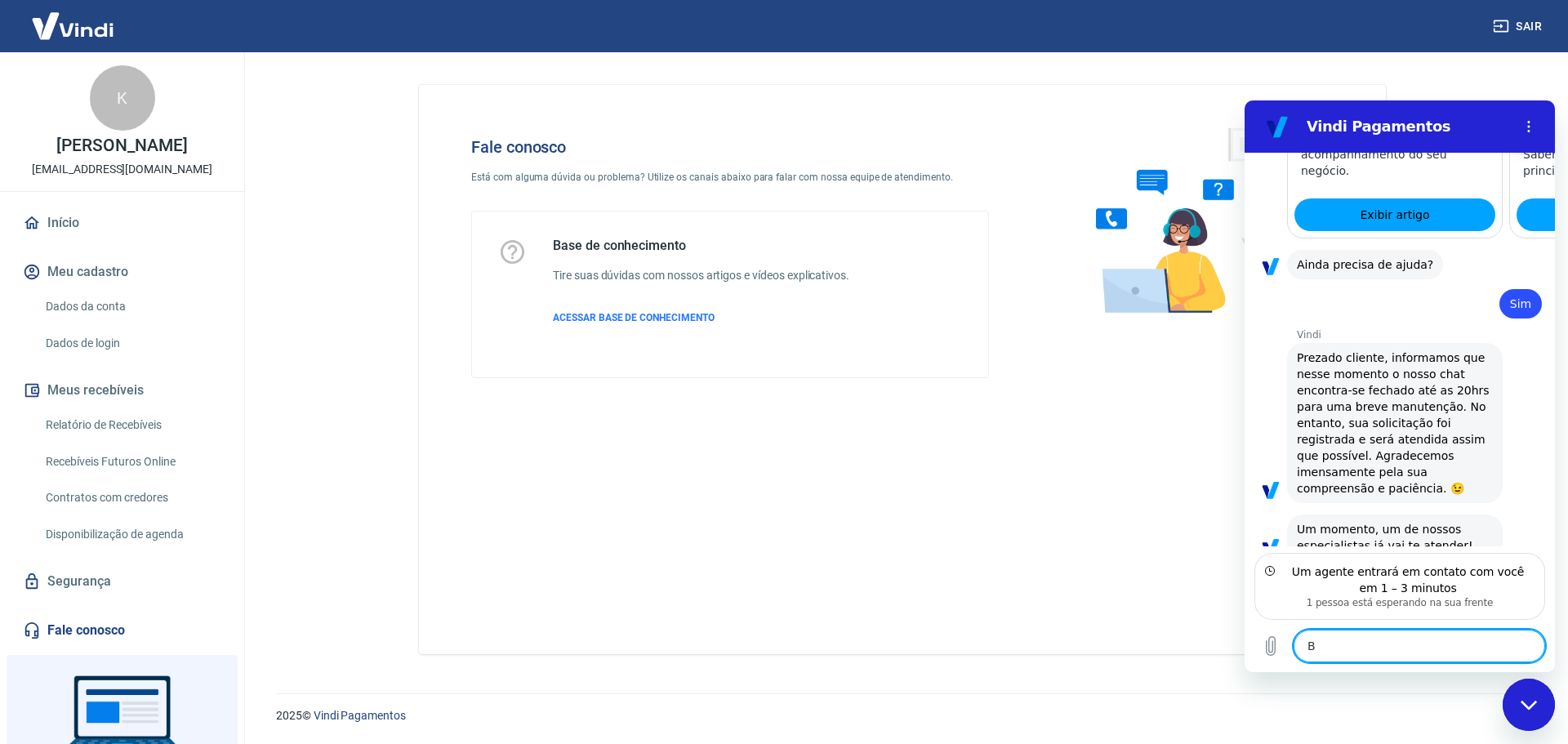
type textarea "Bo"
type textarea "x"
type textarea "Boa"
type textarea "x"
type textarea "Boa"
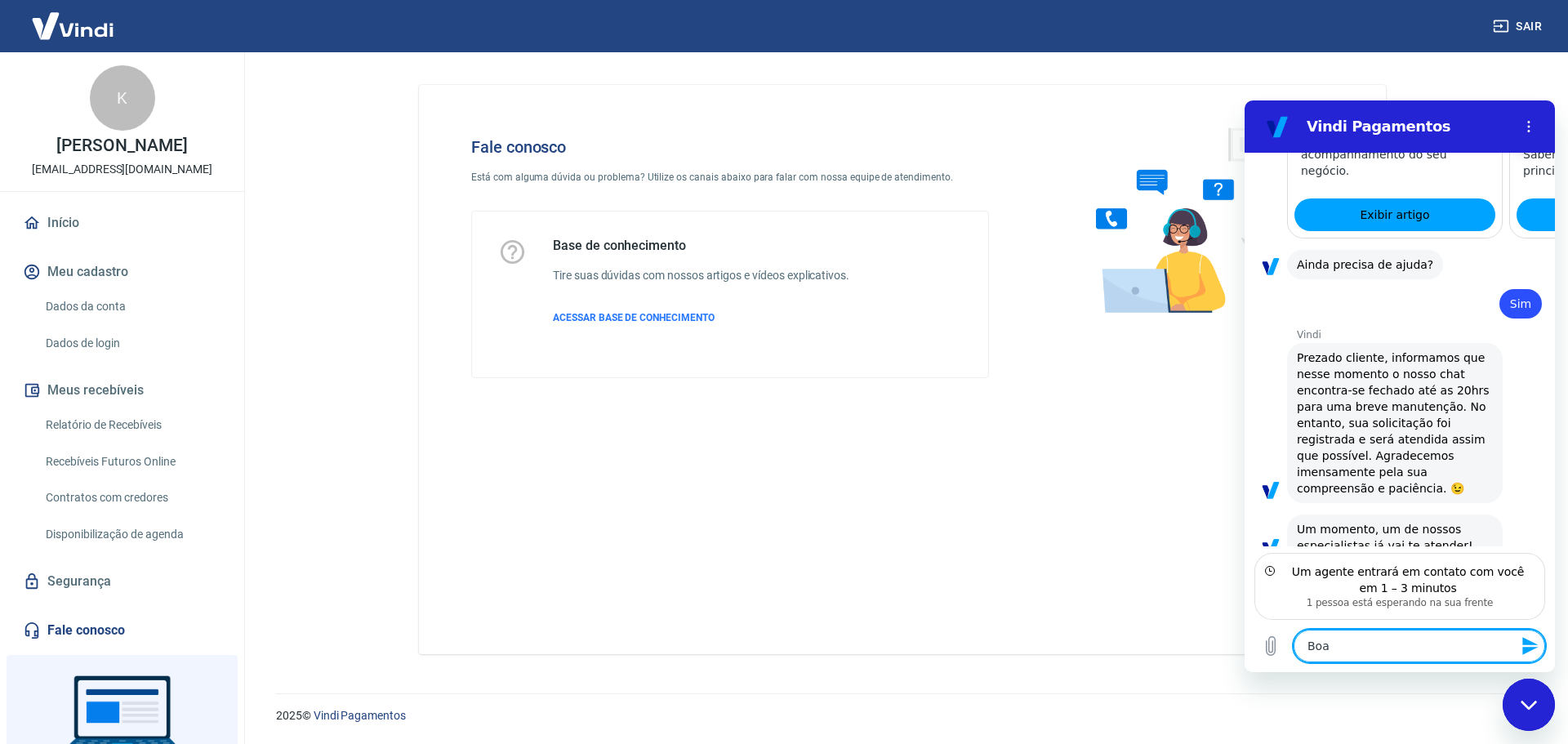
type textarea "x"
type textarea "Boa n"
type textarea "x"
type textarea "Boa no"
type textarea "x"
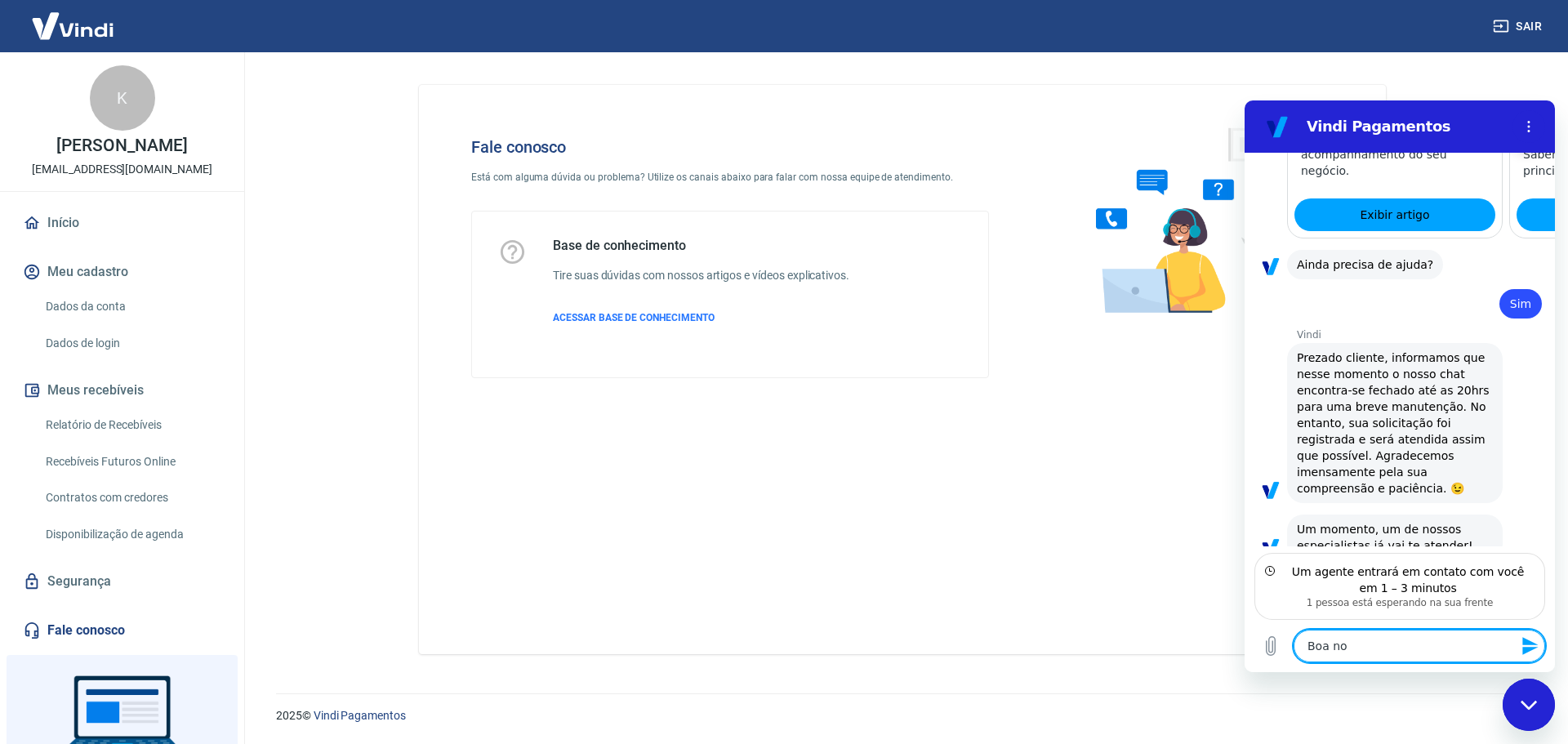
type textarea "Boa noi"
type textarea "x"
type textarea "Boa noit"
type textarea "x"
type textarea "Boa noite"
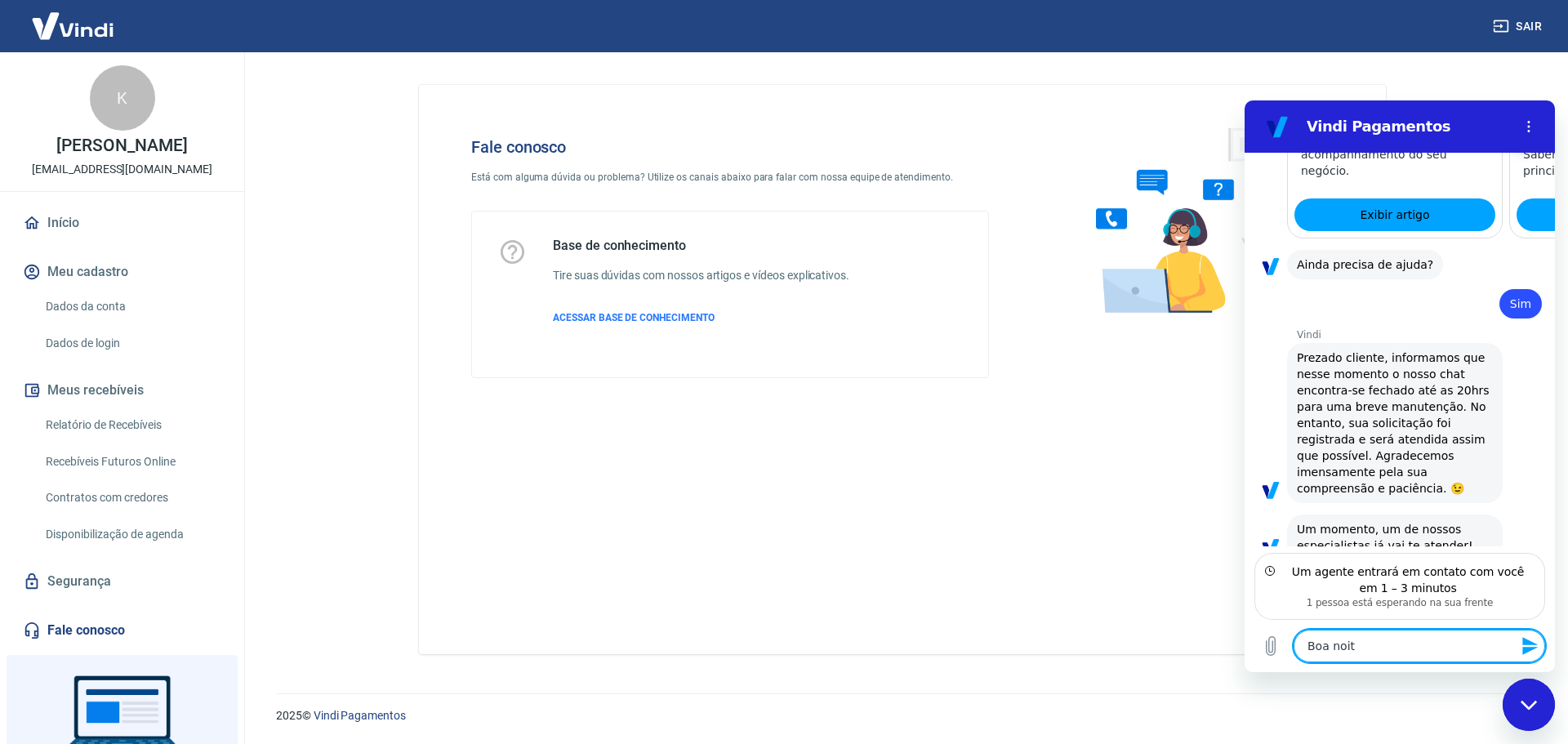
type textarea "x"
type textarea "Boa noite,"
type textarea "x"
type textarea "Boa noite,"
type textarea "x"
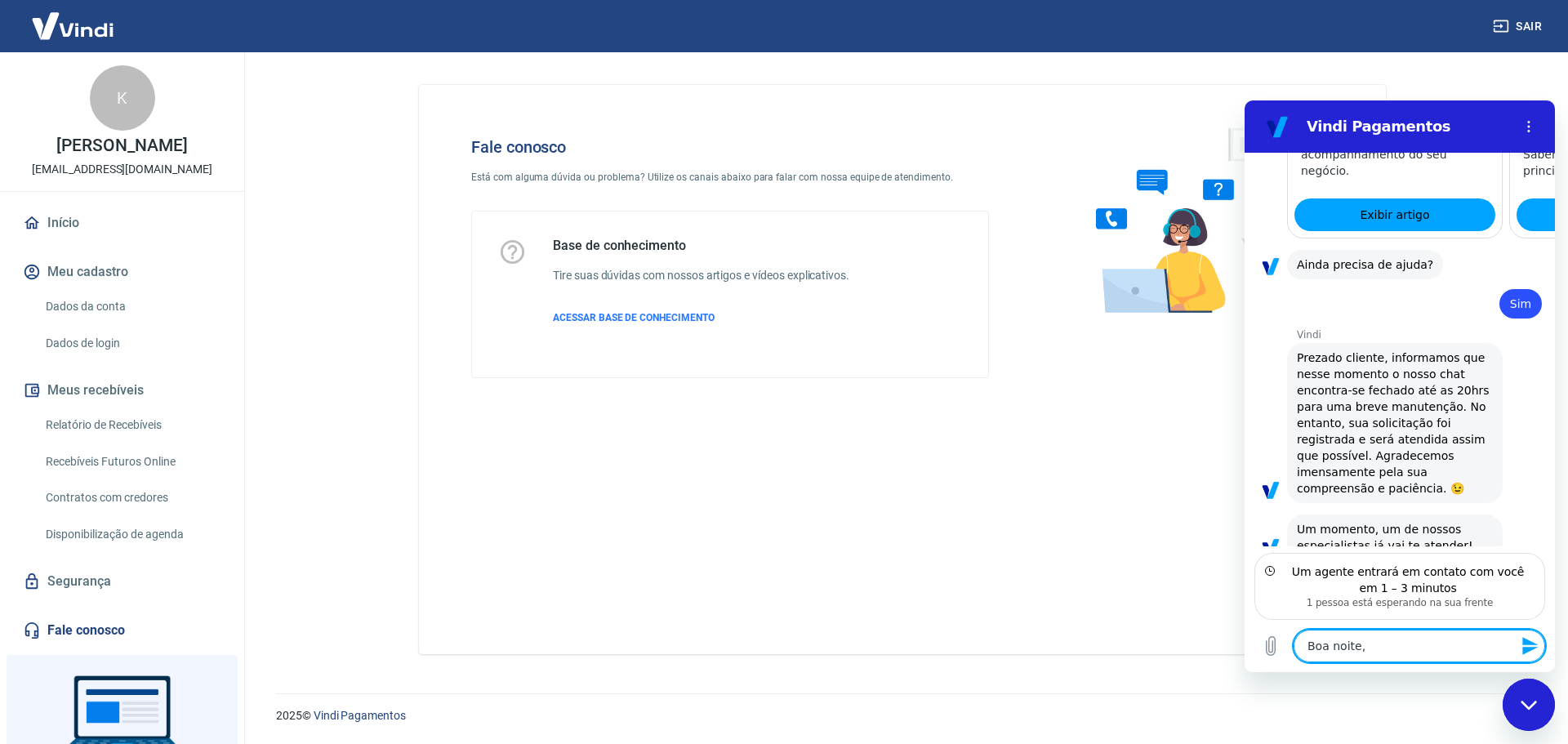
type textarea "Boa noite, e"
type textarea "x"
type textarea "Boa noite,"
type textarea "x"
type textarea "Boa noite,"
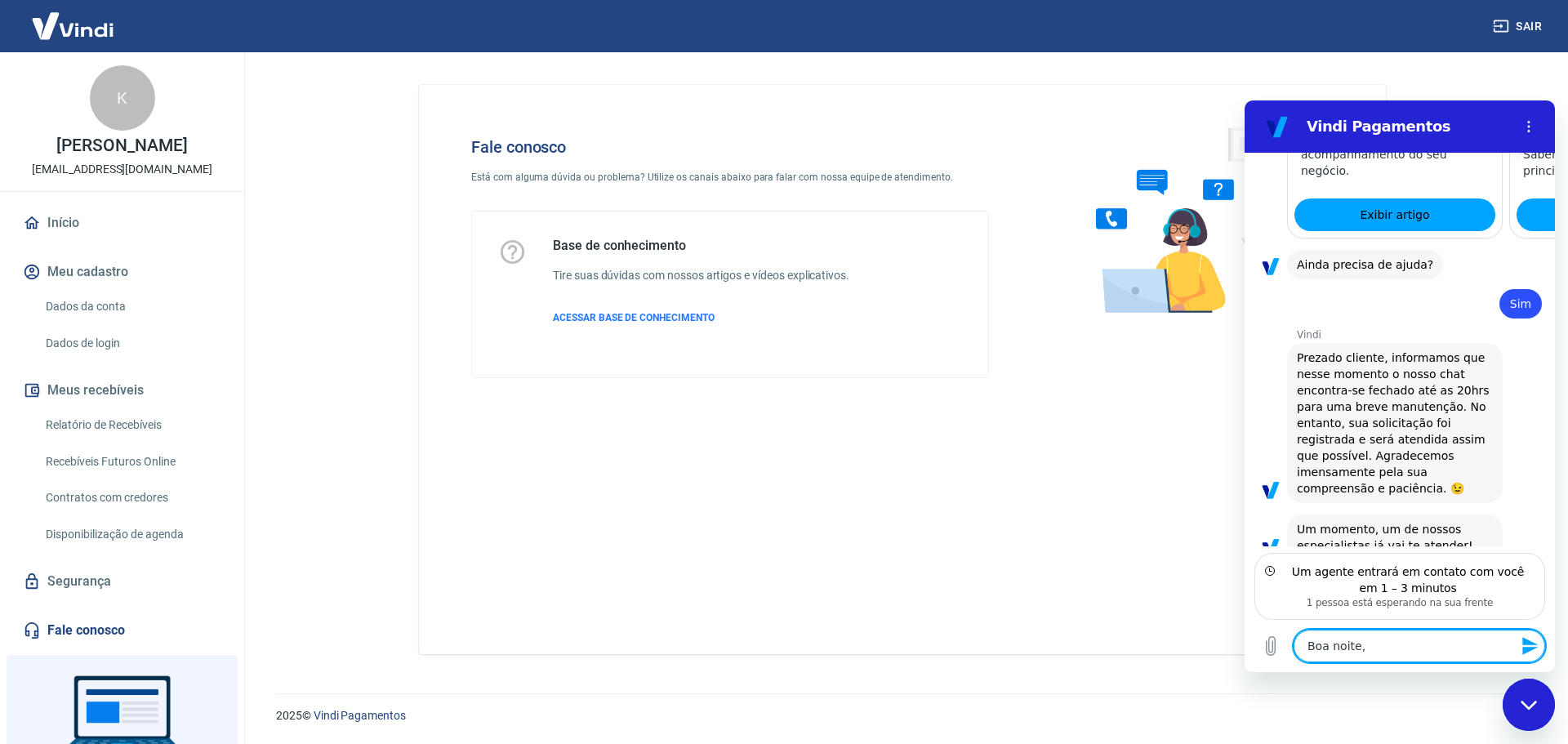
type textarea "x"
type textarea "Boa noite"
type textarea "x"
type textarea "Boa noite."
type textarea "x"
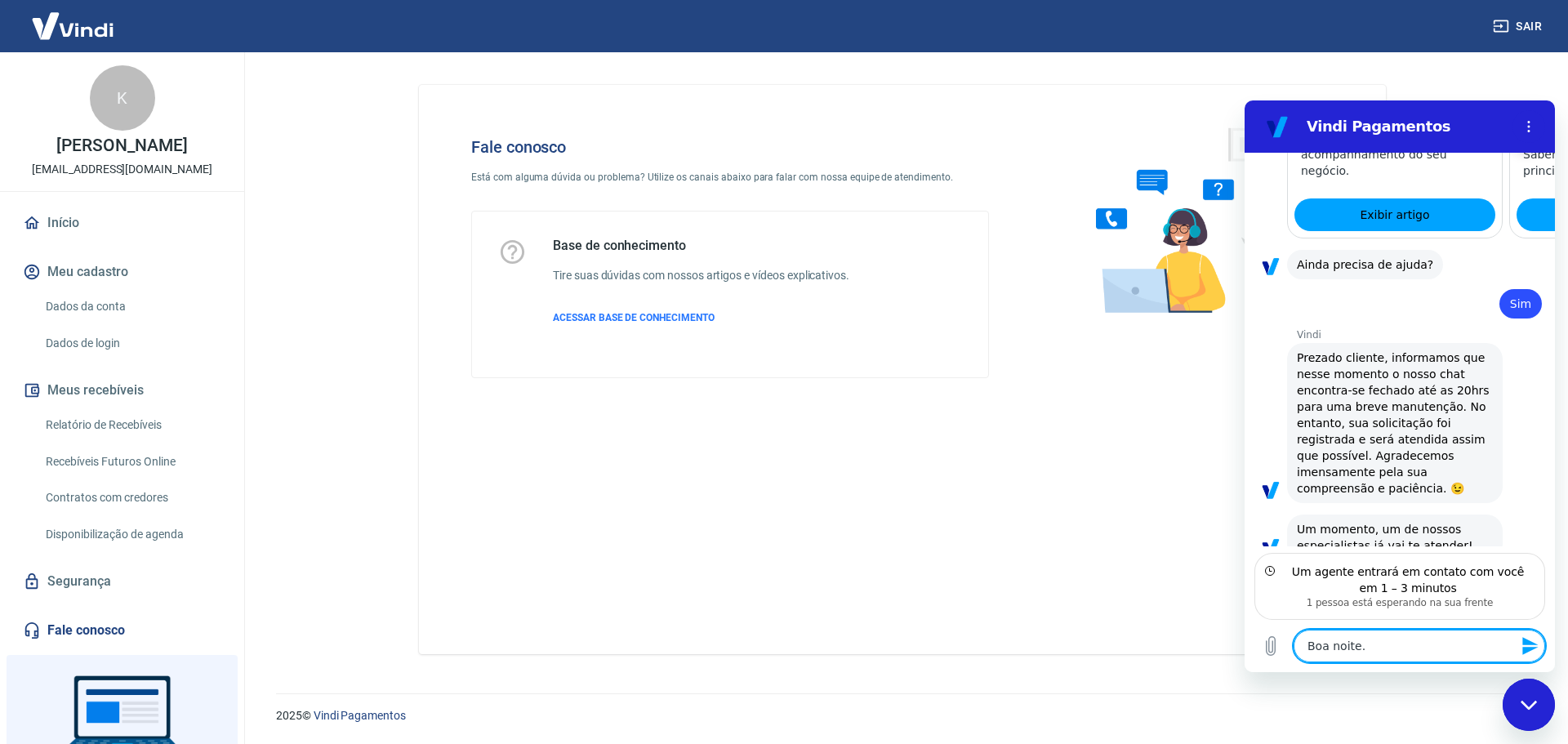
type textarea "Boa noite."
type textarea "x"
type textarea "Boa noite. E"
type textarea "x"
type textarea "Boa noite. Eu"
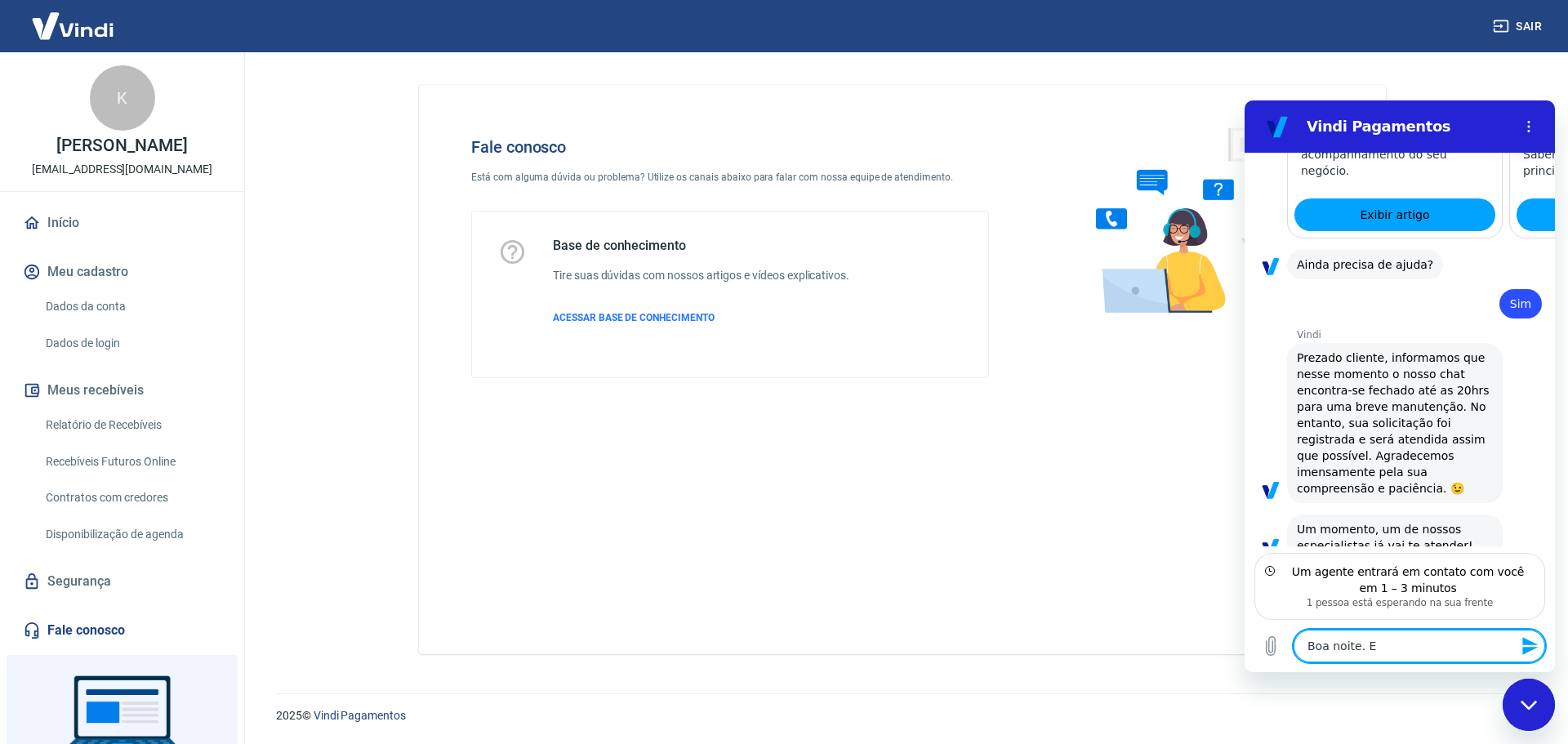
type textarea "x"
type textarea "Boa noite. Eu"
type textarea "x"
type textarea "Boa noite. Eu j"
type textarea "x"
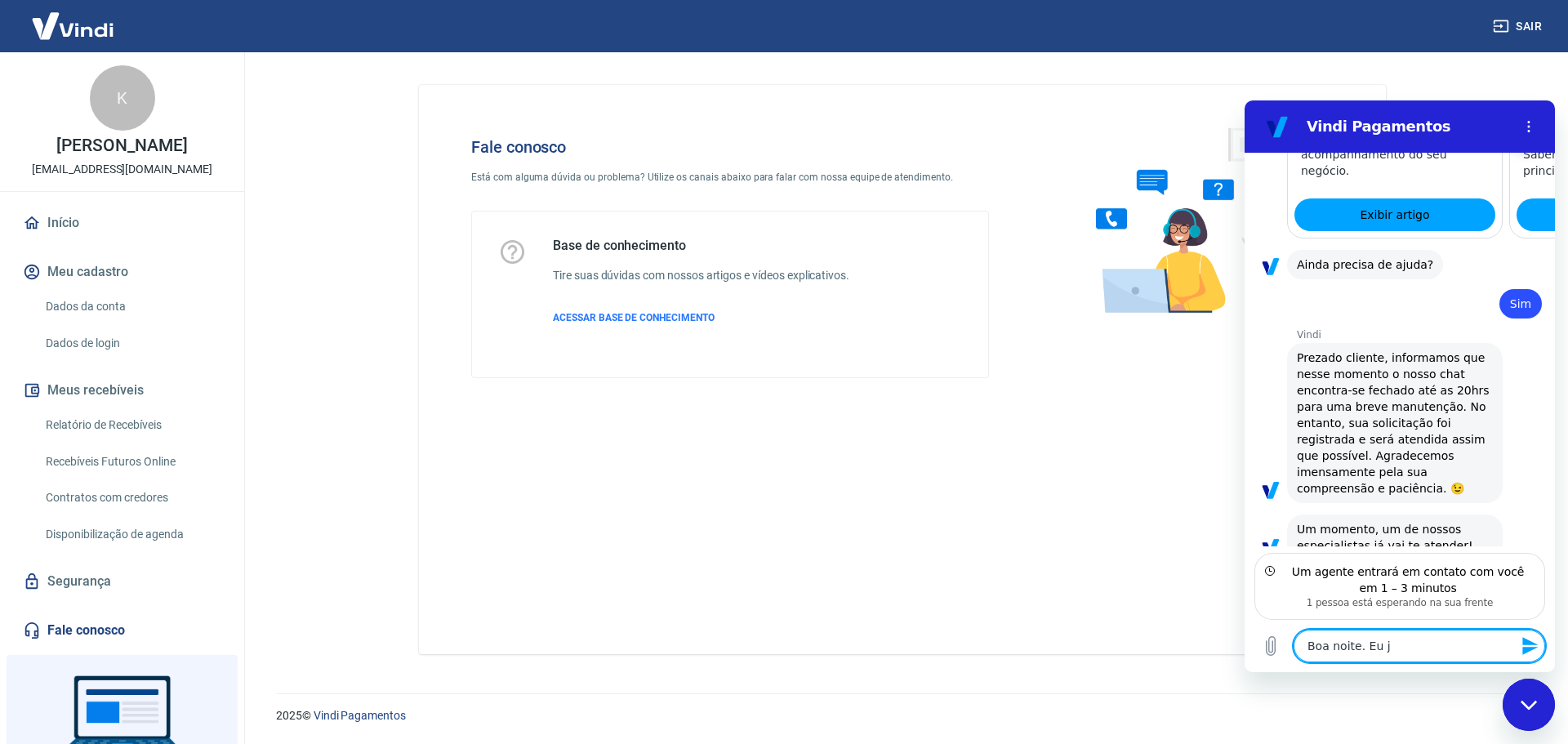
type textarea "Boa noite. Eu já"
type textarea "x"
type textarea "Boa noite. Eu já"
type textarea "x"
type textarea "Boa noite. Eu já"
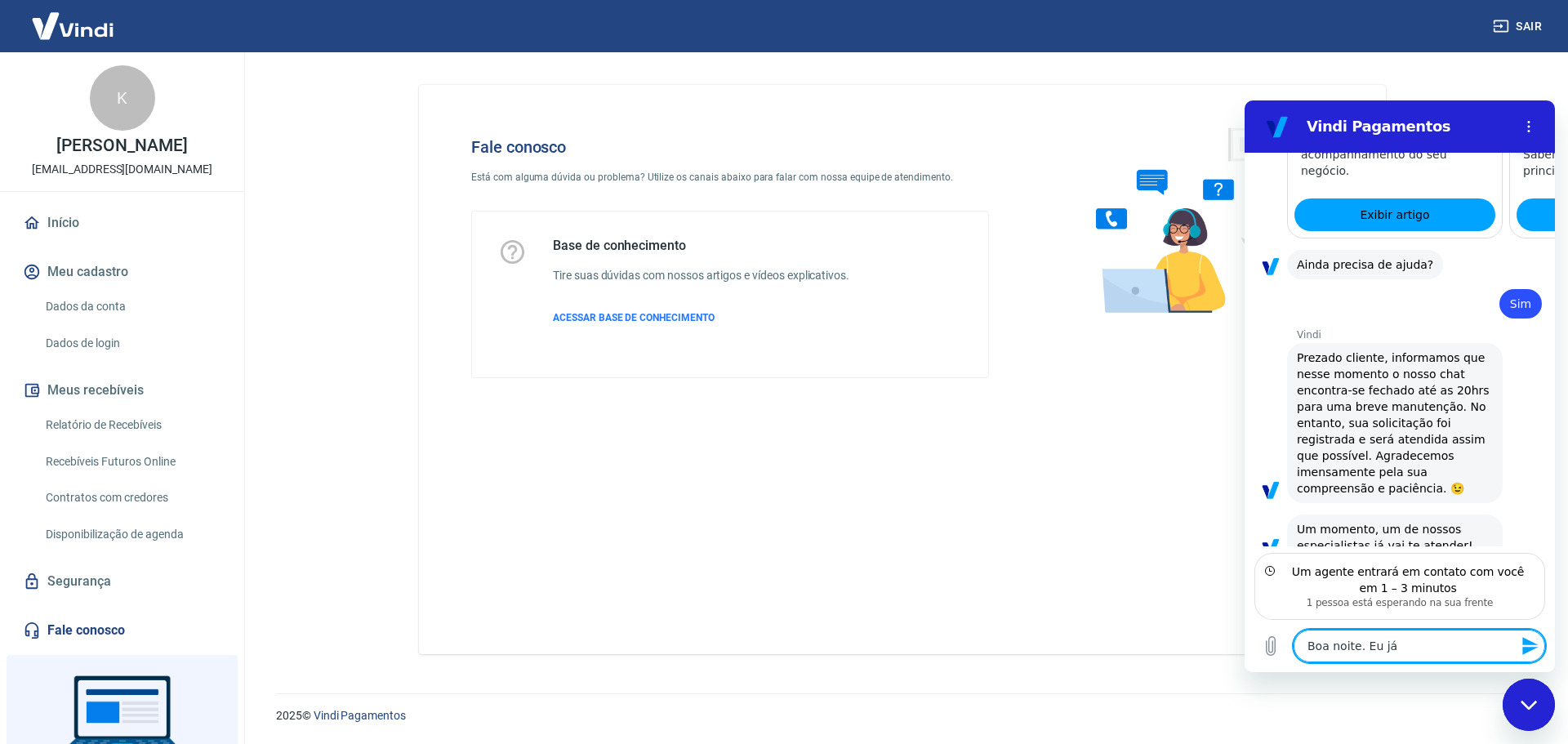
type textarea "x"
type textarea "Boa noite. Eu j"
type textarea "x"
type textarea "Boa noite. Eu"
type textarea "x"
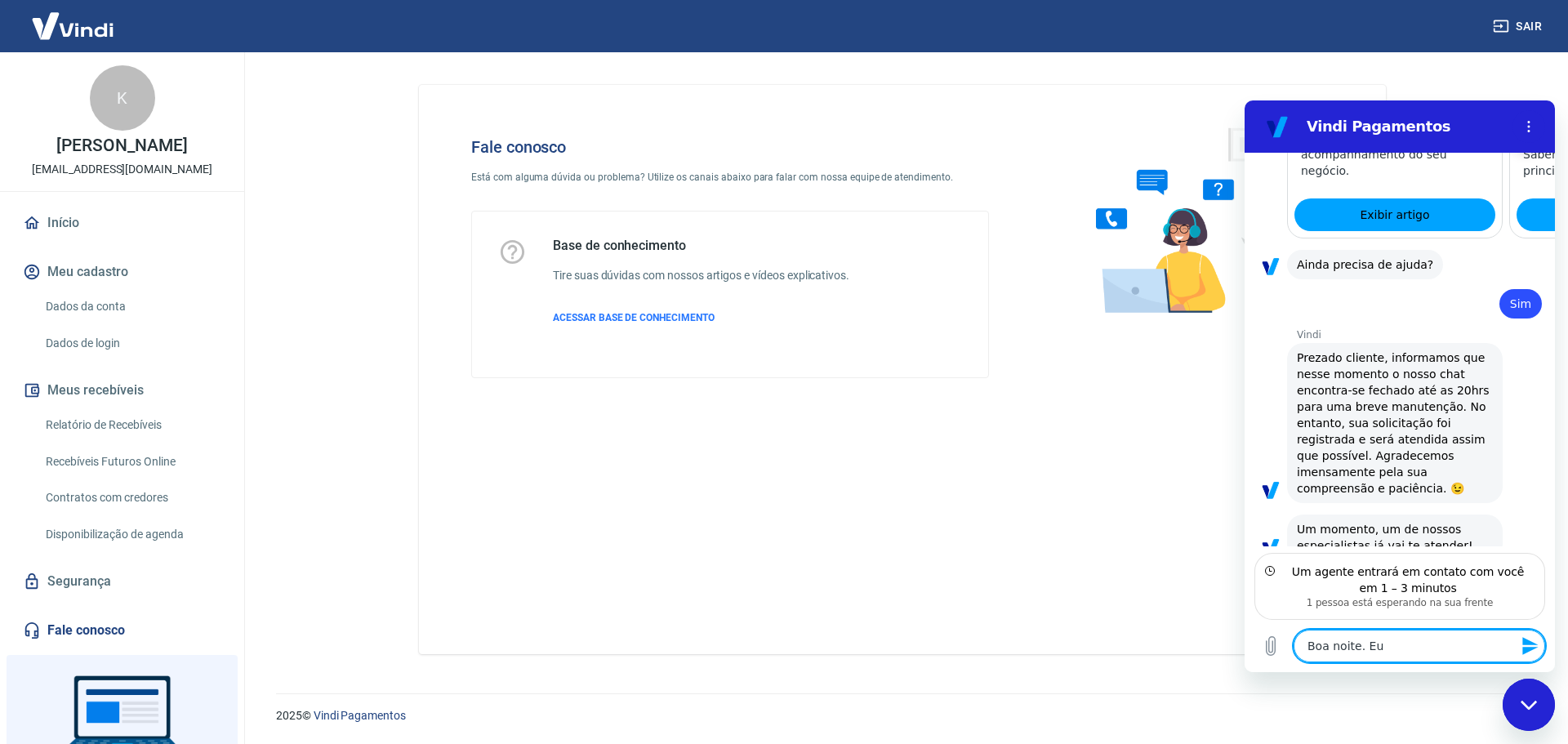
type textarea "Boa noite. Eu"
type textarea "x"
type textarea "Boa noite. E"
type textarea "x"
type textarea "Boa noite."
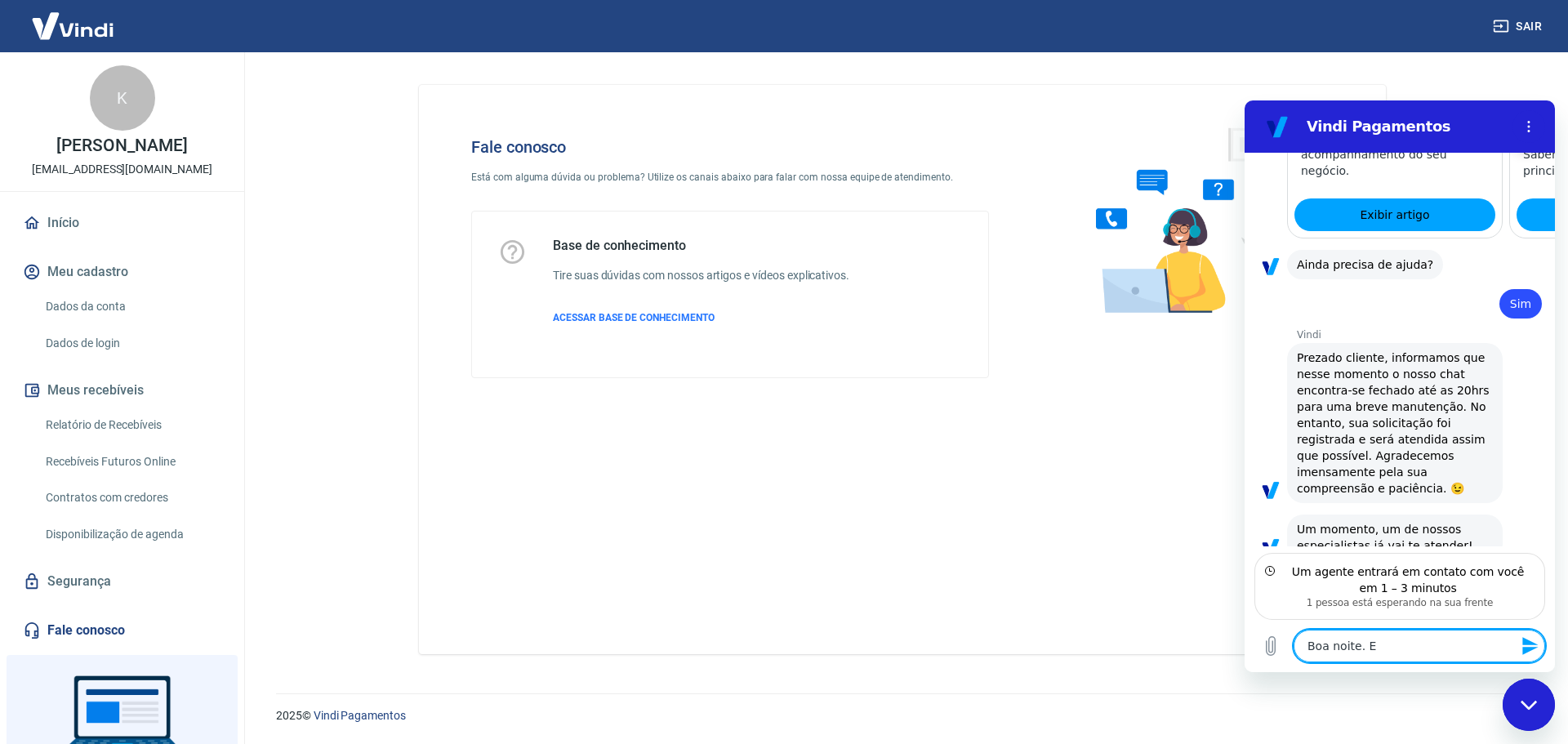
type textarea "x"
type textarea "Boa noite. A"
type textarea "x"
type textarea "Boa noite. A"
type textarea "x"
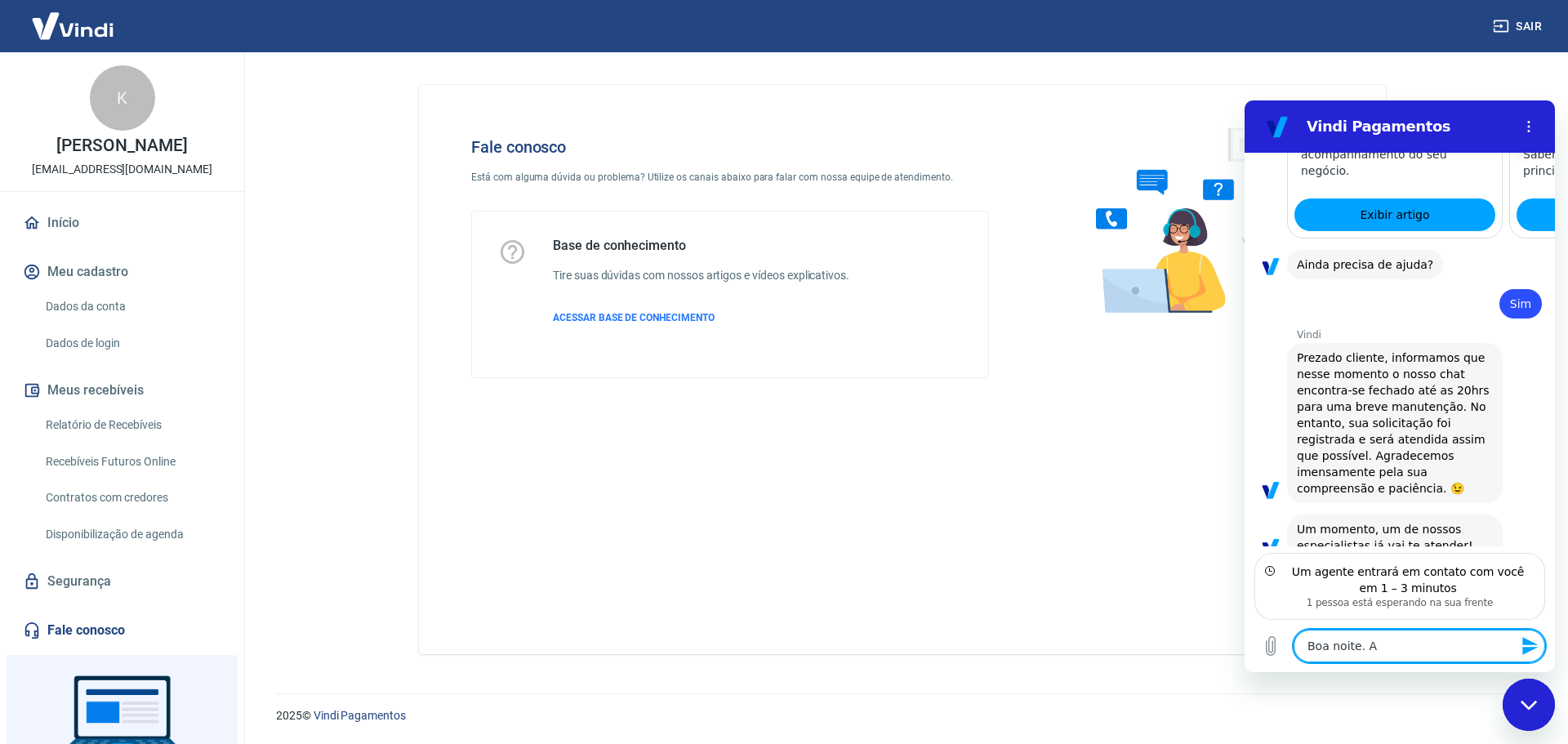
type textarea "Boa noite. A v"
type textarea "x"
type textarea "Boa noite. A vi"
type textarea "x"
type textarea "Boa noite. A vin"
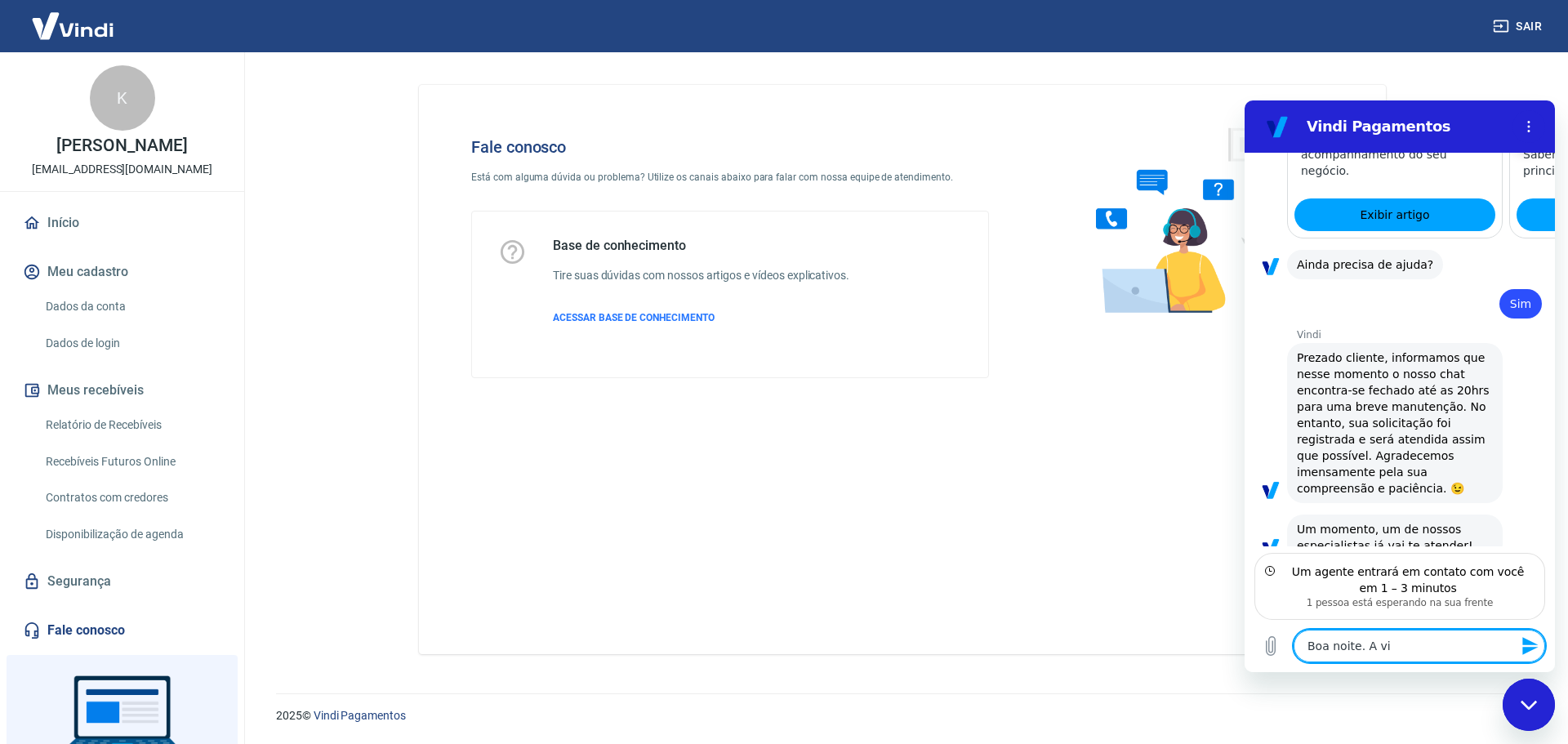
type textarea "x"
type textarea "Boa noite. A vind"
type textarea "x"
type textarea "Boa noite. A vindi"
type textarea "x"
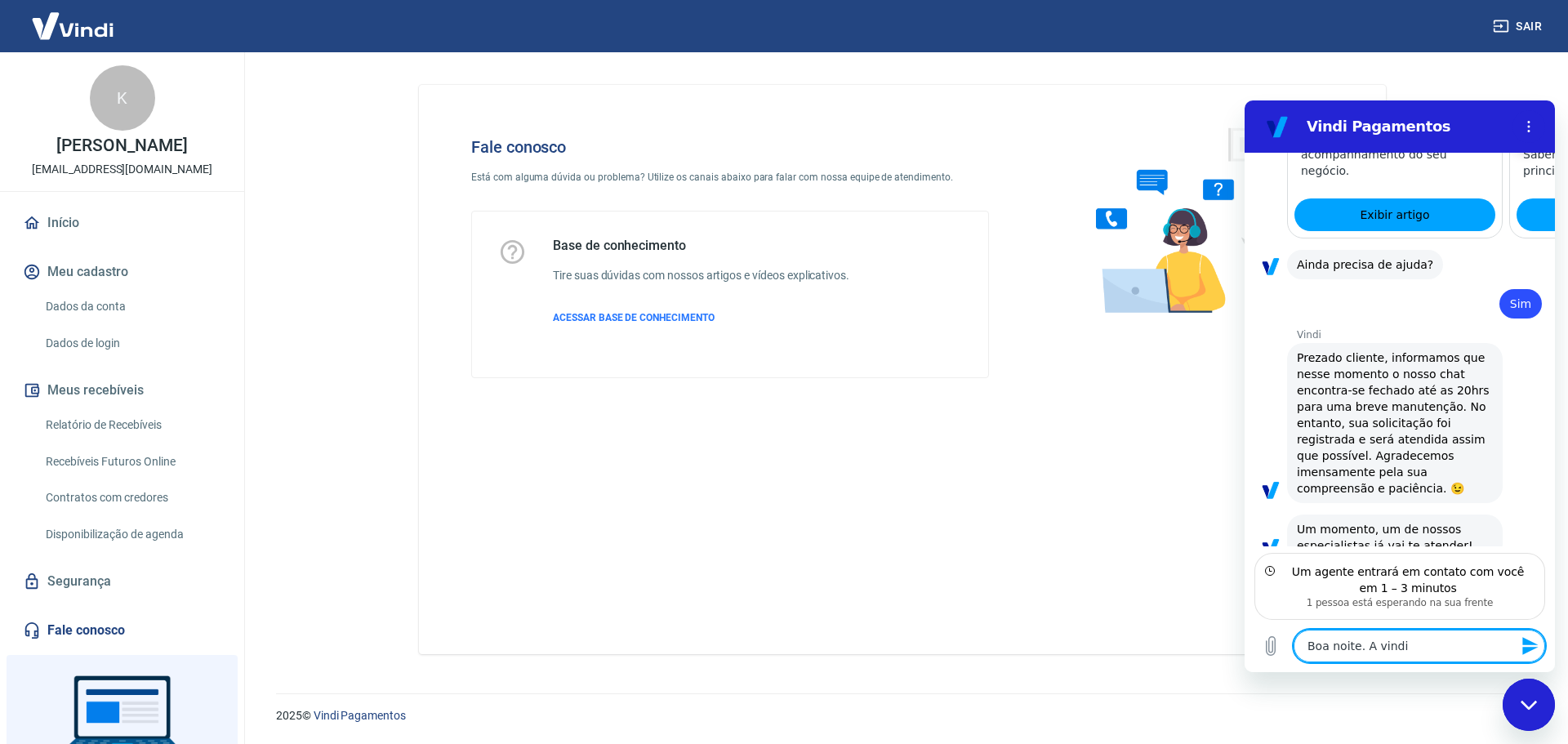
type textarea "Boa noite. A vindi"
type textarea "x"
type textarea "Boa noite. A vindi f"
type textarea "x"
type textarea "Boa noite. A vindi [DEMOGRAPHIC_DATA]"
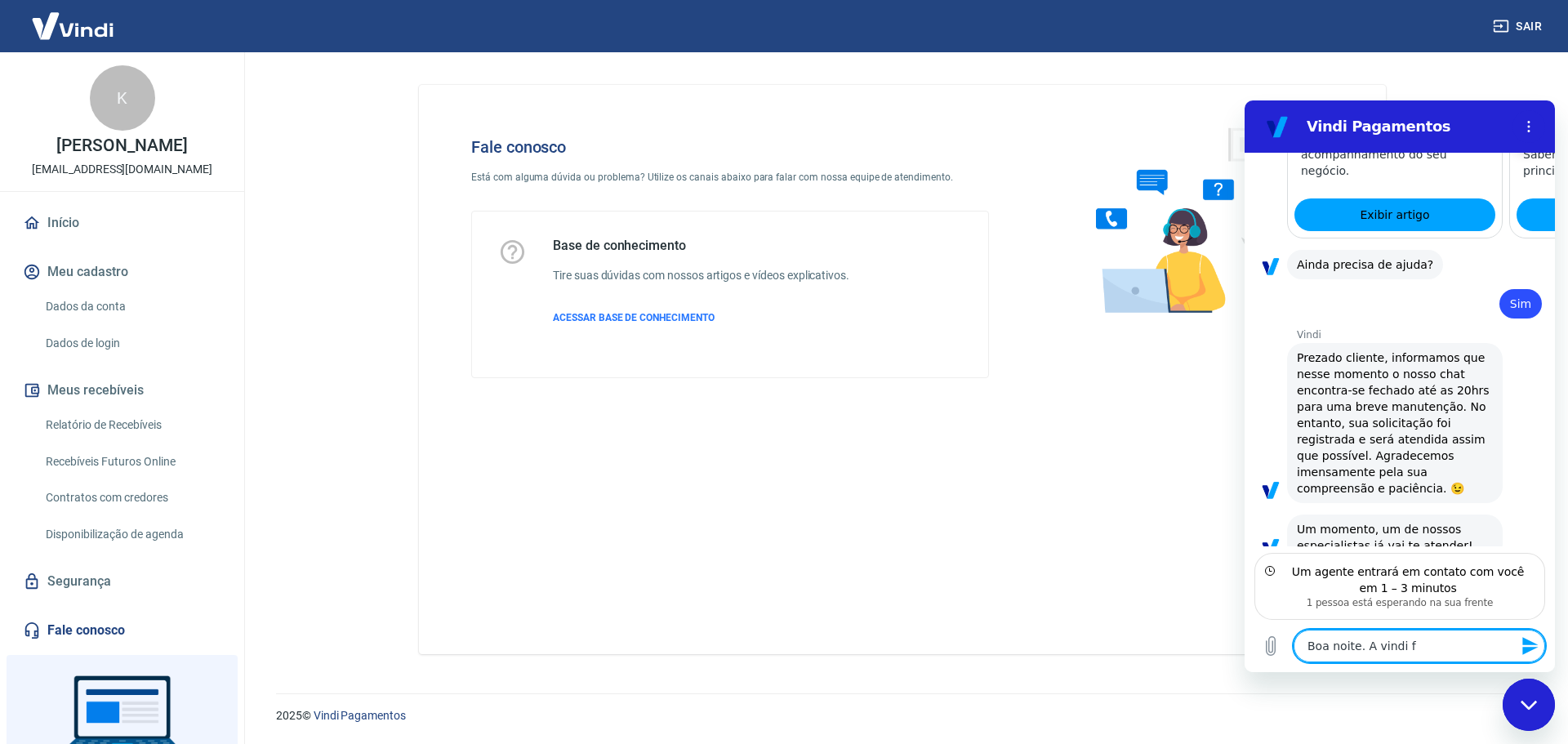
type textarea "x"
type textarea "Boa noite. A vindi fez"
type textarea "x"
type textarea "Boa noite. A vindi fez"
type textarea "x"
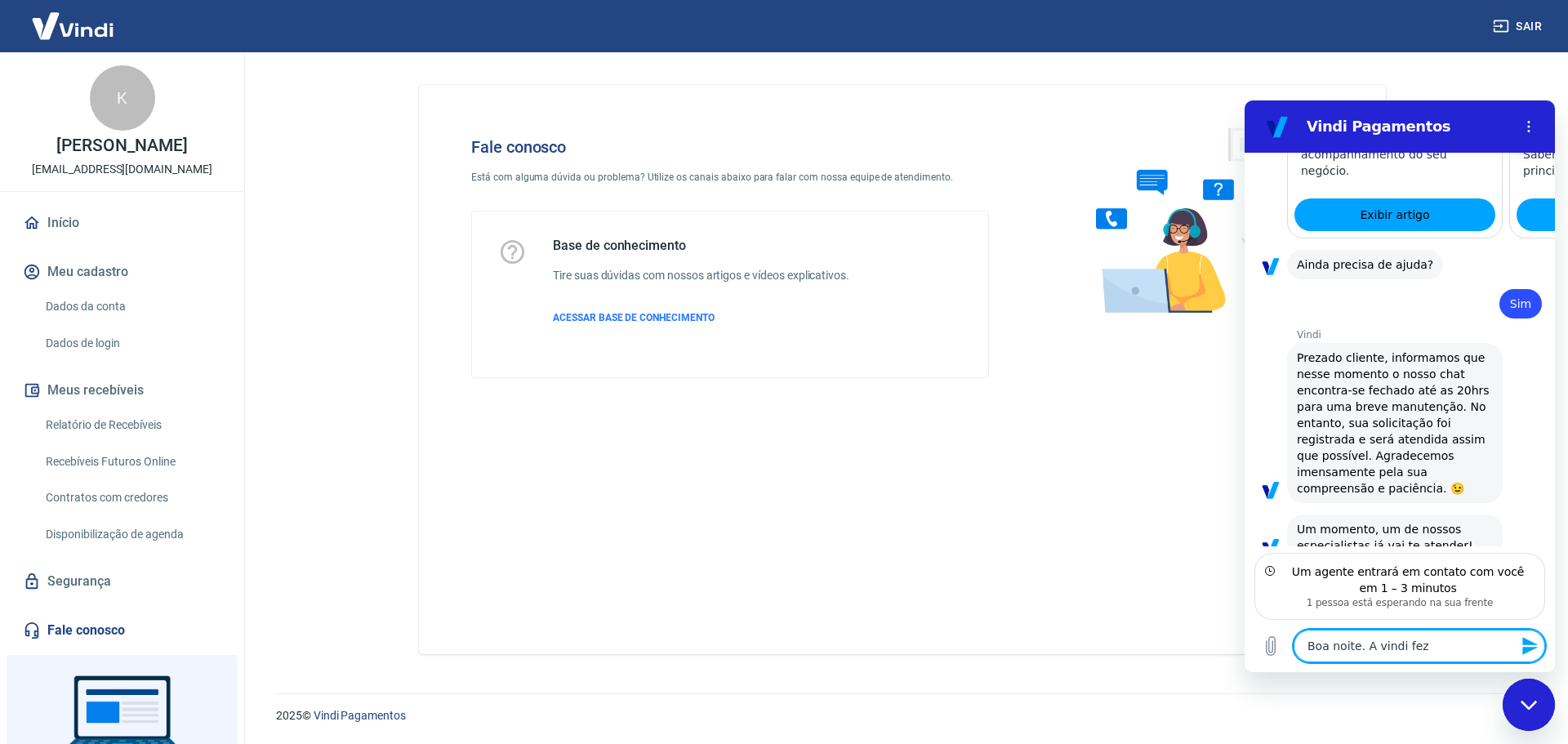
type textarea "Boa noite. A vindi fez a"
type textarea "x"
type textarea "Boa noite. A vindi fez al"
type textarea "x"
type textarea "Boa noite. A vindi fez alg"
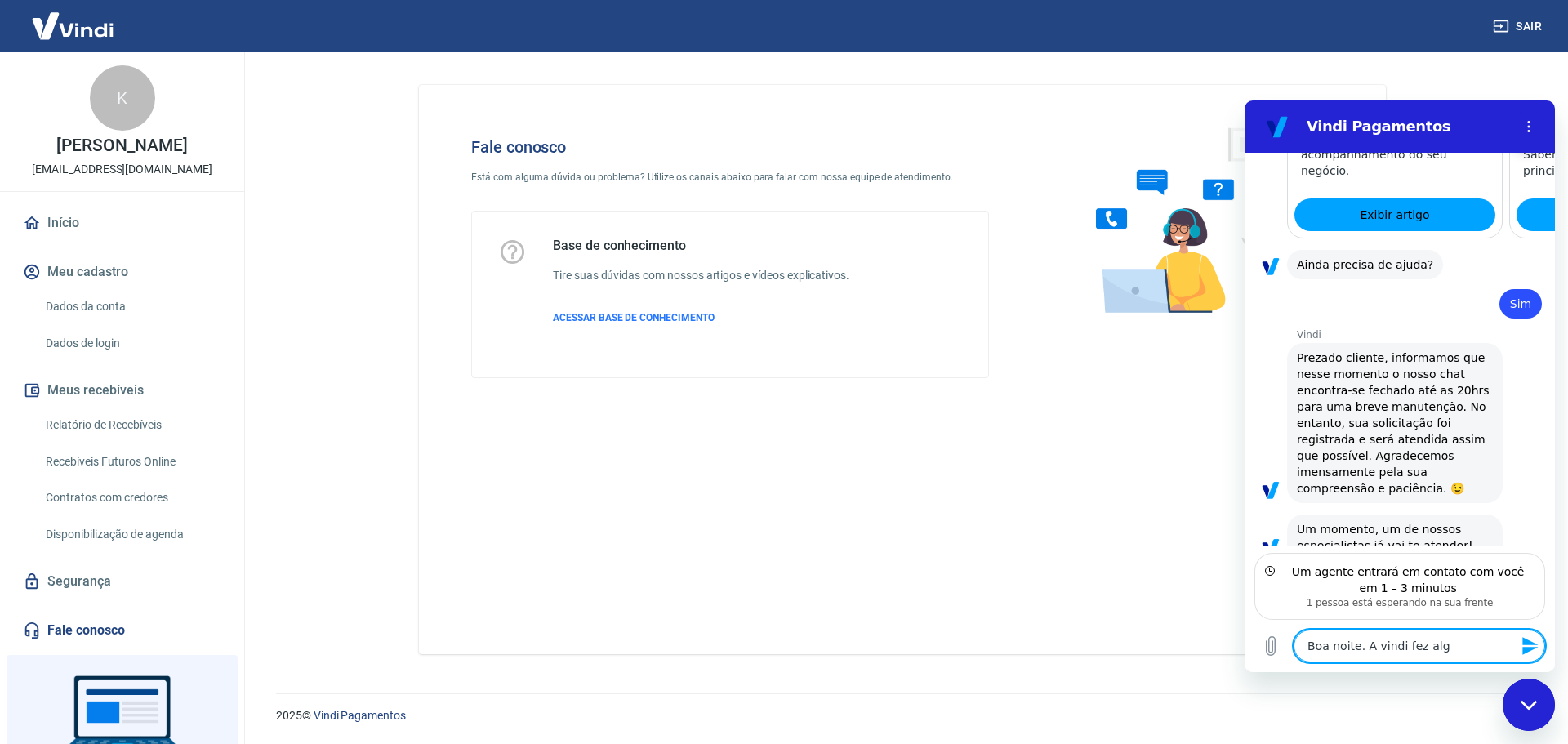
type textarea "x"
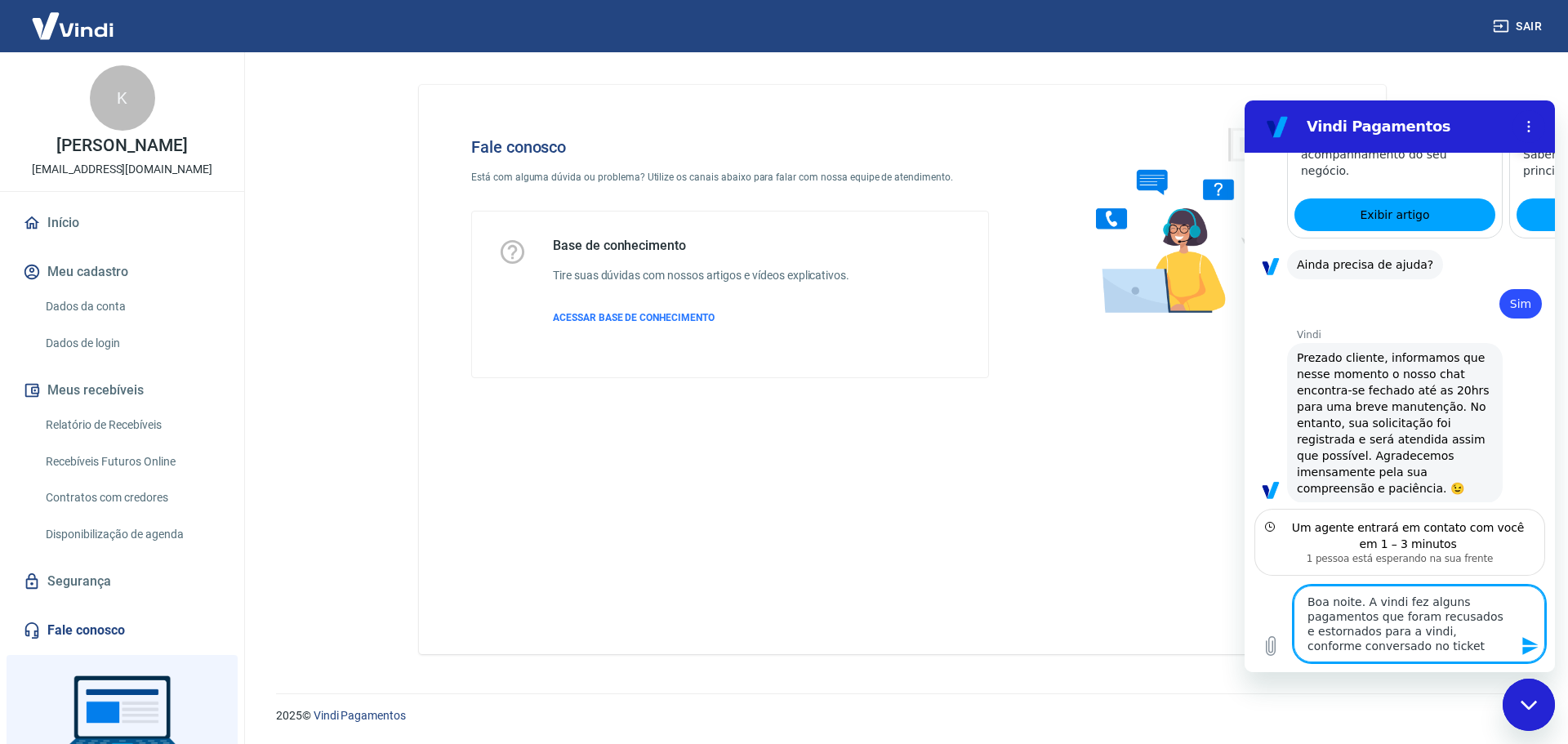
paste textarea "O ticket #1688087"
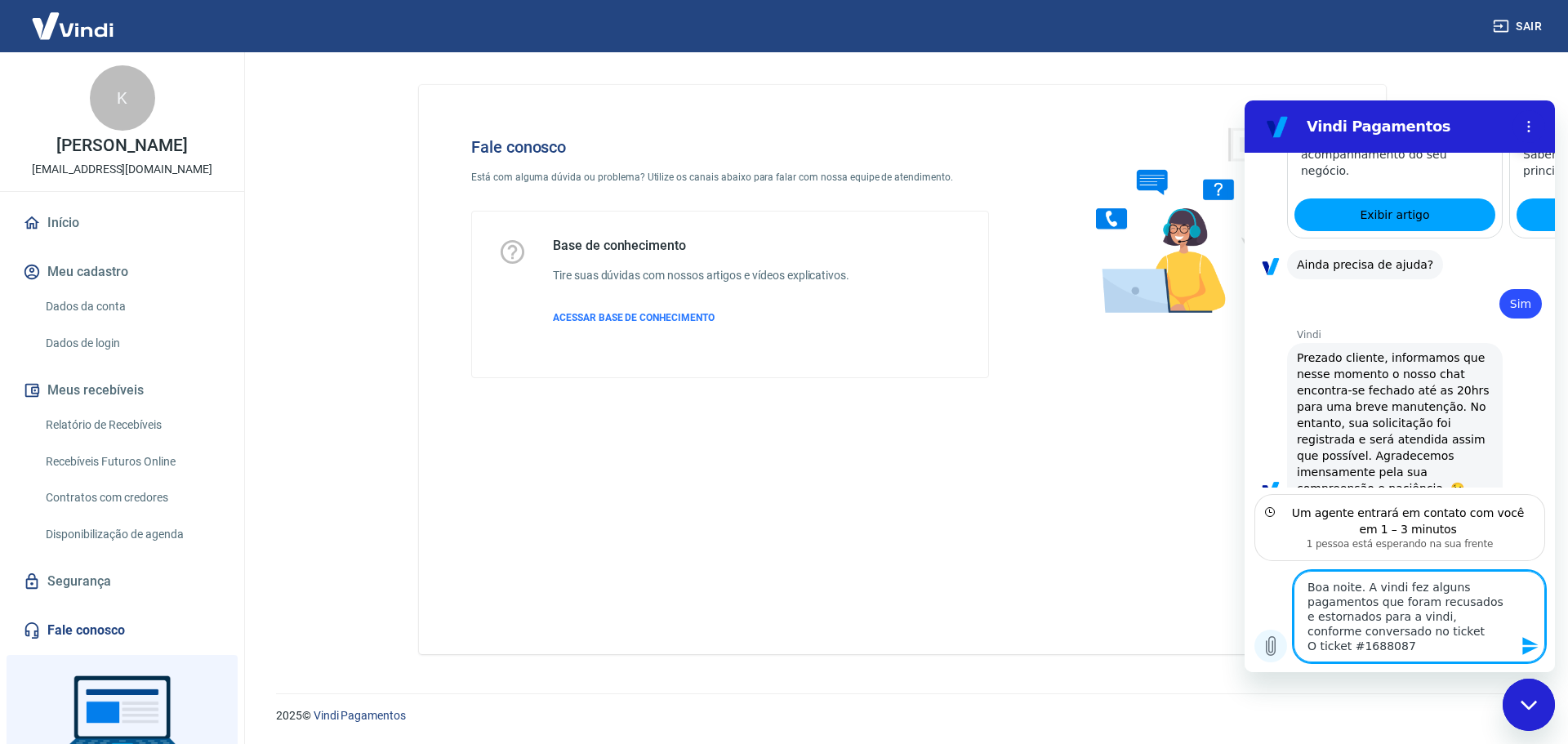
drag, startPoint x: 1316, startPoint y: 642, endPoint x: 1257, endPoint y: 643, distance: 59.0
click at [1257, 643] on div "Digite uma mensagem Boa noite. A vindi fez alguns pagamentos que foram recusado…" at bounding box center [1400, 616] width 311 height 111
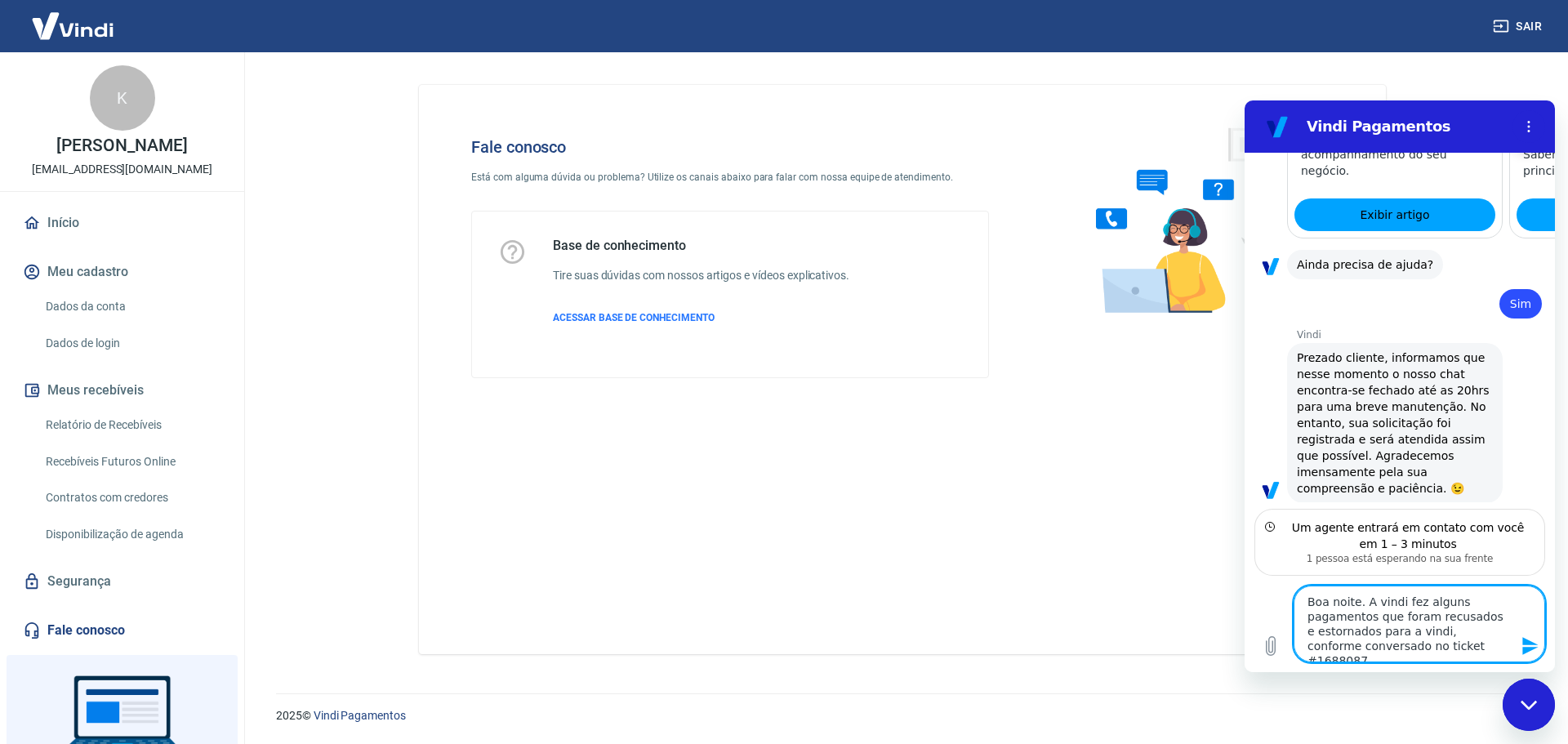
click at [1485, 644] on textarea "Boa noite. A vindi fez alguns pagamentos que foram recusados e estornados para …" at bounding box center [1419, 624] width 252 height 77
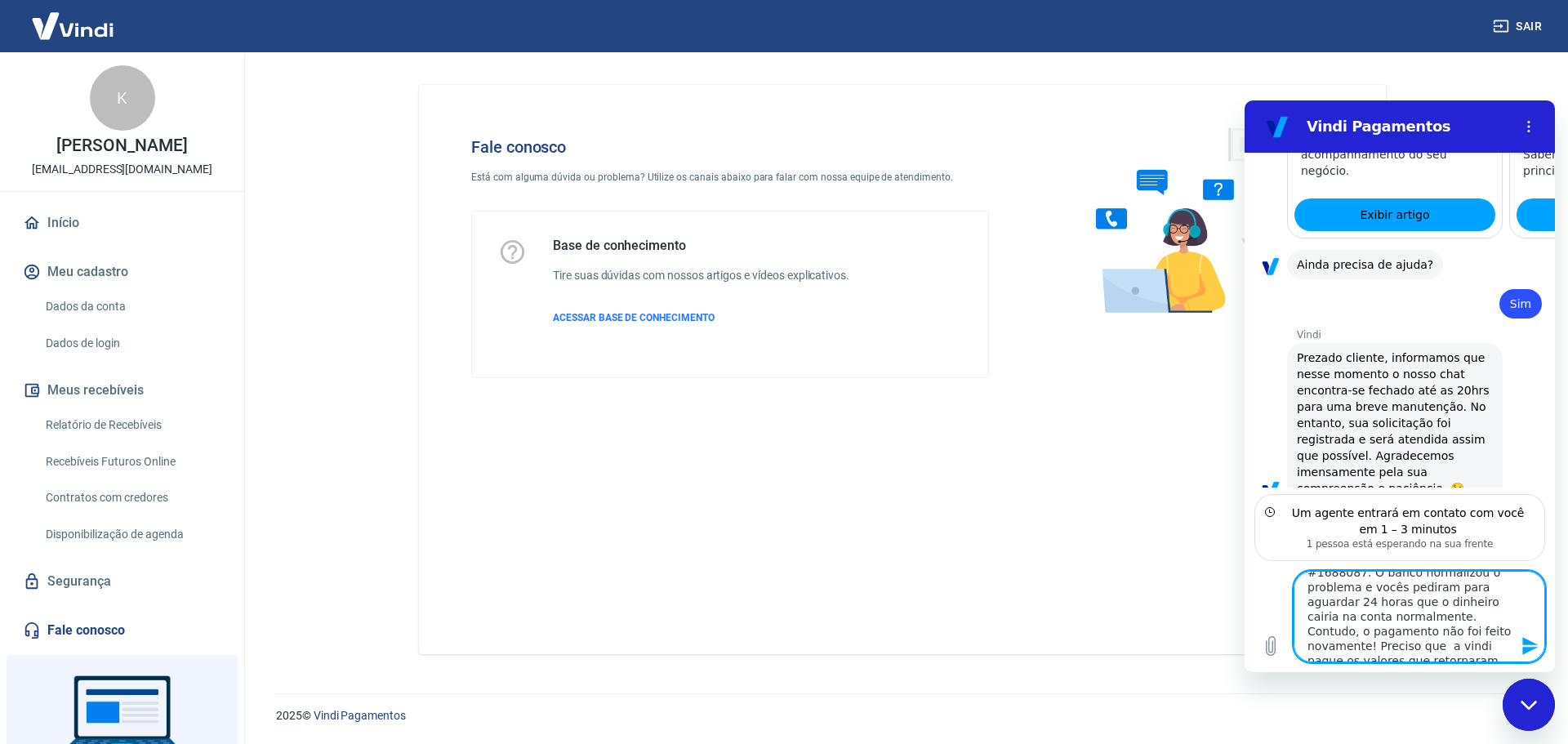
scroll to position [80, 0]
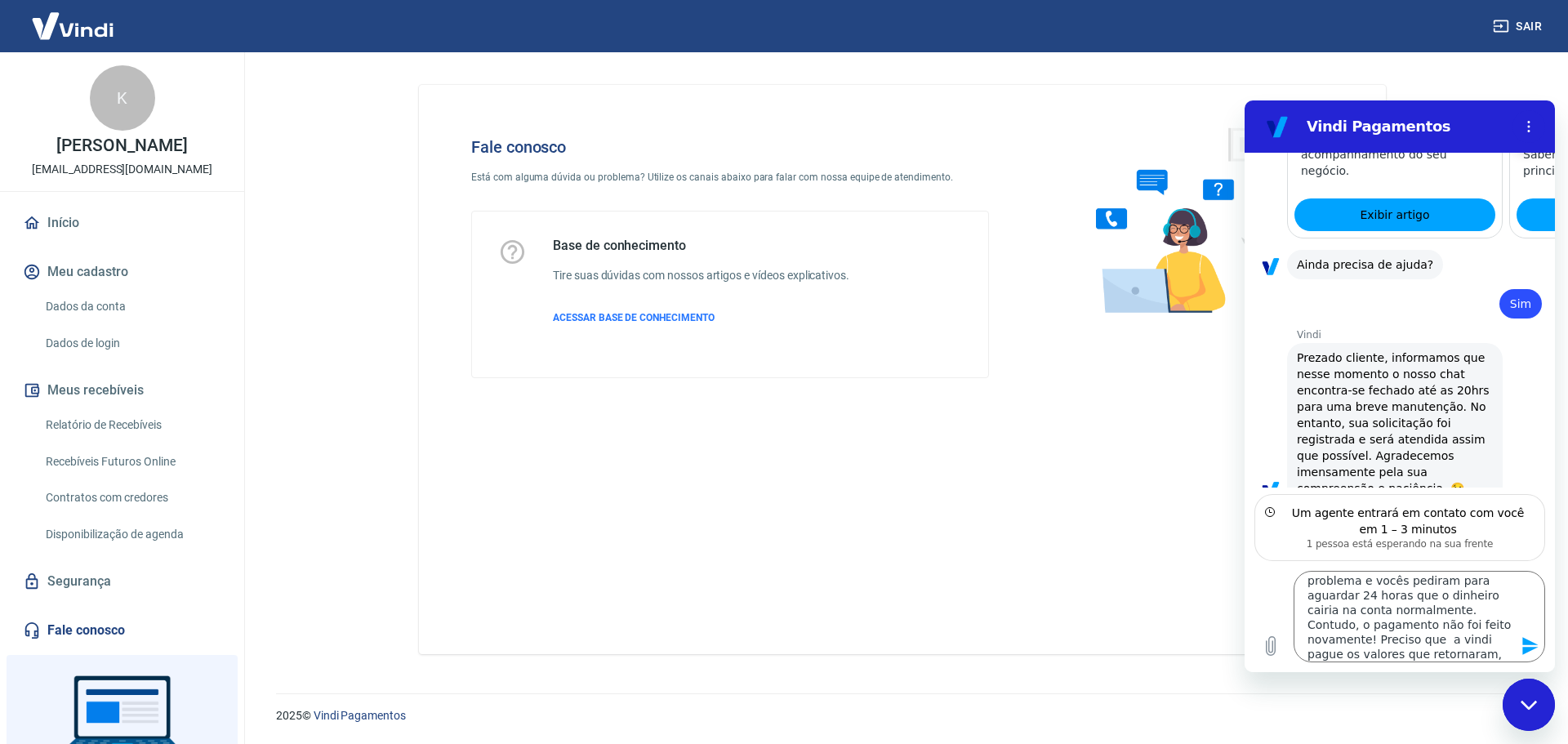
click at [1256, 589] on div "Digite uma mensagem Boa noite. A vindi fez alguns pagamentos que foram recusado…" at bounding box center [1400, 616] width 311 height 111
click at [1433, 654] on textarea "Boa noite. A vindi fez alguns pagamentos que foram recusados e estornados para …" at bounding box center [1419, 617] width 252 height 92
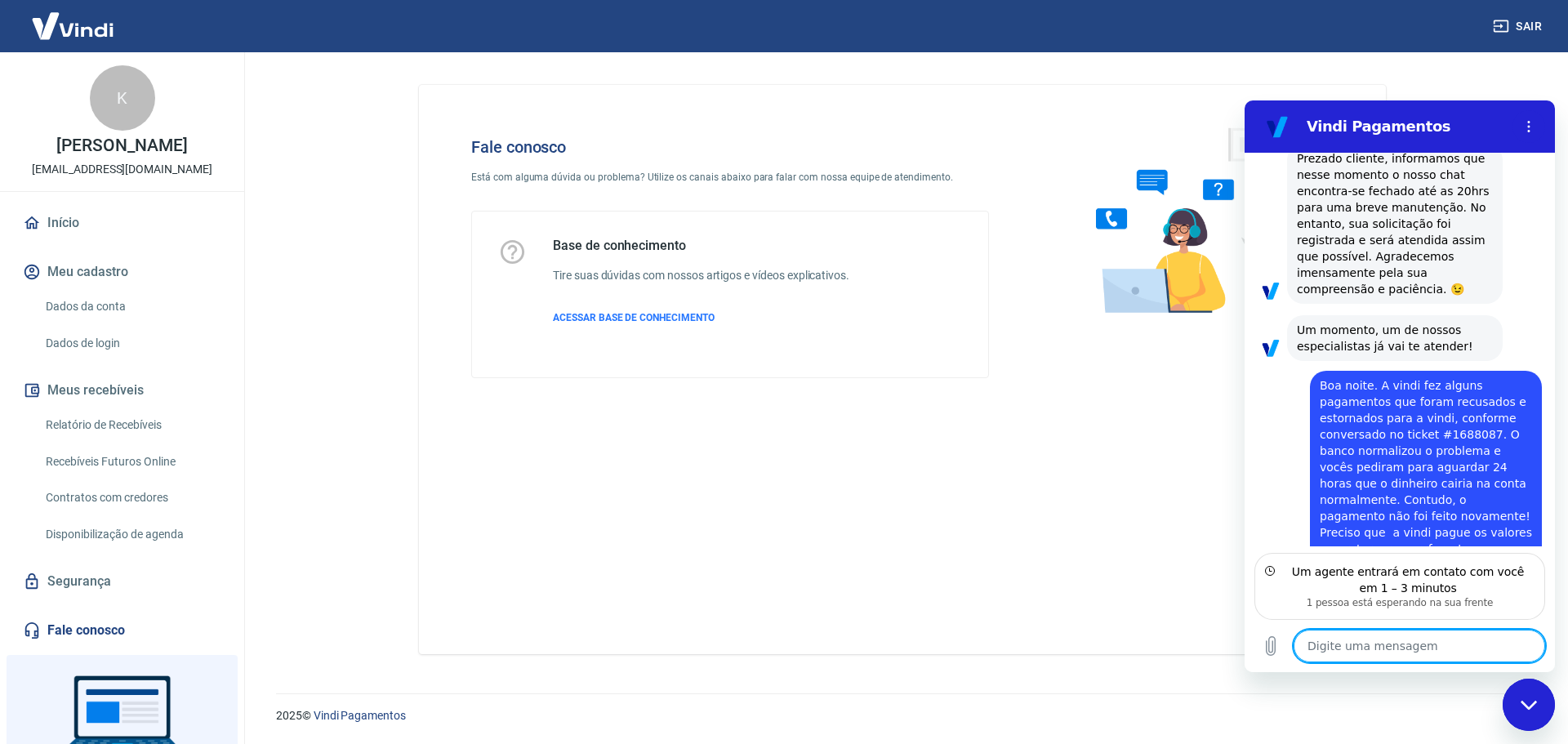
scroll to position [1608, 0]
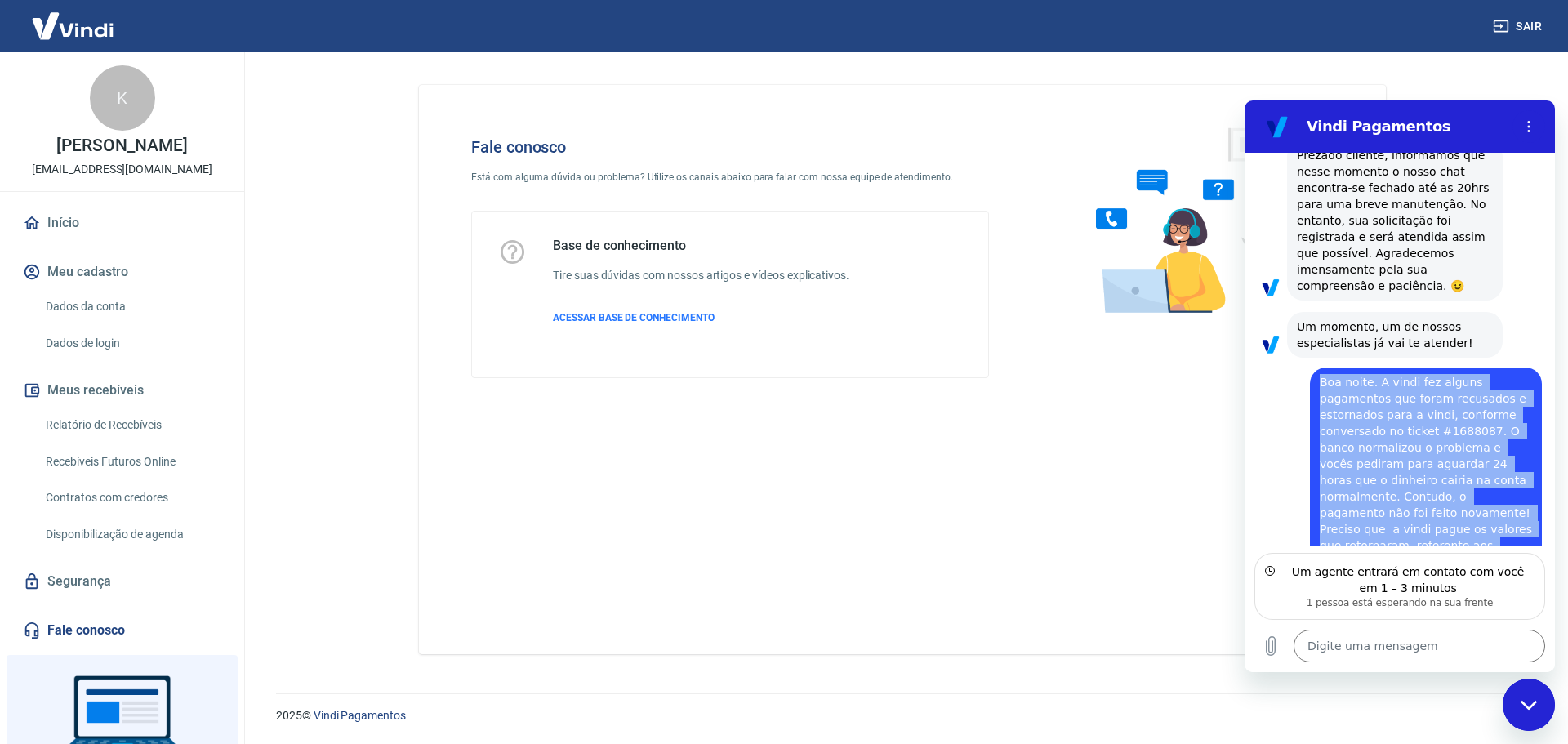
drag, startPoint x: 1316, startPoint y: 353, endPoint x: 1517, endPoint y: 511, distance: 255.7
click at [1517, 511] on div "diz: Boa noite. A vindi fez alguns pagamentos que foram recusados e estornados …" at bounding box center [1426, 472] width 232 height 209
copy span "Boa noite. A vindi fez alguns pagamentos que foram recusados e estornados para …"
